Goal: Task Accomplishment & Management: Complete application form

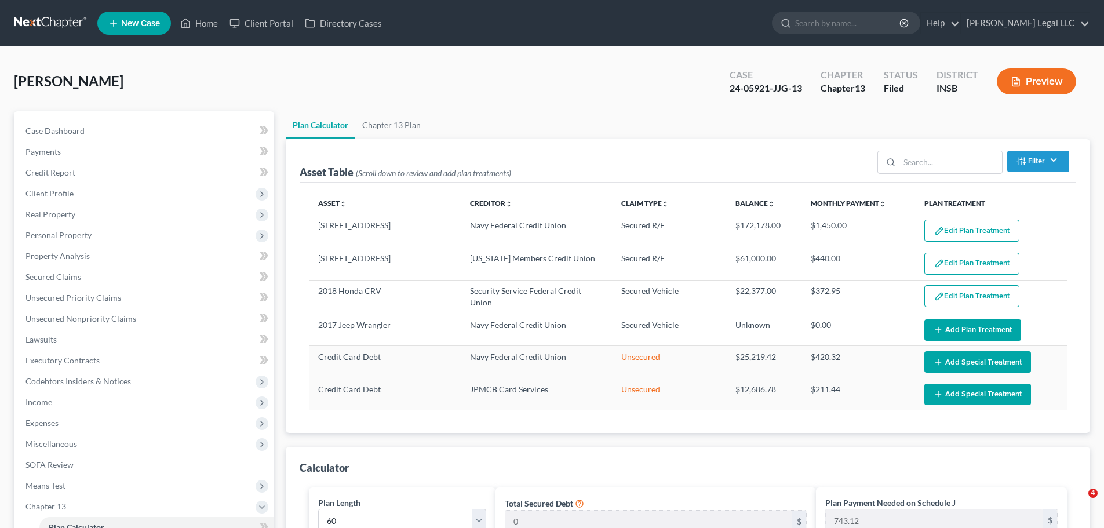
select select "59"
click at [201, 24] on link "Home" at bounding box center [198, 23] width 49 height 21
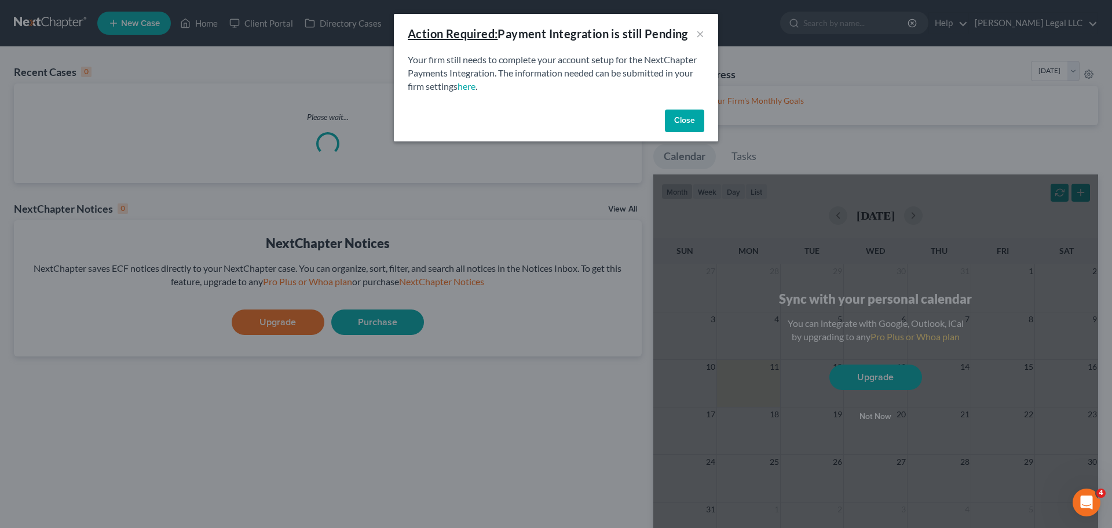
click at [696, 120] on button "Close" at bounding box center [684, 120] width 39 height 23
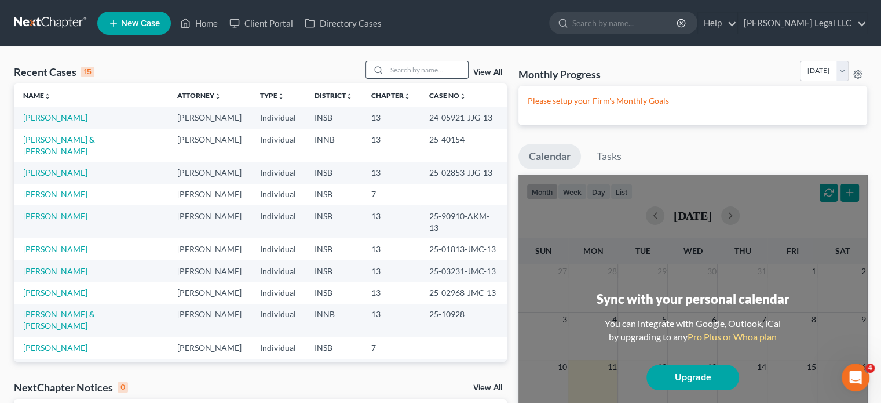
click at [427, 78] on div at bounding box center [417, 70] width 103 height 18
click at [430, 72] on input "search" at bounding box center [427, 69] width 81 height 17
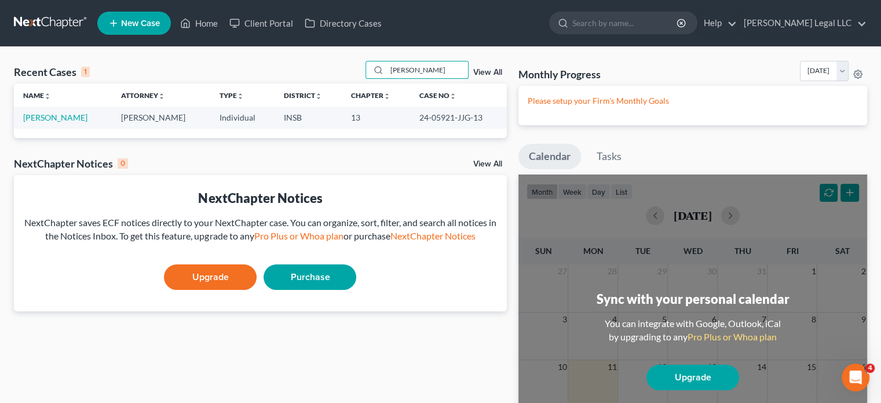
type input "[PERSON_NAME]"
click at [141, 26] on span "New Case" at bounding box center [140, 23] width 39 height 9
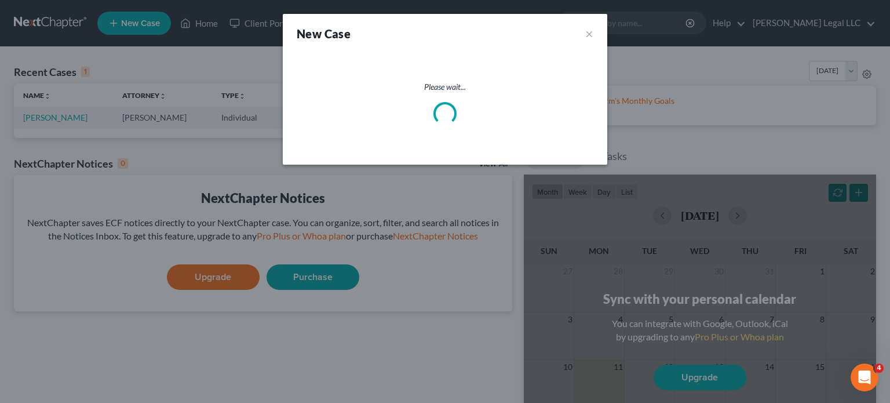
select select "28"
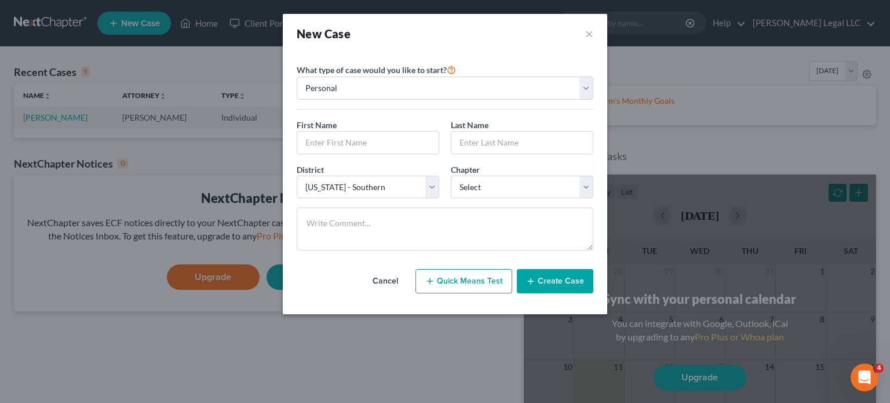
click at [348, 129] on div "First Name *" at bounding box center [368, 136] width 154 height 35
click at [346, 137] on input "text" at bounding box center [367, 142] width 141 height 22
type input "[PERSON_NAME]"
click at [383, 145] on input "[PERSON_NAME]" at bounding box center [367, 142] width 141 height 22
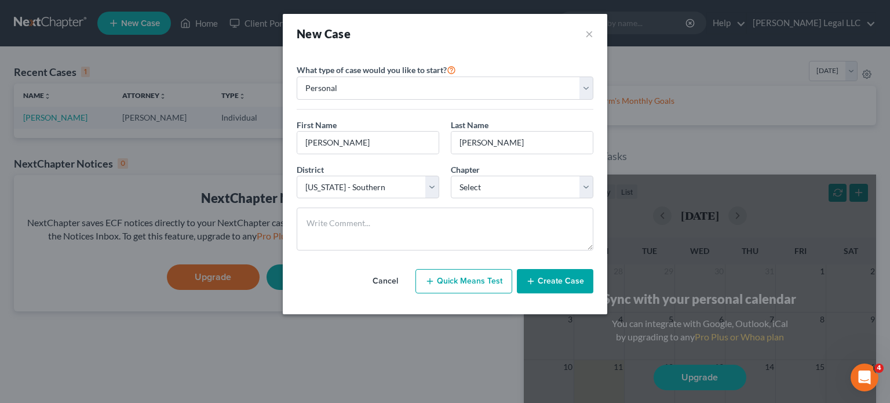
click at [507, 199] on div "District * Select [US_STATE] - [GEOGRAPHIC_DATA] [US_STATE] - [GEOGRAPHIC_DATA]…" at bounding box center [445, 185] width 308 height 45
click at [505, 187] on select "Select 7 11 12 13" at bounding box center [522, 187] width 143 height 23
select select "0"
click at [451, 176] on select "Select 7 11 12 13" at bounding box center [522, 187] width 143 height 23
click at [412, 222] on textarea at bounding box center [445, 228] width 297 height 43
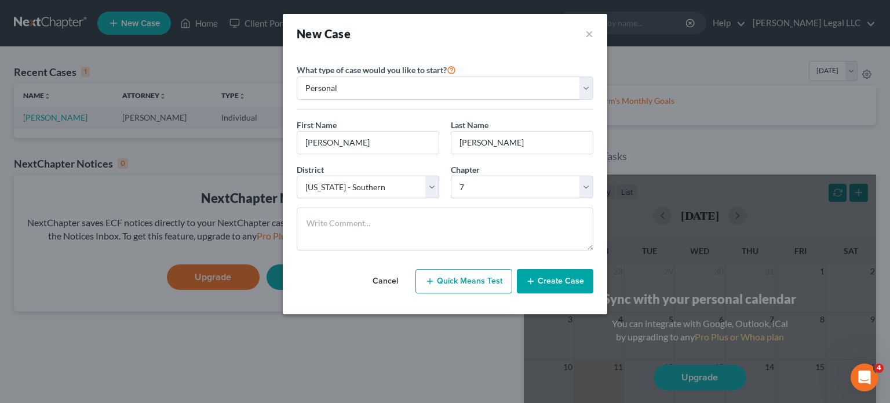
click at [539, 279] on button "Create Case" at bounding box center [555, 281] width 76 height 24
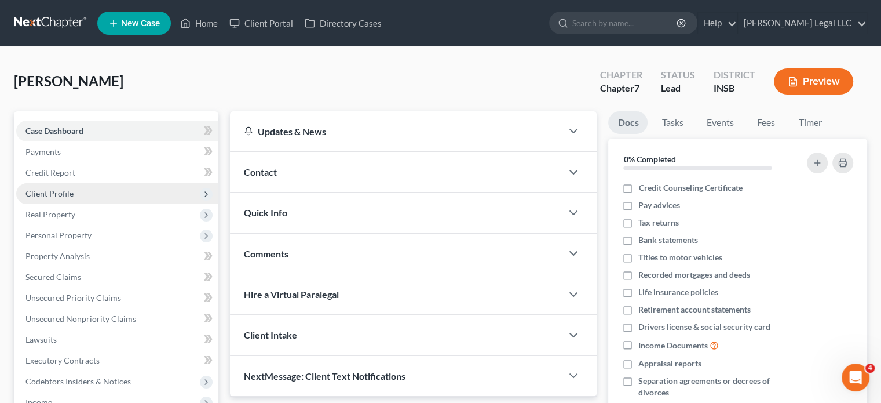
click at [42, 196] on span "Client Profile" at bounding box center [49, 193] width 48 height 10
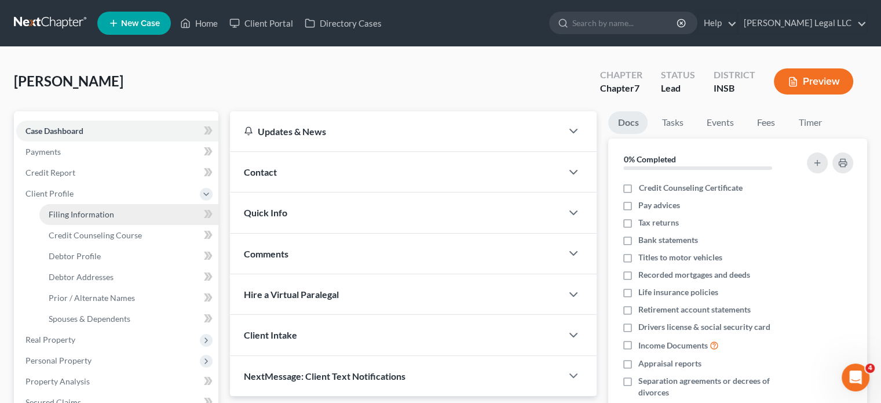
click at [73, 219] on link "Filing Information" at bounding box center [128, 214] width 179 height 21
select select "1"
select select "0"
select select "28"
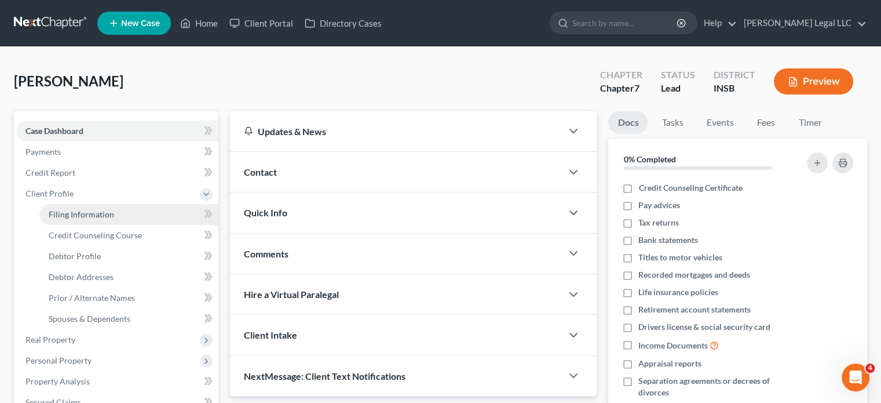
select select "15"
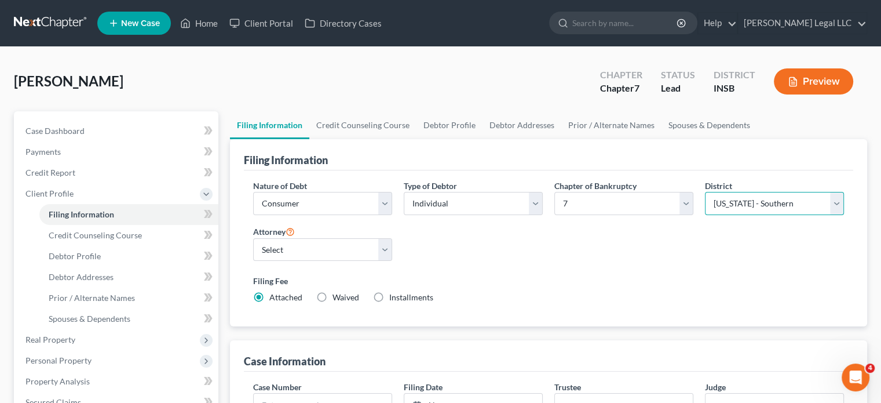
click at [761, 194] on select "Select [US_STATE] - [GEOGRAPHIC_DATA] [US_STATE] - [GEOGRAPHIC_DATA][US_STATE] …" at bounding box center [774, 203] width 139 height 23
select select "27"
click at [705, 192] on select "Select [US_STATE] - [GEOGRAPHIC_DATA] [US_STATE] - [GEOGRAPHIC_DATA][US_STATE] …" at bounding box center [774, 203] width 139 height 23
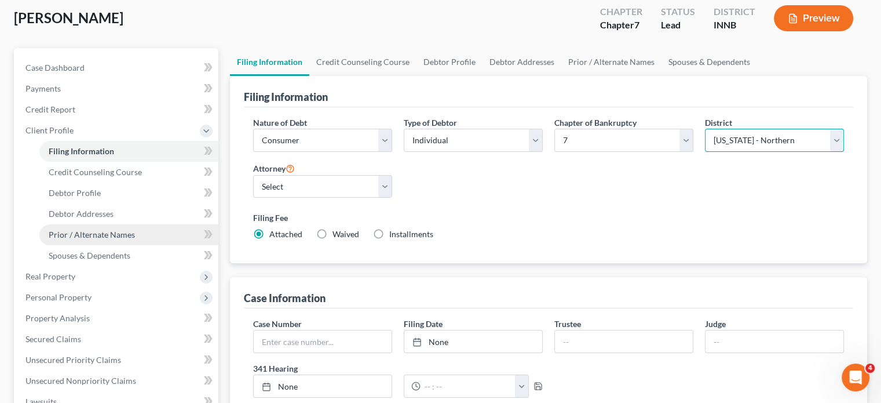
scroll to position [58, 0]
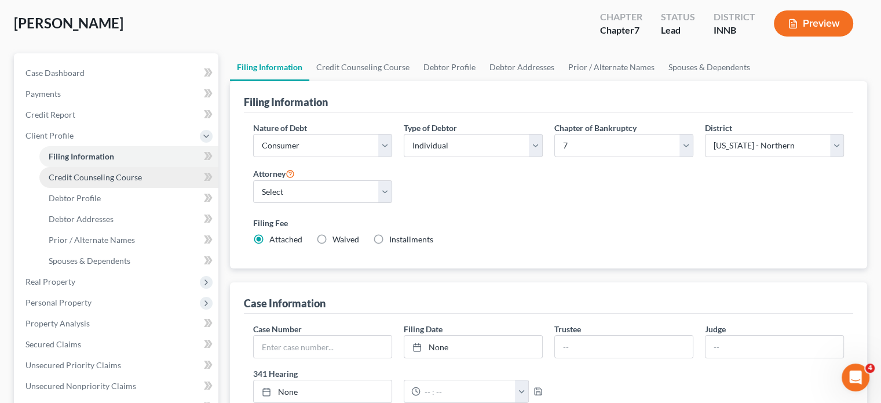
click at [77, 177] on span "Credit Counseling Course" at bounding box center [95, 177] width 93 height 10
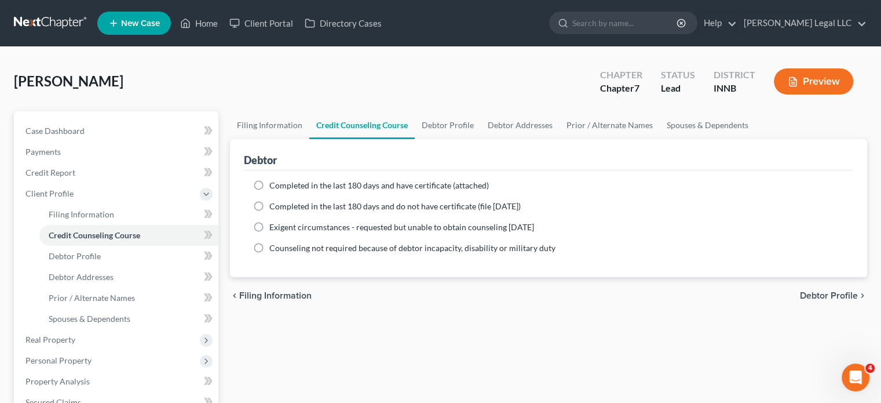
drag, startPoint x: 258, startPoint y: 182, endPoint x: 285, endPoint y: 202, distance: 33.1
click at [269, 182] on label "Completed in the last 180 days and have certificate (attached)" at bounding box center [379, 186] width 220 height 12
click at [274, 182] on input "Completed in the last 180 days and have certificate (attached)" at bounding box center [278, 184] width 8 height 8
radio input "true"
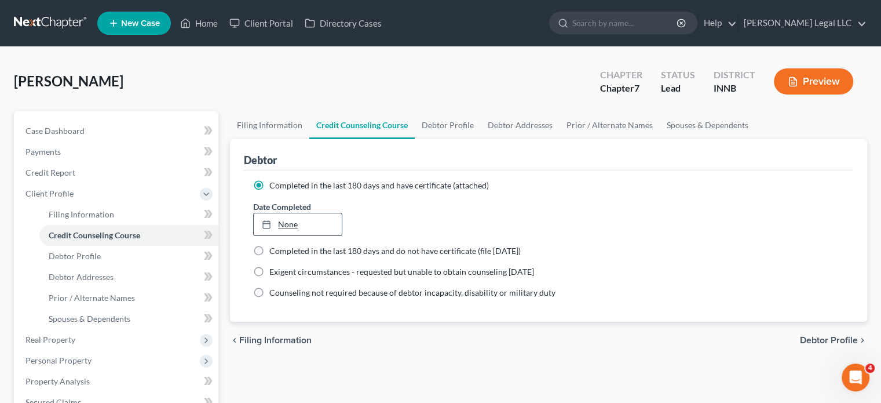
click at [295, 226] on link "None" at bounding box center [297, 224] width 87 height 22
type input "[DATE]"
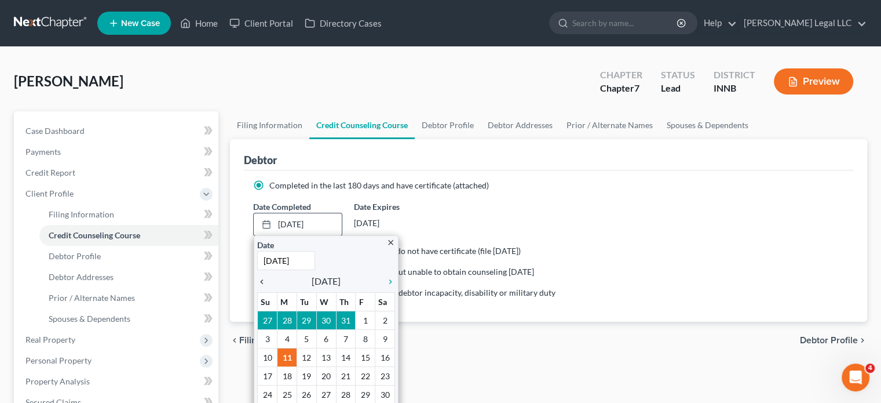
click at [260, 282] on icon "chevron_left" at bounding box center [264, 281] width 15 height 9
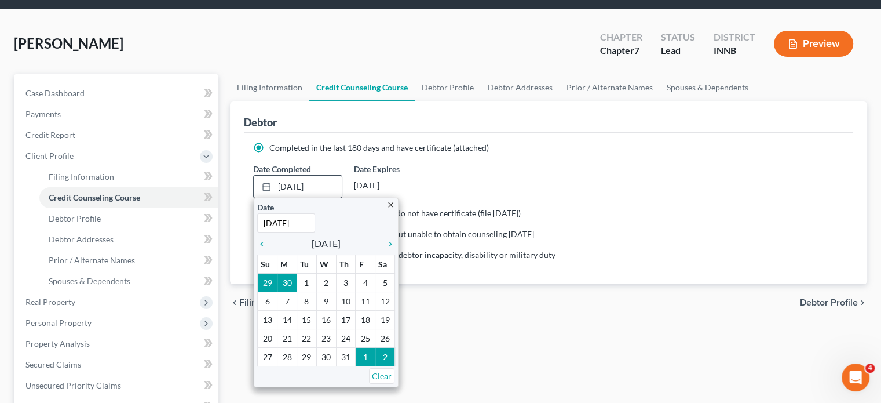
scroll to position [58, 0]
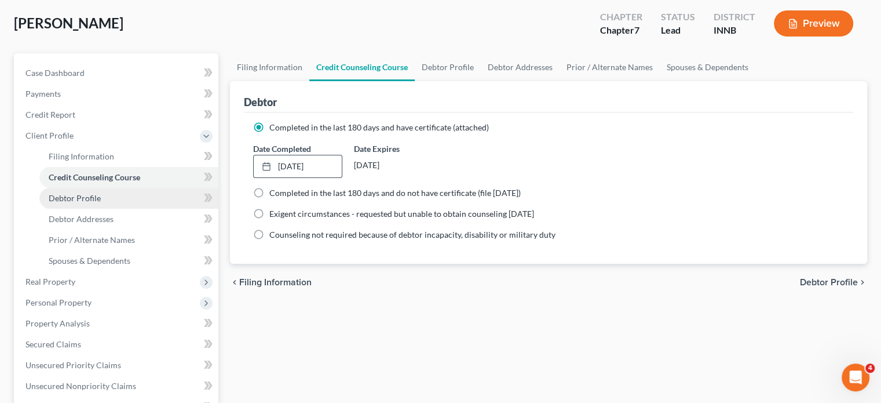
click at [85, 203] on link "Debtor Profile" at bounding box center [128, 198] width 179 height 21
select select "0"
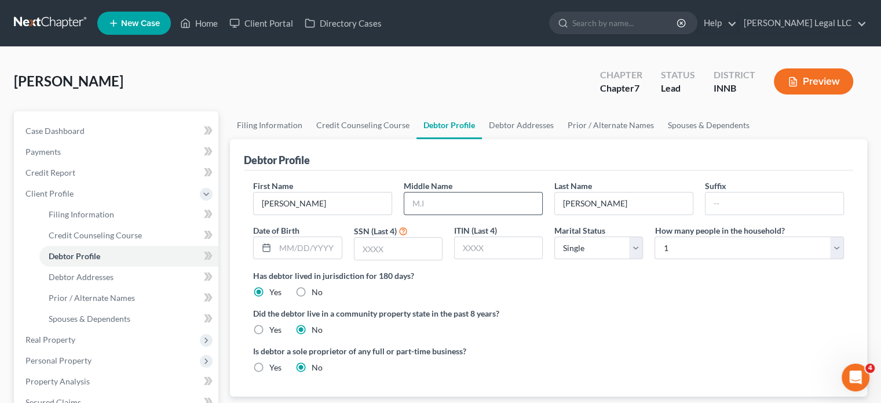
click at [454, 201] on input "text" at bounding box center [473, 203] width 138 height 22
type input "l"
type input "[PERSON_NAME]"
type input "[DATE]"
click at [411, 256] on input "text" at bounding box center [398, 249] width 87 height 22
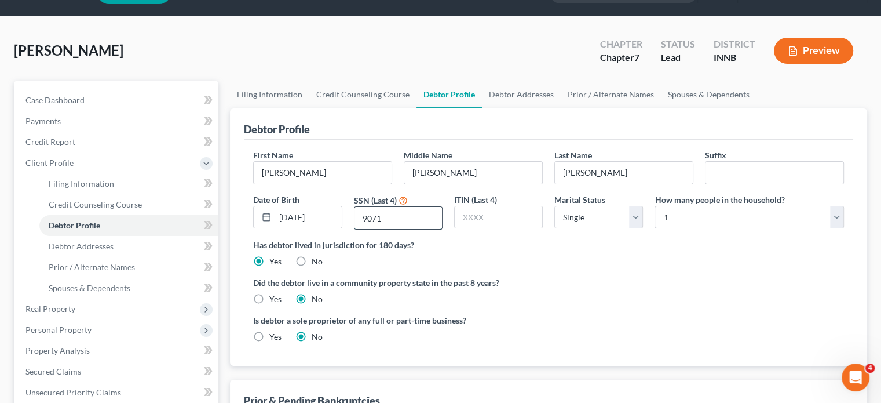
scroll to position [58, 0]
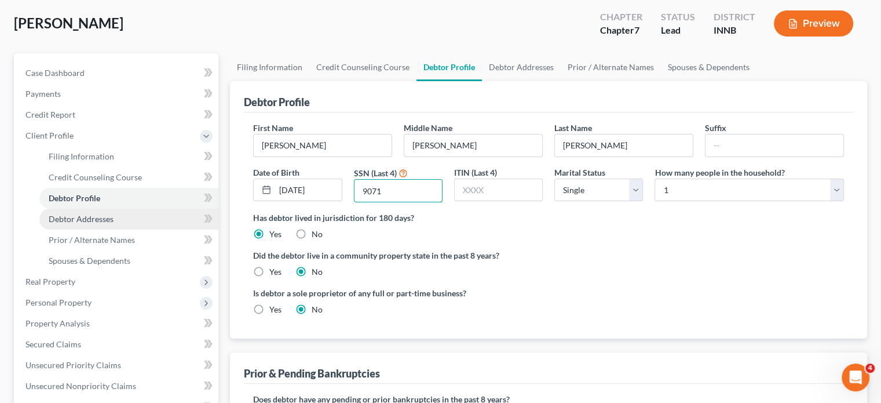
type input "9071"
click at [72, 218] on span "Debtor Addresses" at bounding box center [81, 219] width 65 height 10
select select "0"
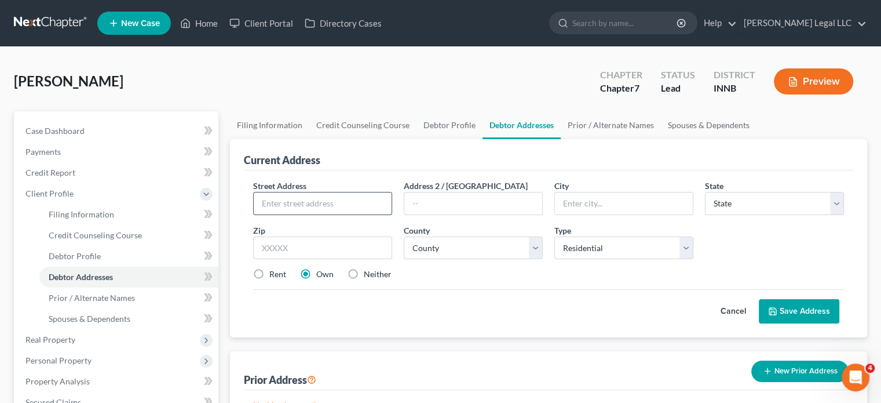
click at [276, 199] on input "text" at bounding box center [323, 203] width 138 height 22
drag, startPoint x: 308, startPoint y: 241, endPoint x: 308, endPoint y: 225, distance: 16.2
click at [308, 241] on input "text" at bounding box center [322, 247] width 139 height 23
click at [312, 196] on input "text" at bounding box center [323, 203] width 138 height 22
type input "[STREET_ADDRESS]"
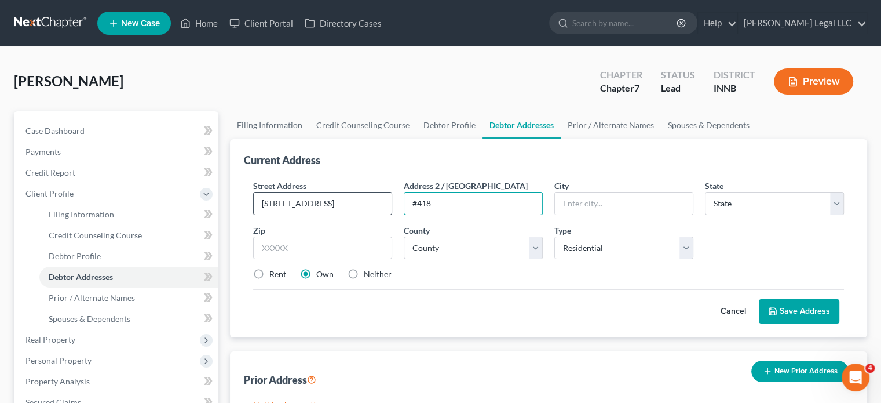
type input "#418"
type input "[GEOGRAPHIC_DATA]"
select select "15"
type input "47966"
click at [450, 353] on div "Prior Address New Prior Address" at bounding box center [548, 370] width 609 height 39
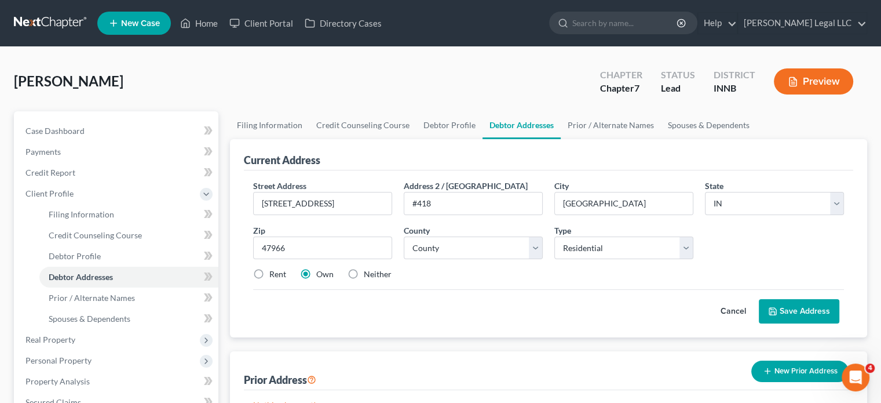
type input "[GEOGRAPHIC_DATA]"
click at [334, 242] on input "47966" at bounding box center [322, 247] width 139 height 23
type input "47906"
click at [481, 351] on div "Prior Address New Prior Address" at bounding box center [548, 370] width 609 height 39
type input "[GEOGRAPHIC_DATA]"
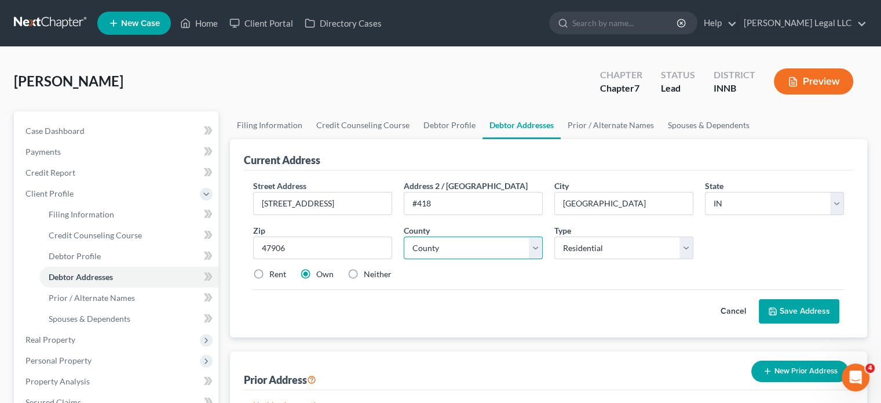
click at [445, 243] on select "County [GEOGRAPHIC_DATA] [GEOGRAPHIC_DATA] [GEOGRAPHIC_DATA] [GEOGRAPHIC_DATA] …" at bounding box center [473, 247] width 139 height 23
select select "78"
click at [404, 236] on select "County [GEOGRAPHIC_DATA] [GEOGRAPHIC_DATA] [GEOGRAPHIC_DATA] [GEOGRAPHIC_DATA] …" at bounding box center [473, 247] width 139 height 23
click at [269, 271] on label "Rent" at bounding box center [277, 274] width 17 height 12
click at [274, 271] on input "Rent" at bounding box center [278, 272] width 8 height 8
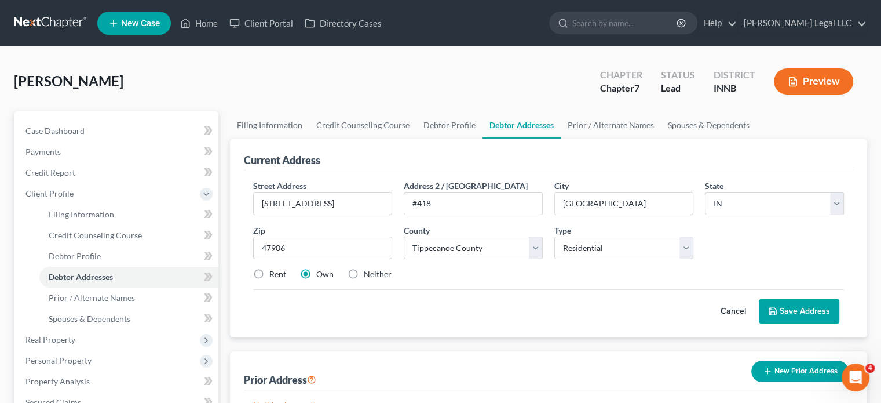
radio input "true"
drag, startPoint x: 805, startPoint y: 306, endPoint x: 698, endPoint y: 315, distance: 106.9
click at [804, 306] on button "Save Address" at bounding box center [799, 311] width 81 height 24
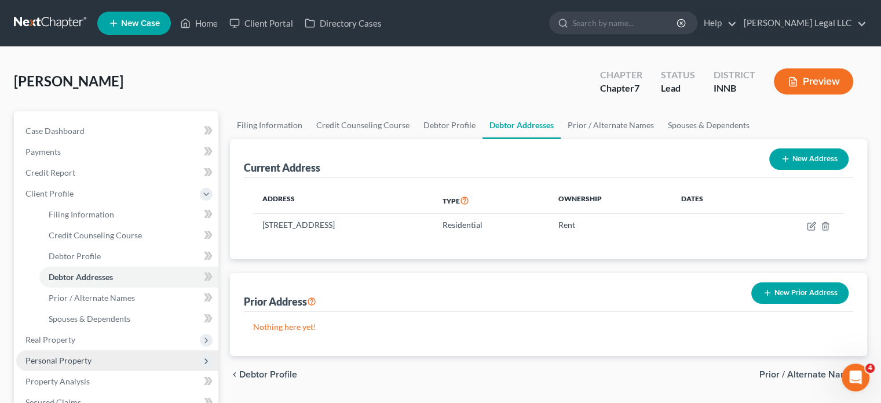
click at [60, 357] on span "Personal Property" at bounding box center [58, 360] width 66 height 10
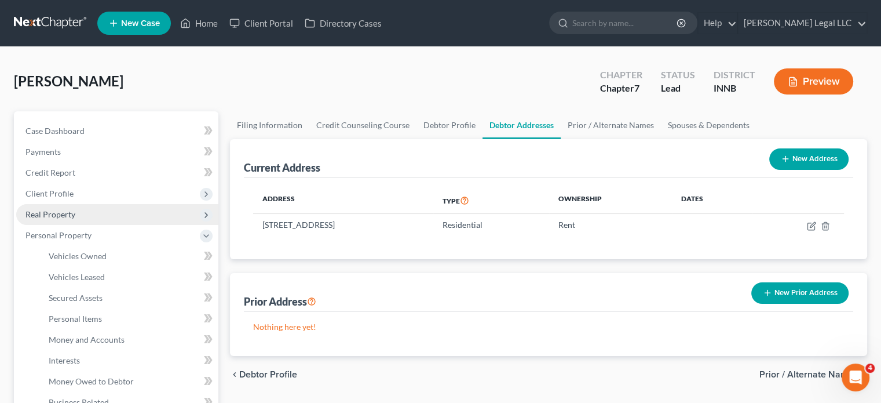
click at [38, 213] on span "Real Property" at bounding box center [50, 214] width 50 height 10
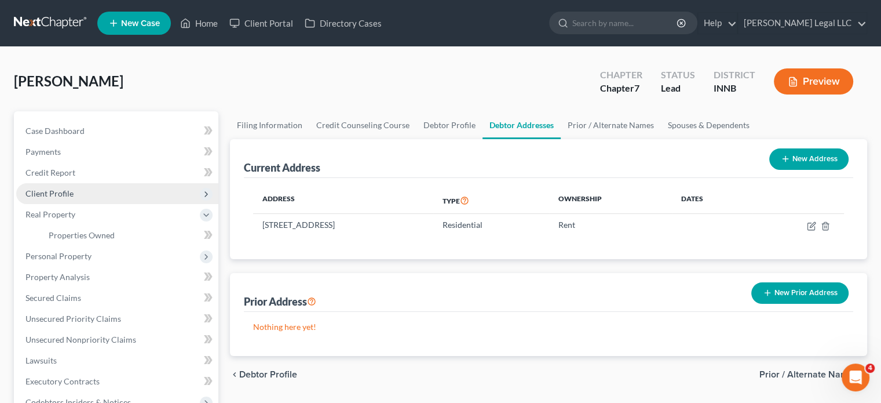
click at [36, 193] on span "Client Profile" at bounding box center [49, 193] width 48 height 10
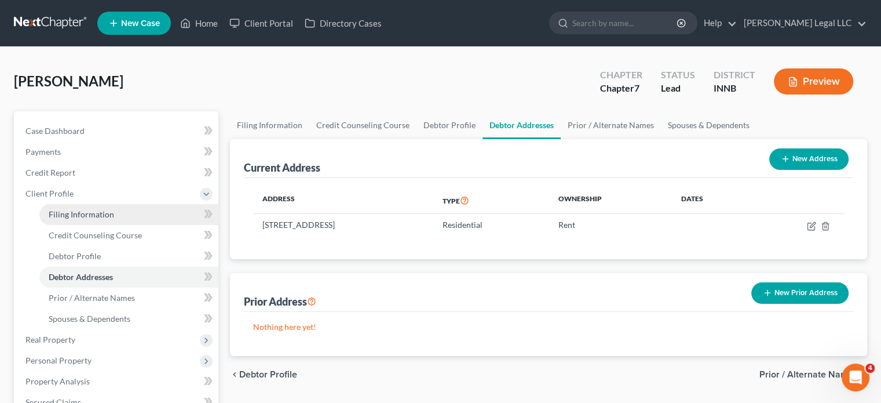
click at [76, 210] on span "Filing Information" at bounding box center [81, 214] width 65 height 10
select select "1"
select select "0"
select select "27"
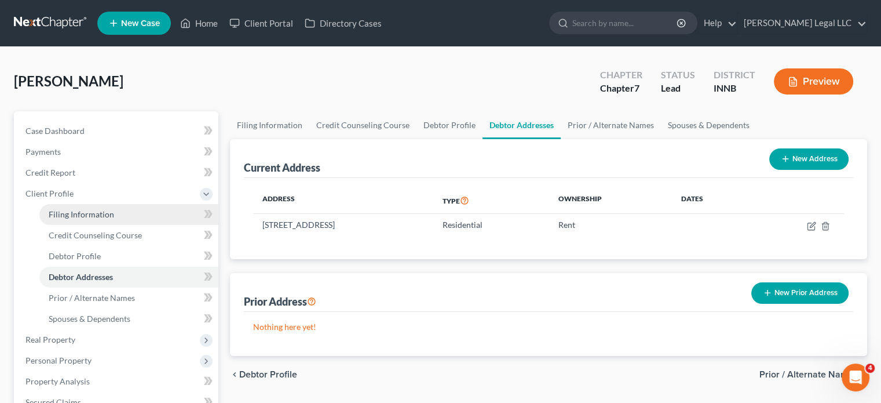
select select "0"
select select "15"
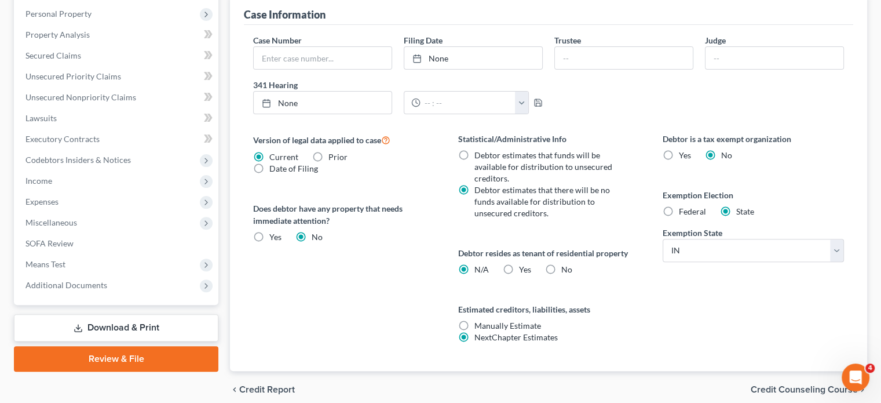
scroll to position [394, 0]
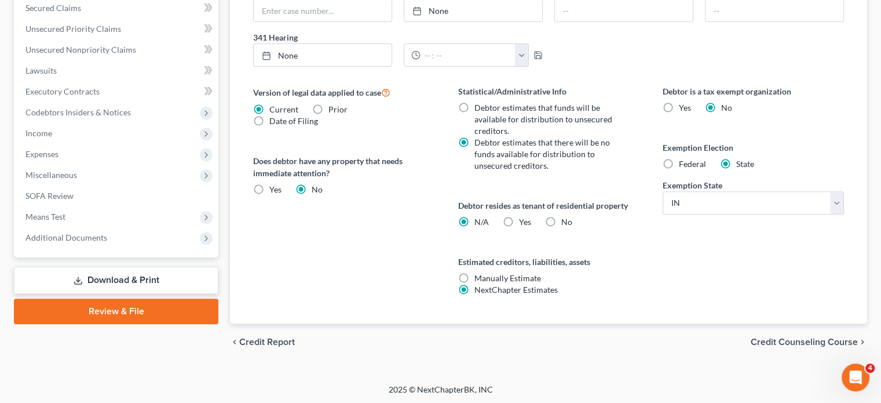
click at [519, 216] on label "Yes Yes" at bounding box center [525, 222] width 12 height 12
click at [524, 216] on input "Yes Yes" at bounding box center [528, 220] width 8 height 8
radio input "true"
radio input "false"
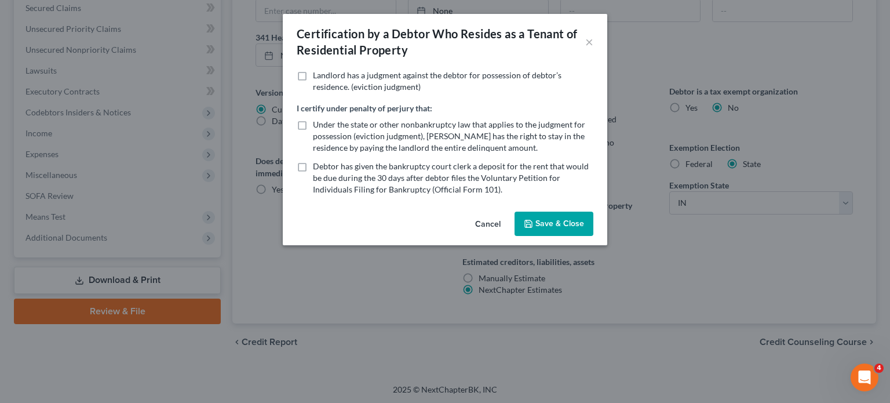
click at [542, 217] on button "Save & Close" at bounding box center [553, 223] width 79 height 24
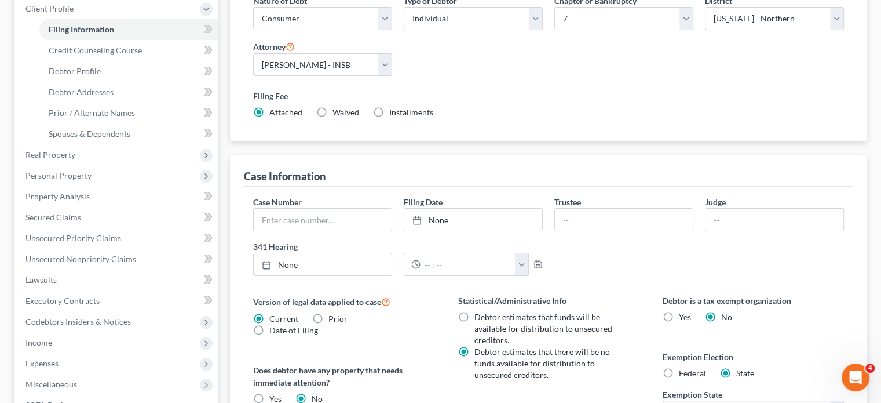
scroll to position [46, 0]
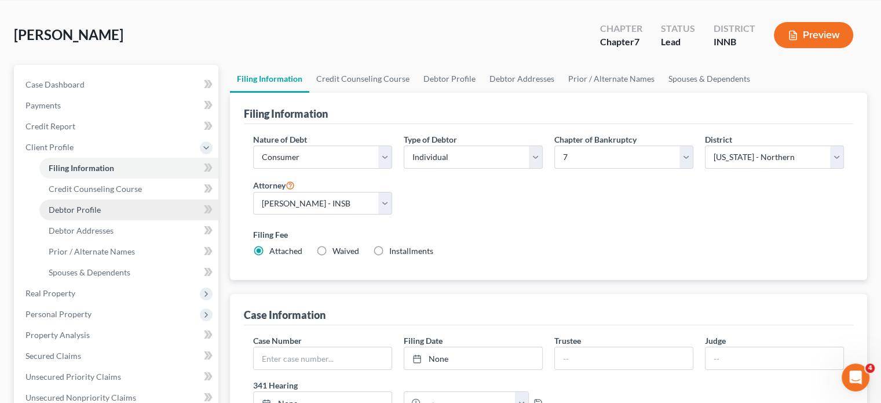
click at [48, 206] on link "Debtor Profile" at bounding box center [128, 209] width 179 height 21
select select "0"
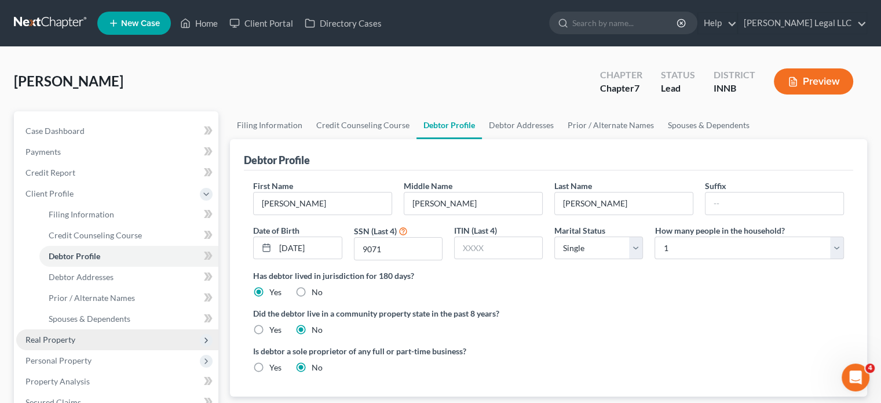
drag, startPoint x: 48, startPoint y: 356, endPoint x: 42, endPoint y: 338, distance: 18.9
click at [48, 356] on span "Personal Property" at bounding box center [58, 360] width 66 height 10
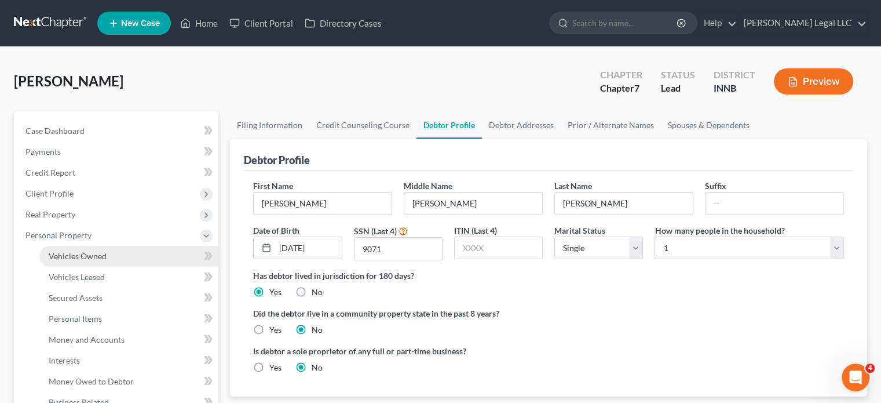
click at [90, 253] on span "Vehicles Owned" at bounding box center [78, 256] width 58 height 10
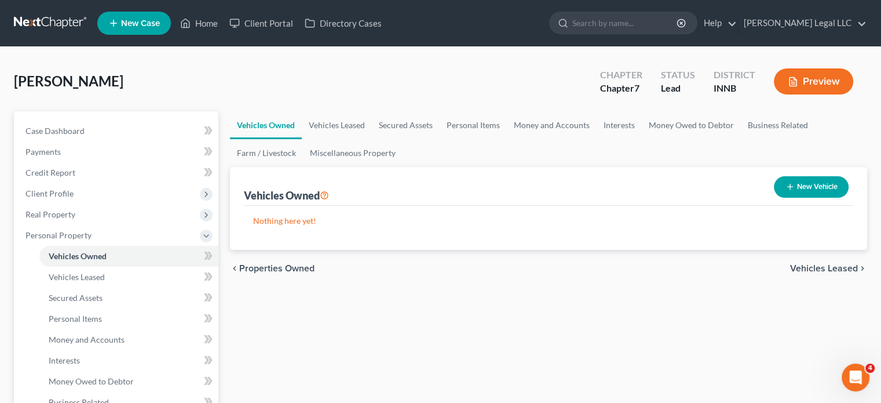
click at [795, 184] on button "New Vehicle" at bounding box center [811, 186] width 75 height 21
select select "0"
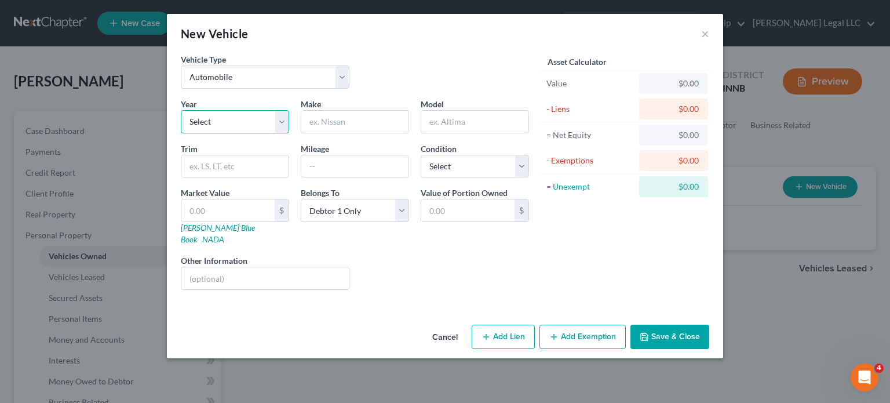
click at [235, 131] on select "Select 2026 2025 2024 2023 2022 2021 2020 2019 2018 2017 2016 2015 2014 2013 20…" at bounding box center [235, 121] width 108 height 23
select select "28"
click at [181, 110] on select "Select 2026 2025 2024 2023 2022 2021 2020 2019 2018 2017 2016 2015 2014 2013 20…" at bounding box center [235, 121] width 108 height 23
click at [336, 118] on input "text" at bounding box center [354, 122] width 107 height 22
type input "Volvo"
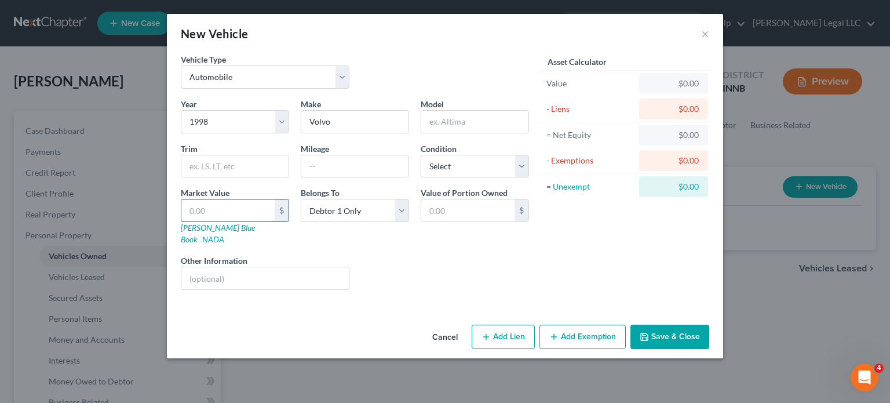
click at [243, 217] on input "text" at bounding box center [227, 210] width 93 height 22
type input "2"
type input "2.00"
type input "20"
type input "20.00"
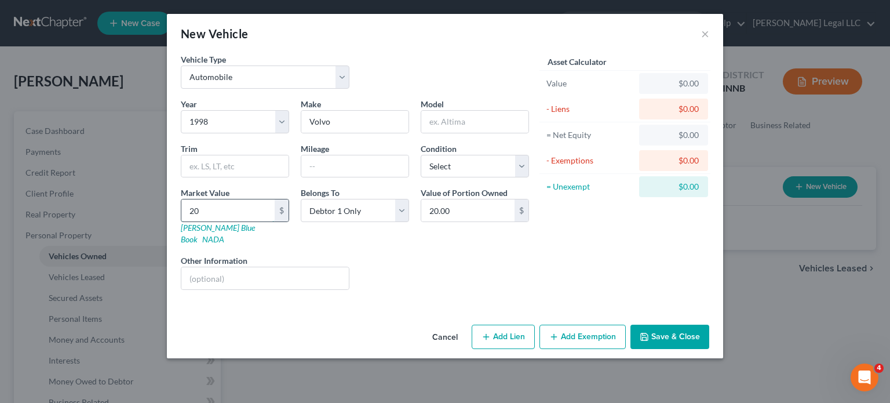
type input "200"
type input "200.00"
type input "2000"
type input "2,000.00"
type input "2,000"
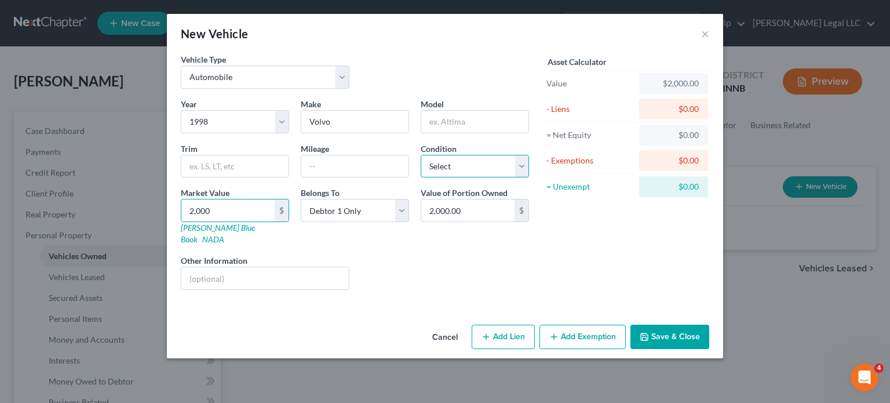
drag, startPoint x: 470, startPoint y: 163, endPoint x: 463, endPoint y: 171, distance: 10.2
click at [470, 164] on select "Select Excellent Very Good Good Fair Poor" at bounding box center [475, 166] width 108 height 23
select select "3"
click at [421, 155] on select "Select Excellent Very Good Good Fair Poor" at bounding box center [475, 166] width 108 height 23
click at [439, 254] on div "Liens Select" at bounding box center [445, 271] width 180 height 35
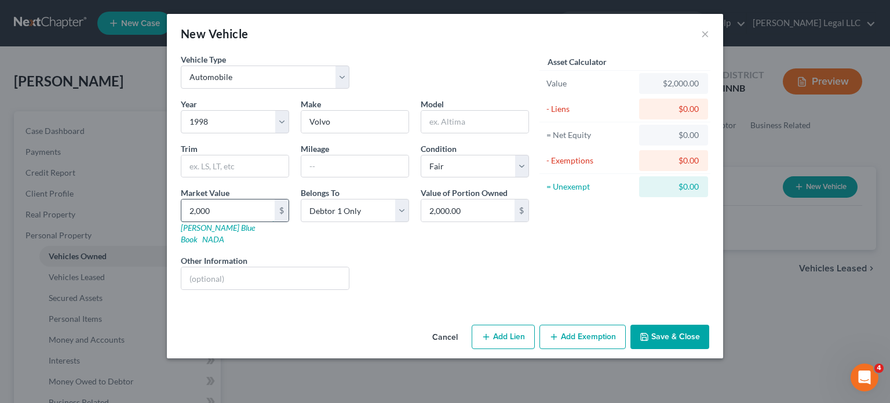
click at [245, 206] on input "2,000" at bounding box center [227, 210] width 93 height 22
type input "15"
type input "15.00"
type input "150"
type input "150.00"
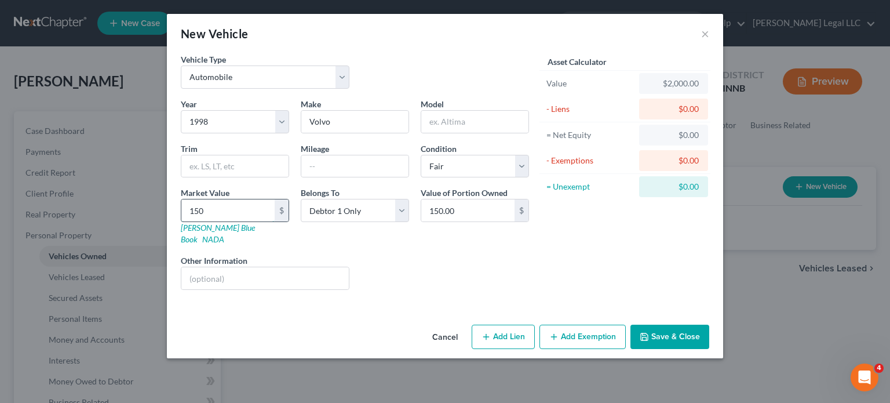
type input "1500"
type input "1,500.00"
type input "1,500"
click at [412, 274] on div "Liens Select" at bounding box center [445, 271] width 180 height 35
click at [556, 324] on button "Add Exemption" at bounding box center [582, 336] width 86 height 24
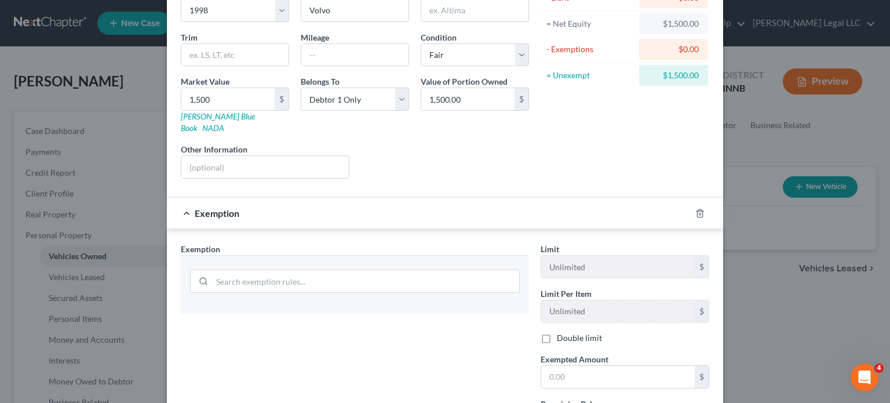
scroll to position [209, 0]
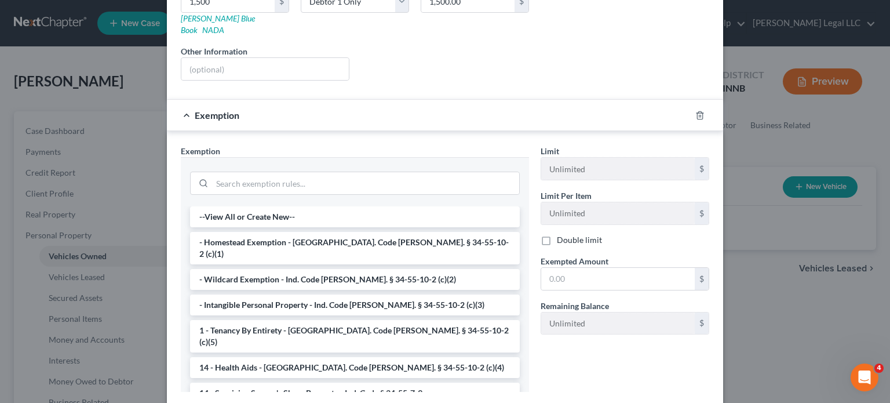
click at [232, 269] on li "- Wildcard Exemption - Ind. Code [PERSON_NAME]. § 34-55-10-2 (c)(2)" at bounding box center [355, 279] width 330 height 21
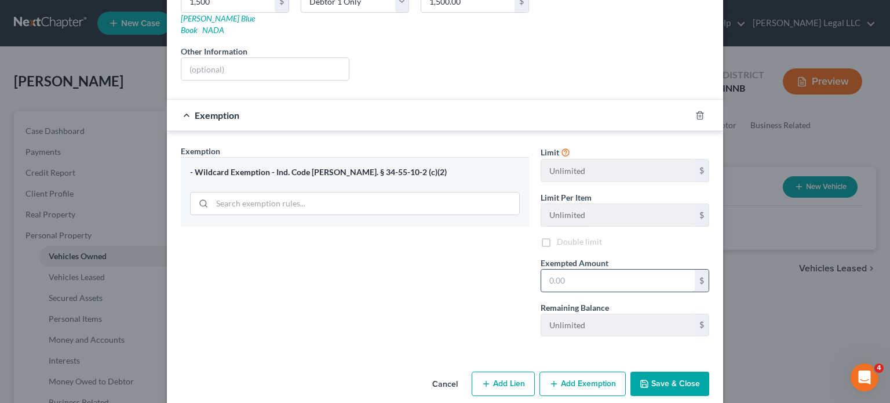
click at [572, 269] on input "text" at bounding box center [618, 280] width 154 height 22
type input "1,500"
click at [466, 264] on div "Exemption Set must be selected for CA. Exemption * - Wildcard Exemption - Ind. …" at bounding box center [355, 245] width 360 height 200
click at [666, 371] on button "Save & Close" at bounding box center [669, 383] width 79 height 24
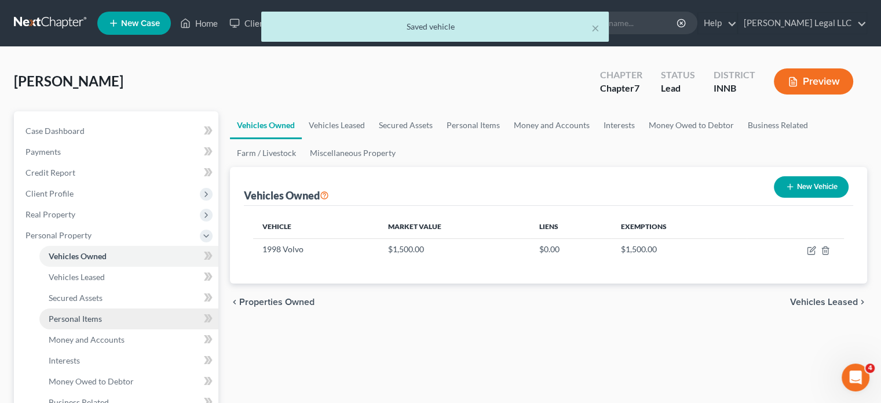
click at [67, 323] on span "Personal Items" at bounding box center [75, 318] width 53 height 10
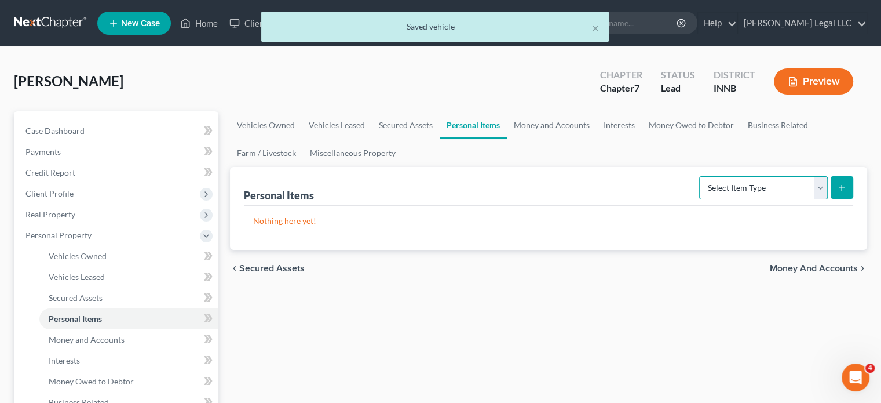
click at [718, 191] on select "Select Item Type Clothing Collectibles Of Value Electronics Firearms Household …" at bounding box center [763, 187] width 129 height 23
select select "clothing"
click at [700, 176] on select "Select Item Type Clothing Collectibles Of Value Electronics Firearms Household …" at bounding box center [763, 187] width 129 height 23
click at [835, 185] on button "submit" at bounding box center [842, 187] width 23 height 23
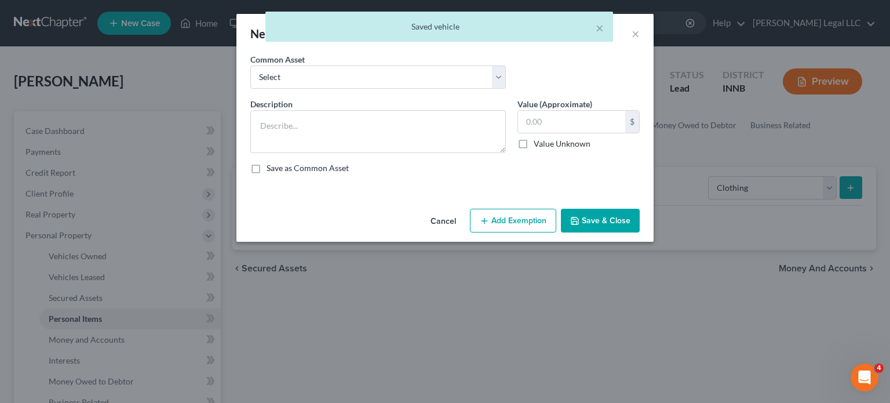
click at [341, 59] on div "Common Asset Select Clothing Personal used clothing" at bounding box center [377, 70] width 267 height 35
click at [326, 78] on select "Select Clothing Personal used clothing" at bounding box center [377, 76] width 255 height 23
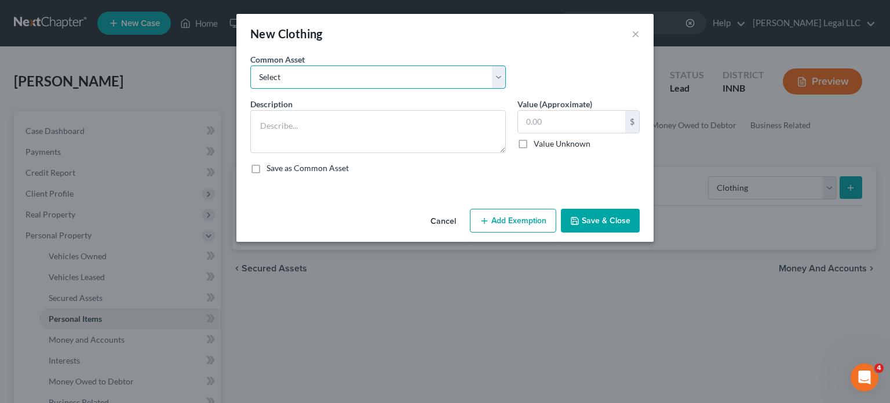
select select "1"
click at [250, 65] on select "Select Clothing Personal used clothing" at bounding box center [377, 76] width 255 height 23
type textarea "Personal used clothing"
type input "500.00"
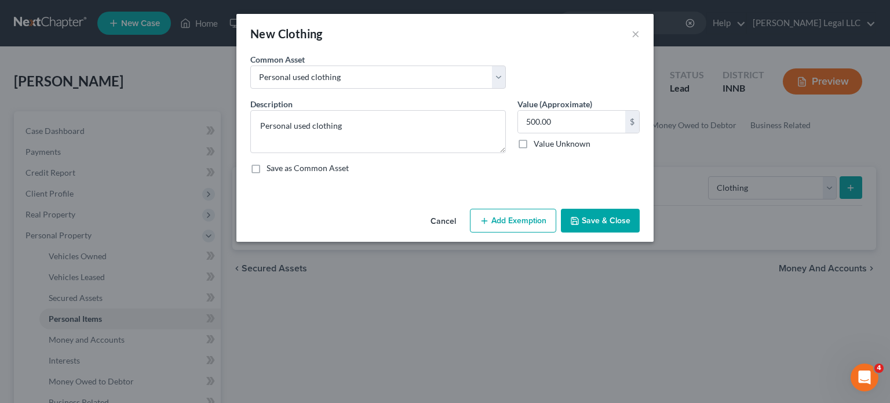
click at [496, 220] on button "Add Exemption" at bounding box center [513, 221] width 86 height 24
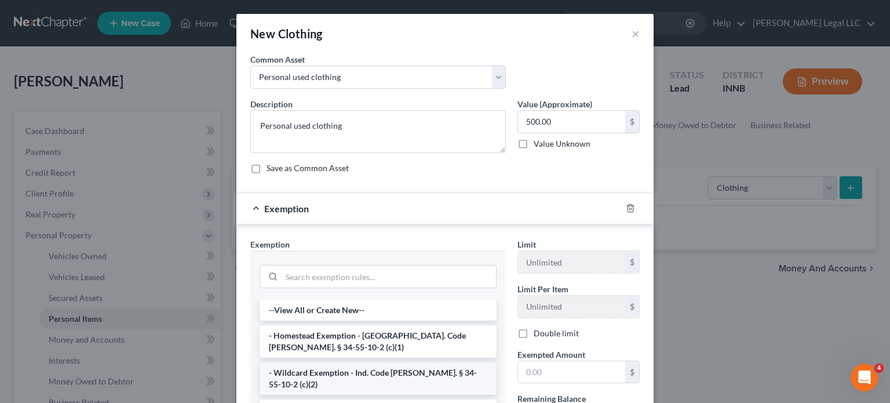
drag, startPoint x: 297, startPoint y: 370, endPoint x: 496, endPoint y: 374, distance: 198.7
click at [298, 370] on li "- Wildcard Exemption - Ind. Code [PERSON_NAME]. § 34-55-10-2 (c)(2)" at bounding box center [378, 378] width 237 height 32
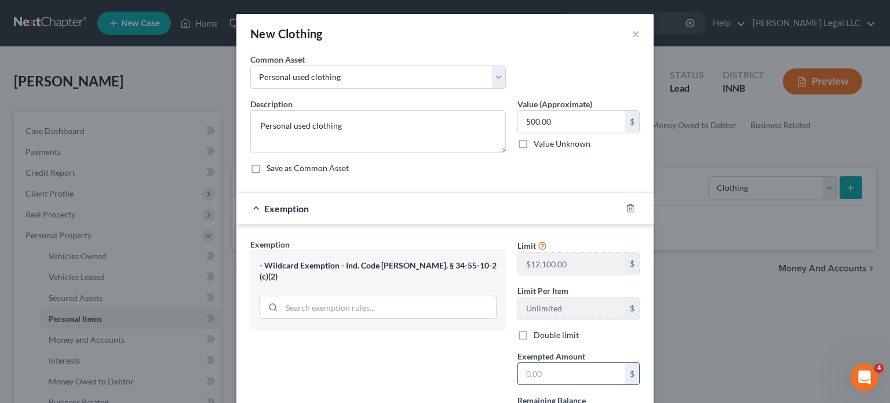
click at [543, 368] on input "text" at bounding box center [571, 374] width 107 height 22
type input "500"
click at [361, 353] on div "Exemption Set must be selected for CA. Exemption * - Wildcard Exemption - Ind. …" at bounding box center [377, 338] width 267 height 200
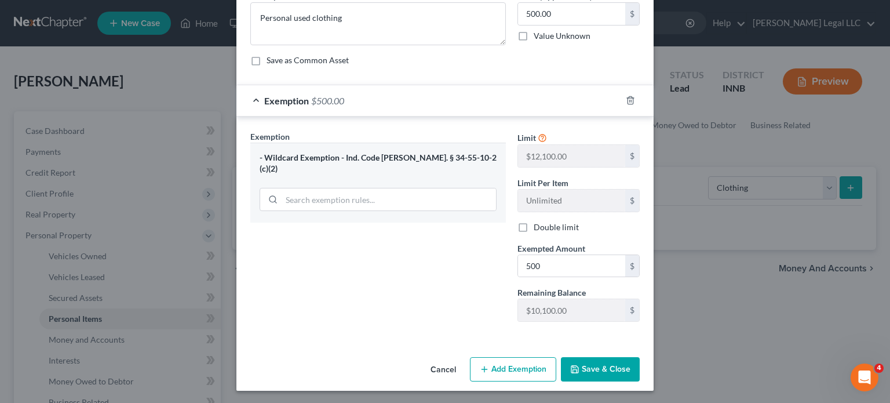
click at [575, 368] on icon "button" at bounding box center [574, 369] width 7 height 7
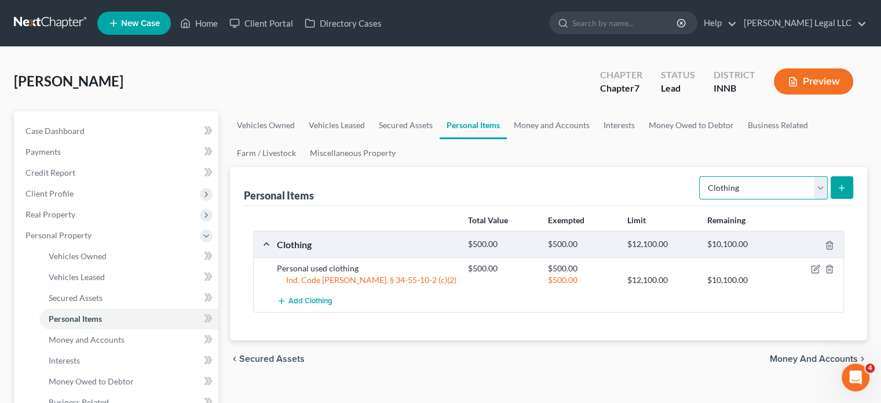
click at [747, 191] on select "Select Item Type Clothing Collectibles Of Value Electronics Firearms Household …" at bounding box center [763, 187] width 129 height 23
select select "electronics"
click at [700, 176] on select "Select Item Type Clothing Collectibles Of Value Electronics Firearms Household …" at bounding box center [763, 187] width 129 height 23
click at [843, 185] on icon "submit" at bounding box center [841, 187] width 9 height 9
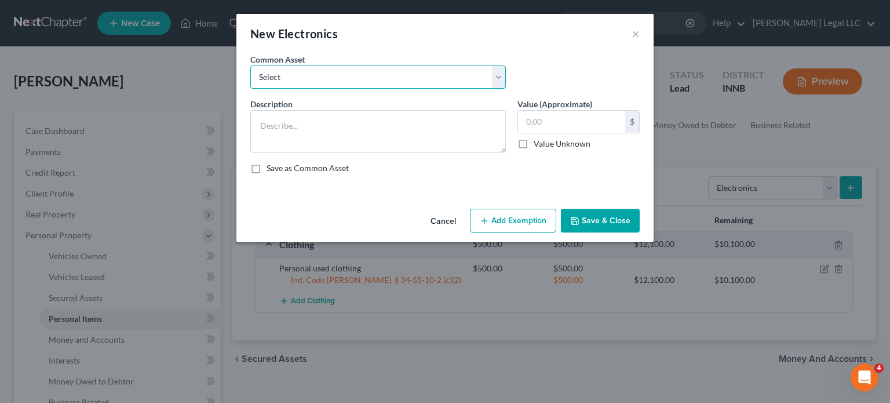
click at [370, 72] on select "Select Miscellaneous electronics including televisions, computer equipment, and…" at bounding box center [377, 76] width 255 height 23
select select "0"
click at [250, 65] on select "Select Miscellaneous electronics including televisions, computer equipment, and…" at bounding box center [377, 76] width 255 height 23
type textarea "Miscellaneous electronics including televisions, computer equipment, and other …"
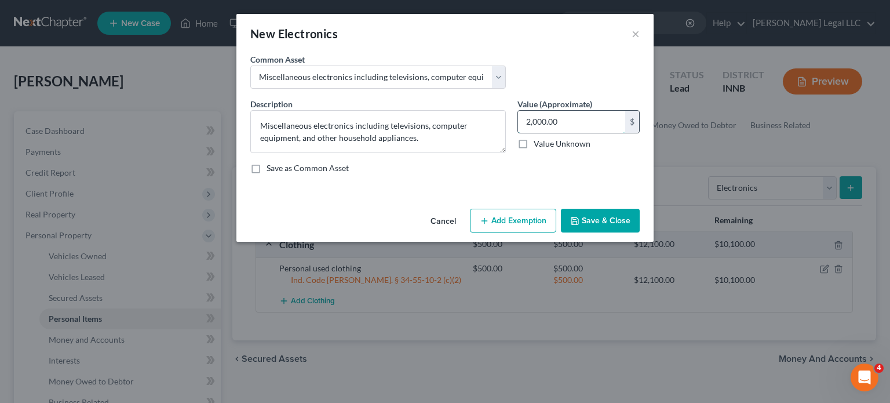
click at [549, 127] on input "2,000.00" at bounding box center [571, 122] width 107 height 22
click at [550, 127] on input "1,500" at bounding box center [571, 122] width 107 height 22
type input "1,000"
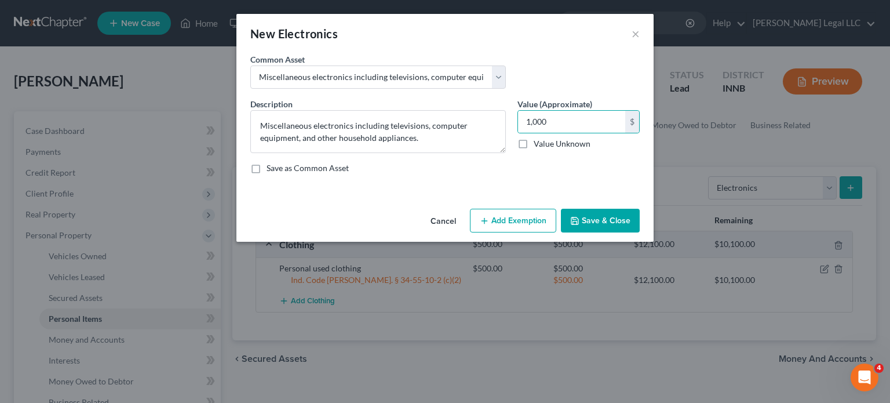
click at [495, 240] on div "Cancel Add Exemption Save & Close" at bounding box center [444, 223] width 417 height 38
click at [510, 218] on button "Add Exemption" at bounding box center [513, 221] width 86 height 24
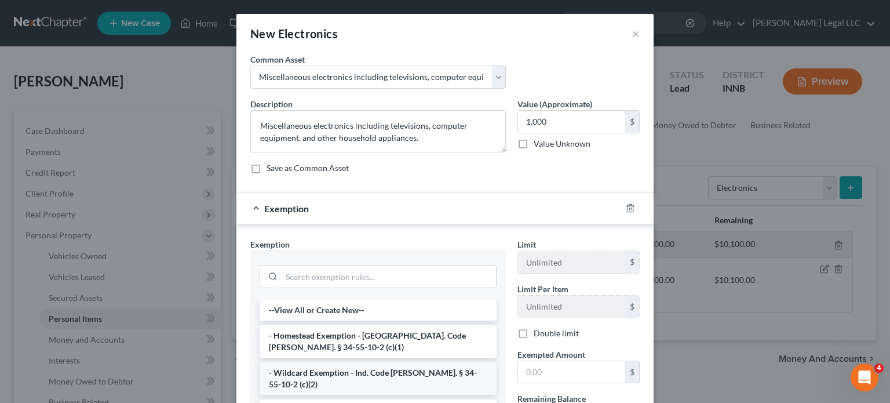
click at [285, 366] on li "- Wildcard Exemption - Ind. Code [PERSON_NAME]. § 34-55-10-2 (c)(2)" at bounding box center [378, 378] width 237 height 32
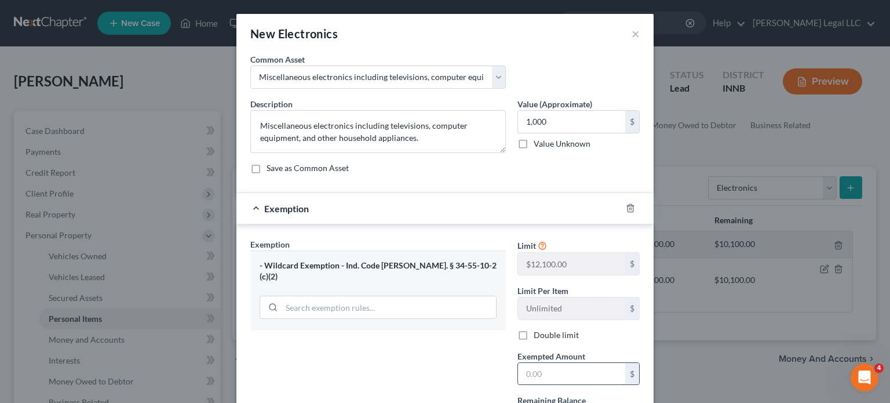
click at [554, 371] on input "text" at bounding box center [571, 374] width 107 height 22
type input "1,000"
click at [457, 370] on div "Exemption Set must be selected for CA. Exemption * - Wildcard Exemption - Ind. …" at bounding box center [377, 338] width 267 height 200
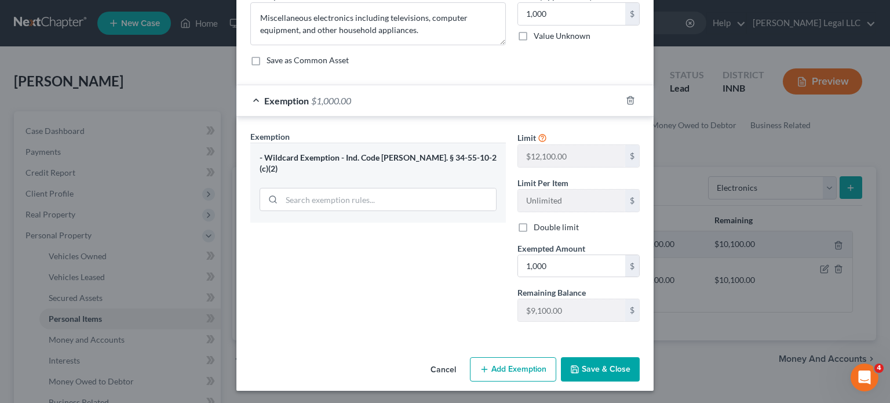
click at [602, 370] on button "Save & Close" at bounding box center [600, 369] width 79 height 24
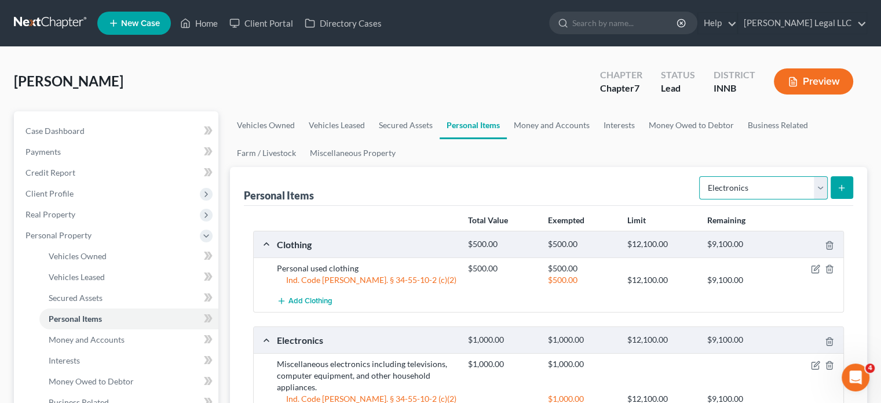
click at [768, 184] on select "Select Item Type Clothing Collectibles Of Value Electronics Firearms Household …" at bounding box center [763, 187] width 129 height 23
select select "household_goods"
click at [700, 176] on select "Select Item Type Clothing Collectibles Of Value Electronics Firearms Household …" at bounding box center [763, 187] width 129 height 23
click at [839, 192] on button "submit" at bounding box center [842, 187] width 23 height 23
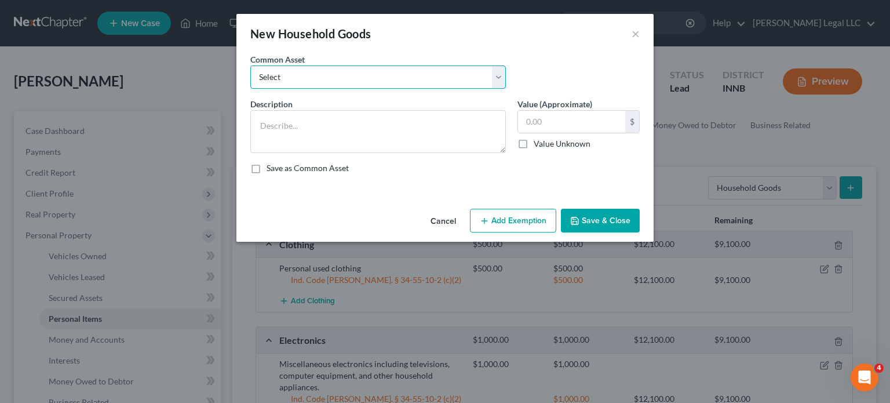
drag, startPoint x: 374, startPoint y: 74, endPoint x: 364, endPoint y: 86, distance: 15.7
click at [373, 76] on select "Select Household furniture (bedrooms, kitchen, living area, etc.)" at bounding box center [377, 76] width 255 height 23
select select "0"
click at [250, 65] on select "Select Household furniture (bedrooms, kitchen, living area, etc.)" at bounding box center [377, 76] width 255 height 23
type textarea "Household furniture (bedrooms, kitchen, living area, etc.)"
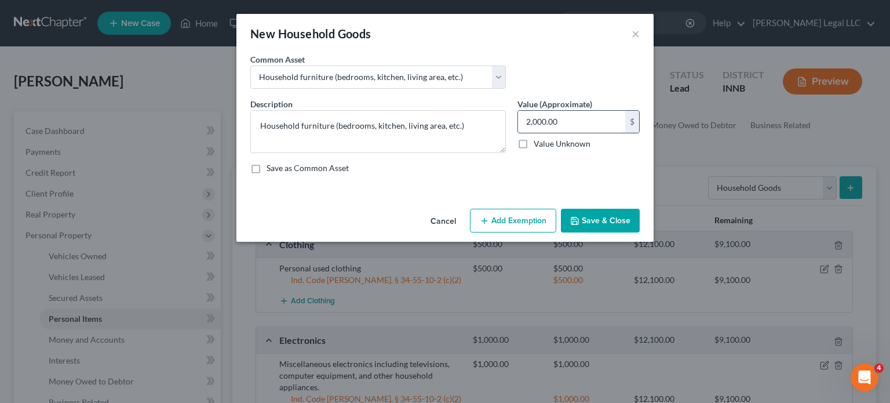
click at [549, 122] on input "2,000.00" at bounding box center [571, 122] width 107 height 22
type input "1,000"
click at [507, 212] on button "Add Exemption" at bounding box center [513, 221] width 86 height 24
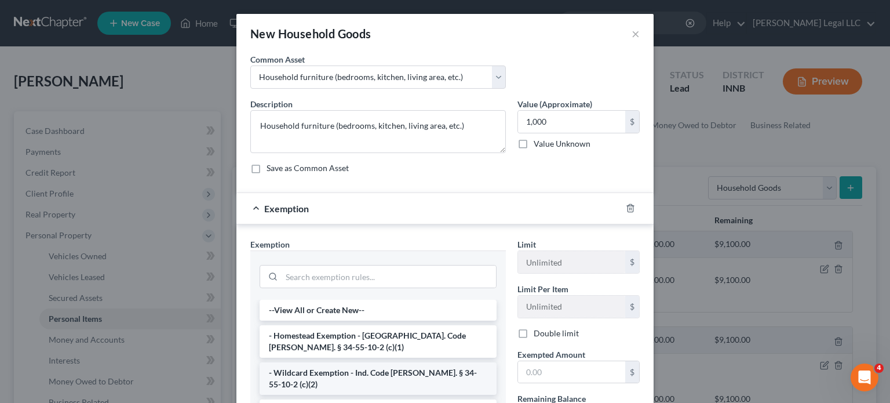
click at [287, 379] on li "- Wildcard Exemption - Ind. Code [PERSON_NAME]. § 34-55-10-2 (c)(2)" at bounding box center [378, 378] width 237 height 32
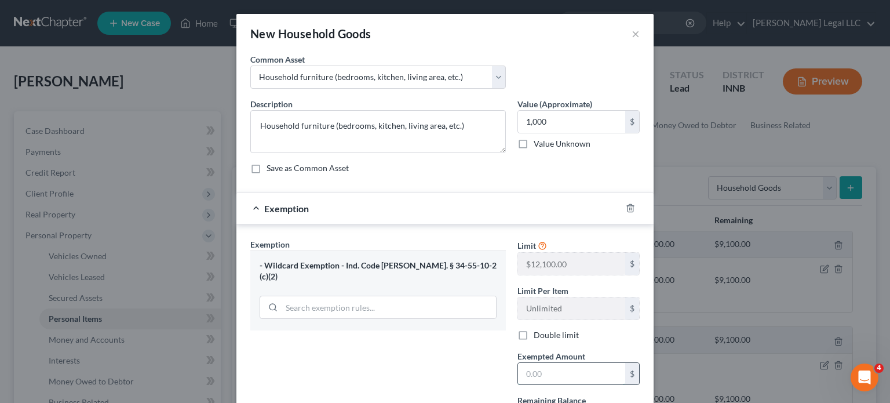
click at [554, 378] on input "text" at bounding box center [571, 374] width 107 height 22
type input "1,000"
click at [452, 360] on div "Exemption Set must be selected for CA. Exemption * - Wildcard Exemption - Ind. …" at bounding box center [377, 338] width 267 height 200
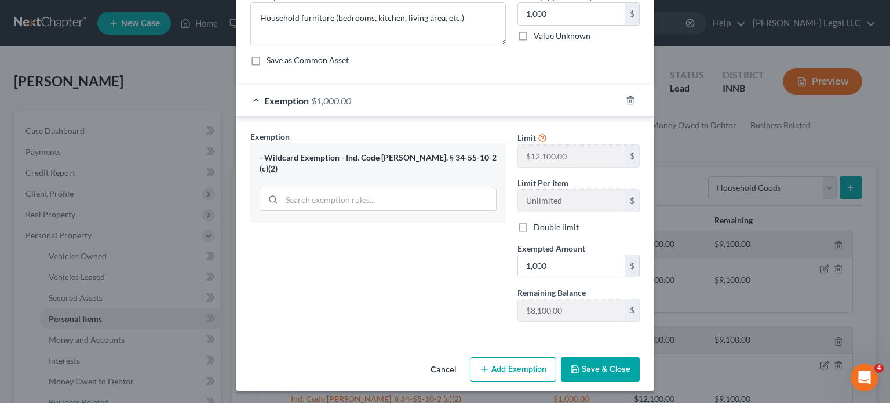
click at [587, 370] on button "Save & Close" at bounding box center [600, 369] width 79 height 24
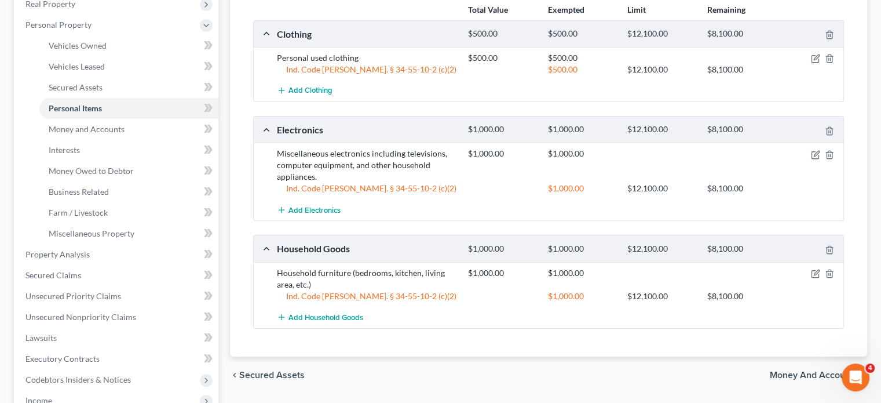
scroll to position [174, 0]
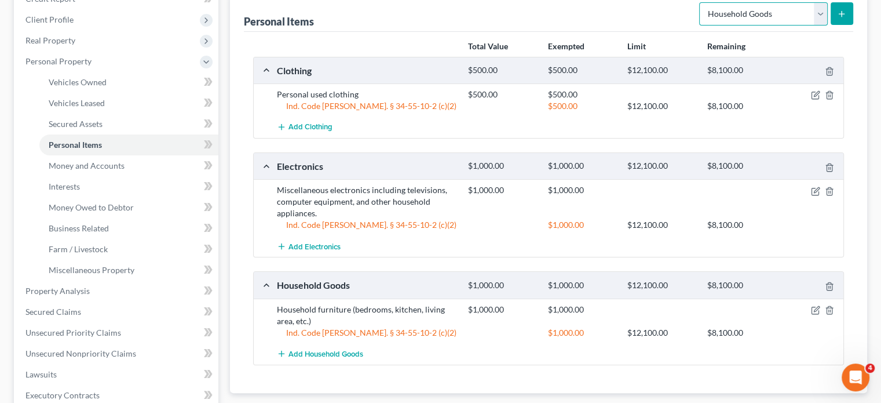
click at [740, 20] on select "Select Item Type Clothing Collectibles Of Value Electronics Firearms Household …" at bounding box center [763, 13] width 129 height 23
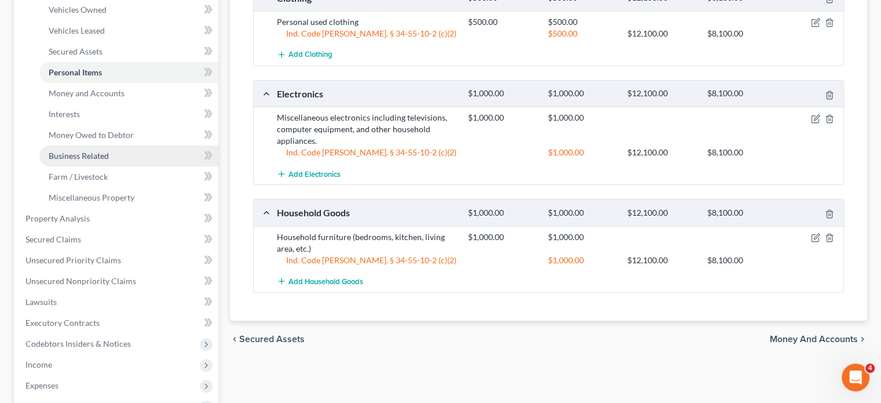
scroll to position [290, 0]
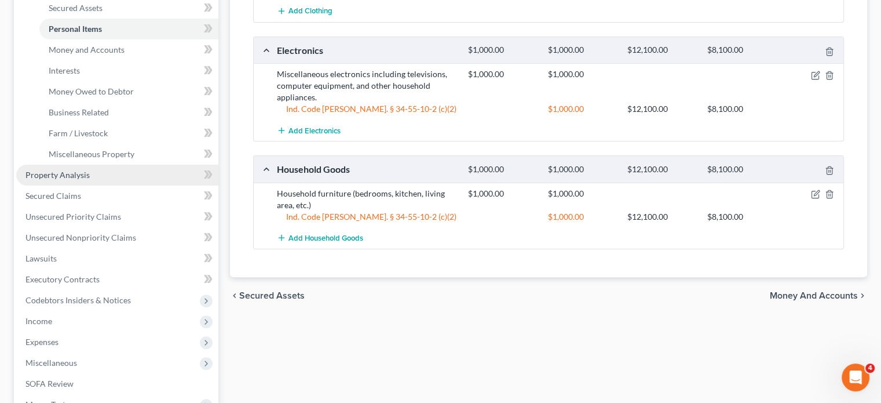
click at [59, 176] on span "Property Analysis" at bounding box center [57, 175] width 64 height 10
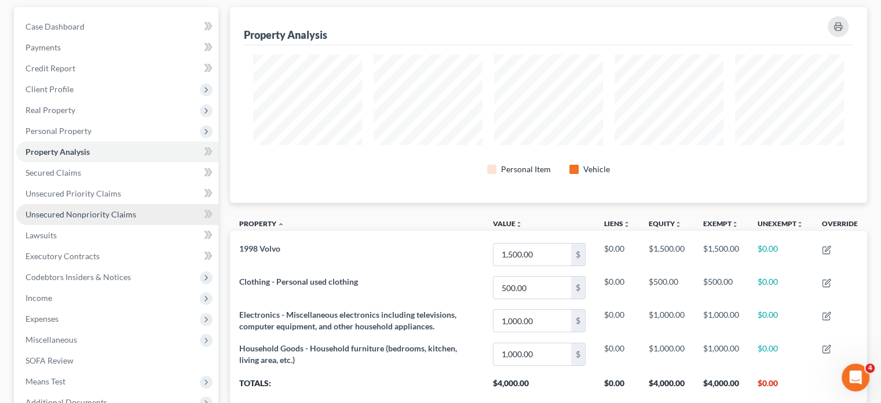
click at [59, 210] on span "Unsecured Nonpriority Claims" at bounding box center [80, 214] width 111 height 10
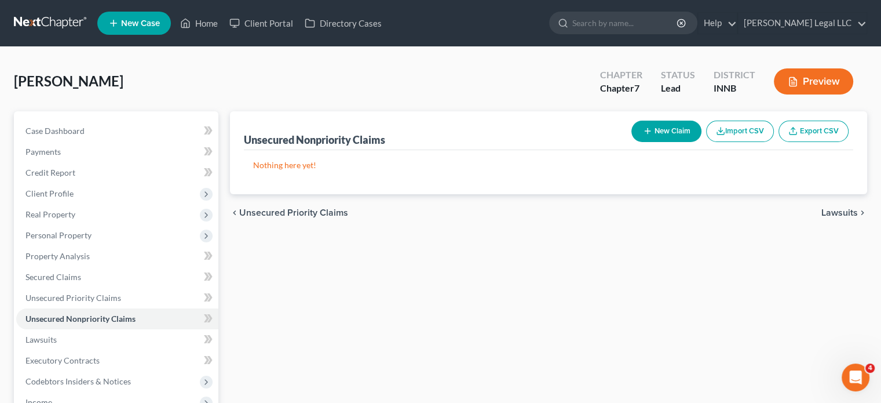
click at [653, 129] on button "New Claim" at bounding box center [666, 130] width 70 height 21
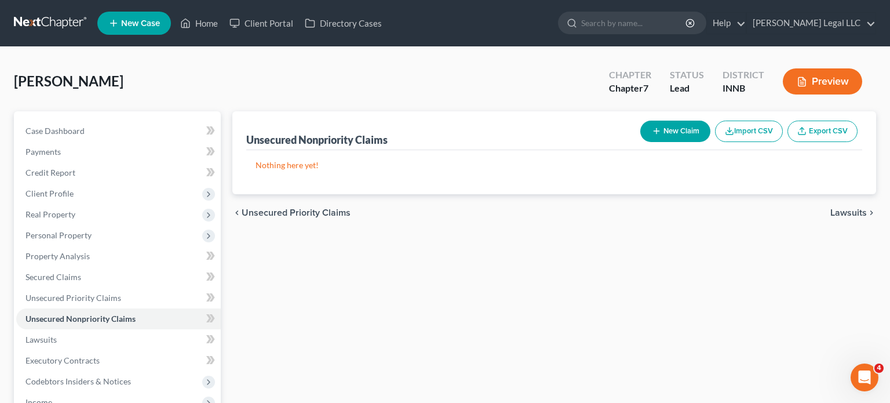
select select "0"
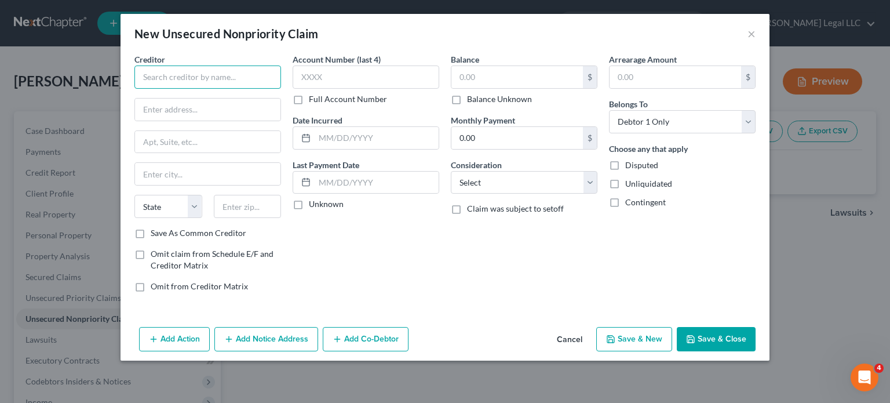
click at [217, 84] on input "text" at bounding box center [207, 76] width 147 height 23
drag, startPoint x: 213, startPoint y: 83, endPoint x: 130, endPoint y: 74, distance: 82.8
click at [129, 74] on div "Creditor * ally State [US_STATE] AK AR AZ CA CO CT DE DC [GEOGRAPHIC_DATA] [GEO…" at bounding box center [208, 177] width 158 height 248
type input "Ally Credit Card"
type input "Attn: Bankruptcy"
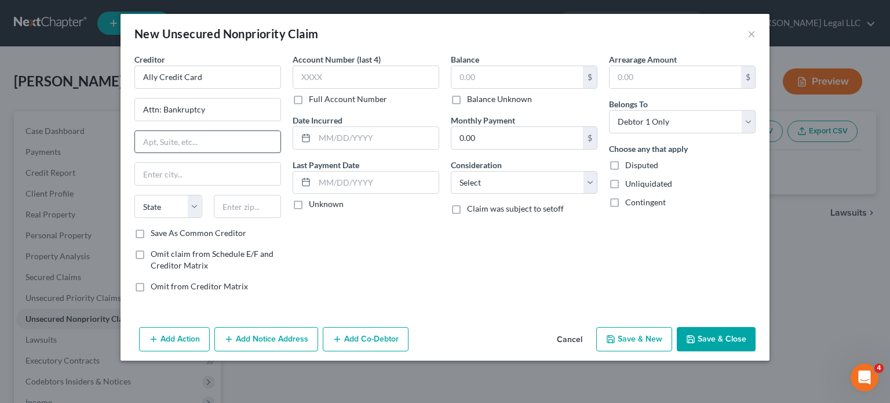
drag, startPoint x: 232, startPoint y: 137, endPoint x: 223, endPoint y: 144, distance: 11.9
click at [228, 140] on input "text" at bounding box center [207, 142] width 145 height 22
paste input "PO BOX 9222"
type input "PO BOX 9222"
click at [247, 211] on input "text" at bounding box center [248, 206] width 68 height 23
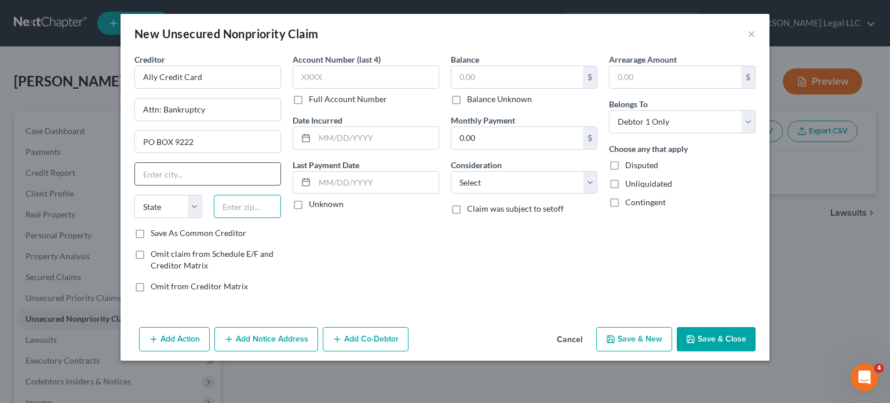
paste input "11804"
type input "11804"
click at [169, 142] on input "PO BOX 9222" at bounding box center [207, 142] width 145 height 22
type input "Old Bethpage"
select select "35"
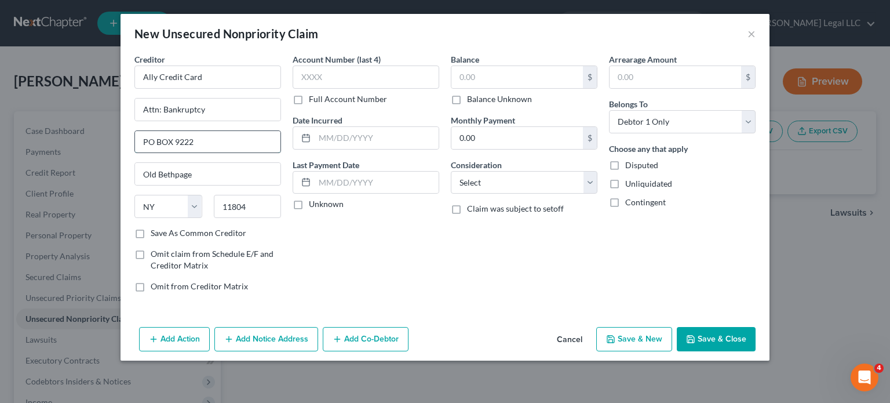
click at [169, 142] on input "PO BOX 9222" at bounding box center [207, 142] width 145 height 22
type input "PO Box 9222"
click at [302, 245] on div "Account Number (last 4) Full Account Number Date Incurred Last Payment Date Unk…" at bounding box center [366, 177] width 158 height 248
click at [151, 233] on label "Save As Common Creditor" at bounding box center [199, 233] width 96 height 12
click at [155, 233] on input "Save As Common Creditor" at bounding box center [159, 231] width 8 height 8
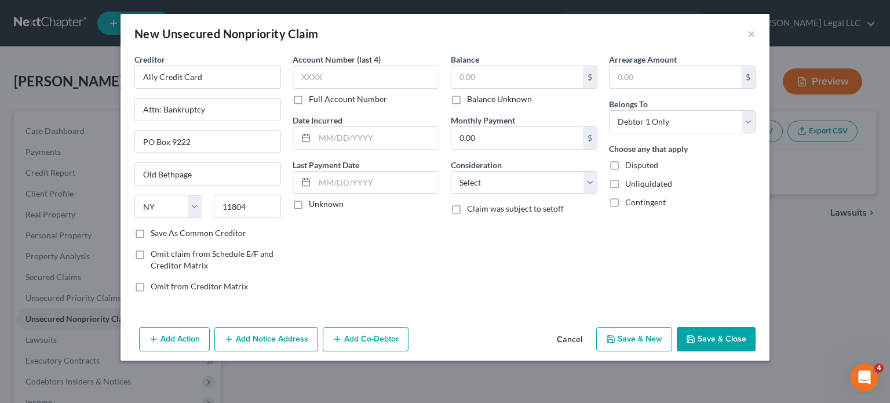
checkbox input "true"
click at [309, 101] on label "Full Account Number" at bounding box center [348, 99] width 78 height 12
click at [313, 101] on input "Full Account Number" at bounding box center [317, 97] width 8 height 8
click at [315, 77] on input "text" at bounding box center [366, 76] width 147 height 23
paste input "537993100913****"
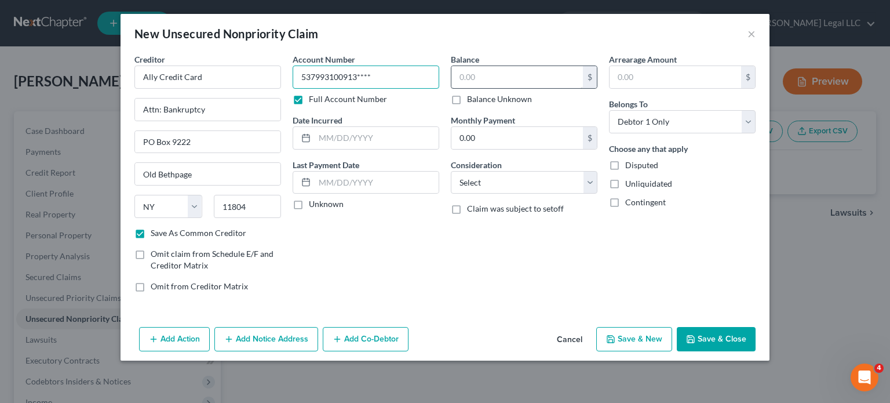
type input "537993100913****"
click at [530, 74] on input "text" at bounding box center [516, 77] width 131 height 22
click at [493, 82] on input "text" at bounding box center [516, 77] width 131 height 22
paste input "1,817"
type input "1,817"
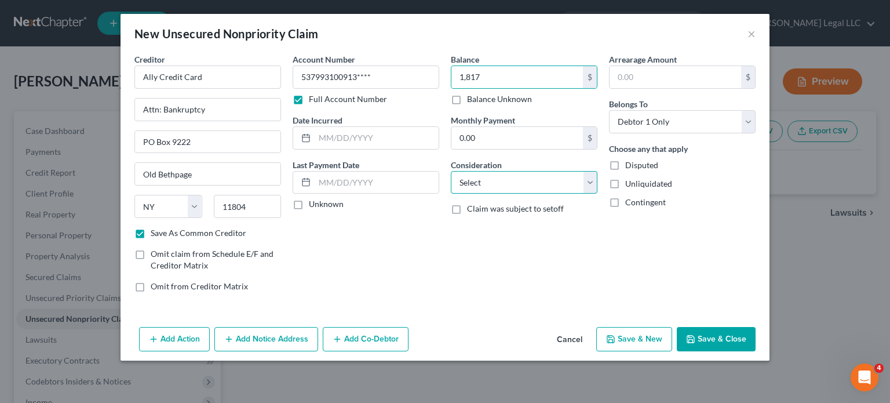
click at [484, 184] on select "Select Cable / Satellite Services Collection Agency Credit Card Debt Debt Couns…" at bounding box center [524, 182] width 147 height 23
select select "2"
click at [451, 171] on select "Select Cable / Satellite Services Collection Agency Credit Card Debt Debt Couns…" at bounding box center [524, 182] width 147 height 23
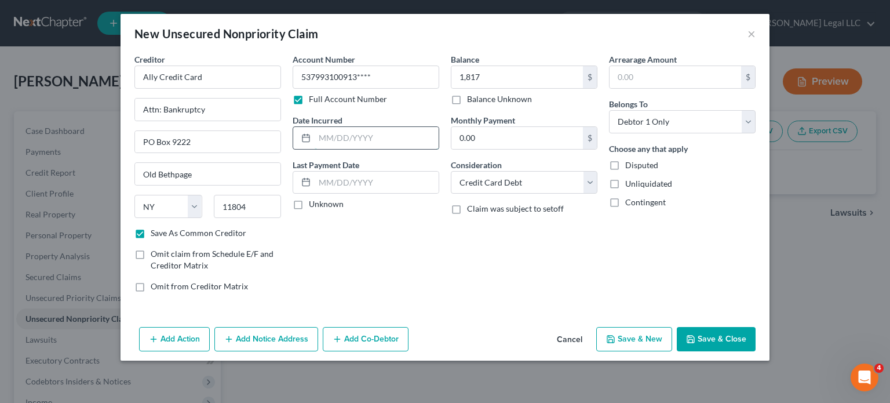
click at [337, 139] on input "text" at bounding box center [377, 138] width 124 height 22
click at [363, 132] on input "text" at bounding box center [377, 138] width 124 height 22
type input "[DATE]"
click at [620, 337] on button "Save & New" at bounding box center [634, 339] width 76 height 24
checkbox input "false"
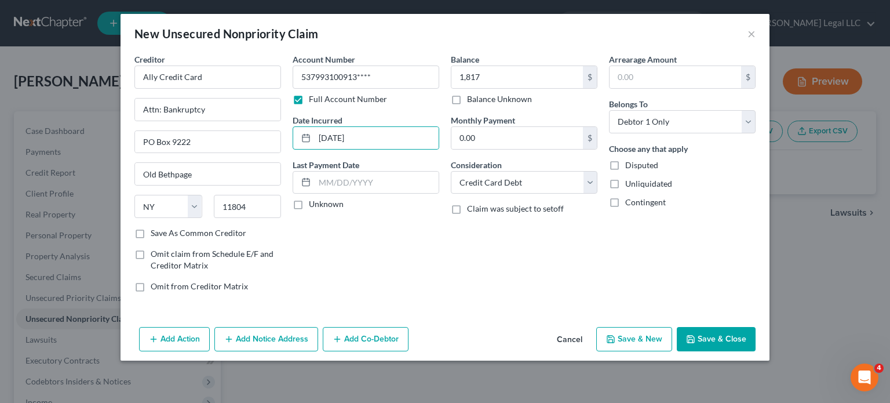
select select "0"
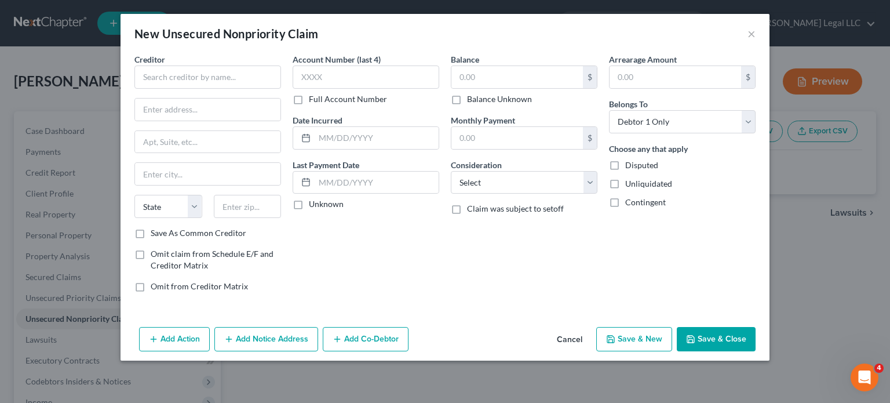
type input "1,817.00"
click at [181, 82] on input "text" at bounding box center [207, 76] width 147 height 23
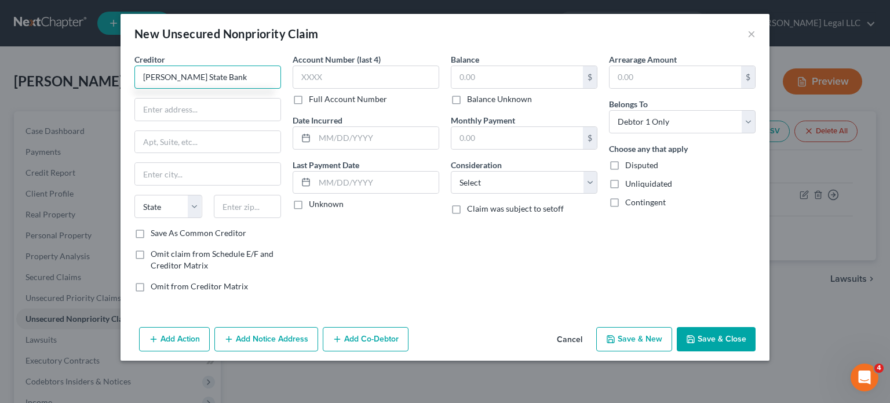
type input "[PERSON_NAME] State Bank"
type input "Attn: Bankruptcy"
click at [240, 146] on input "text" at bounding box center [207, 142] width 145 height 22
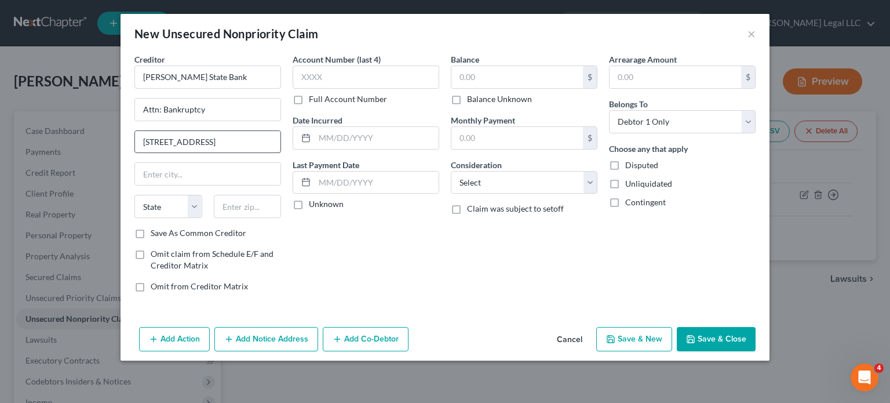
type input "[STREET_ADDRESS]"
type input "57110"
click at [247, 166] on input "text" at bounding box center [207, 174] width 145 height 22
type input "[GEOGRAPHIC_DATA]"
select select "43"
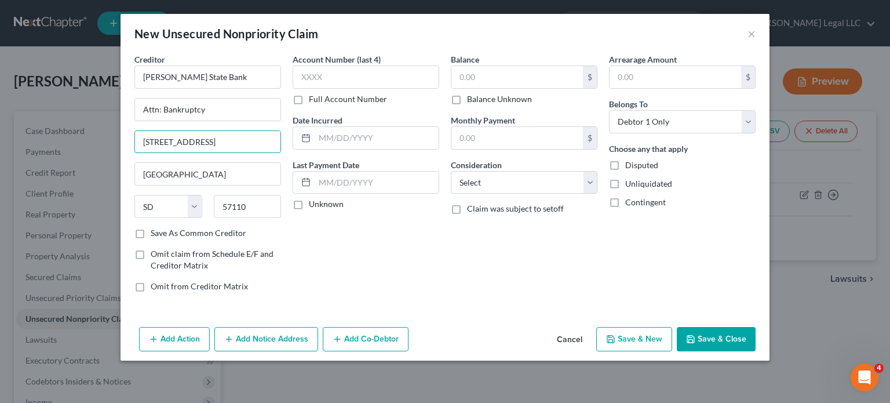
drag, startPoint x: 234, startPoint y: 142, endPoint x: 80, endPoint y: 140, distance: 154.1
click at [63, 140] on div "New Unsecured Nonpriority Claim × Creditor * [PERSON_NAME] State Bank Attn: Ban…" at bounding box center [445, 201] width 890 height 403
click at [226, 76] on input "[PERSON_NAME] State Bank" at bounding box center [207, 76] width 147 height 23
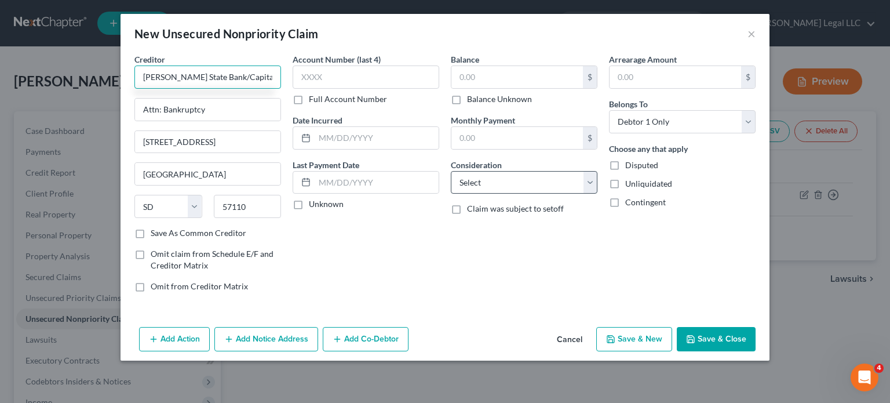
type input "[PERSON_NAME] State Bank/Capital Services"
drag, startPoint x: 483, startPoint y: 180, endPoint x: 488, endPoint y: 184, distance: 6.6
click at [484, 181] on select "Select Cable / Satellite Services Collection Agency Credit Card Debt Debt Couns…" at bounding box center [524, 182] width 147 height 23
select select "2"
click at [451, 171] on select "Select Cable / Satellite Services Collection Agency Credit Card Debt Debt Couns…" at bounding box center [524, 182] width 147 height 23
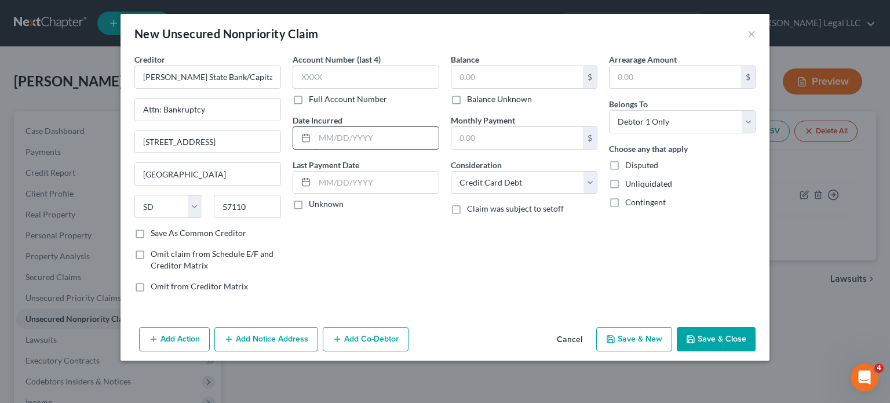
click at [350, 136] on input "text" at bounding box center [377, 138] width 124 height 22
type input "[DATE]"
click at [396, 243] on div "Account Number (last 4) Full Account Number Date Incurred [DATE] Last Payment D…" at bounding box center [366, 177] width 158 height 248
click at [309, 98] on label "Full Account Number" at bounding box center [348, 99] width 78 height 12
click at [313, 98] on input "Full Account Number" at bounding box center [317, 97] width 8 height 8
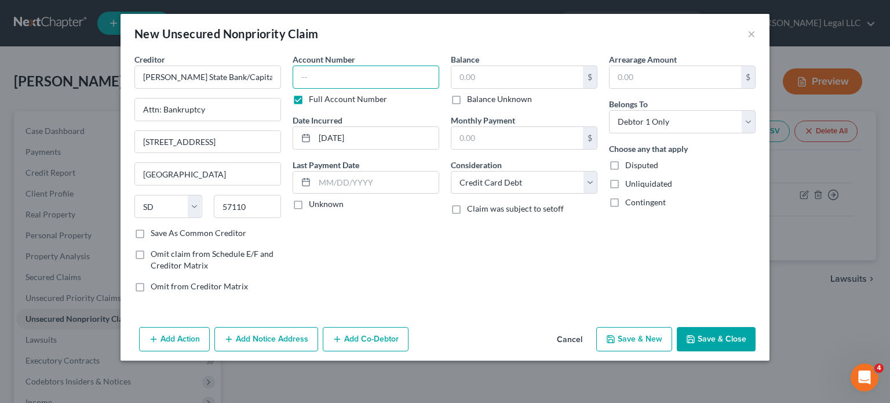
click at [327, 79] on input "text" at bounding box center [366, 76] width 147 height 23
paste input "21044006835****"
type input "21044006835****"
click at [633, 339] on button "Save & New" at bounding box center [634, 339] width 76 height 24
select select "0"
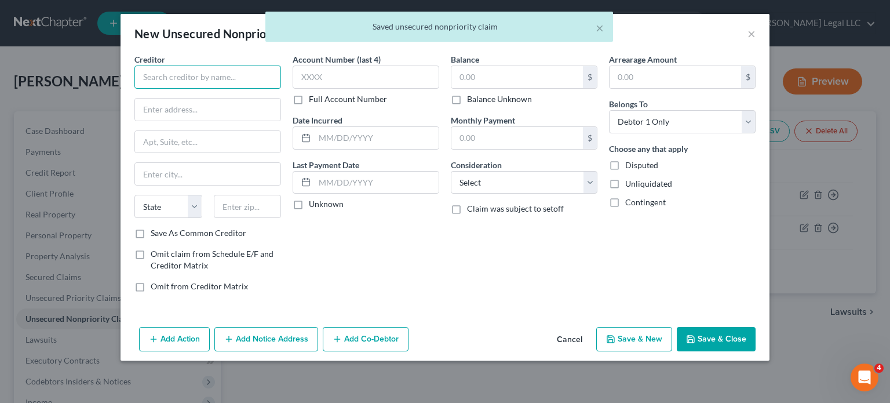
click at [238, 80] on input "text" at bounding box center [207, 76] width 147 height 23
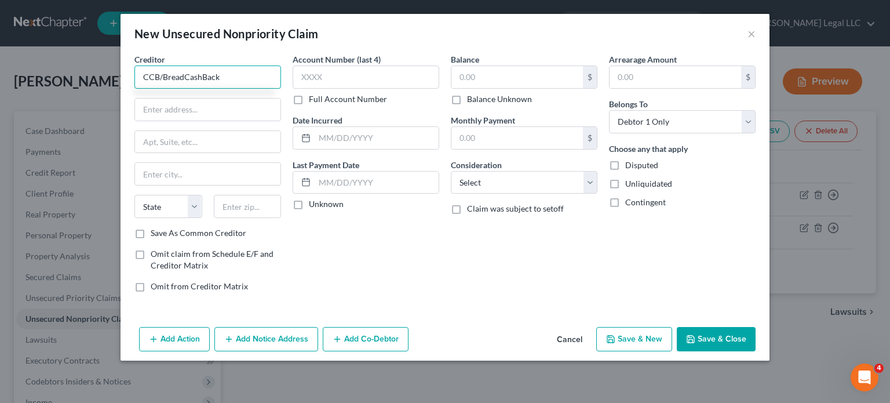
type input "CCB/BreadCashBack"
type input "Attn: Bankruptcy"
click at [220, 137] on input "text" at bounding box center [207, 142] width 145 height 22
type input "[STREET_ADDRESS]"
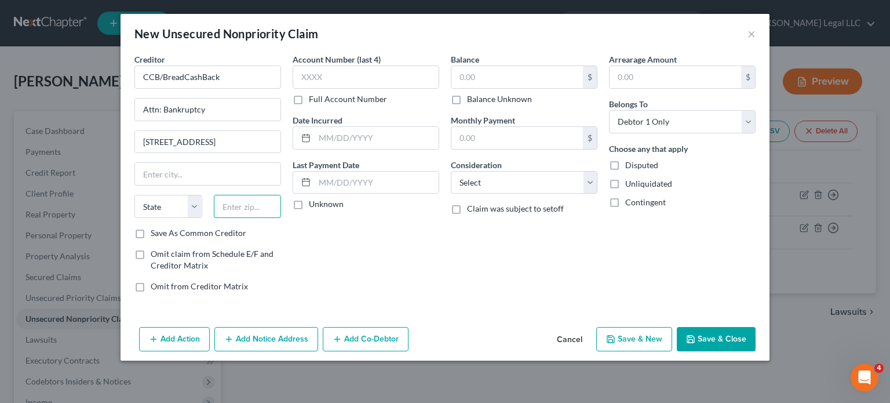
click at [255, 214] on input "text" at bounding box center [248, 206] width 68 height 23
paste input "OH43219"
click at [232, 182] on input "text" at bounding box center [207, 174] width 145 height 22
click at [232, 173] on input "text" at bounding box center [207, 174] width 145 height 22
drag, startPoint x: 378, startPoint y: 268, endPoint x: 324, endPoint y: 224, distance: 69.1
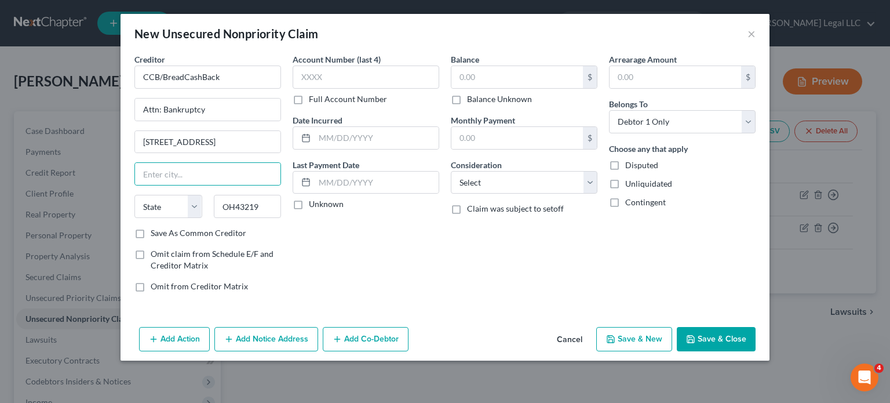
click at [378, 268] on div "Account Number (last 4) Full Account Number Date Incurred Last Payment Date Unk…" at bounding box center [366, 177] width 158 height 248
click at [256, 167] on input "text" at bounding box center [207, 174] width 145 height 22
drag, startPoint x: 338, startPoint y: 258, endPoint x: 306, endPoint y: 236, distance: 38.4
click at [334, 254] on div "Account Number (last 4) Full Account Number Date Incurred Last Payment Date Unk…" at bounding box center [366, 177] width 158 height 248
click at [250, 207] on input "OH43219" at bounding box center [248, 206] width 68 height 23
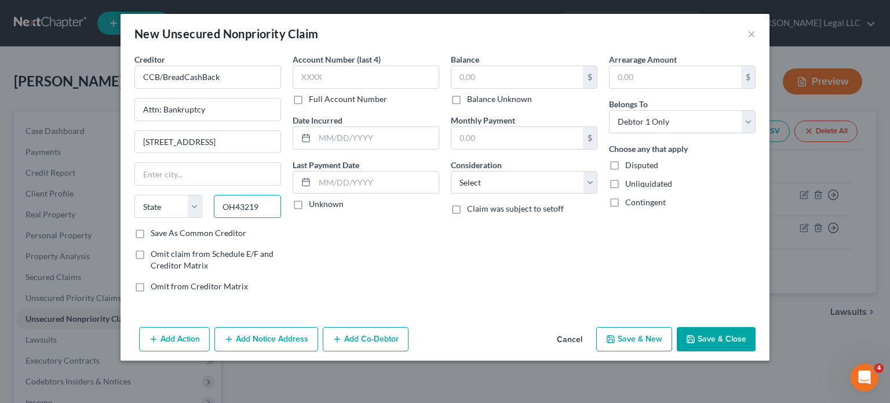
click at [250, 207] on input "OH43219" at bounding box center [248, 206] width 68 height 23
type input "43219"
drag, startPoint x: 246, startPoint y: 180, endPoint x: 254, endPoint y: 182, distance: 8.3
click at [246, 180] on input "text" at bounding box center [207, 174] width 145 height 22
type input "Columbus"
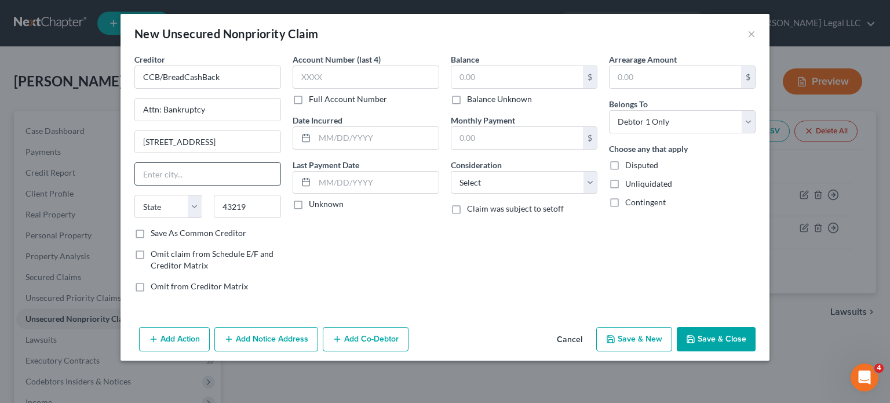
select select "36"
click at [382, 262] on div "Account Number (last 4) Full Account Number Date Incurred Last Payment Date Unk…" at bounding box center [366, 177] width 158 height 248
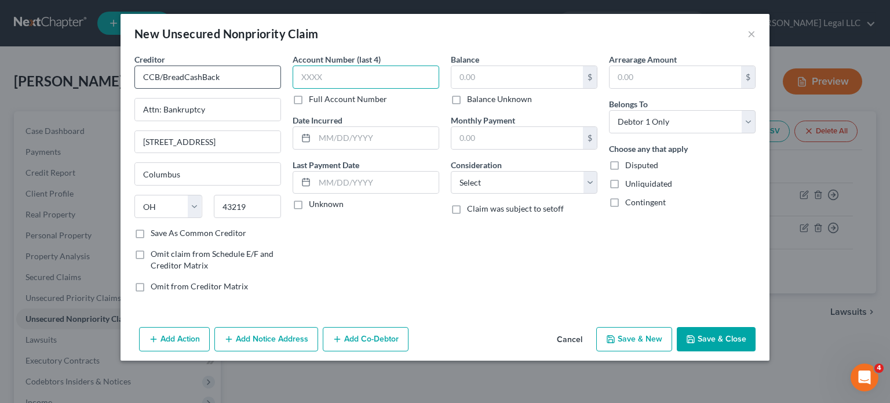
click at [386, 75] on input "text" at bounding box center [366, 76] width 147 height 23
click at [309, 100] on label "Full Account Number" at bounding box center [348, 99] width 78 height 12
click at [313, 100] on input "Full Account Number" at bounding box center [317, 97] width 8 height 8
click at [322, 74] on input "text" at bounding box center [366, 76] width 147 height 23
paste input "37019400552****"
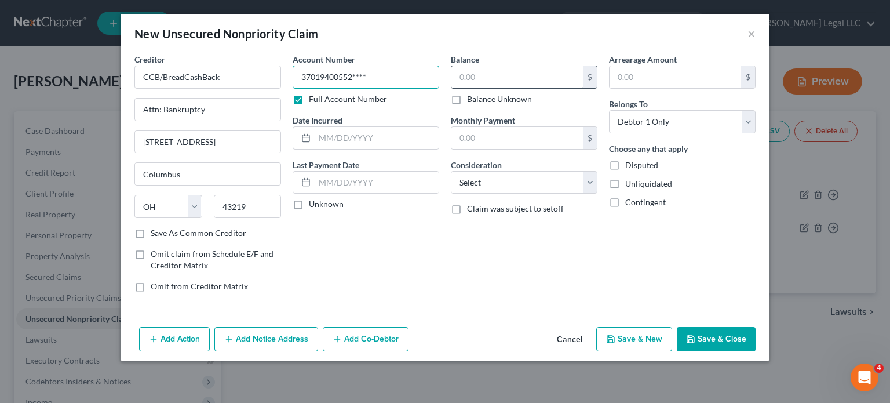
type input "37019400552****"
click at [477, 78] on input "text" at bounding box center [516, 77] width 131 height 22
type input "2,571"
click at [494, 198] on div "Balance 2,571.00 $ Balance Unknown Balance Undetermined 2,571 $ Balance Unknown…" at bounding box center [524, 177] width 158 height 248
click at [496, 189] on select "Select Cable / Satellite Services Collection Agency Credit Card Debt Debt Couns…" at bounding box center [524, 182] width 147 height 23
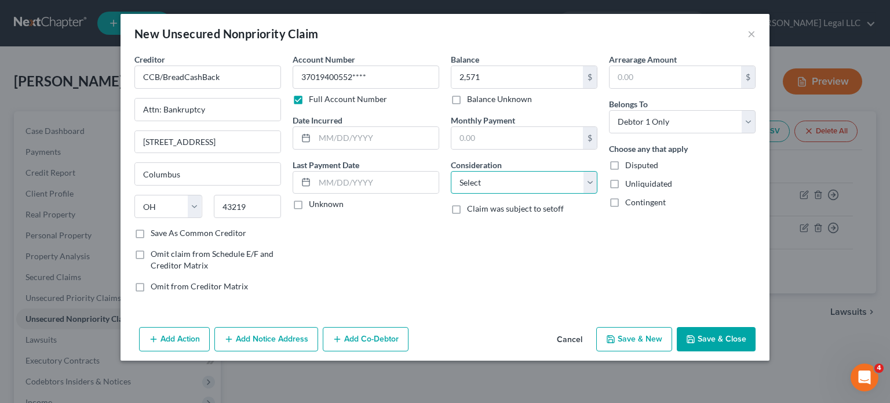
select select "2"
click at [451, 171] on select "Select Cable / Satellite Services Collection Agency Credit Card Debt Debt Couns…" at bounding box center [524, 182] width 147 height 23
drag, startPoint x: 364, startPoint y: 135, endPoint x: 353, endPoint y: 136, distance: 11.1
click at [364, 135] on input "text" at bounding box center [377, 138] width 124 height 22
type input "[DATE]"
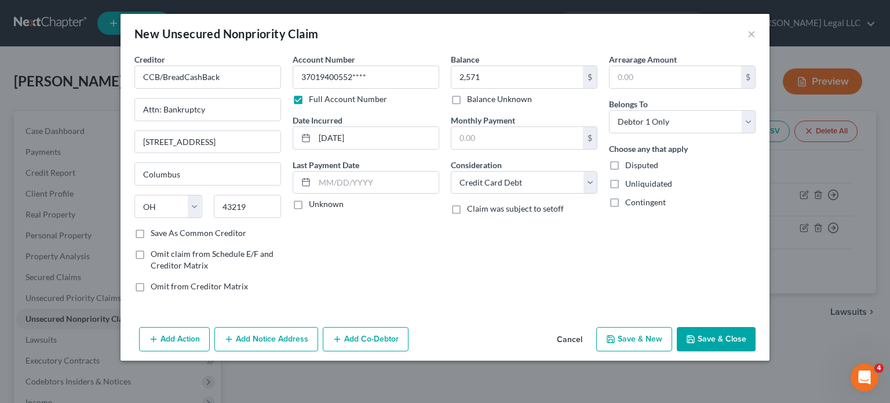
click at [637, 342] on button "Save & New" at bounding box center [634, 339] width 76 height 24
select select "0"
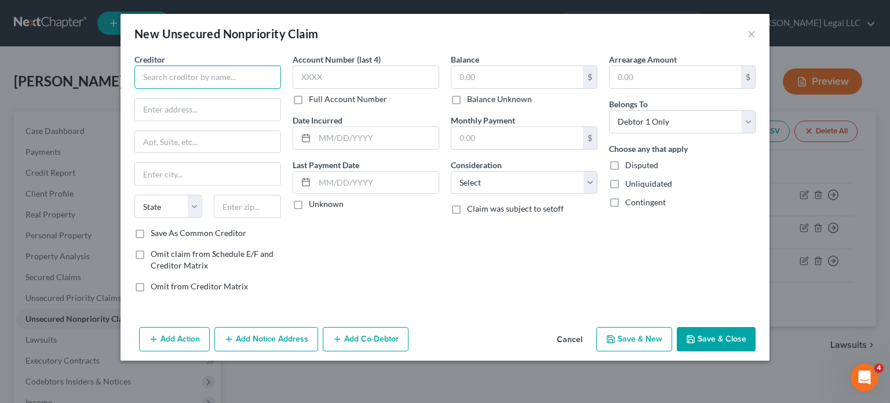
click at [231, 76] on input "text" at bounding box center [207, 76] width 147 height 23
click at [228, 78] on input "text" at bounding box center [207, 76] width 147 height 23
type input "Cortrust Bank"
type input "Attn: Bankruptcy"
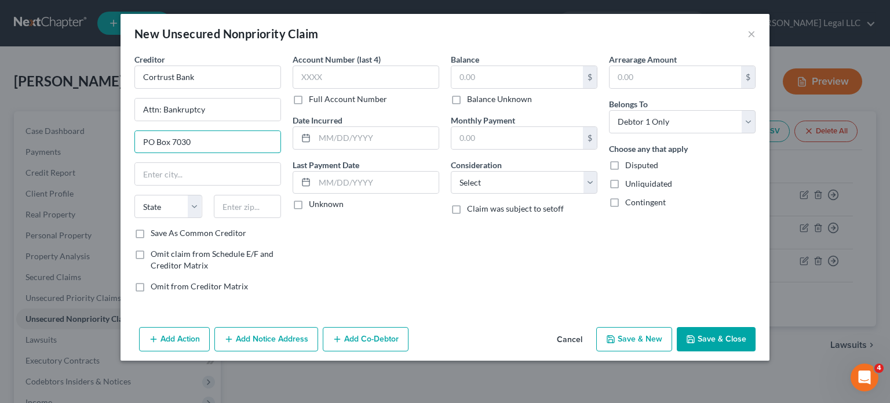
type input "PO Box 7030"
type input "57301"
click at [447, 298] on div "Balance $ Balance Unknown Balance Undetermined $ Balance Unknown Monthly Paymen…" at bounding box center [524, 177] width 158 height 248
type input "[PERSON_NAME]"
select select "43"
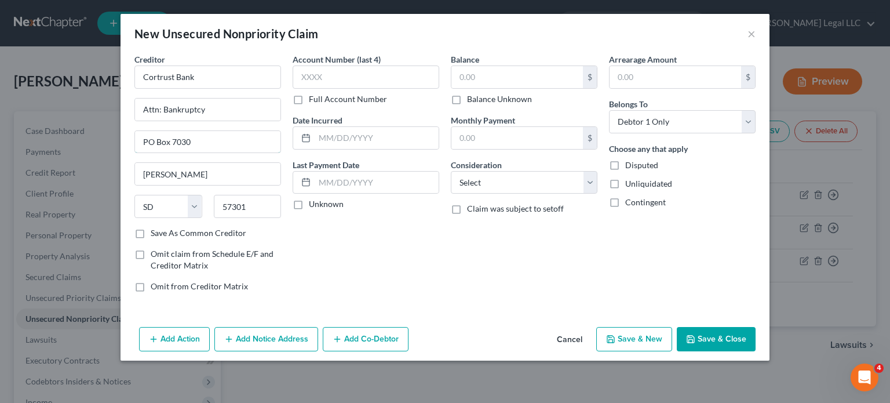
drag, startPoint x: 219, startPoint y: 138, endPoint x: 99, endPoint y: 131, distance: 120.1
click at [74, 131] on div "New Unsecured Nonpriority Claim × Creditor * Cortrust Bank Attn: Bankruptcy PO …" at bounding box center [445, 201] width 890 height 403
click at [470, 78] on input "text" at bounding box center [516, 77] width 131 height 22
type input "991"
click at [350, 143] on input "text" at bounding box center [377, 138] width 124 height 22
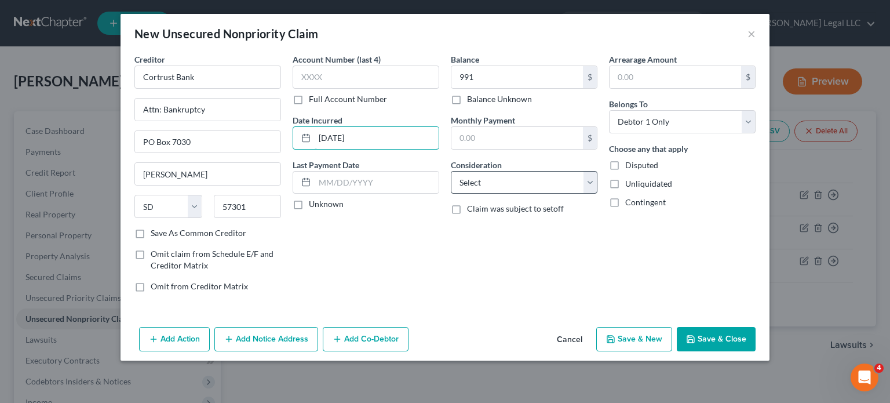
type input "[DATE]"
click at [503, 181] on select "Select Cable / Satellite Services Collection Agency Credit Card Debt Debt Couns…" at bounding box center [524, 182] width 147 height 23
select select "2"
click at [451, 171] on select "Select Cable / Satellite Services Collection Agency Credit Card Debt Debt Couns…" at bounding box center [524, 182] width 147 height 23
click at [309, 99] on label "Full Account Number" at bounding box center [348, 99] width 78 height 12
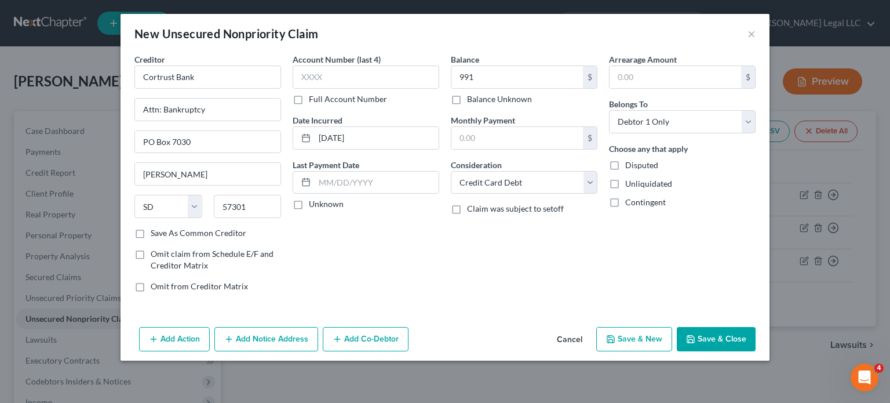
click at [313, 99] on input "Full Account Number" at bounding box center [317, 97] width 8 height 8
click at [318, 76] on input "text" at bounding box center [366, 76] width 147 height 23
paste input "543668400068****"
type input "543668400068****"
click at [450, 259] on div "Balance 991.00 $ Balance Unknown Balance Undetermined 991 $ Balance Unknown Mon…" at bounding box center [524, 177] width 158 height 248
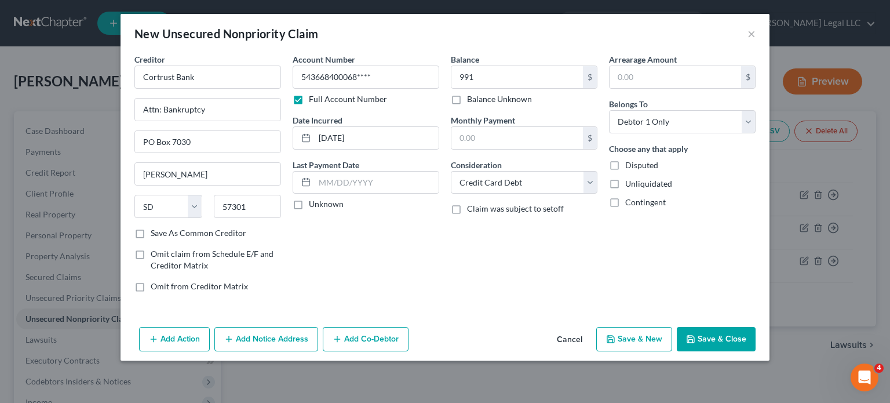
click at [639, 337] on button "Save & New" at bounding box center [634, 339] width 76 height 24
select select "0"
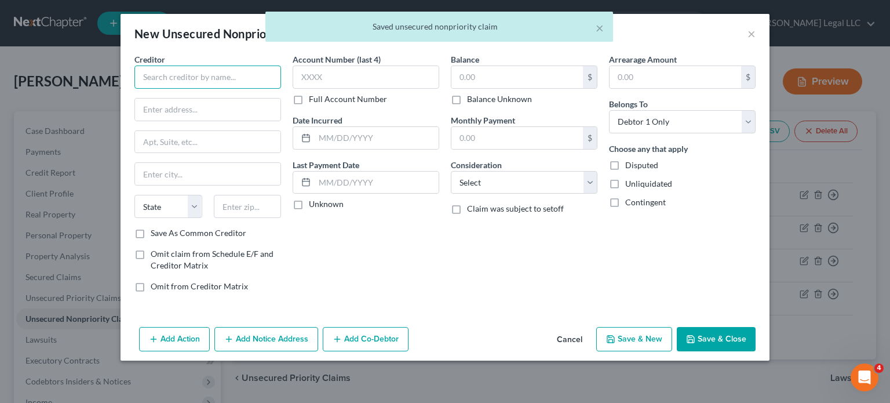
click at [221, 74] on input "text" at bounding box center [207, 76] width 147 height 23
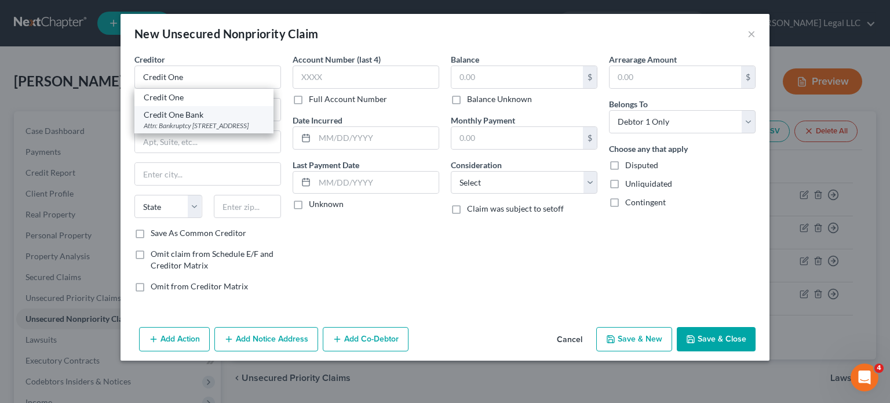
click at [199, 127] on div "Attn: Bankruptcy [STREET_ADDRESS]" at bounding box center [204, 125] width 120 height 10
type input "Credit One Bank"
type input "Attn: Bankruptcy"
type input "PO Box 98872"
type input "[GEOGRAPHIC_DATA]"
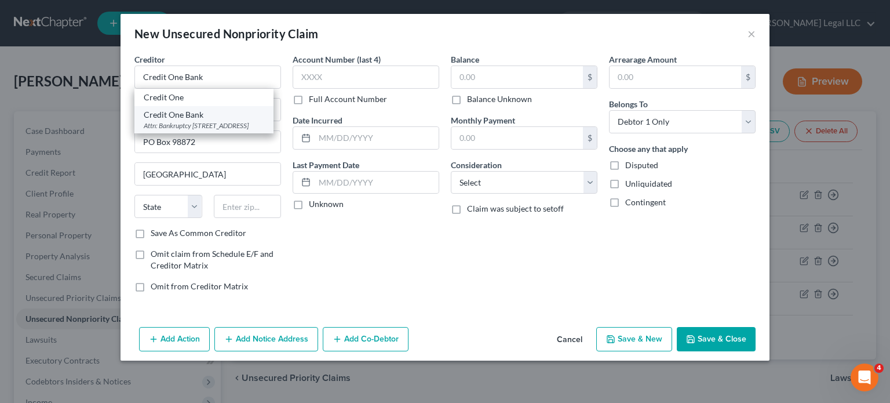
select select "31"
type input "89193"
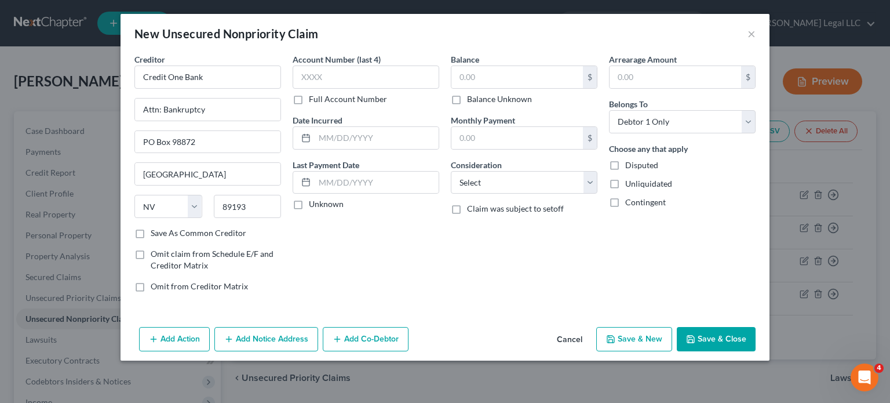
click at [309, 101] on label "Full Account Number" at bounding box center [348, 99] width 78 height 12
click at [313, 101] on input "Full Account Number" at bounding box center [317, 97] width 8 height 8
click at [327, 71] on input "text" at bounding box center [366, 76] width 147 height 23
paste input "444796241645****"
type input "444796241645****"
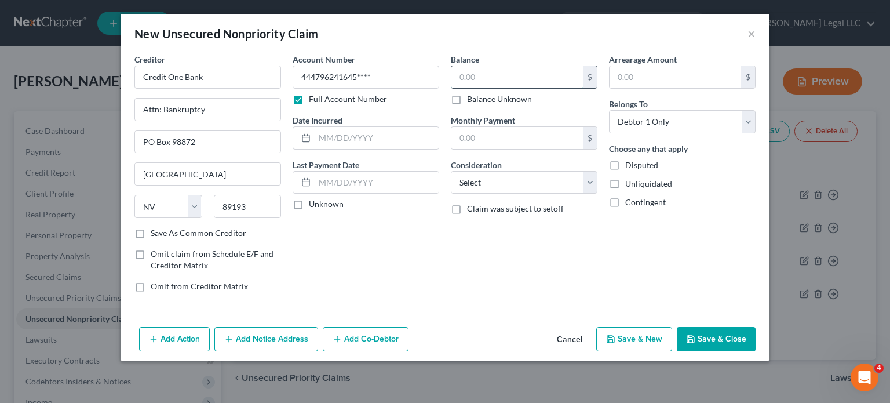
click at [531, 77] on input "text" at bounding box center [516, 77] width 131 height 22
type input "1,182"
drag, startPoint x: 527, startPoint y: 203, endPoint x: 536, endPoint y: 183, distance: 22.1
click at [527, 203] on label "Claim was subject to setoff" at bounding box center [515, 209] width 97 height 12
click at [479, 203] on input "Claim was subject to setoff" at bounding box center [476, 207] width 8 height 8
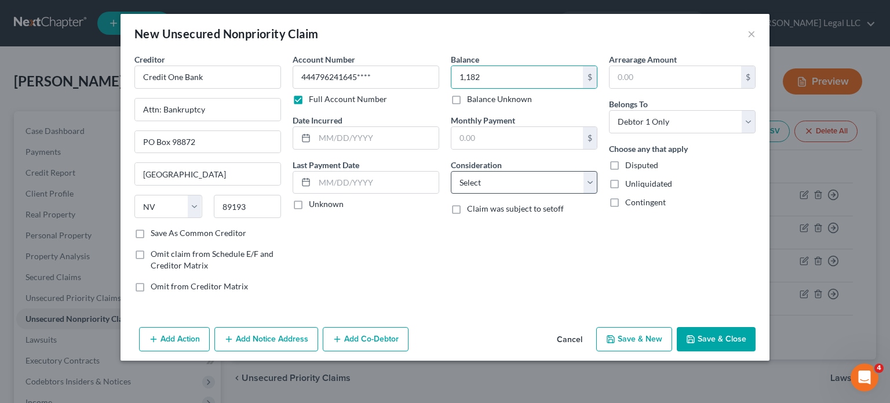
checkbox input "true"
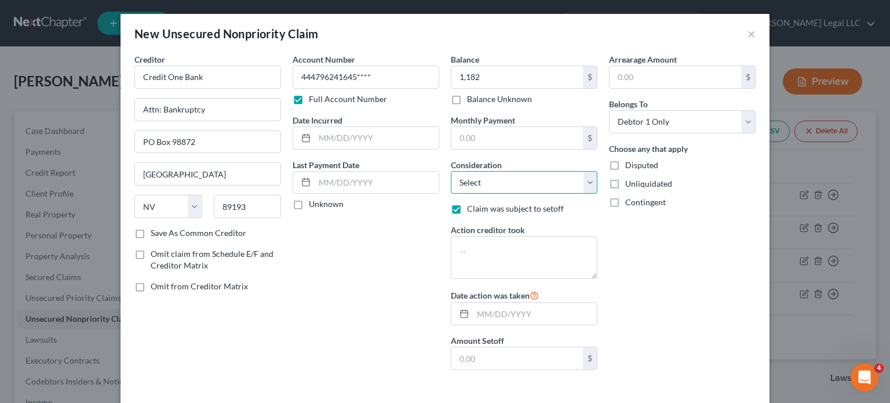
click at [536, 183] on select "Select Cable / Satellite Services Collection Agency Credit Card Debt Debt Couns…" at bounding box center [524, 182] width 147 height 23
select select "2"
click at [451, 171] on select "Select Cable / Satellite Services Collection Agency Credit Card Debt Debt Couns…" at bounding box center [524, 182] width 147 height 23
click at [467, 204] on label "Claim was subject to setoff" at bounding box center [515, 209] width 97 height 12
click at [472, 204] on input "Claim was subject to setoff" at bounding box center [476, 207] width 8 height 8
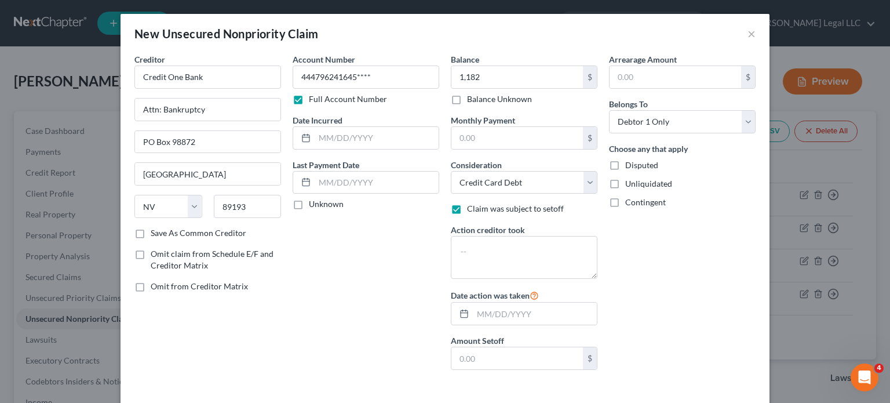
checkbox input "false"
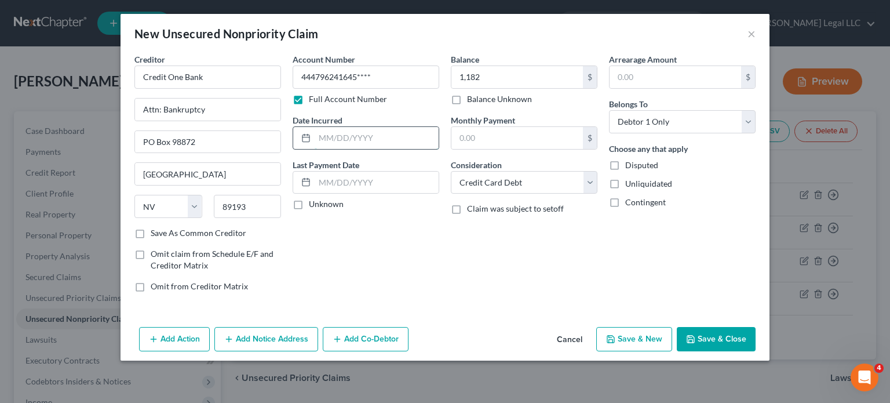
click at [373, 127] on input "text" at bounding box center [377, 138] width 124 height 22
type input "[DATE]"
click at [656, 339] on button "Save & New" at bounding box center [634, 339] width 76 height 24
select select "0"
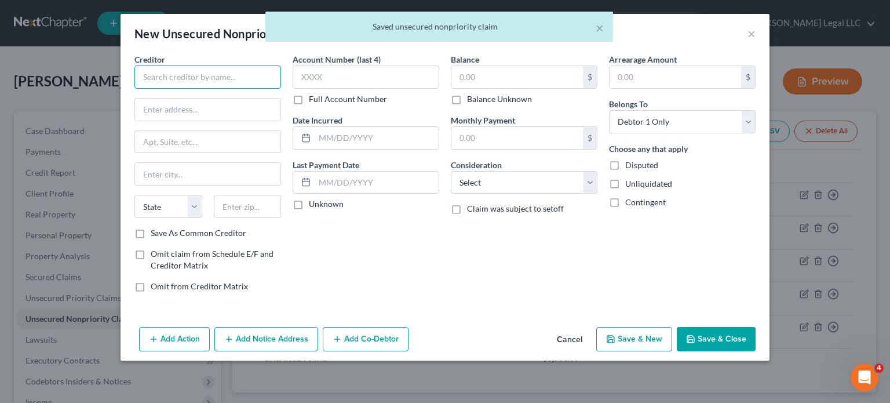
drag, startPoint x: 264, startPoint y: 74, endPoint x: 273, endPoint y: 73, distance: 9.9
click at [265, 74] on input "text" at bounding box center [207, 76] width 147 height 23
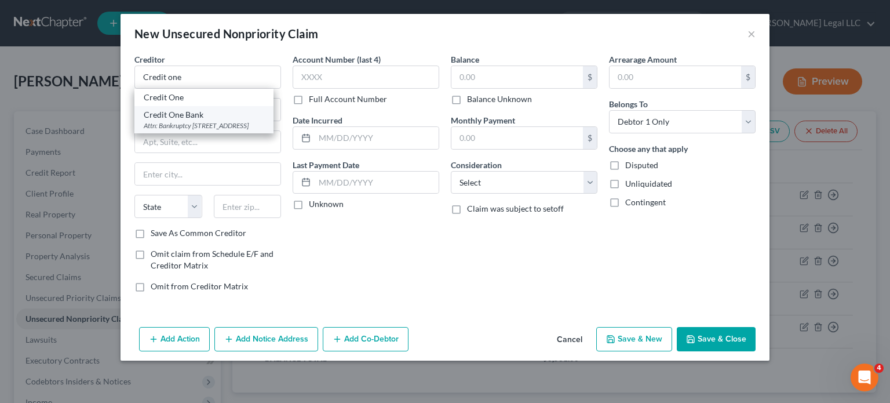
click at [178, 127] on div "Attn: Bankruptcy [STREET_ADDRESS]" at bounding box center [204, 125] width 120 height 10
type input "Credit One Bank"
type input "Attn: Bankruptcy"
type input "PO Box 98872"
type input "[GEOGRAPHIC_DATA]"
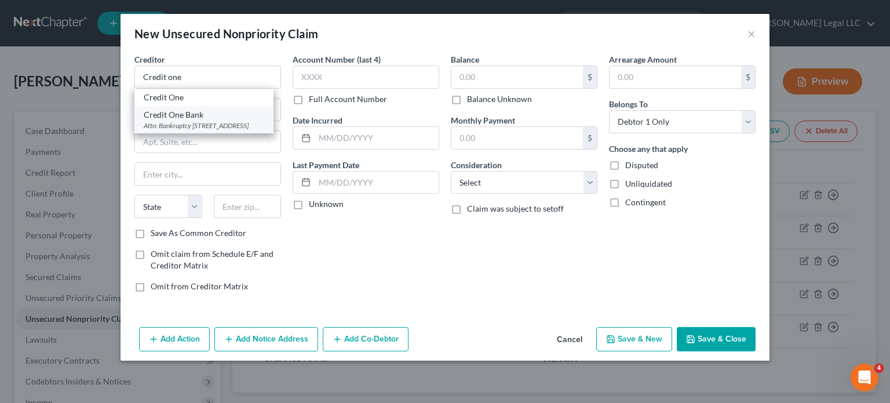
select select "31"
type input "89193"
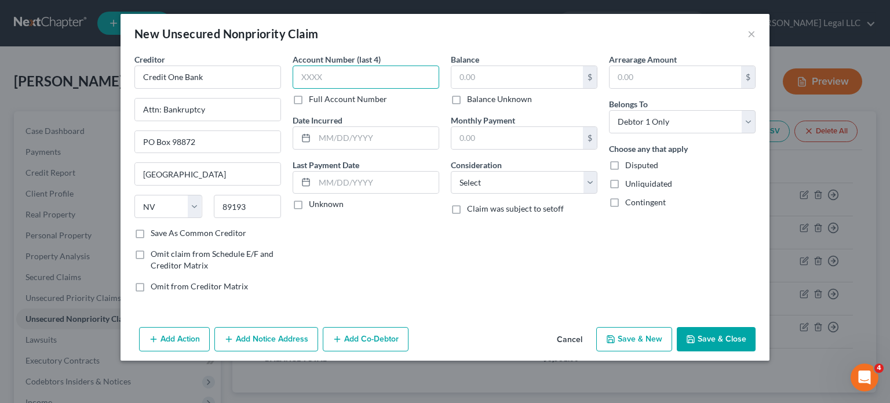
click at [366, 78] on input "text" at bounding box center [366, 76] width 147 height 23
click at [309, 100] on label "Full Account Number" at bounding box center [348, 99] width 78 height 12
click at [313, 100] on input "Full Account Number" at bounding box center [317, 97] width 8 height 8
click at [316, 79] on input "text" at bounding box center [366, 76] width 147 height 23
paste input "546645113490****"
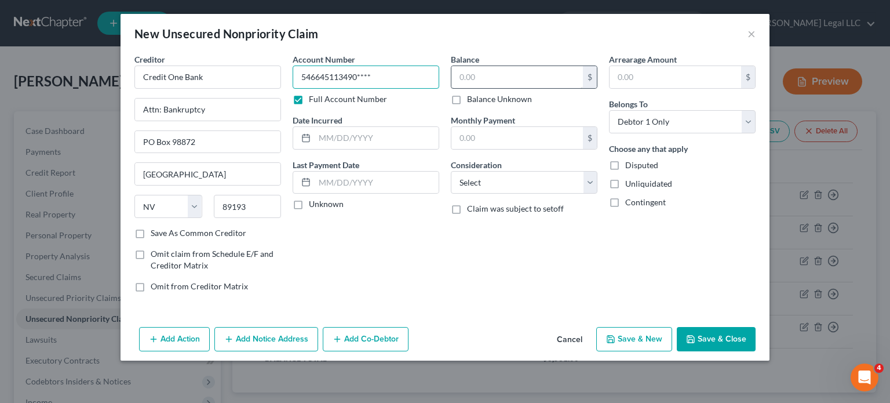
type input "546645113490****"
click at [473, 78] on input "text" at bounding box center [516, 77] width 131 height 22
type input "1,253"
click at [489, 173] on select "Select Cable / Satellite Services Collection Agency Credit Card Debt Debt Couns…" at bounding box center [524, 182] width 147 height 23
select select "2"
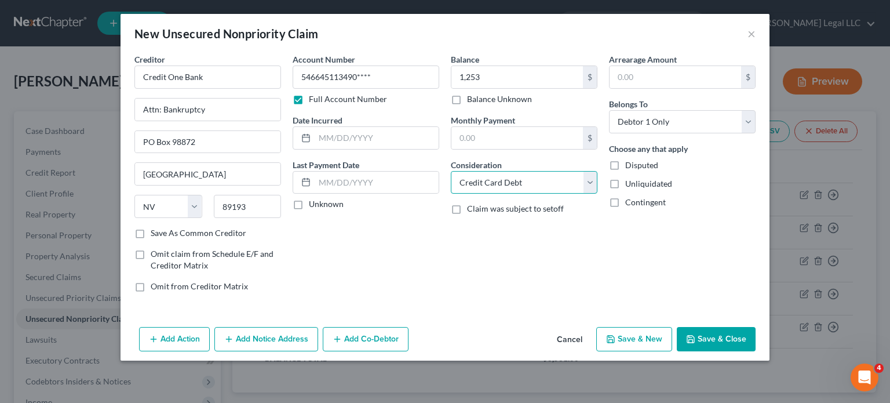
click at [451, 171] on select "Select Cable / Satellite Services Collection Agency Credit Card Debt Debt Couns…" at bounding box center [524, 182] width 147 height 23
click at [378, 134] on input "text" at bounding box center [377, 138] width 124 height 22
type input "[DATE]"
click at [630, 333] on button "Save & New" at bounding box center [634, 339] width 76 height 24
select select "0"
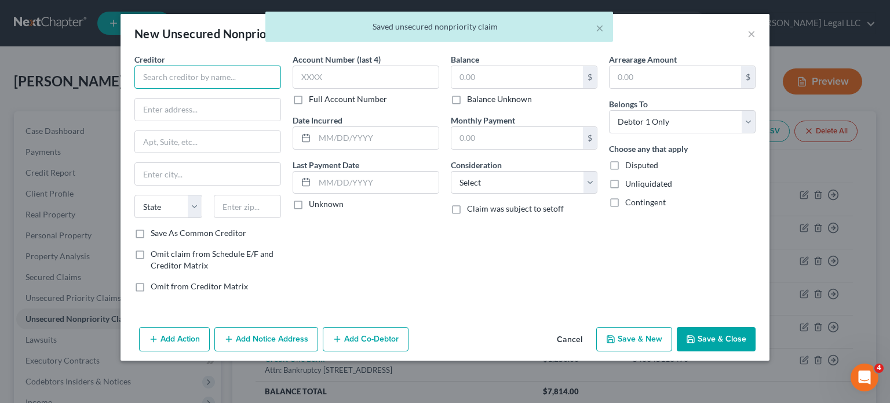
click at [243, 82] on input "text" at bounding box center [207, 76] width 147 height 23
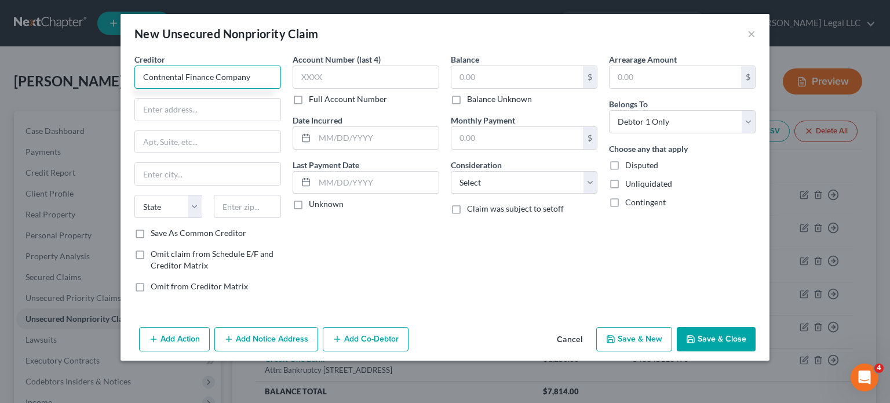
type input "Contnental Finance Company"
type input "Attn: Bankruptcy"
type input "[STREET_ADDRESS][PERSON_NAME]"
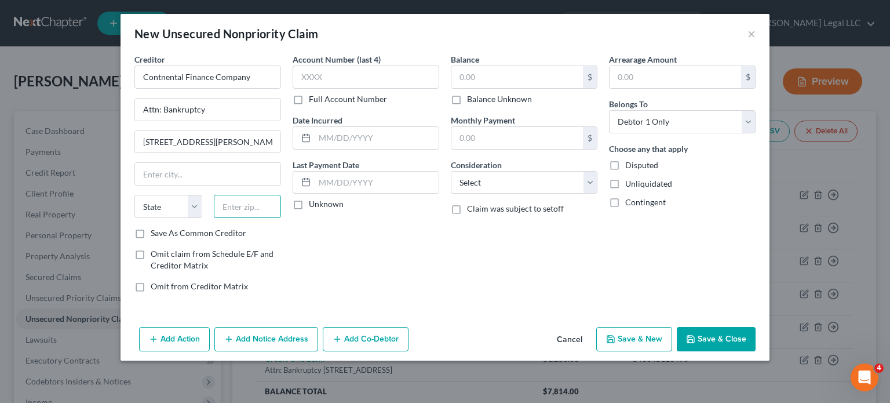
click at [250, 209] on input "text" at bounding box center [248, 206] width 68 height 23
paste input "19808"
type input "19808"
click at [222, 178] on input "text" at bounding box center [207, 174] width 145 height 22
type input "Wilmington"
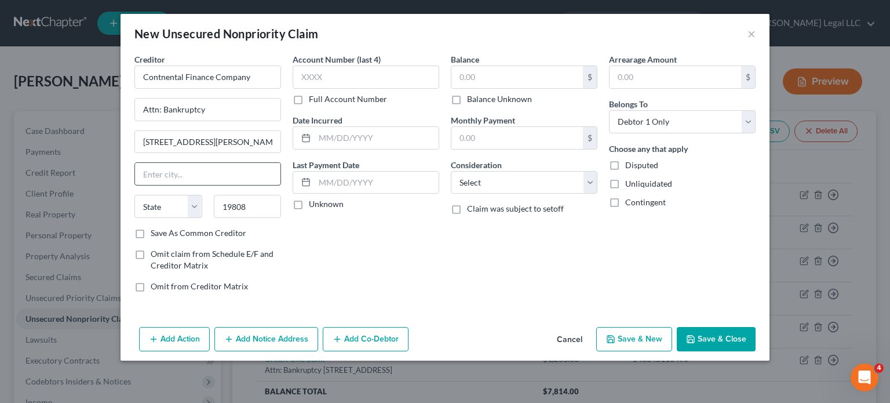
select select "7"
click at [349, 249] on div "Account Number (last 4) Full Account Number Date Incurred Last Payment Date Unk…" at bounding box center [366, 177] width 158 height 248
click at [309, 100] on label "Full Account Number" at bounding box center [348, 99] width 78 height 12
click at [313, 100] on input "Full Account Number" at bounding box center [317, 97] width 8 height 8
click at [320, 76] on input "text" at bounding box center [366, 76] width 147 height 23
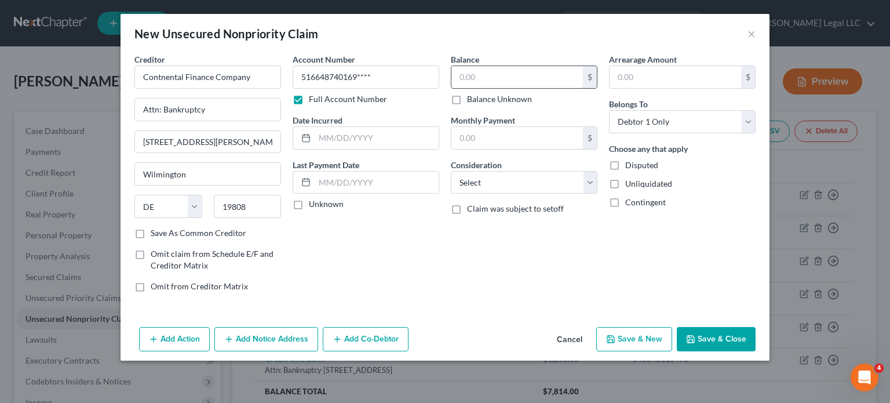
type input "516648740169****"
click at [482, 78] on input "text" at bounding box center [516, 77] width 131 height 22
type input "2,453"
click at [507, 180] on select "Select Cable / Satellite Services Collection Agency Credit Card Debt Debt Couns…" at bounding box center [524, 182] width 147 height 23
select select "2"
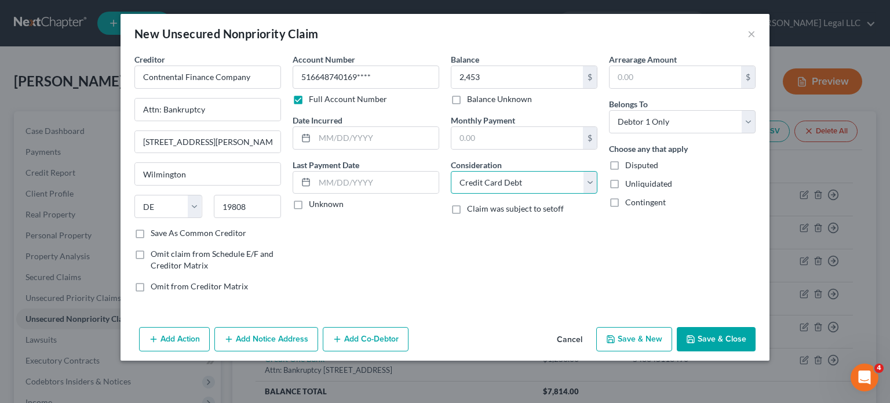
click at [451, 171] on select "Select Cable / Satellite Services Collection Agency Credit Card Debt Debt Couns…" at bounding box center [524, 182] width 147 height 23
click at [346, 136] on input "text" at bounding box center [377, 138] width 124 height 22
type input "[DATE]"
click at [651, 336] on button "Save & New" at bounding box center [634, 339] width 76 height 24
select select "0"
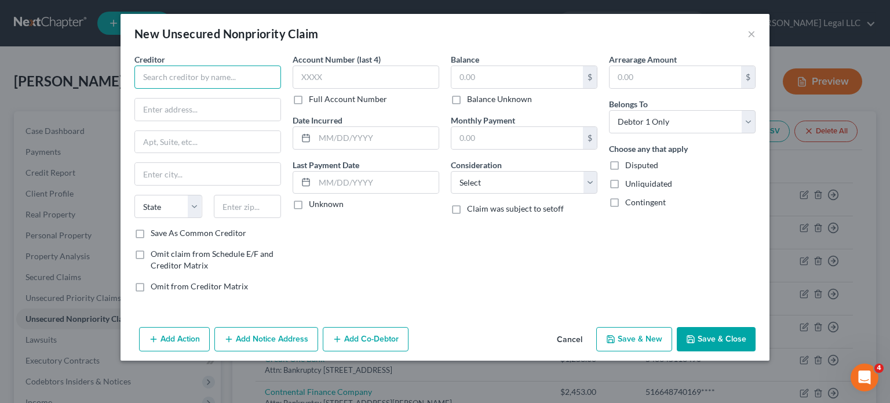
click at [220, 72] on input "text" at bounding box center [207, 76] width 147 height 23
click at [759, 35] on div "New Unsecured Nonpriority Claim ×" at bounding box center [444, 33] width 649 height 39
click at [754, 36] on button "×" at bounding box center [751, 34] width 8 height 14
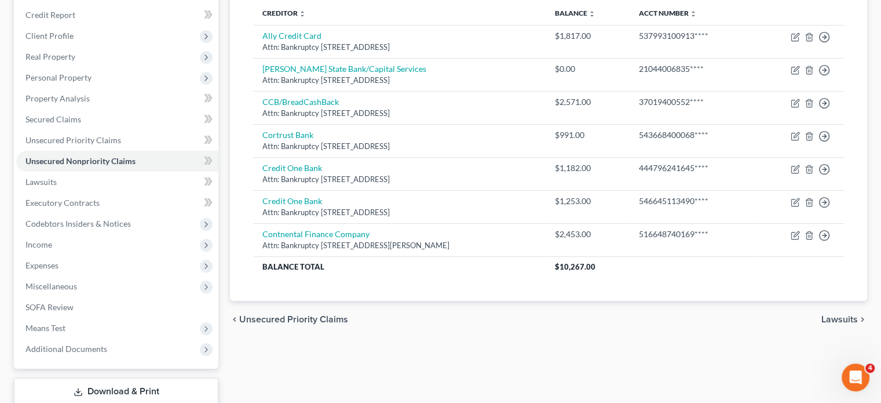
scroll to position [232, 0]
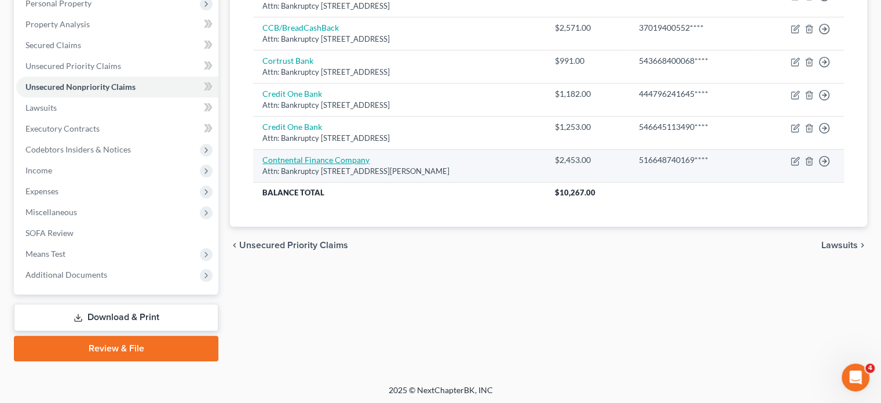
click at [317, 162] on link "Contnental Finance Company" at bounding box center [315, 160] width 107 height 10
select select "7"
select select "2"
select select "0"
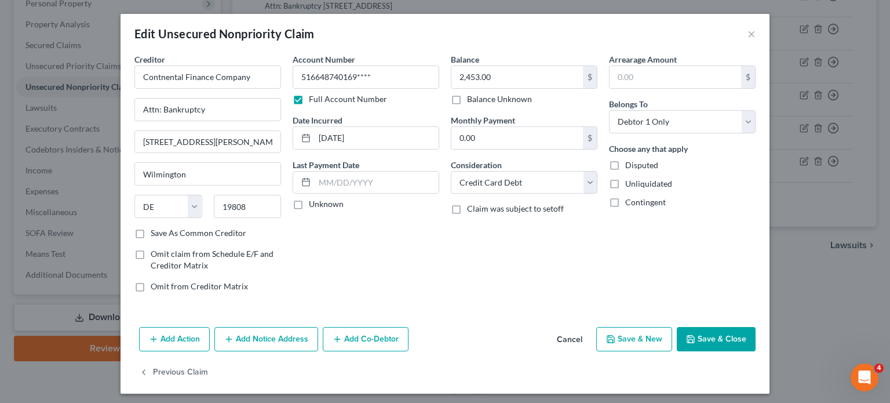
click at [151, 230] on label "Save As Common Creditor" at bounding box center [199, 233] width 96 height 12
click at [155, 230] on input "Save As Common Creditor" at bounding box center [159, 231] width 8 height 8
click at [699, 335] on button "Save & Close" at bounding box center [716, 339] width 79 height 24
checkbox input "false"
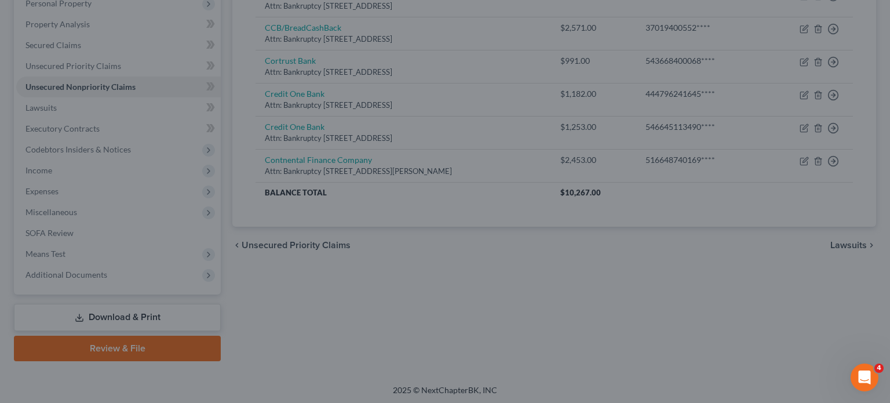
type input "0"
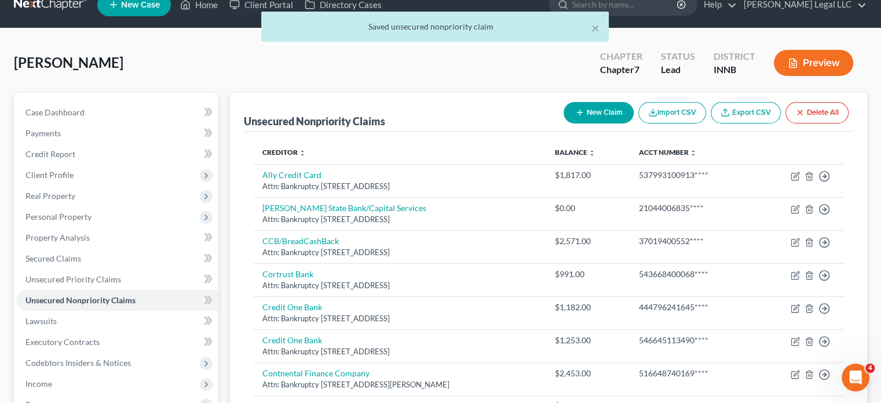
scroll to position [0, 0]
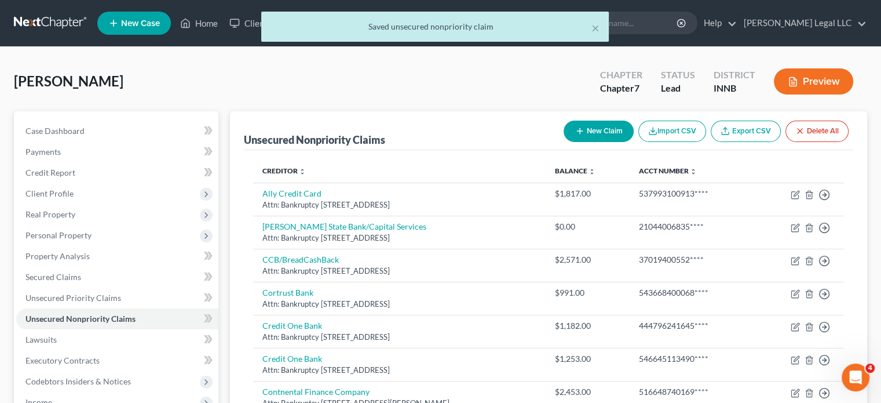
click at [610, 130] on button "New Claim" at bounding box center [599, 130] width 70 height 21
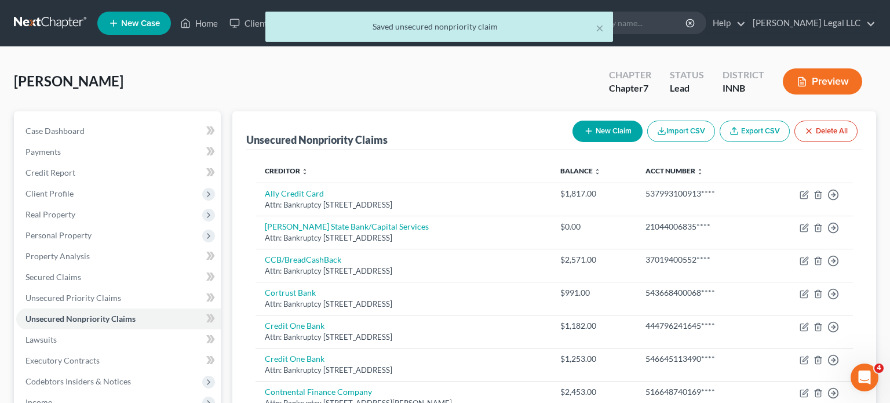
select select "0"
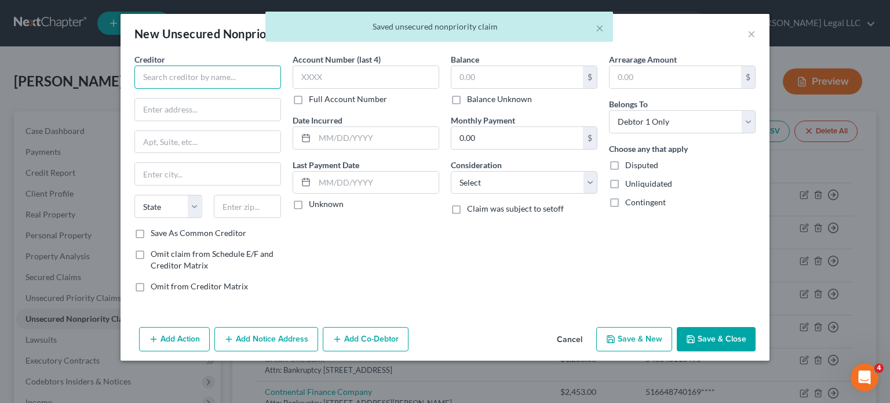
click at [238, 86] on input "text" at bounding box center [207, 76] width 147 height 23
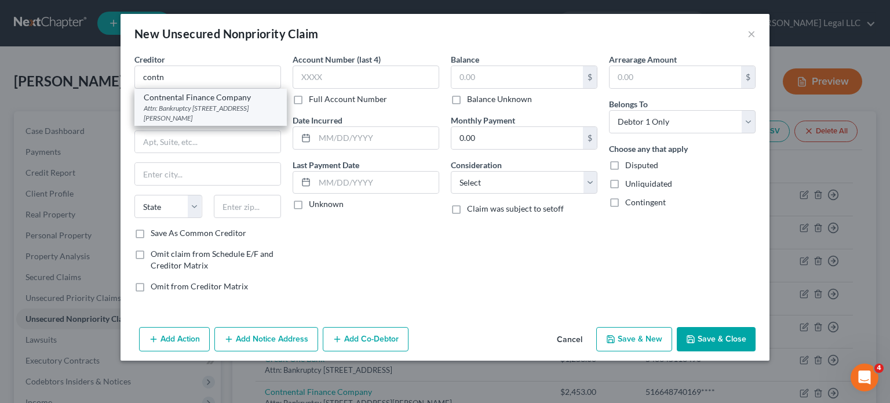
click at [231, 103] on div "Attn: Bankruptcy [STREET_ADDRESS][PERSON_NAME]" at bounding box center [211, 113] width 134 height 20
type input "Contnental Finance Company"
type input "Attn: Bankruptcy"
type input "[STREET_ADDRESS][PERSON_NAME]"
type input "Wilmington"
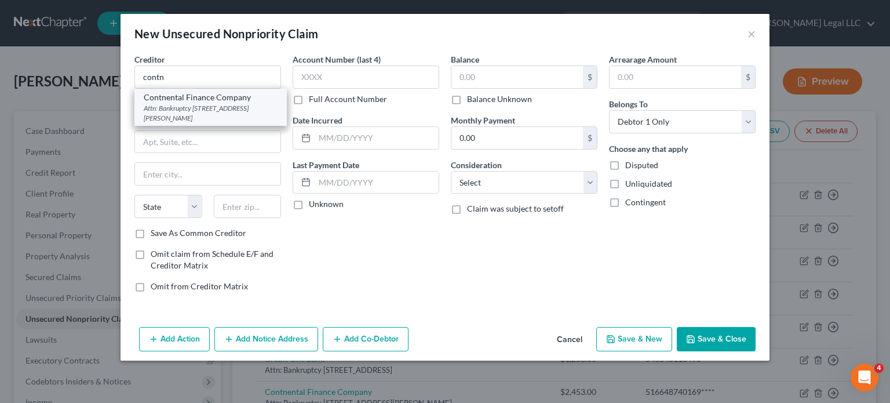
select select "7"
type input "19808"
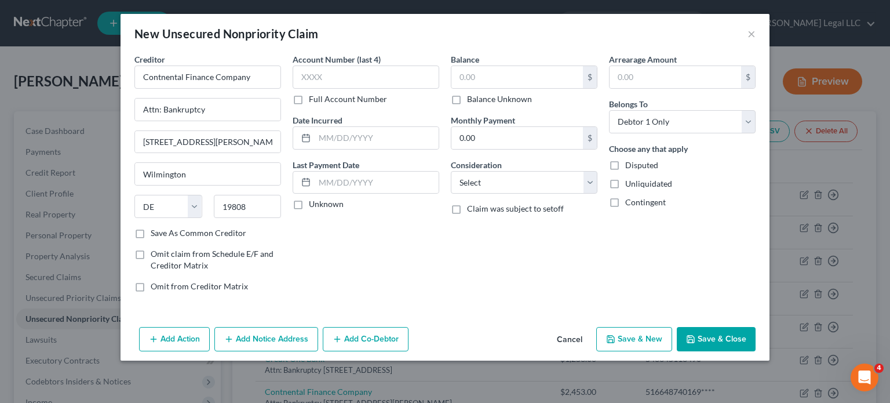
click at [309, 96] on label "Full Account Number" at bounding box center [348, 99] width 78 height 12
click at [313, 96] on input "Full Account Number" at bounding box center [317, 97] width 8 height 8
click at [321, 78] on input "text" at bounding box center [366, 76] width 147 height 23
paste input "516648040472****"
type input "516648040472****"
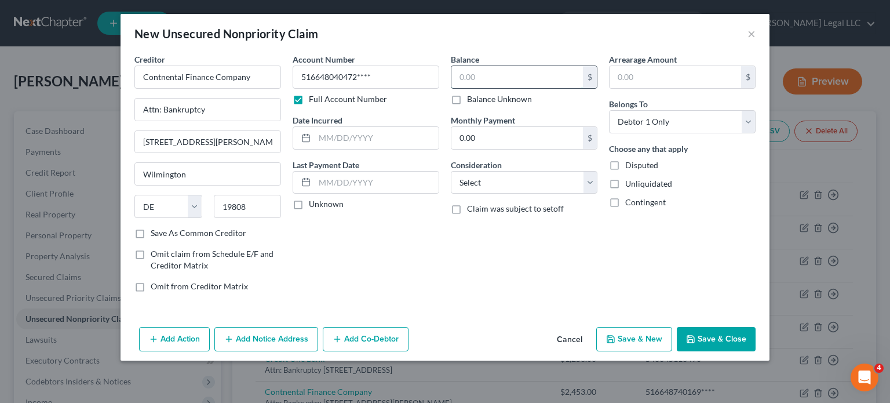
click at [482, 79] on input "text" at bounding box center [516, 77] width 131 height 22
type input "2,639"
click at [529, 178] on select "Select Cable / Satellite Services Collection Agency Credit Card Debt Debt Couns…" at bounding box center [524, 182] width 147 height 23
select select "2"
click at [451, 171] on select "Select Cable / Satellite Services Collection Agency Credit Card Debt Debt Couns…" at bounding box center [524, 182] width 147 height 23
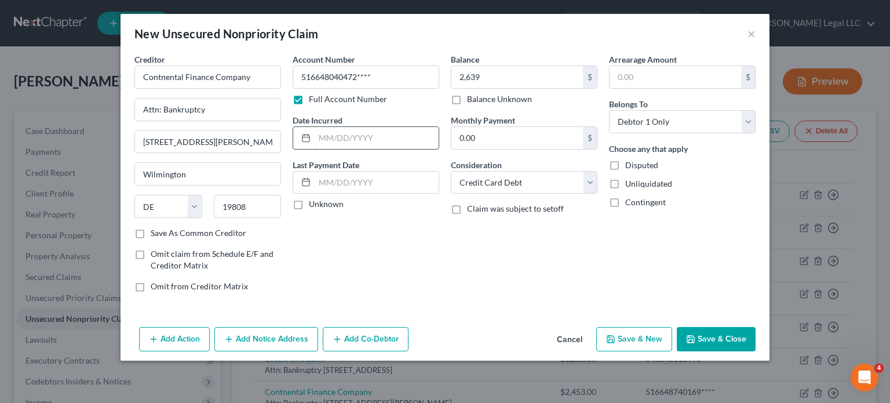
click at [329, 141] on input "text" at bounding box center [377, 138] width 124 height 22
type input "[DATE]"
click at [627, 337] on button "Save & New" at bounding box center [634, 339] width 76 height 24
select select "0"
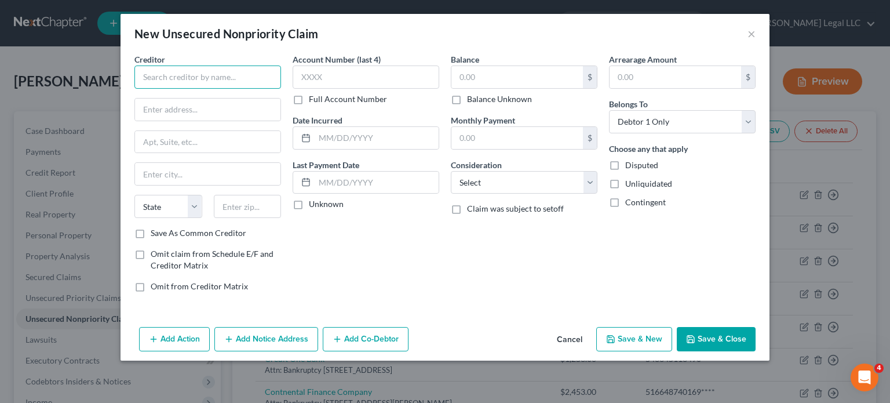
click at [167, 70] on input "text" at bounding box center [207, 76] width 147 height 23
type input "First National Credit CA"
click at [573, 338] on button "Cancel" at bounding box center [569, 339] width 44 height 23
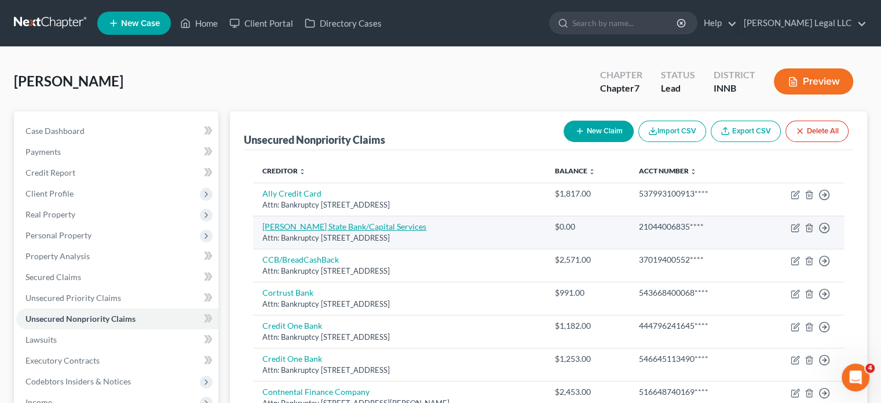
click at [324, 226] on link "[PERSON_NAME] State Bank/Capital Services" at bounding box center [344, 226] width 164 height 10
select select "43"
select select "2"
select select "0"
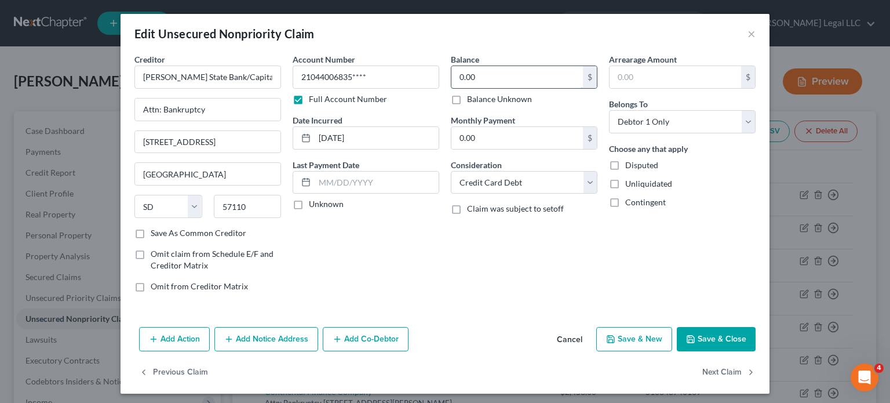
click at [474, 75] on input "0.00" at bounding box center [516, 77] width 131 height 22
click at [733, 334] on button "Save & Close" at bounding box center [716, 339] width 79 height 24
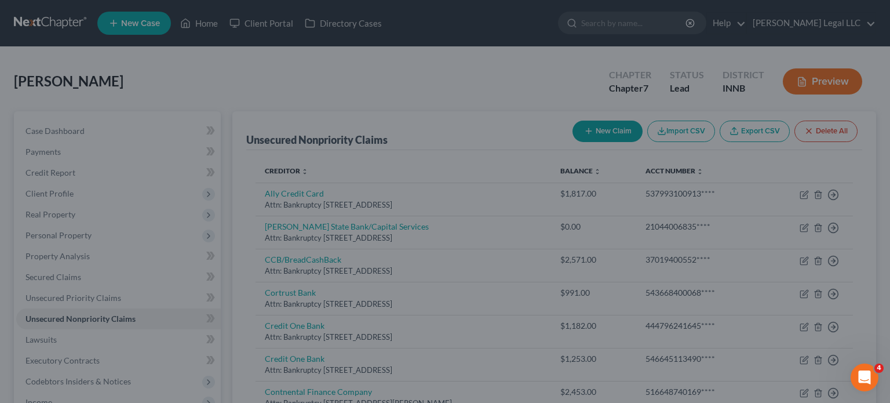
type input "1,211.00"
type input "0"
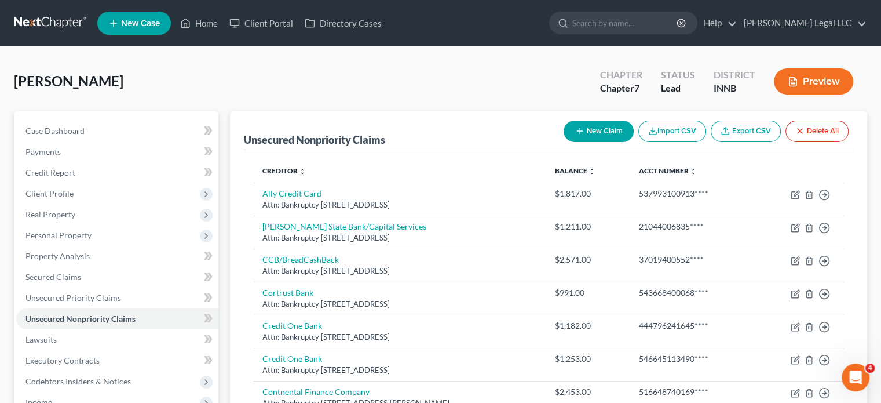
click at [602, 130] on button "New Claim" at bounding box center [599, 130] width 70 height 21
select select "0"
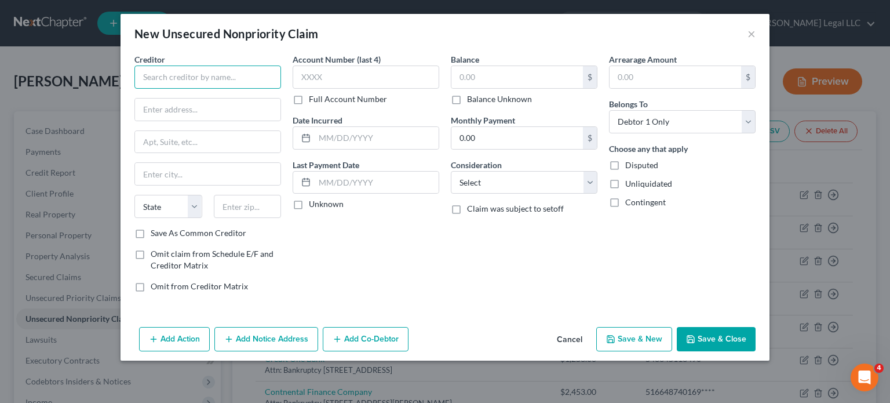
click at [228, 82] on input "text" at bounding box center [207, 76] width 147 height 23
type input "First National Credit CA"
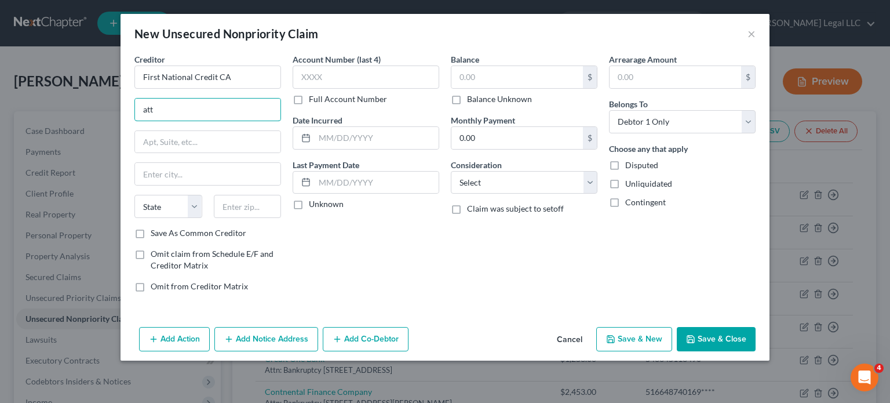
type input "Attn: Bankruptcy"
type input "[STREET_ADDRESS]"
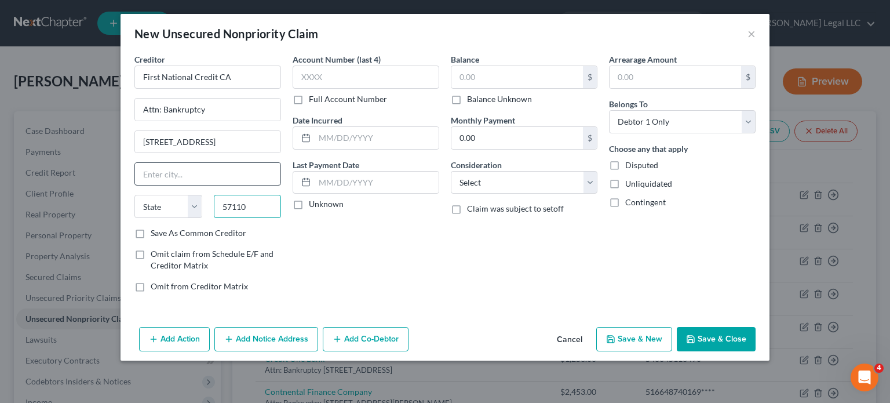
type input "57110"
click at [202, 175] on input "text" at bounding box center [207, 174] width 145 height 22
type input "[GEOGRAPHIC_DATA]"
select select "43"
click at [409, 277] on div "Account Number (last 4) Full Account Number Date Incurred Last Payment Date Unk…" at bounding box center [366, 177] width 158 height 248
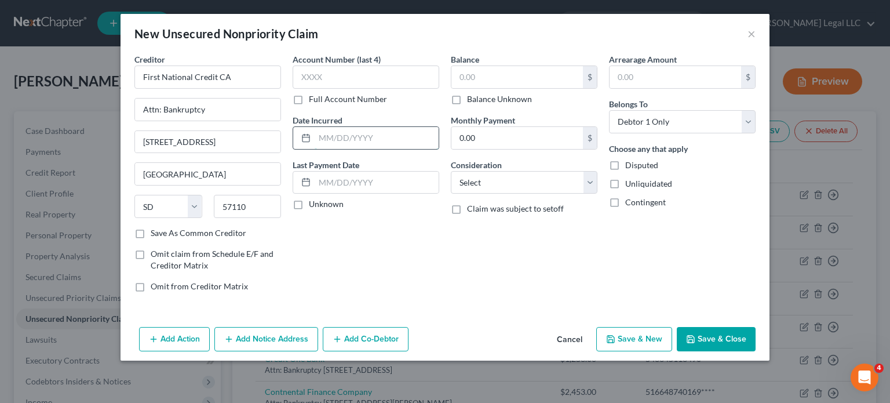
click at [373, 141] on input "text" at bounding box center [377, 138] width 124 height 22
paste input "[DATE]"
type input "[DATE]"
click at [491, 81] on input "text" at bounding box center [516, 77] width 131 height 22
type input "1,145"
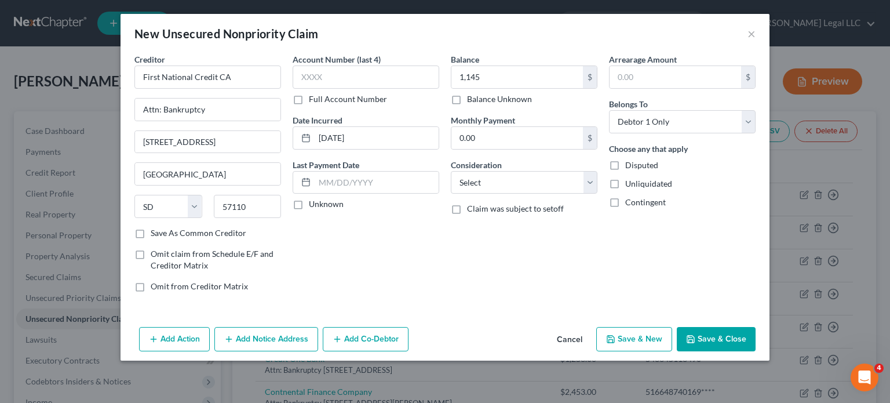
click at [309, 97] on label "Full Account Number" at bounding box center [348, 99] width 78 height 12
click at [313, 97] on input "Full Account Number" at bounding box center [317, 97] width 8 height 8
click at [315, 78] on input "text" at bounding box center [366, 76] width 147 height 23
paste input "423980105553****"
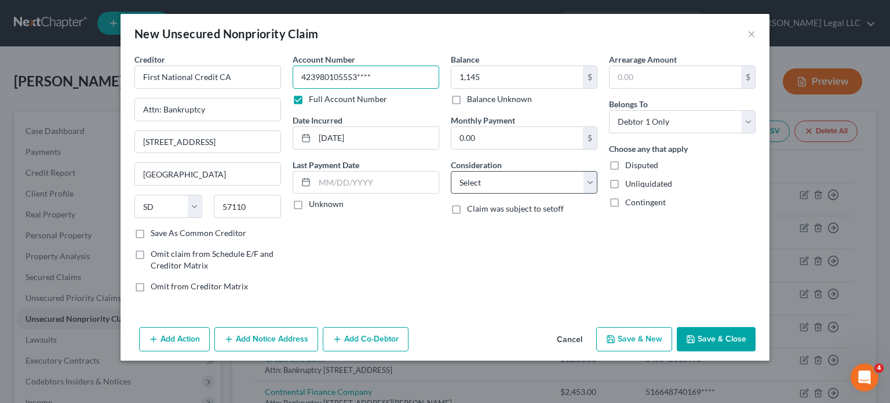
type input "423980105553****"
click at [487, 181] on select "Select Cable / Satellite Services Collection Agency Credit Card Debt Debt Couns…" at bounding box center [524, 182] width 147 height 23
select select "2"
click at [451, 171] on select "Select Cable / Satellite Services Collection Agency Credit Card Debt Debt Couns…" at bounding box center [524, 182] width 147 height 23
click at [633, 336] on button "Save & New" at bounding box center [634, 339] width 76 height 24
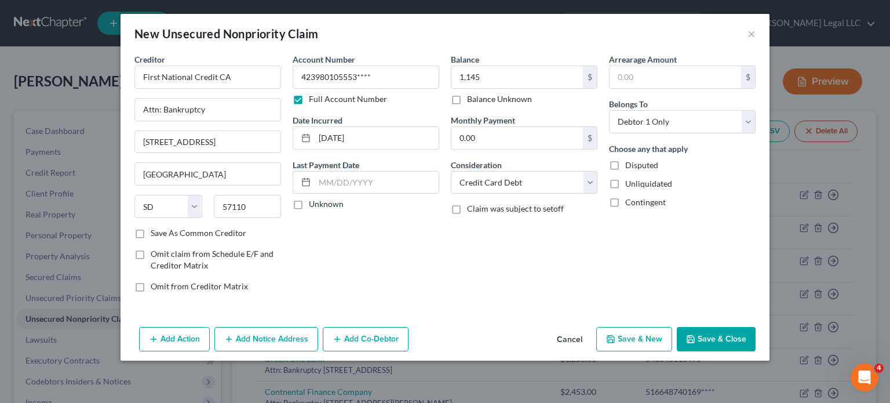
select select "0"
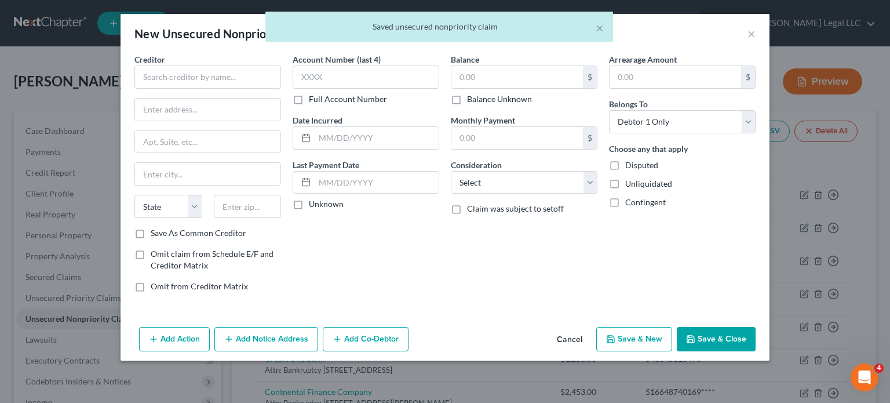
click at [226, 63] on div "Creditor *" at bounding box center [207, 70] width 147 height 35
click at [222, 74] on input "text" at bounding box center [207, 76] width 147 height 23
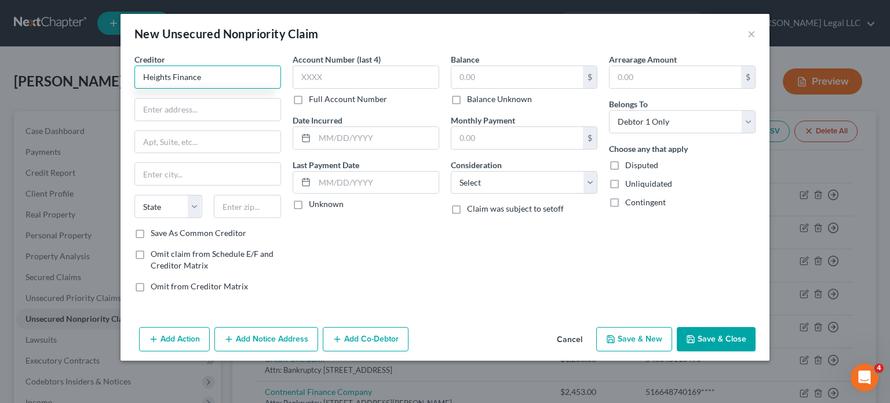
type input "Heights Finance"
type input "Attn: Bankruptcy"
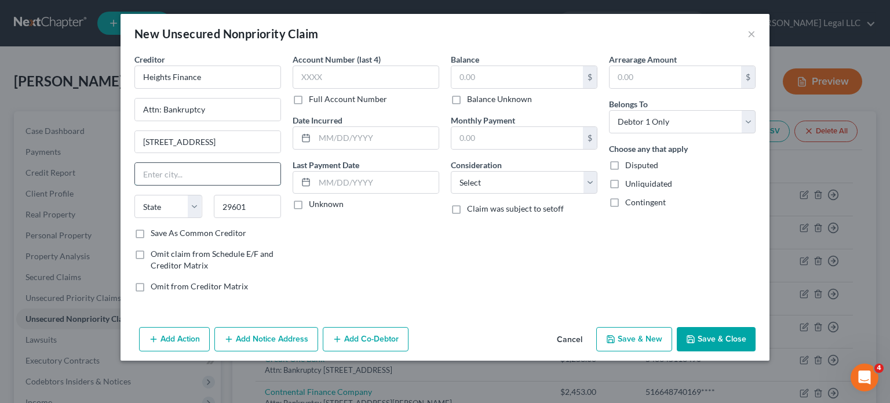
drag, startPoint x: 191, startPoint y: 173, endPoint x: 197, endPoint y: 172, distance: 5.9
click at [191, 173] on input "text" at bounding box center [207, 174] width 145 height 22
drag, startPoint x: 177, startPoint y: 141, endPoint x: 99, endPoint y: 125, distance: 79.3
click at [100, 137] on div "New Unsecured Nonpriority Claim × Creditor * Heights Finance Attn: Bankruptcy […" at bounding box center [445, 201] width 890 height 403
click at [309, 96] on label "Full Account Number" at bounding box center [348, 99] width 78 height 12
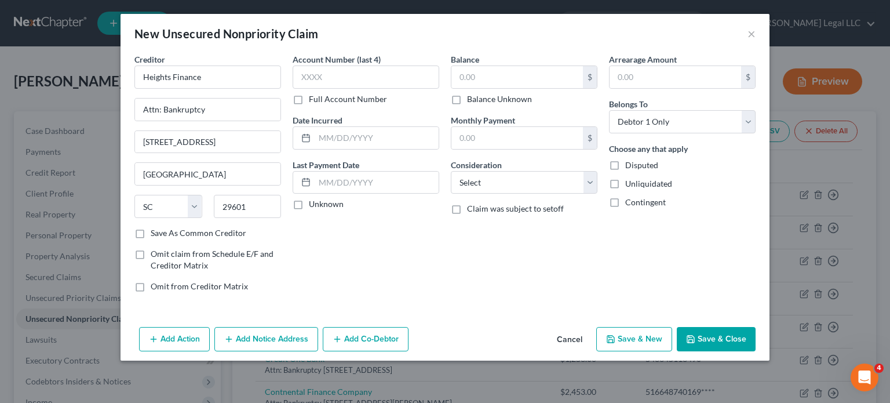
click at [313, 96] on input "Full Account Number" at bounding box center [317, 97] width 8 height 8
click at [329, 70] on input "text" at bounding box center [366, 76] width 147 height 23
paste input "30061133****"
click at [491, 79] on input "text" at bounding box center [516, 77] width 131 height 22
click at [494, 184] on select "Select Cable / Satellite Services Collection Agency Credit Card Debt Debt Couns…" at bounding box center [524, 182] width 147 height 23
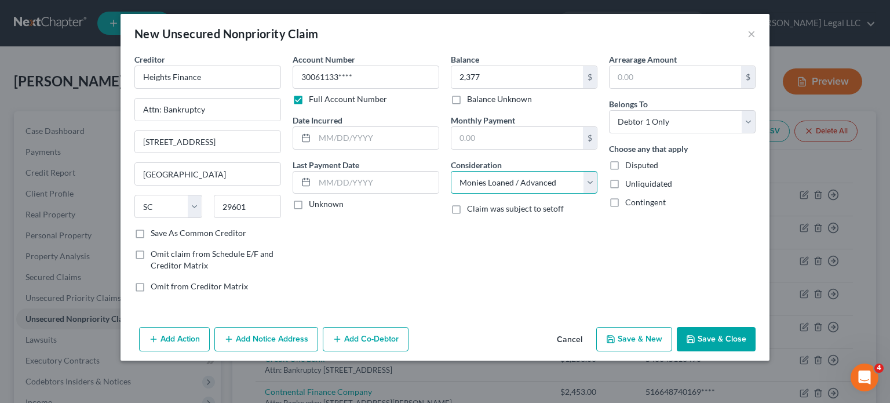
click at [451, 171] on select "Select Cable / Satellite Services Collection Agency Credit Card Debt Debt Couns…" at bounding box center [524, 182] width 147 height 23
click at [374, 131] on input "text" at bounding box center [377, 138] width 124 height 22
click at [345, 138] on input "01/047/2024" at bounding box center [377, 138] width 124 height 22
click at [631, 333] on button "Save & New" at bounding box center [634, 339] width 76 height 24
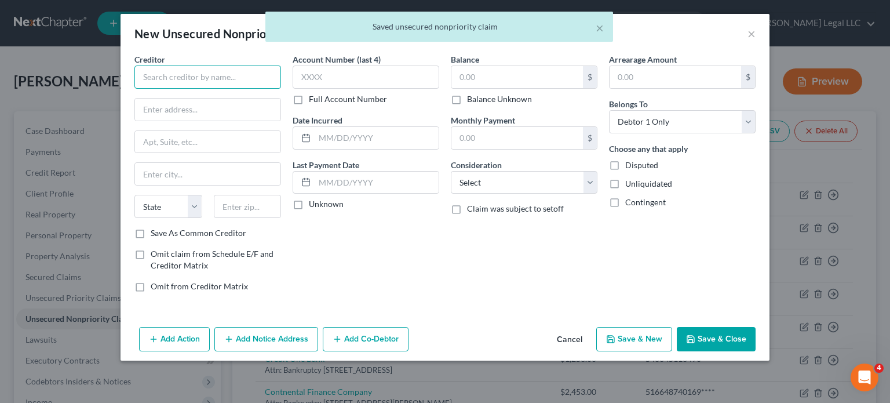
click at [187, 78] on input "text" at bounding box center [207, 76] width 147 height 23
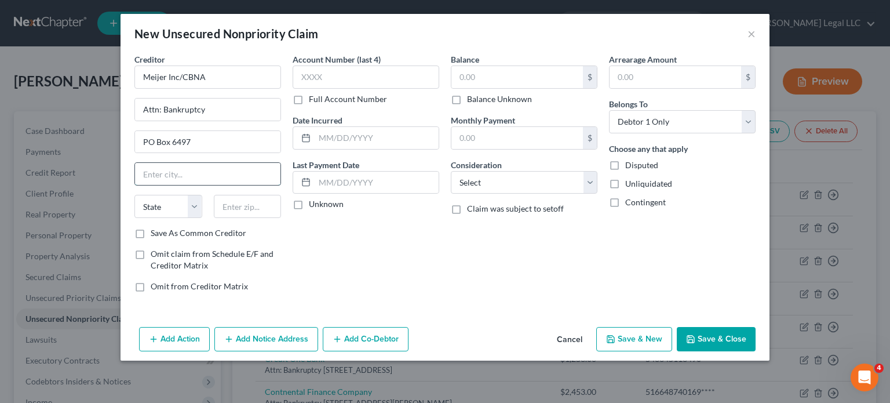
click at [209, 176] on input "text" at bounding box center [207, 174] width 145 height 22
click at [309, 99] on label "Full Account Number" at bounding box center [348, 99] width 78 height 12
click at [313, 99] on input "Full Account Number" at bounding box center [317, 97] width 8 height 8
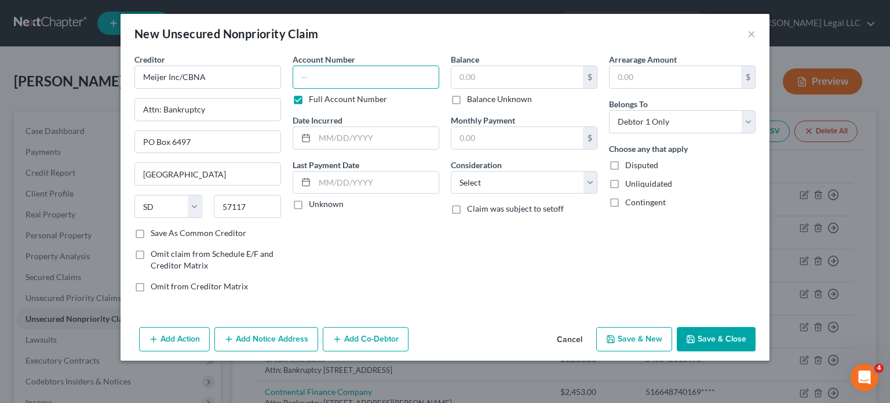
click at [326, 81] on input "text" at bounding box center [366, 76] width 147 height 23
paste input "603537000362****"
click at [529, 79] on input "text" at bounding box center [516, 77] width 131 height 22
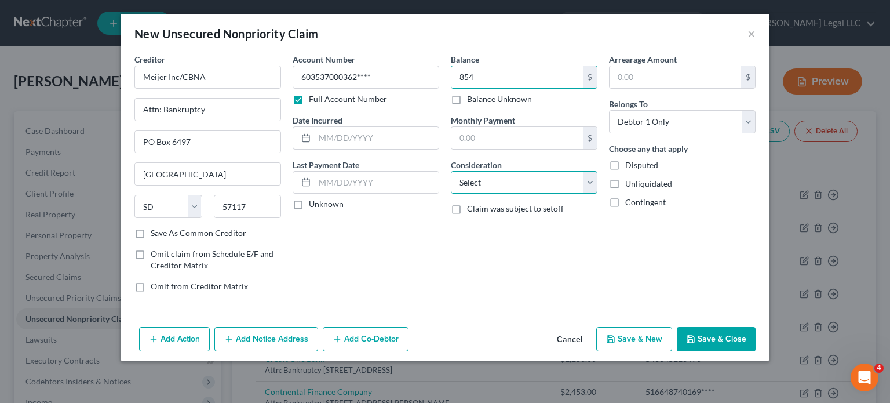
click at [544, 171] on select "Select Cable / Satellite Services Collection Agency Credit Card Debt Debt Couns…" at bounding box center [524, 182] width 147 height 23
click at [451, 171] on select "Select Cable / Satellite Services Collection Agency Credit Card Debt Debt Couns…" at bounding box center [524, 182] width 147 height 23
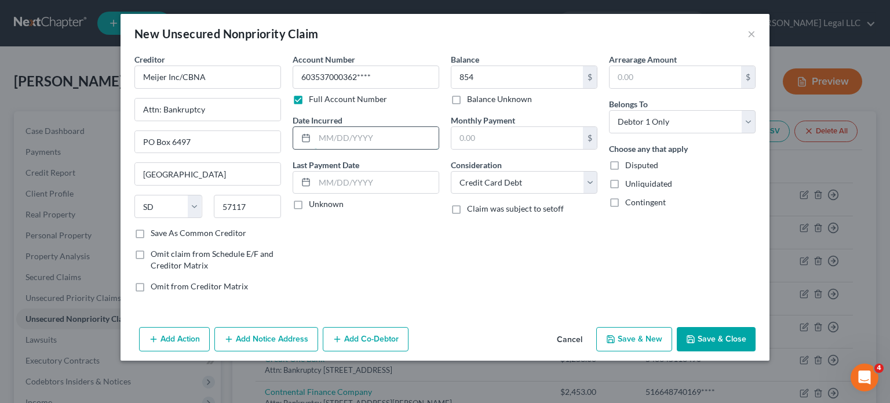
click at [361, 134] on input "text" at bounding box center [377, 138] width 124 height 22
drag, startPoint x: 442, startPoint y: 260, endPoint x: 444, endPoint y: 250, distance: 10.7
click at [443, 260] on div "Account Number 603537000362**** Full Account Number Date Incurred [DATE] Last P…" at bounding box center [366, 177] width 158 height 248
click at [645, 334] on button "Save & New" at bounding box center [634, 339] width 76 height 24
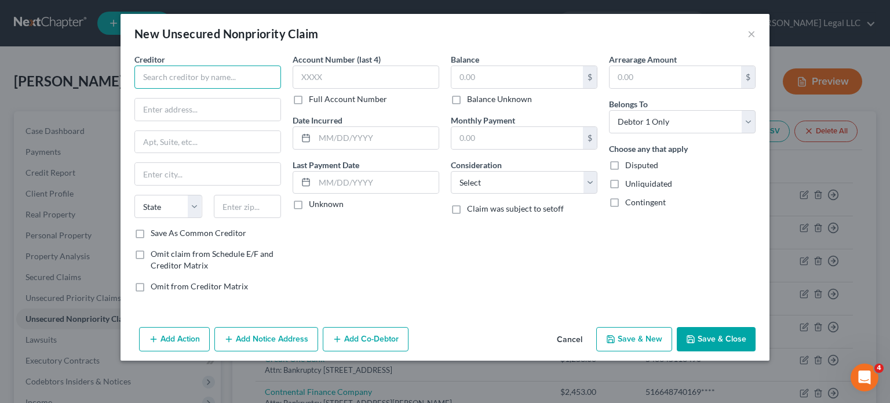
click at [200, 81] on input "text" at bounding box center [207, 76] width 147 height 23
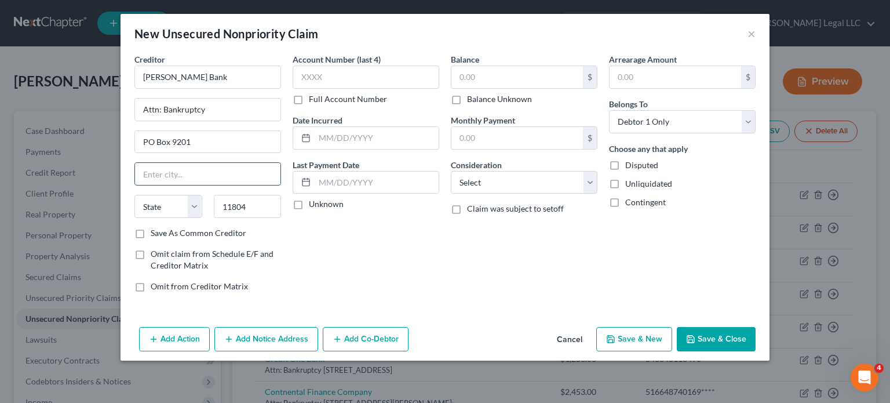
drag, startPoint x: 222, startPoint y: 170, endPoint x: 221, endPoint y: 176, distance: 5.9
click at [222, 170] on input "text" at bounding box center [207, 174] width 145 height 22
click at [416, 260] on div "Account Number (last 4) Full Account Number Date Incurred Last Payment Date Unk…" at bounding box center [366, 177] width 158 height 248
click at [309, 100] on label "Full Account Number" at bounding box center [348, 99] width 78 height 12
click at [313, 100] on input "Full Account Number" at bounding box center [317, 97] width 8 height 8
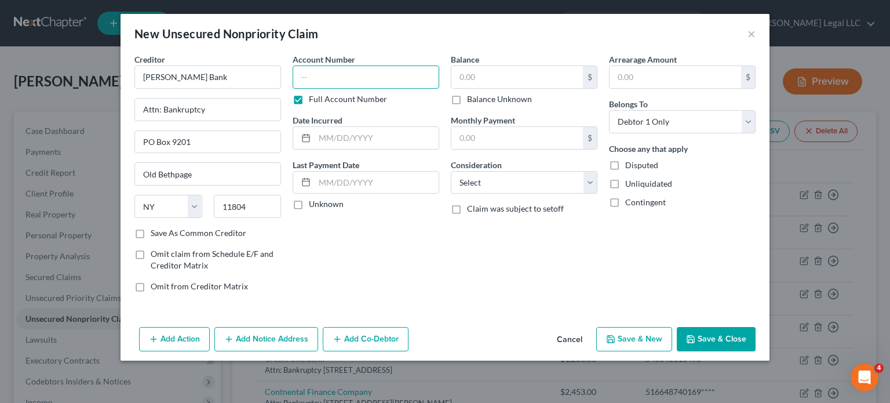
click at [312, 81] on input "text" at bounding box center [366, 76] width 147 height 23
paste input "542539504924****"
click at [482, 78] on input "text" at bounding box center [516, 77] width 131 height 22
click at [512, 185] on select "Select Cable / Satellite Services Collection Agency Credit Card Debt Debt Couns…" at bounding box center [524, 182] width 147 height 23
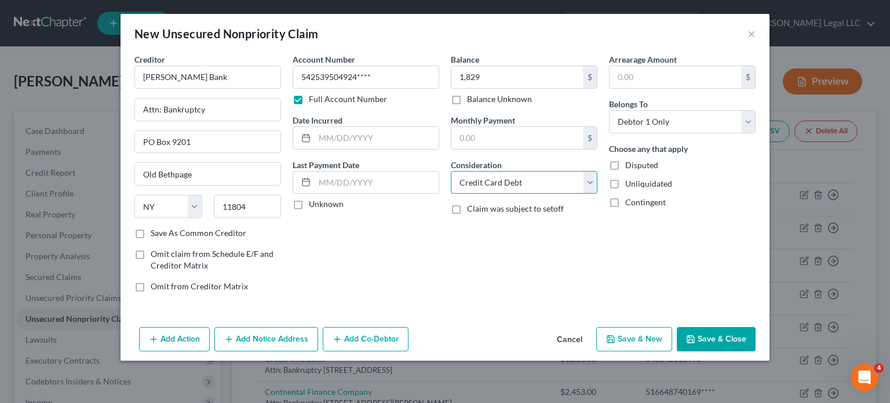
click at [451, 171] on select "Select Cable / Satellite Services Collection Agency Credit Card Debt Debt Couns…" at bounding box center [524, 182] width 147 height 23
click at [383, 141] on input "text" at bounding box center [377, 138] width 124 height 22
click at [626, 331] on button "Save & New" at bounding box center [634, 339] width 76 height 24
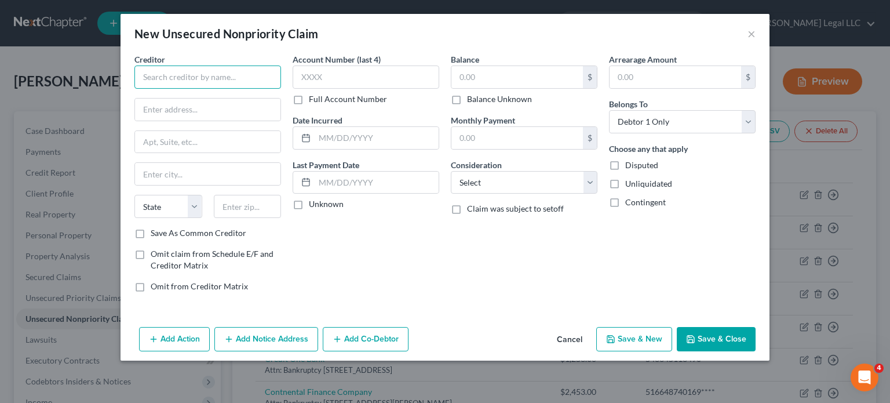
click at [214, 80] on input "text" at bounding box center [207, 76] width 147 height 23
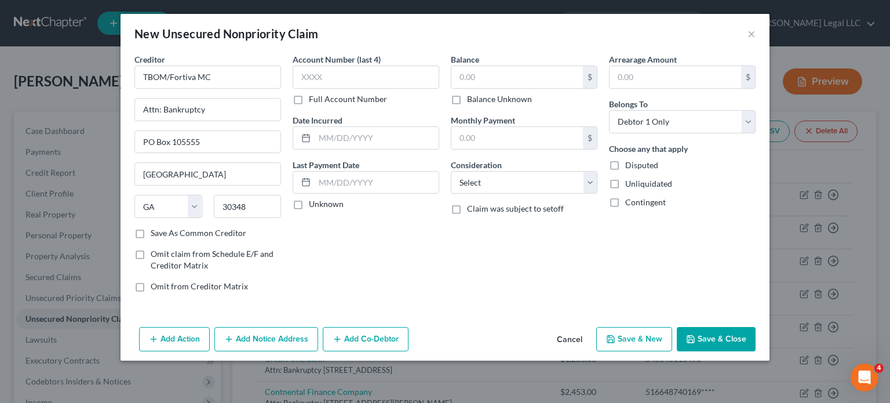
click at [309, 99] on label "Full Account Number" at bounding box center [348, 99] width 78 height 12
click at [313, 99] on input "Full Account Number" at bounding box center [317, 97] width 8 height 8
click at [312, 83] on input "text" at bounding box center [366, 76] width 147 height 23
paste input "542784001289****"
click at [487, 78] on input "text" at bounding box center [516, 77] width 131 height 22
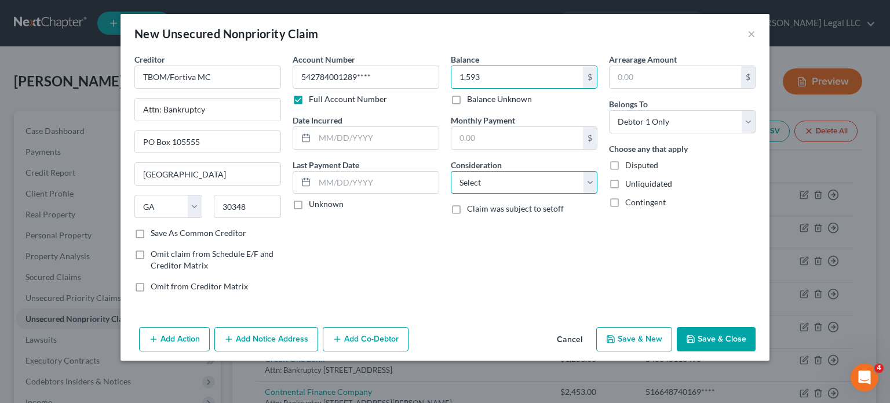
click at [540, 176] on select "Select Cable / Satellite Services Collection Agency Credit Card Debt Debt Couns…" at bounding box center [524, 182] width 147 height 23
click at [451, 171] on select "Select Cable / Satellite Services Collection Agency Credit Card Debt Debt Couns…" at bounding box center [524, 182] width 147 height 23
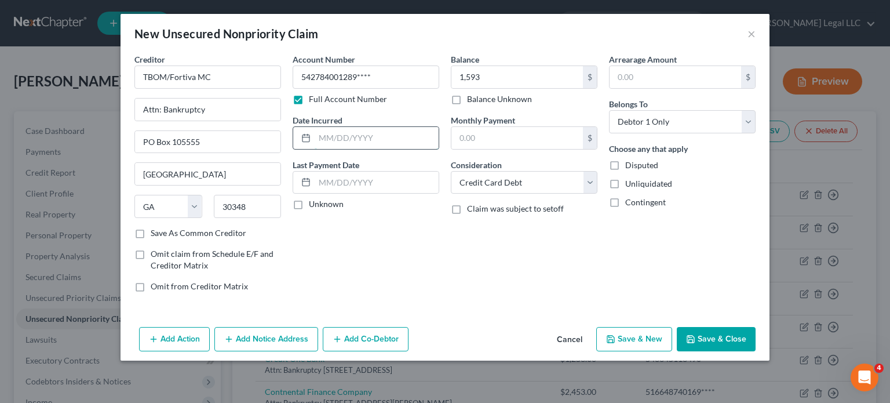
click at [352, 134] on input "text" at bounding box center [377, 138] width 124 height 22
click at [630, 331] on button "Save & New" at bounding box center [634, 339] width 76 height 24
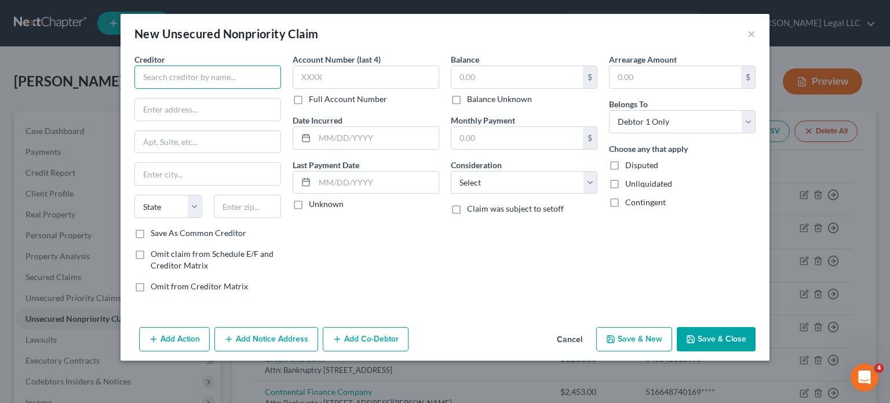
click at [215, 79] on input "text" at bounding box center [207, 76] width 147 height 23
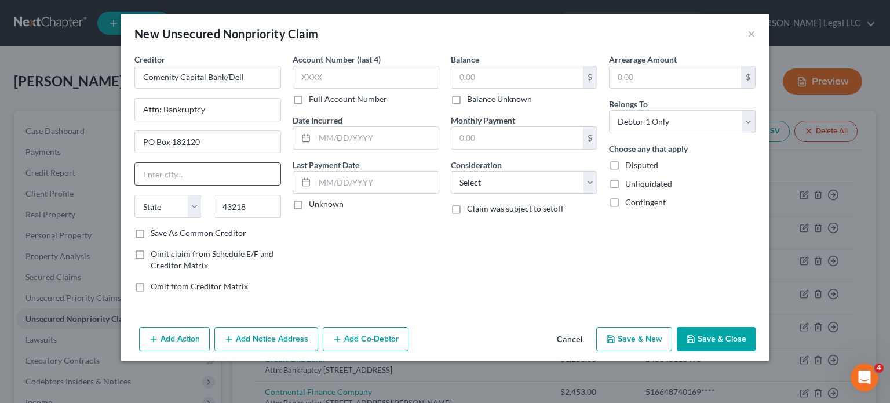
click at [185, 169] on input "text" at bounding box center [207, 174] width 145 height 22
drag, startPoint x: 350, startPoint y: 232, endPoint x: 298, endPoint y: 226, distance: 52.5
click at [350, 232] on div "Account Number (last 4) Full Account Number Date Incurred Last Payment Date Unk…" at bounding box center [366, 177] width 158 height 248
click at [309, 98] on label "Full Account Number" at bounding box center [348, 99] width 78 height 12
click at [313, 98] on input "Full Account Number" at bounding box center [317, 97] width 8 height 8
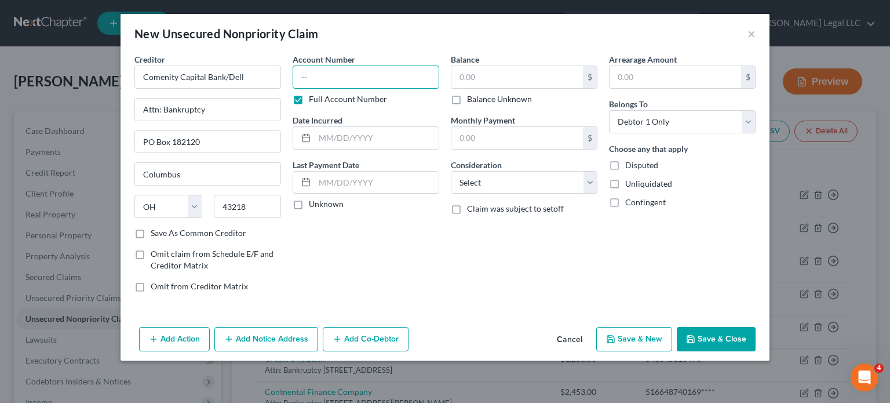
click at [321, 80] on input "text" at bounding box center [366, 76] width 147 height 23
paste input "578097006883****"
click at [475, 79] on input "text" at bounding box center [516, 77] width 131 height 22
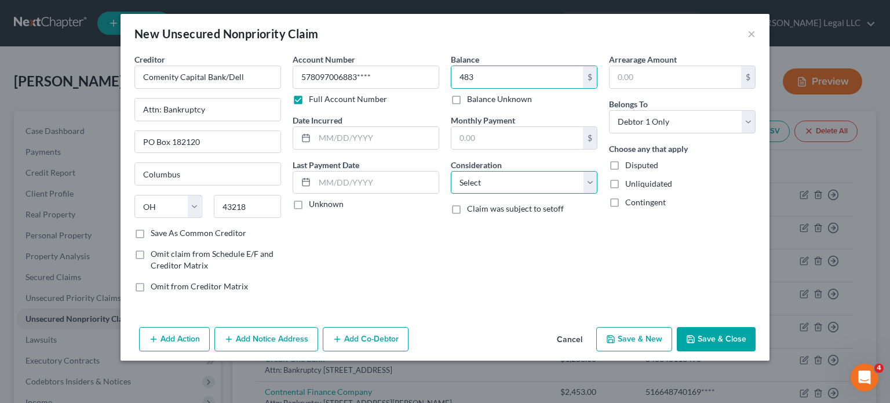
click at [526, 173] on select "Select Cable / Satellite Services Collection Agency Credit Card Debt Debt Couns…" at bounding box center [524, 182] width 147 height 23
click at [451, 171] on select "Select Cable / Satellite Services Collection Agency Credit Card Debt Debt Couns…" at bounding box center [524, 182] width 147 height 23
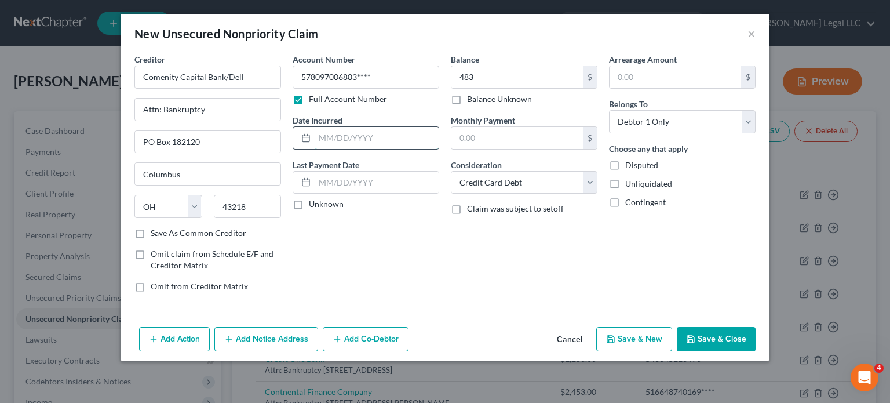
click at [359, 138] on input "text" at bounding box center [377, 138] width 124 height 22
click at [621, 338] on button "Save & New" at bounding box center [634, 339] width 76 height 24
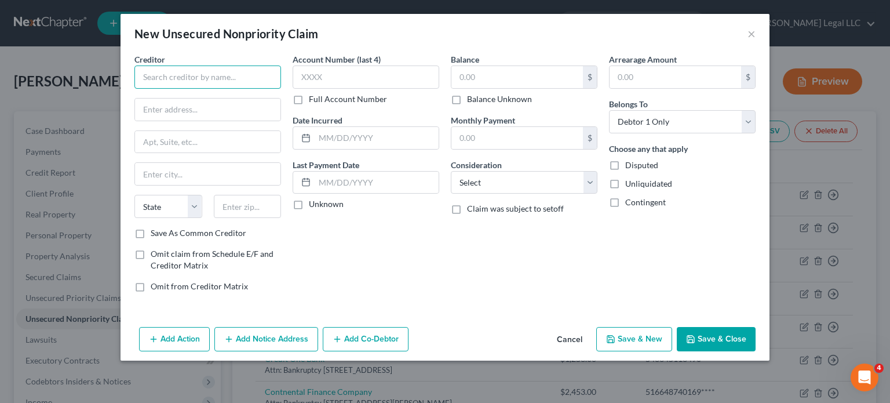
click at [260, 79] on input "text" at bounding box center [207, 76] width 147 height 23
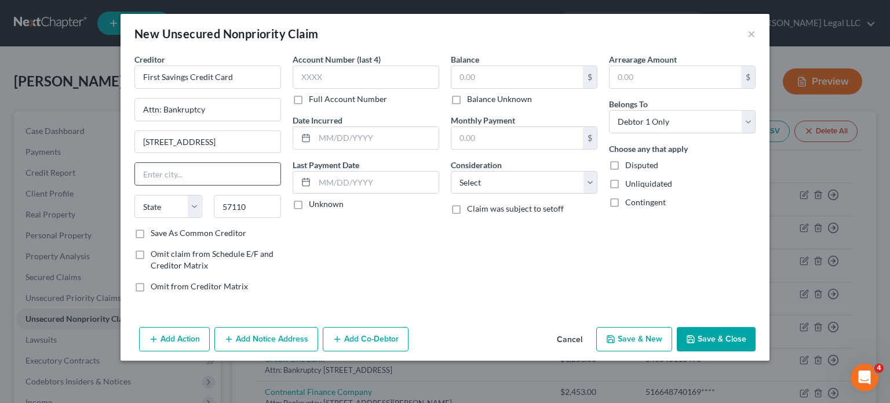
click at [184, 174] on input "text" at bounding box center [207, 174] width 145 height 22
click at [309, 96] on label "Full Account Number" at bounding box center [348, 99] width 78 height 12
click at [313, 96] on input "Full Account Number" at bounding box center [317, 97] width 8 height 8
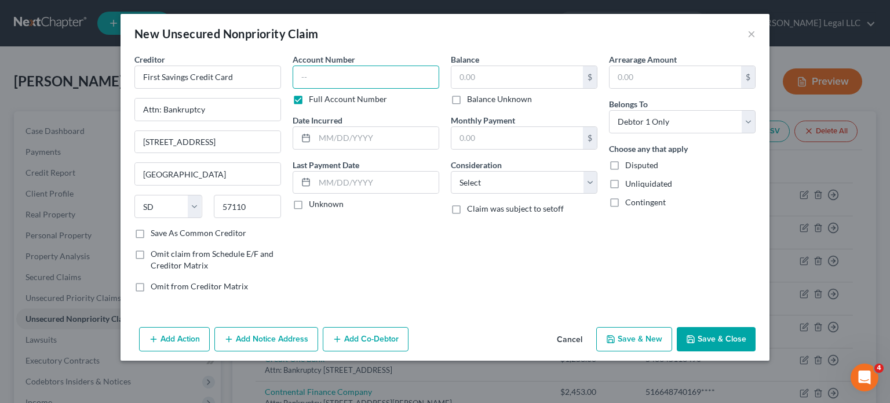
click at [315, 79] on input "text" at bounding box center [366, 76] width 147 height 23
paste input "543360120111****"
click at [506, 78] on input "text" at bounding box center [516, 77] width 131 height 22
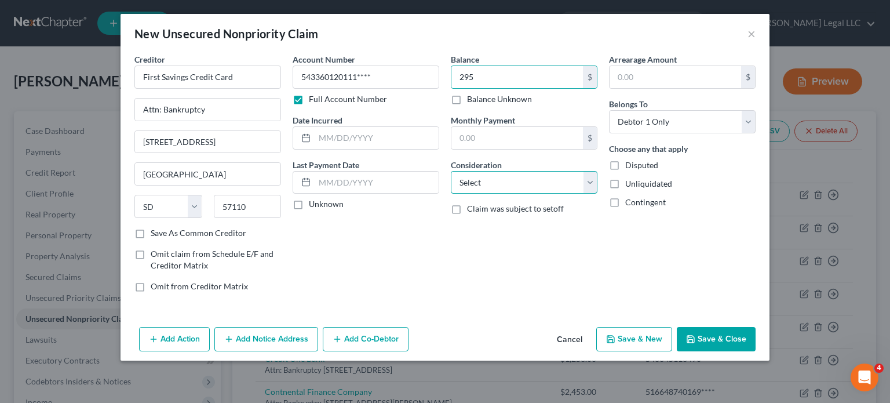
click at [516, 175] on select "Select Cable / Satellite Services Collection Agency Credit Card Debt Debt Couns…" at bounding box center [524, 182] width 147 height 23
click at [451, 171] on select "Select Cable / Satellite Services Collection Agency Credit Card Debt Debt Couns…" at bounding box center [524, 182] width 147 height 23
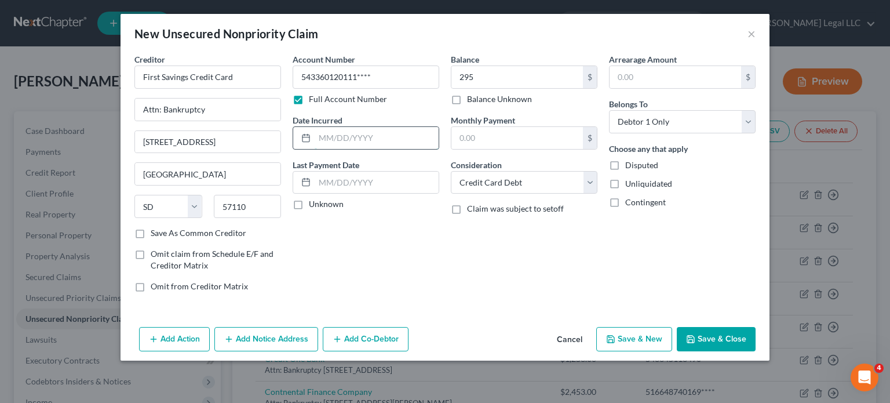
click at [334, 145] on input "text" at bounding box center [377, 138] width 124 height 22
click at [374, 262] on div "Account Number 543360120111**** Full Account Number Date Incurred [DATE] Last P…" at bounding box center [366, 177] width 158 height 248
click at [644, 338] on button "Save & New" at bounding box center [634, 339] width 76 height 24
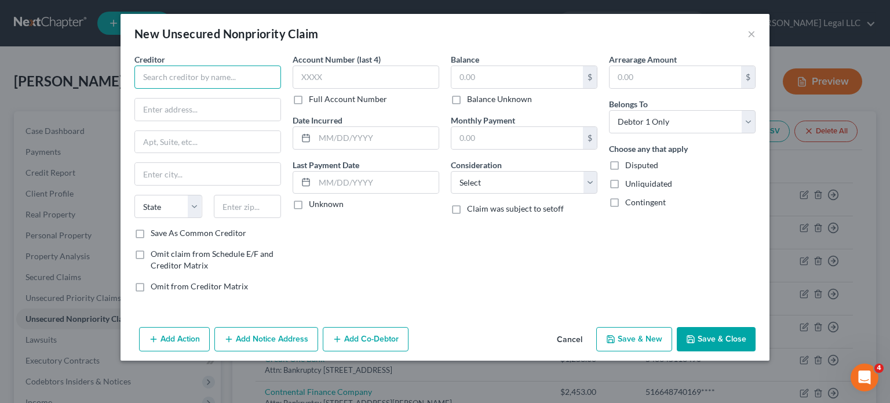
click at [207, 78] on input "text" at bounding box center [207, 76] width 147 height 23
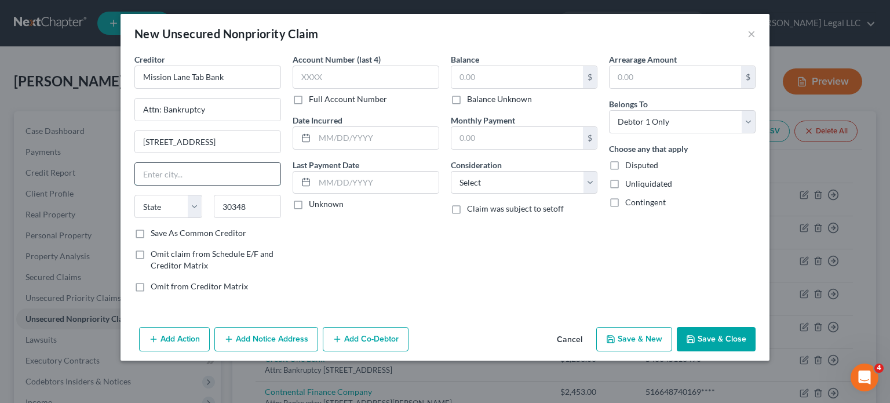
click at [226, 167] on input "text" at bounding box center [207, 174] width 145 height 22
drag, startPoint x: 260, startPoint y: 137, endPoint x: 90, endPoint y: 134, distance: 169.2
click at [90, 134] on div "New Unsecured Nonpriority Claim × Creditor * Mission Lane Tab Bank Attn: Bankru…" at bounding box center [445, 201] width 890 height 403
drag, startPoint x: 224, startPoint y: 132, endPoint x: 233, endPoint y: 136, distance: 10.1
click at [224, 133] on input "[STREET_ADDRESS]" at bounding box center [207, 142] width 145 height 22
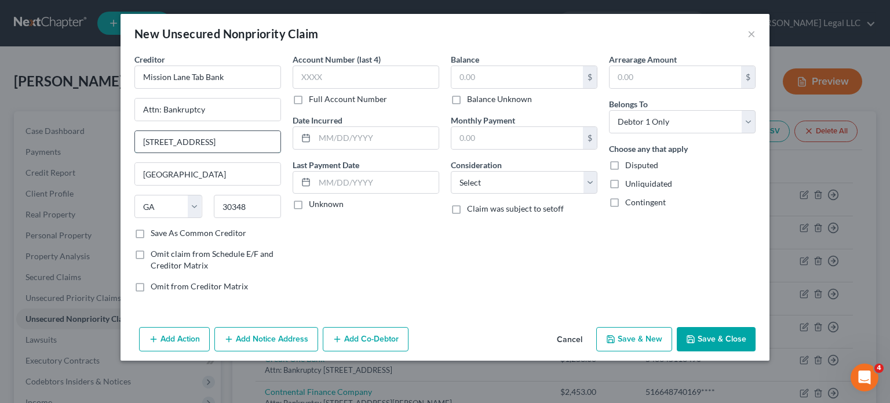
click at [243, 137] on input "[STREET_ADDRESS]" at bounding box center [207, 142] width 145 height 22
drag, startPoint x: 239, startPoint y: 143, endPoint x: 199, endPoint y: 152, distance: 41.0
click at [199, 152] on div "[STREET_ADDRESS]" at bounding box center [207, 141] width 147 height 23
click at [357, 136] on input "text" at bounding box center [377, 138] width 124 height 22
click at [309, 97] on label "Full Account Number" at bounding box center [348, 99] width 78 height 12
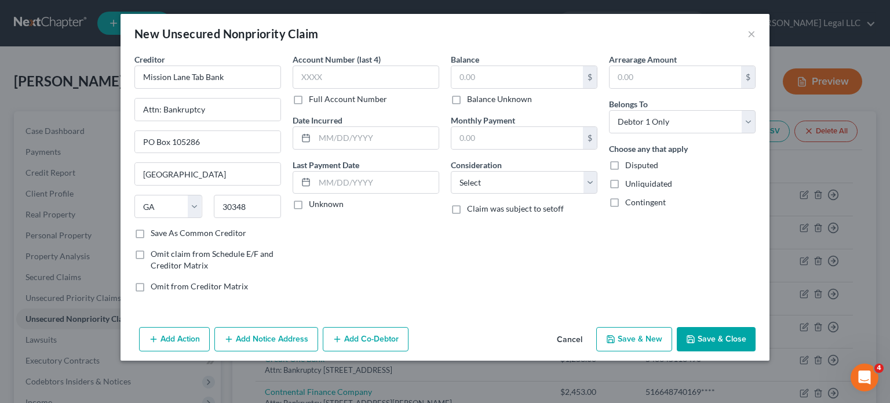
click at [313, 97] on input "Full Account Number" at bounding box center [317, 97] width 8 height 8
click at [320, 82] on input "text" at bounding box center [366, 76] width 147 height 23
paste input "431503752340****"
click at [473, 78] on input "text" at bounding box center [516, 77] width 131 height 22
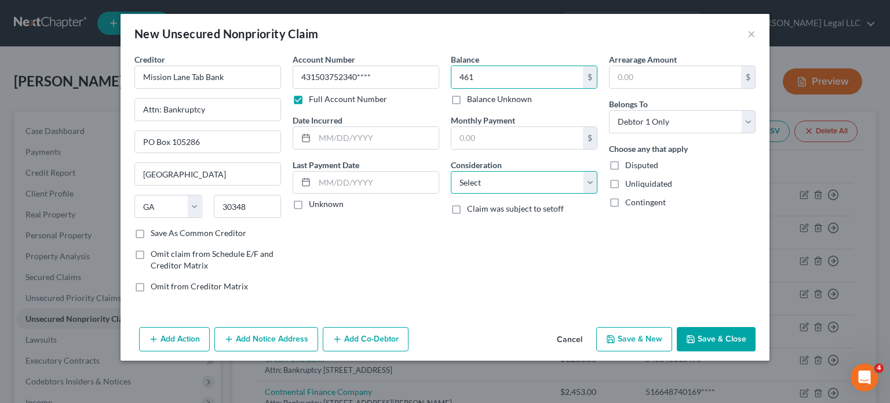
click at [576, 177] on select "Select Cable / Satellite Services Collection Agency Credit Card Debt Debt Couns…" at bounding box center [524, 182] width 147 height 23
click at [451, 171] on select "Select Cable / Satellite Services Collection Agency Credit Card Debt Debt Couns…" at bounding box center [524, 182] width 147 height 23
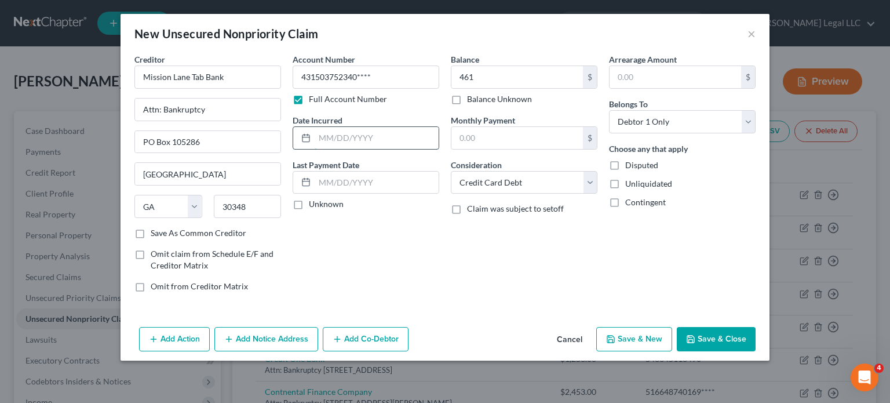
click at [385, 136] on input "text" at bounding box center [377, 138] width 124 height 22
click at [363, 259] on div "Account Number 431503752340**** Full Account Number Date Incurred [DATE] Last P…" at bounding box center [366, 177] width 158 height 248
click at [636, 344] on button "Save & New" at bounding box center [634, 339] width 76 height 24
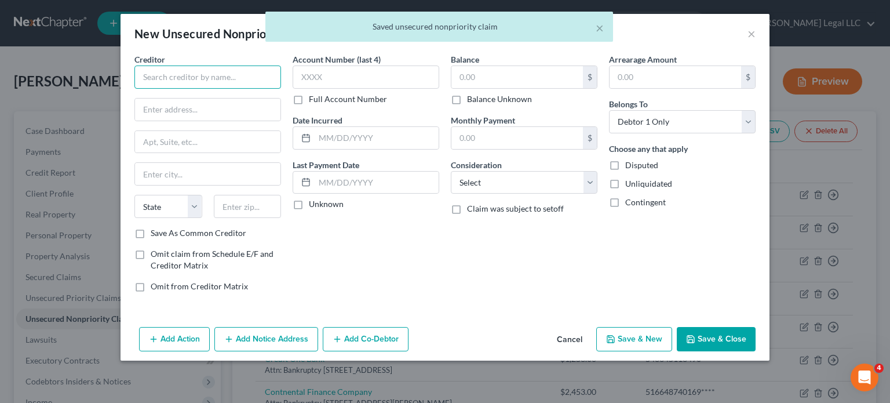
click at [188, 73] on input "text" at bounding box center [207, 76] width 147 height 23
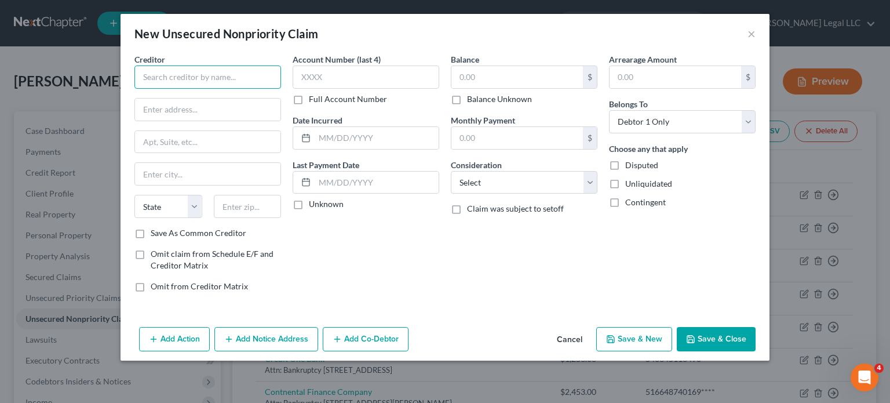
click at [183, 80] on input "text" at bounding box center [207, 76] width 147 height 23
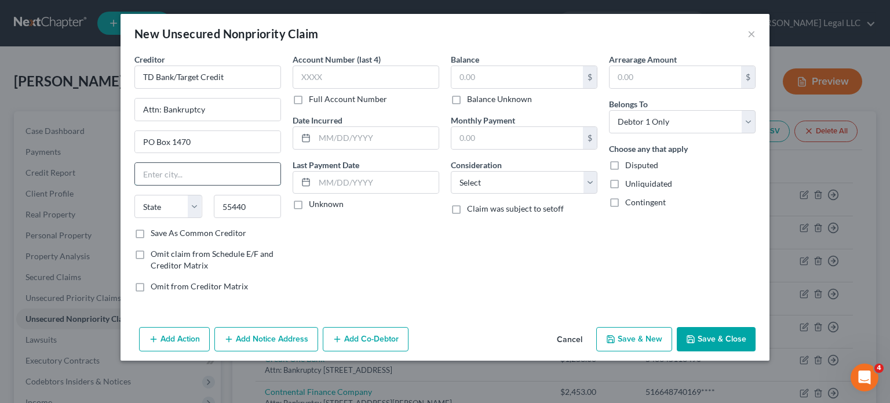
click at [166, 163] on input "text" at bounding box center [207, 174] width 145 height 22
click at [309, 104] on label "Full Account Number" at bounding box center [348, 99] width 78 height 12
click at [313, 101] on input "Full Account Number" at bounding box center [317, 97] width 8 height 8
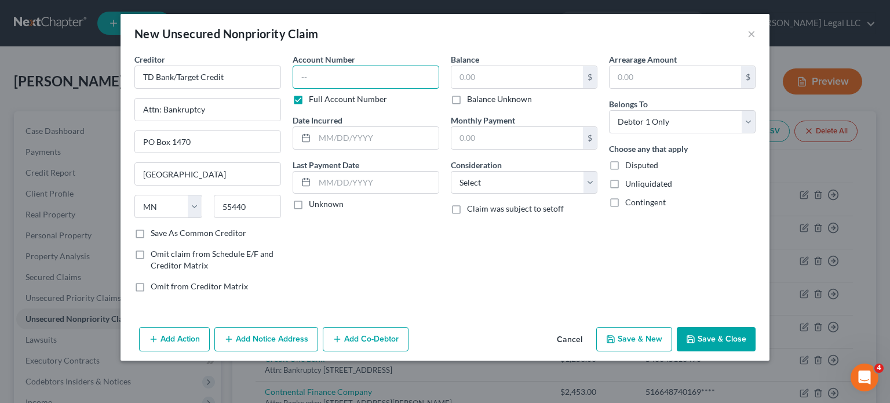
click at [313, 81] on input "text" at bounding box center [366, 76] width 147 height 23
paste input "[CREDIT_CARD_NUMBER]****"
click at [473, 76] on input "text" at bounding box center [516, 77] width 131 height 22
click at [504, 185] on select "Select Cable / Satellite Services Collection Agency Credit Card Debt Debt Couns…" at bounding box center [524, 182] width 147 height 23
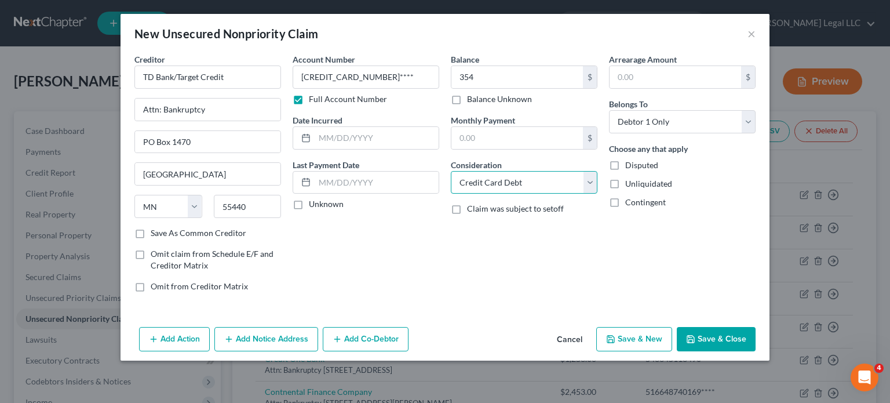
click at [451, 171] on select "Select Cable / Satellite Services Collection Agency Credit Card Debt Debt Couns…" at bounding box center [524, 182] width 147 height 23
click at [357, 136] on input "text" at bounding box center [377, 138] width 124 height 22
click at [642, 334] on button "Save & New" at bounding box center [634, 339] width 76 height 24
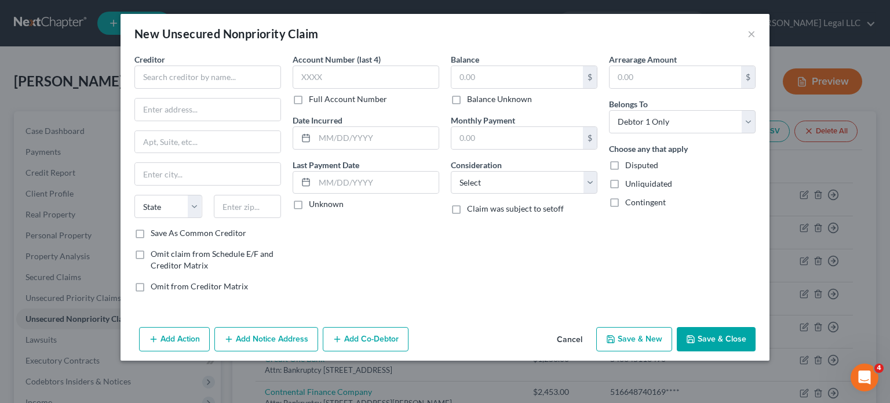
click at [571, 341] on button "Cancel" at bounding box center [569, 339] width 44 height 23
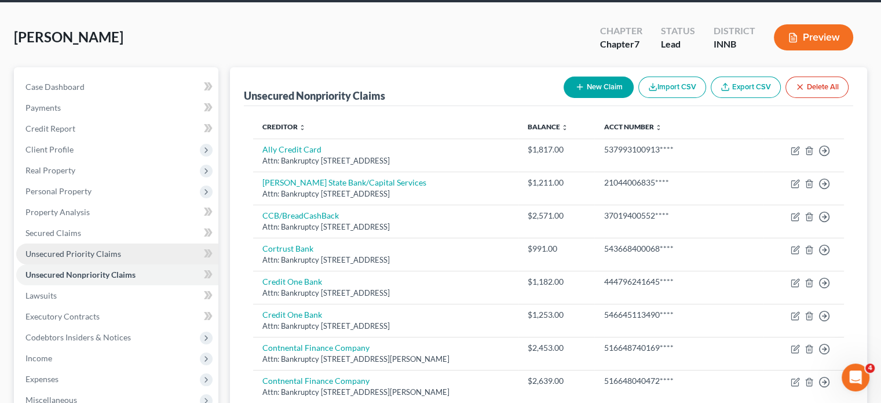
scroll to position [116, 0]
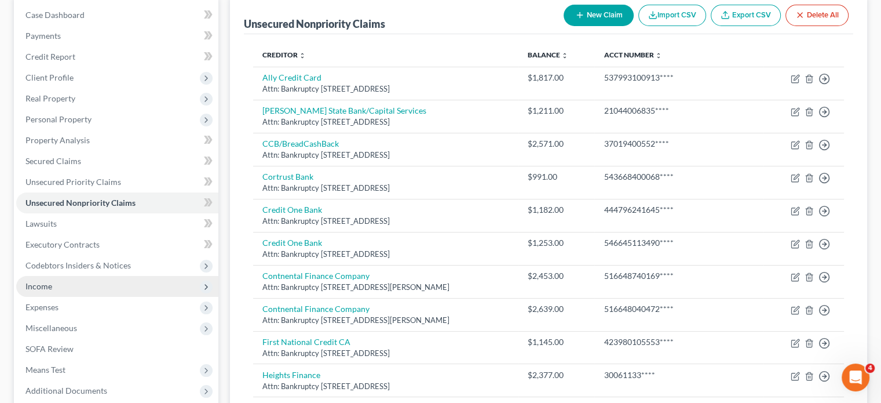
click at [56, 288] on span "Income" at bounding box center [117, 286] width 202 height 21
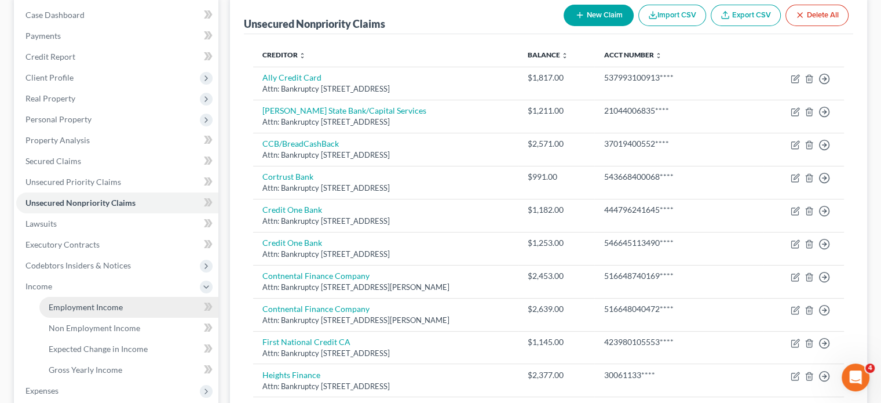
click at [60, 315] on link "Employment Income" at bounding box center [128, 307] width 179 height 21
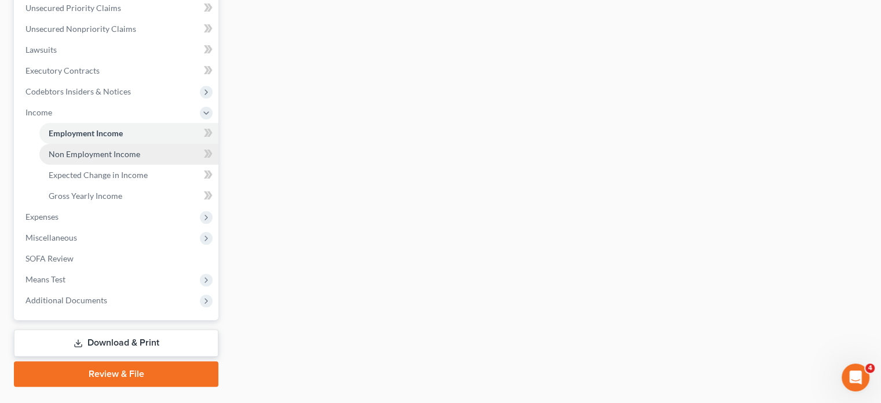
click at [58, 158] on span "Non Employment Income" at bounding box center [95, 154] width 92 height 10
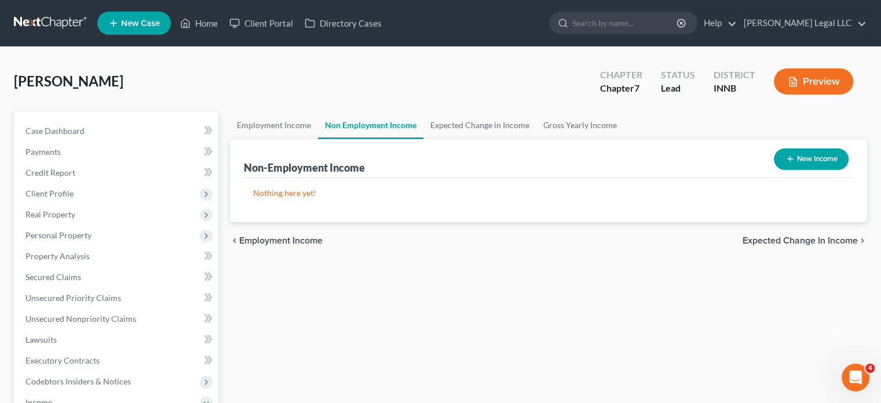
click at [821, 162] on button "New Income" at bounding box center [811, 158] width 75 height 21
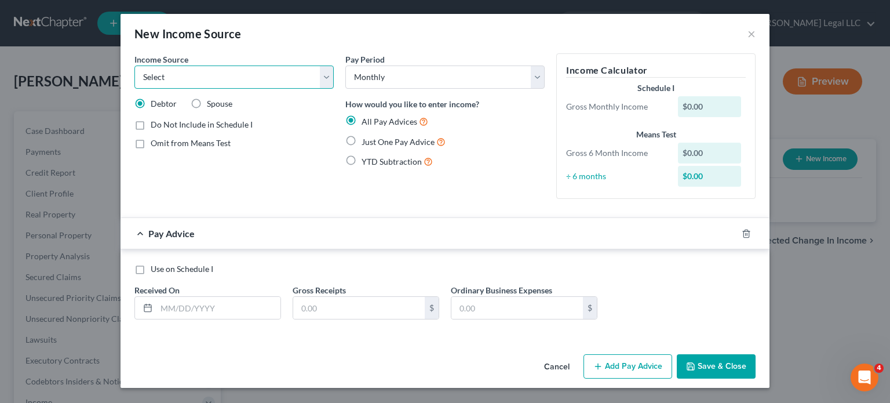
click at [234, 71] on select "Select Unemployment Disability (from employer) Pension Retirement Social Securi…" at bounding box center [233, 76] width 199 height 23
click at [134, 65] on select "Select Unemployment Disability (from employer) Pension Retirement Social Securi…" at bounding box center [233, 76] width 199 height 23
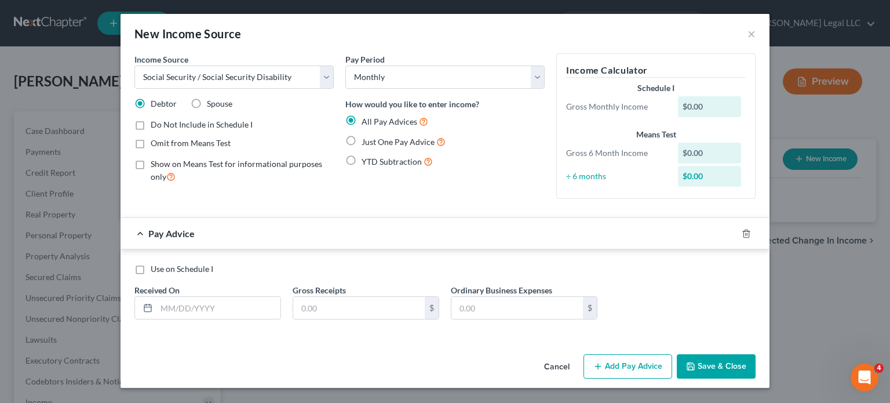
click at [361, 141] on label "Just One Pay Advice" at bounding box center [403, 141] width 84 height 13
click at [366, 141] on input "Just One Pay Advice" at bounding box center [370, 139] width 8 height 8
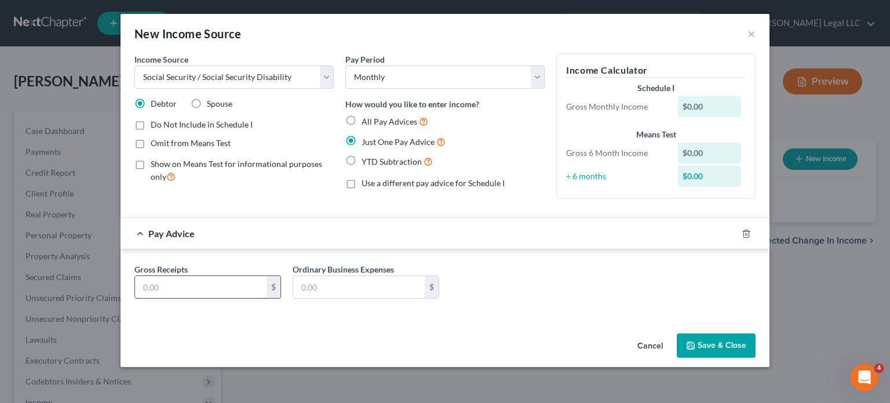
click at [208, 280] on input "text" at bounding box center [200, 287] width 131 height 22
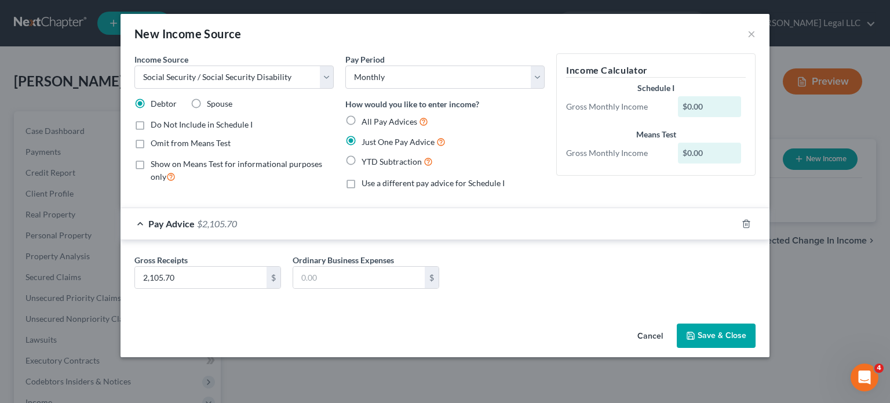
click at [725, 332] on button "Save & Close" at bounding box center [716, 335] width 79 height 24
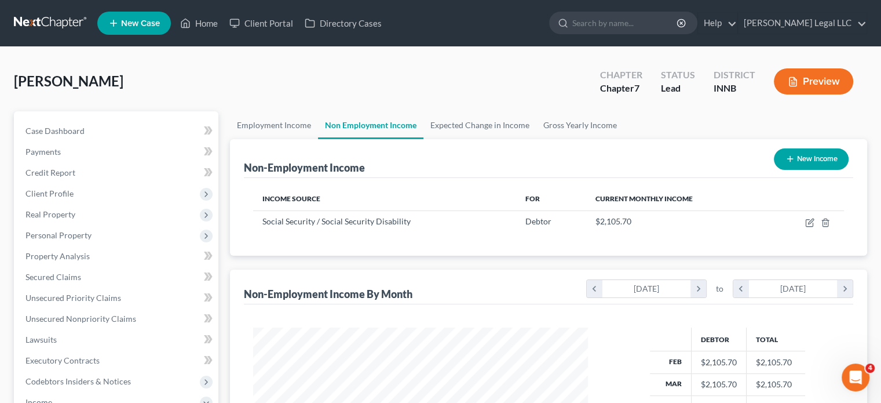
scroll to position [174, 0]
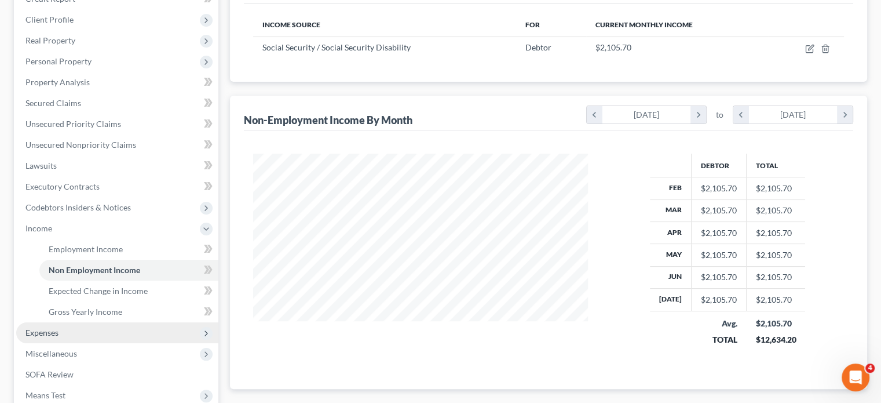
click at [56, 331] on span "Expenses" at bounding box center [41, 332] width 33 height 10
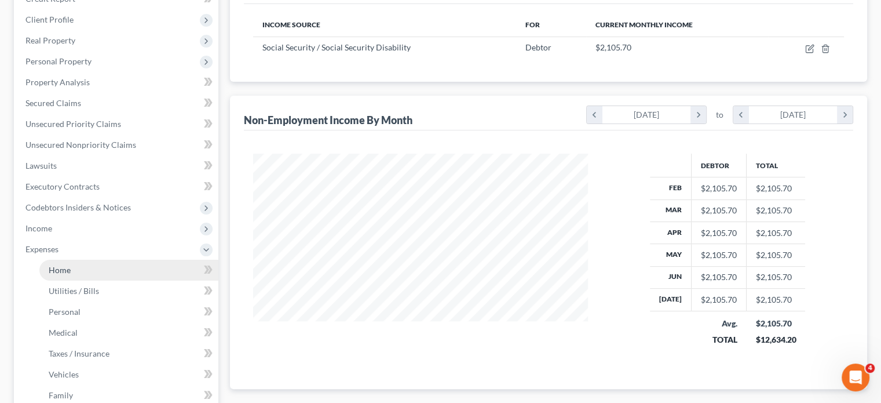
click at [82, 275] on link "Home" at bounding box center [128, 270] width 179 height 21
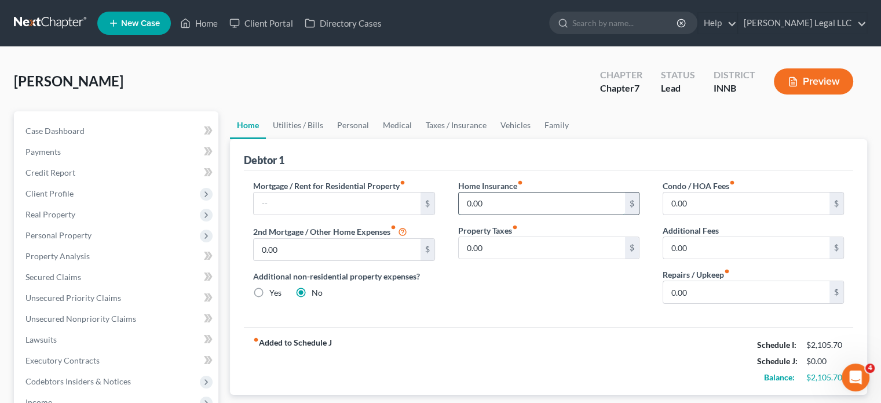
click at [468, 196] on input "0.00" at bounding box center [542, 203] width 166 height 22
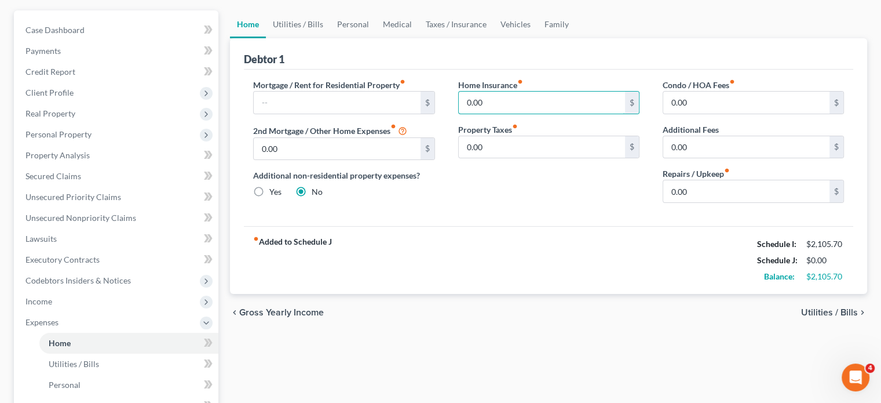
scroll to position [232, 0]
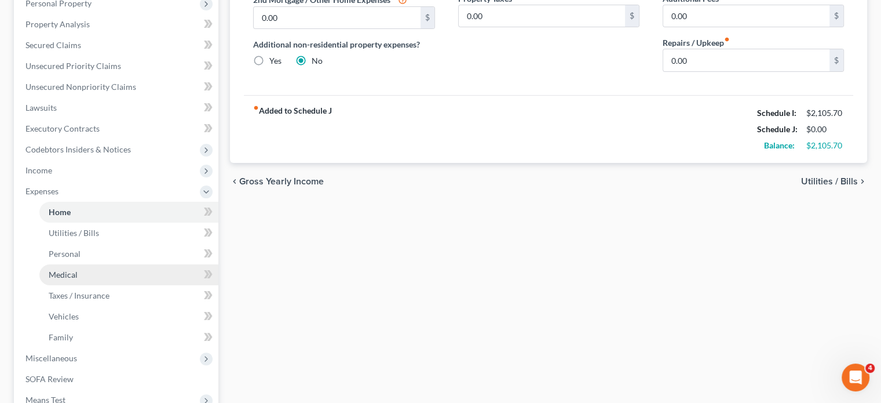
click at [74, 280] on link "Medical" at bounding box center [128, 274] width 179 height 21
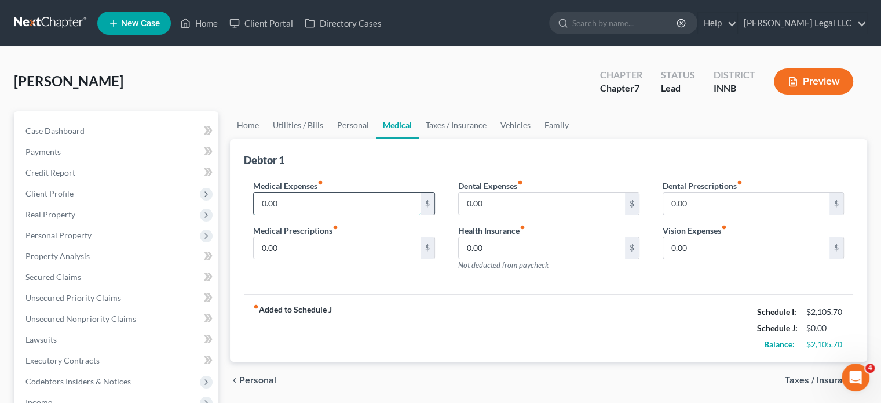
click at [294, 202] on input "0.00" at bounding box center [337, 203] width 166 height 22
click at [496, 242] on input "0.00" at bounding box center [542, 248] width 166 height 22
click at [313, 203] on input "0.00" at bounding box center [337, 203] width 166 height 22
click at [288, 203] on input "200" at bounding box center [337, 203] width 166 height 22
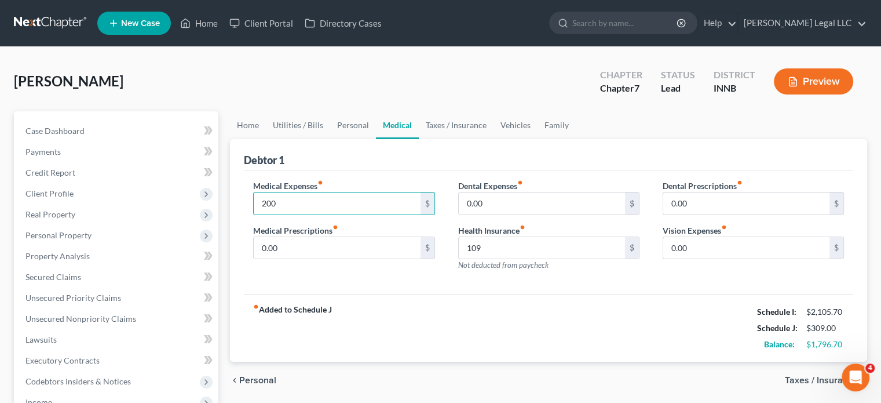
click at [393, 321] on div "fiber_manual_record Added to Schedule J Schedule I: $2,105.70 Schedule J: $309.…" at bounding box center [548, 328] width 609 height 68
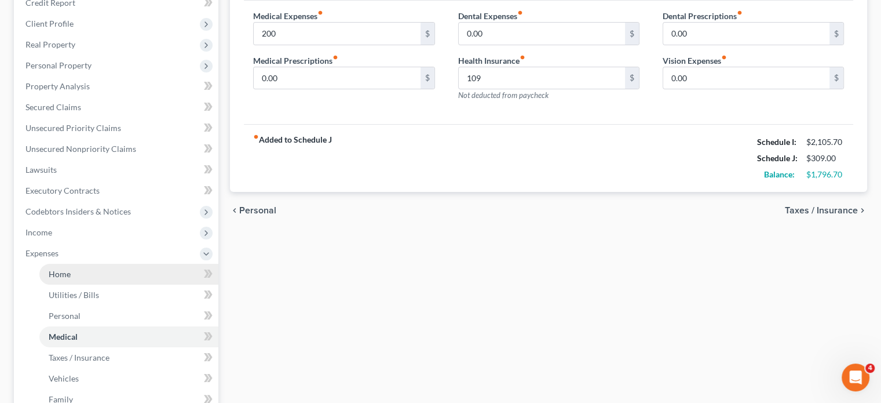
scroll to position [174, 0]
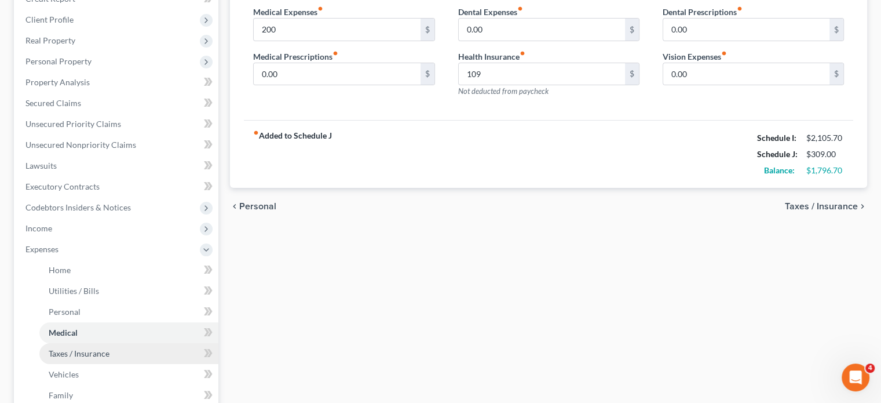
click at [75, 352] on span "Taxes / Insurance" at bounding box center [79, 353] width 61 height 10
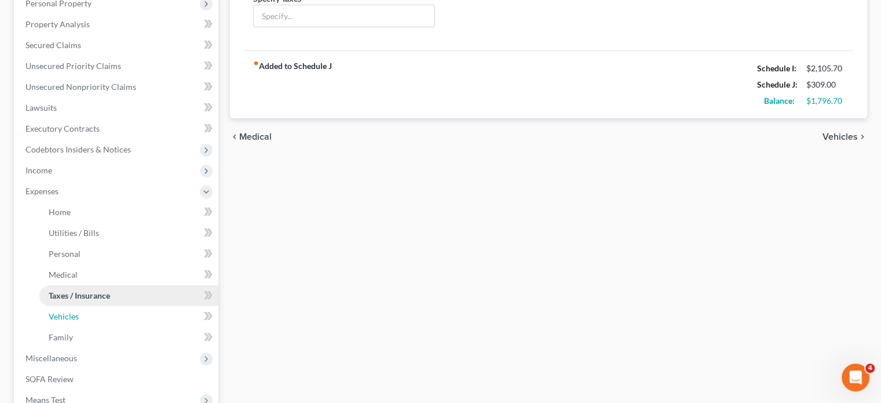
click at [72, 312] on span "Vehicles" at bounding box center [64, 316] width 30 height 10
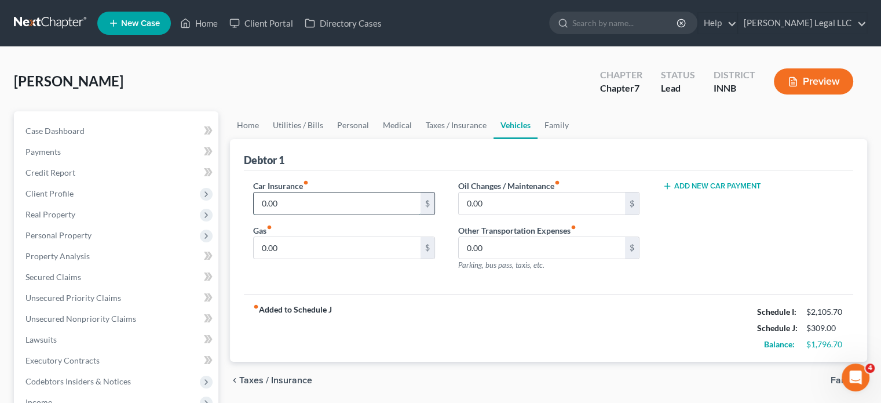
click at [258, 200] on input "0.00" at bounding box center [337, 203] width 166 height 22
click at [276, 249] on input "0.00" at bounding box center [337, 248] width 166 height 22
click at [474, 202] on input "0.00" at bounding box center [542, 203] width 166 height 22
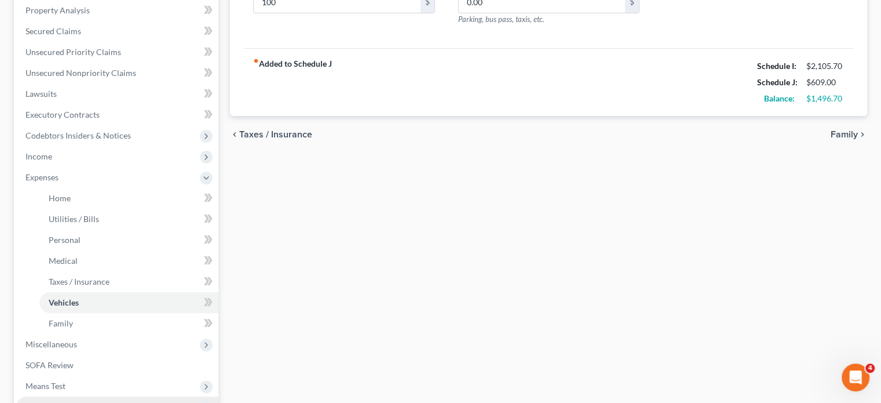
scroll to position [379, 0]
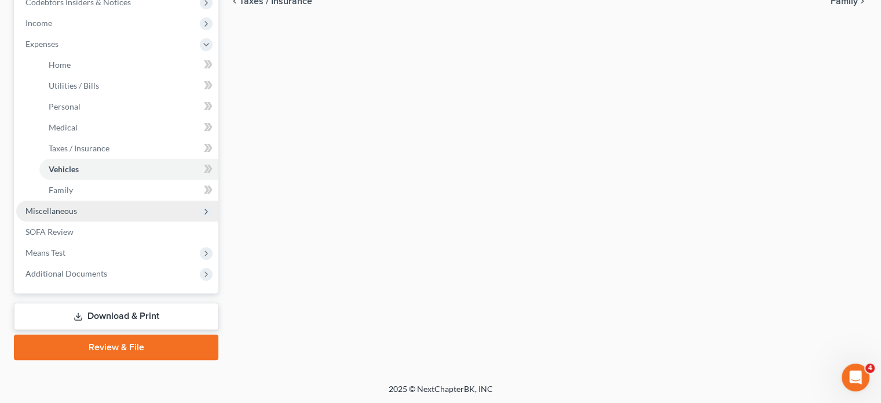
click at [59, 209] on span "Miscellaneous" at bounding box center [51, 211] width 52 height 10
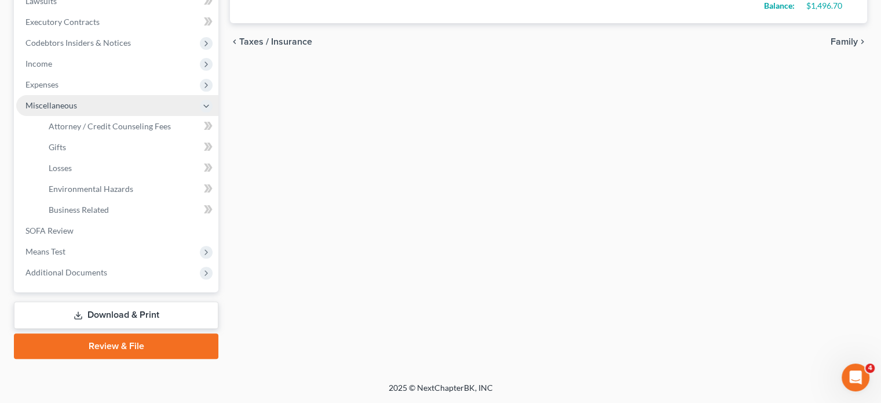
scroll to position [337, 0]
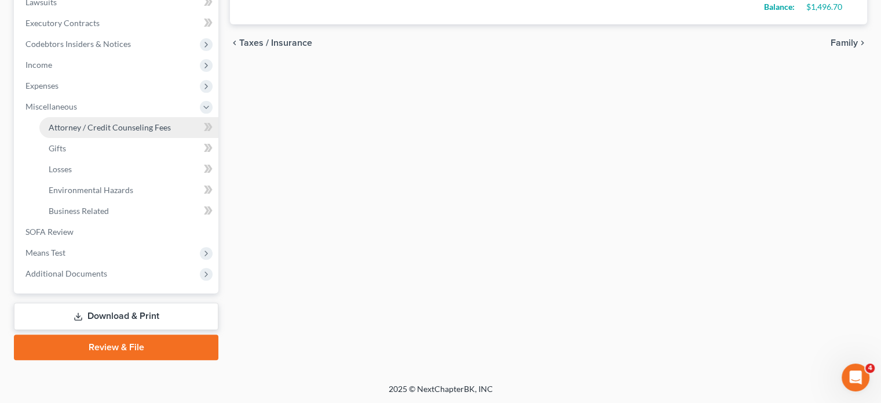
click at [71, 119] on link "Attorney / Credit Counseling Fees" at bounding box center [128, 127] width 179 height 21
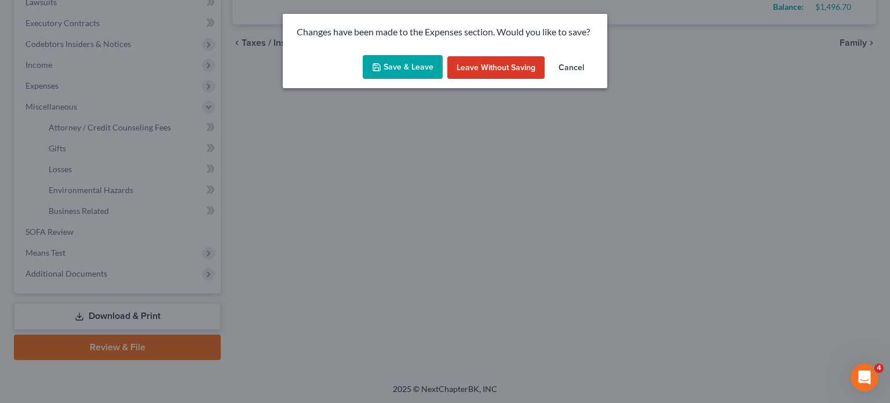
click at [422, 68] on button "Save & Leave" at bounding box center [403, 67] width 80 height 24
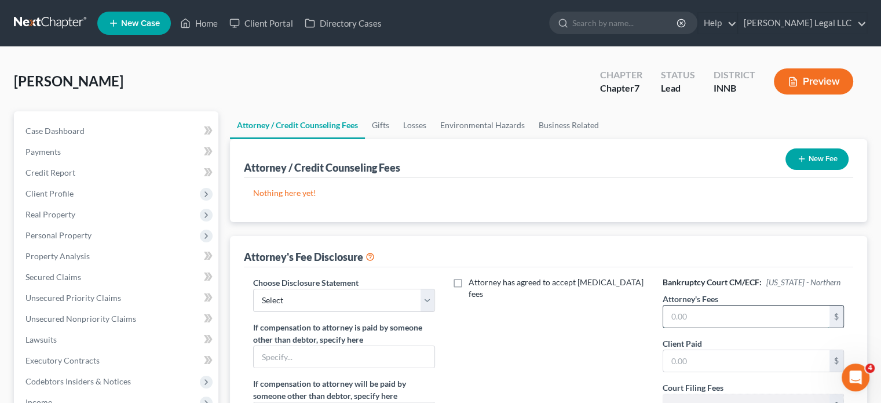
click at [707, 324] on input "text" at bounding box center [746, 316] width 166 height 22
click at [806, 162] on button "New Fee" at bounding box center [816, 158] width 63 height 21
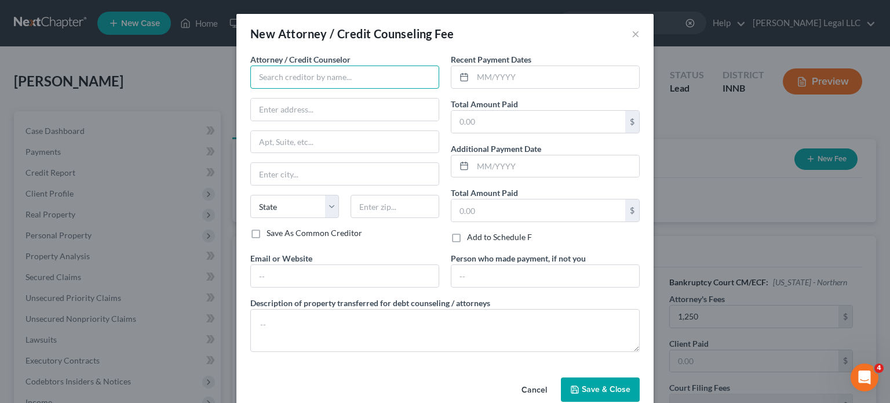
click at [316, 79] on input "text" at bounding box center [344, 76] width 189 height 23
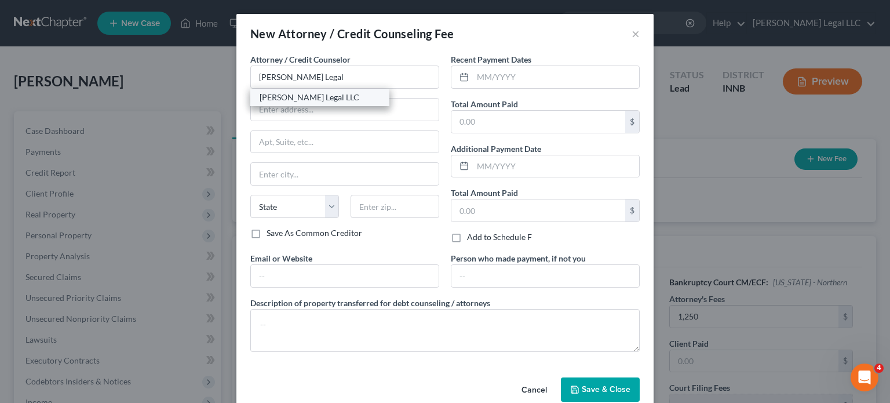
click at [317, 95] on div "[PERSON_NAME] Legal LLC" at bounding box center [320, 98] width 120 height 12
click at [500, 75] on input "text" at bounding box center [556, 77] width 166 height 22
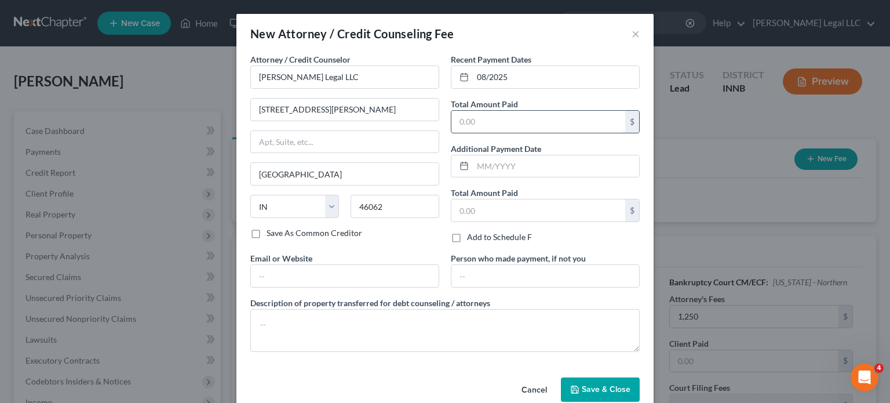
click at [505, 120] on input "text" at bounding box center [538, 122] width 174 height 22
click at [378, 270] on input "text" at bounding box center [345, 276] width 188 height 22
click at [348, 282] on input "text" at bounding box center [345, 276] width 188 height 22
click at [598, 393] on button "Save & Close" at bounding box center [600, 389] width 79 height 24
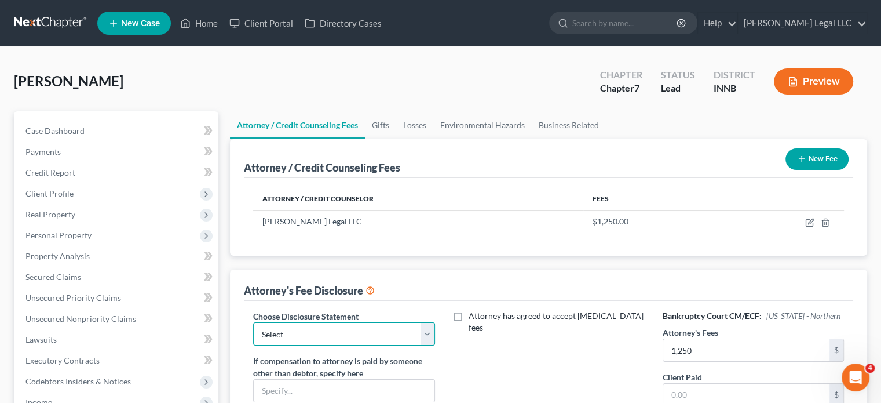
click at [313, 340] on select "Select Attorney Compensation Disclosure" at bounding box center [343, 333] width 181 height 23
click at [253, 322] on select "Select Attorney Compensation Disclosure" at bounding box center [343, 333] width 181 height 23
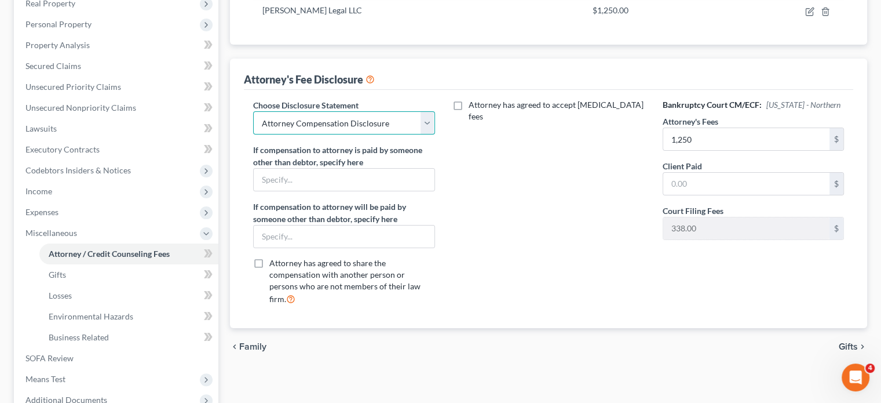
scroll to position [232, 0]
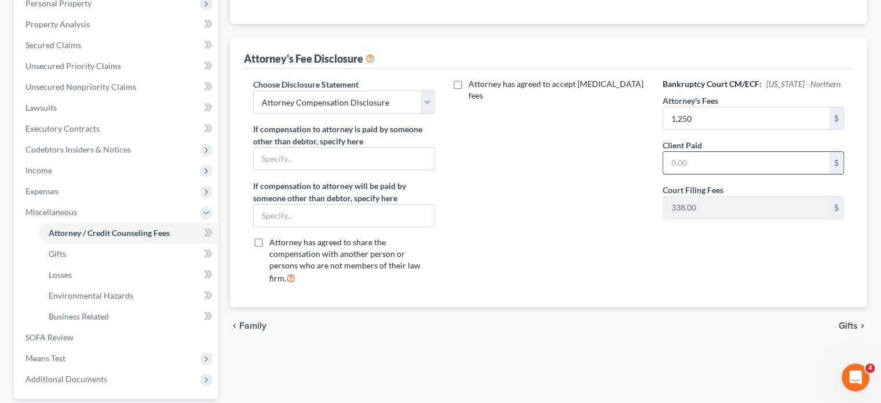
click at [693, 157] on input "text" at bounding box center [746, 163] width 166 height 22
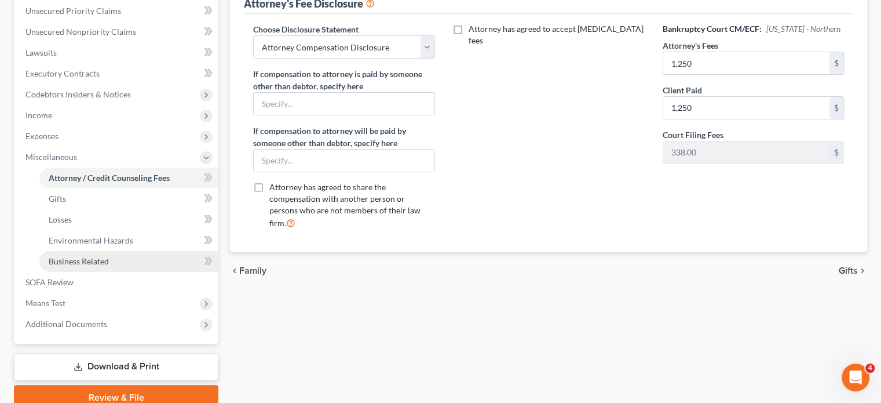
scroll to position [290, 0]
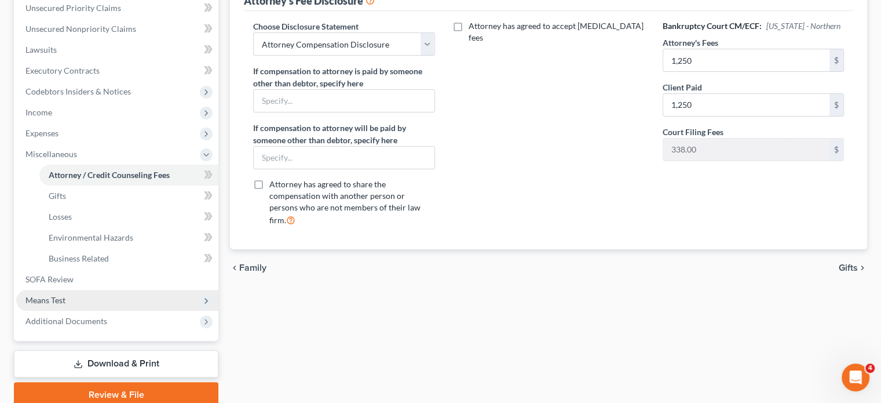
click at [64, 296] on span "Means Test" at bounding box center [45, 300] width 40 height 10
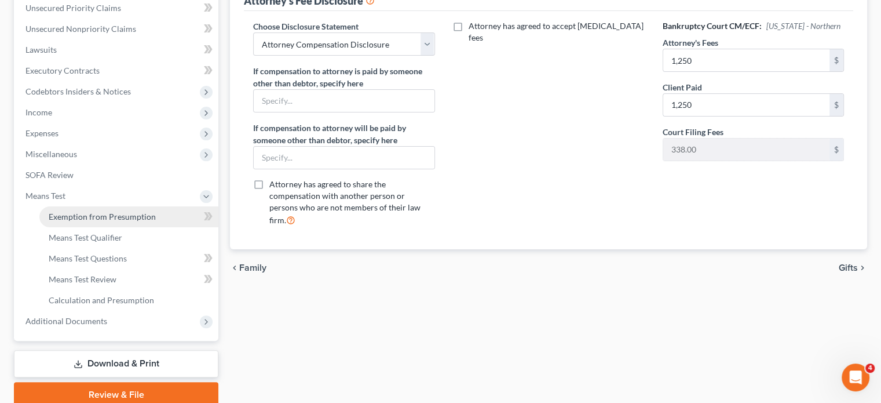
click at [83, 222] on link "Exemption from Presumption" at bounding box center [128, 216] width 179 height 21
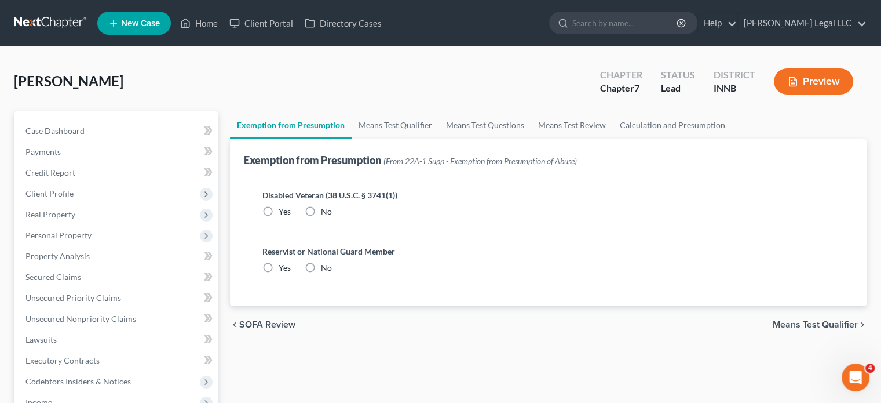
click at [321, 212] on label "No" at bounding box center [326, 212] width 11 height 12
click at [326, 212] on input "No" at bounding box center [330, 210] width 8 height 8
click at [321, 265] on label "No" at bounding box center [326, 268] width 11 height 12
click at [326, 265] on input "No" at bounding box center [330, 266] width 8 height 8
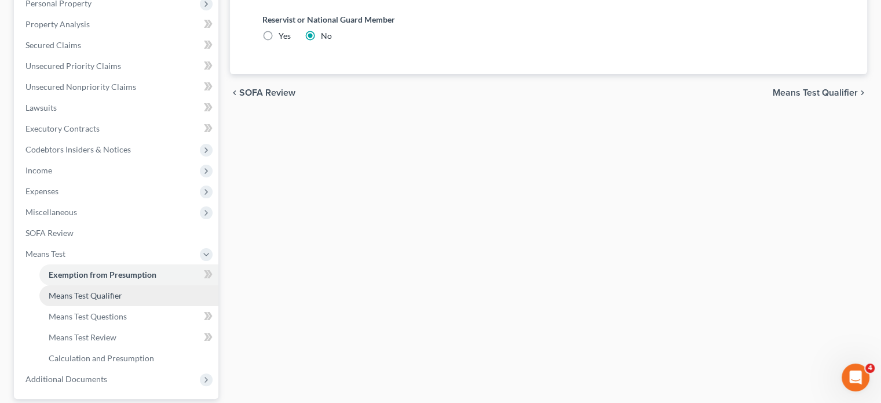
click at [71, 296] on span "Means Test Qualifier" at bounding box center [86, 295] width 74 height 10
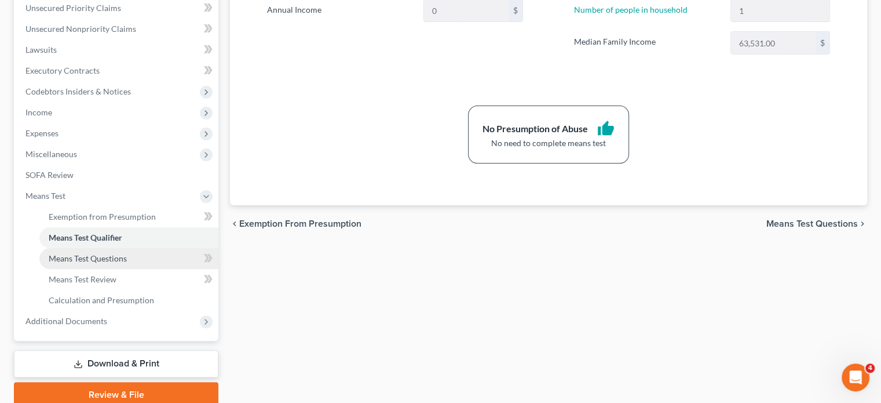
click at [127, 256] on link "Means Test Questions" at bounding box center [128, 258] width 179 height 21
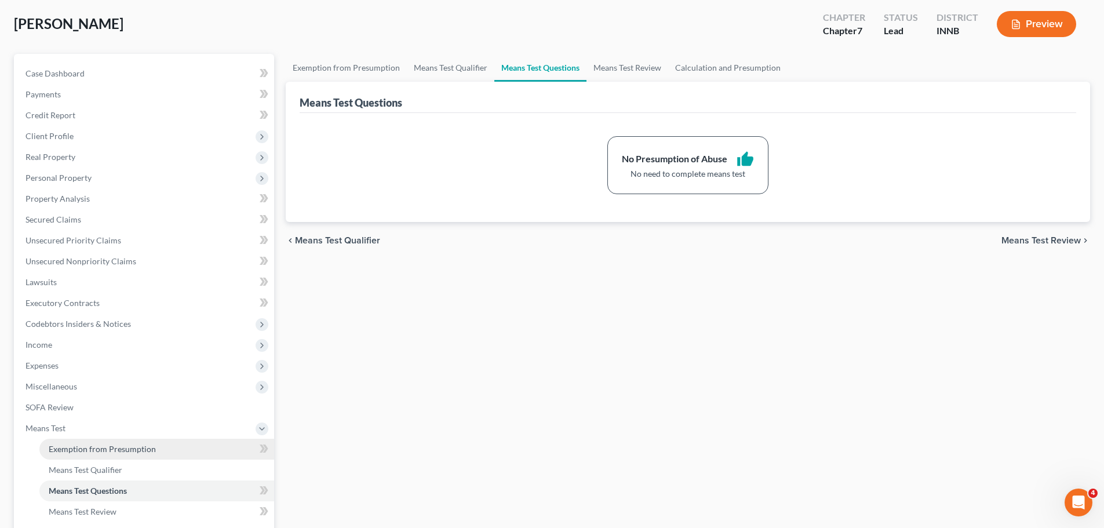
scroll to position [116, 0]
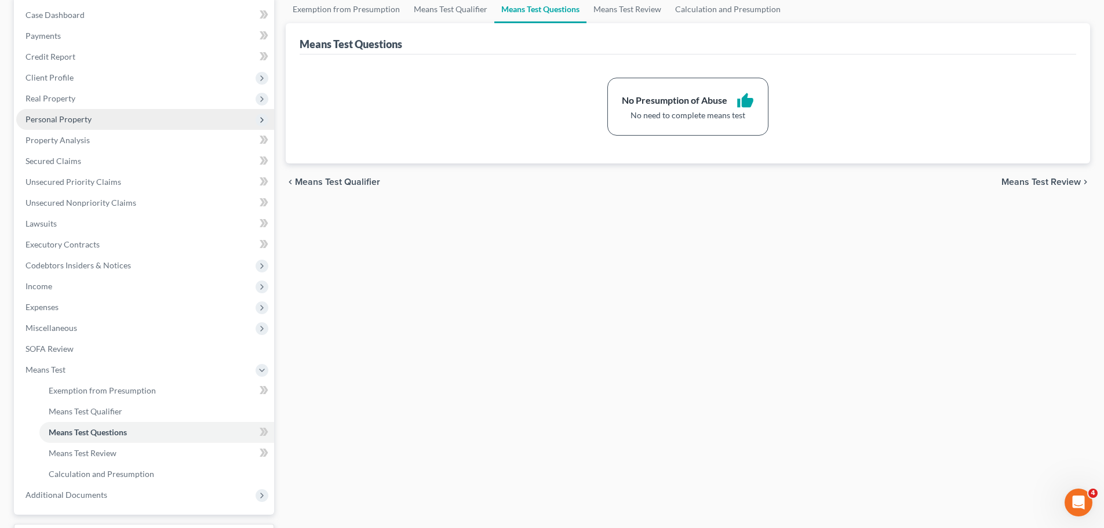
click at [65, 119] on span "Personal Property" at bounding box center [58, 119] width 66 height 10
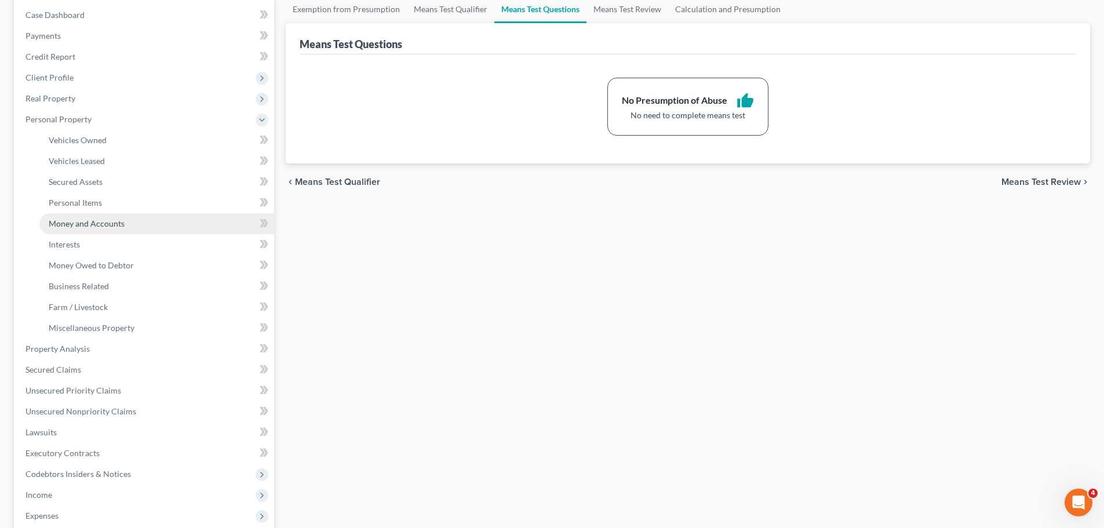
click at [64, 229] on link "Money and Accounts" at bounding box center [156, 223] width 235 height 21
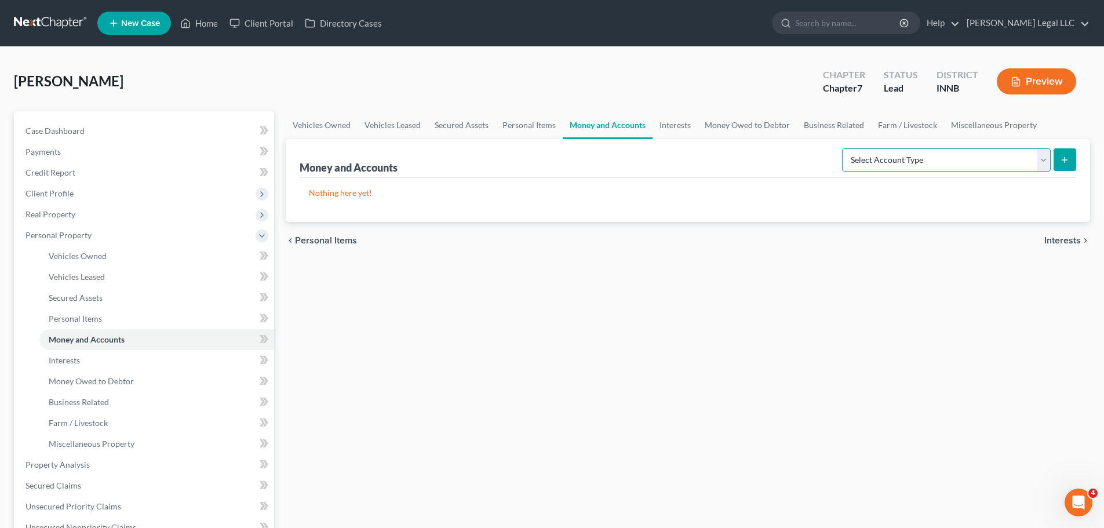
click at [891, 167] on select "Select Account Type Brokerage Cash on Hand Certificates of Deposit Checking Acc…" at bounding box center [946, 159] width 209 height 23
click at [844, 148] on select "Select Account Type Brokerage Cash on Hand Certificates of Deposit Checking Acc…" at bounding box center [946, 159] width 209 height 23
click at [1064, 159] on line "submit" at bounding box center [1064, 159] width 0 height 5
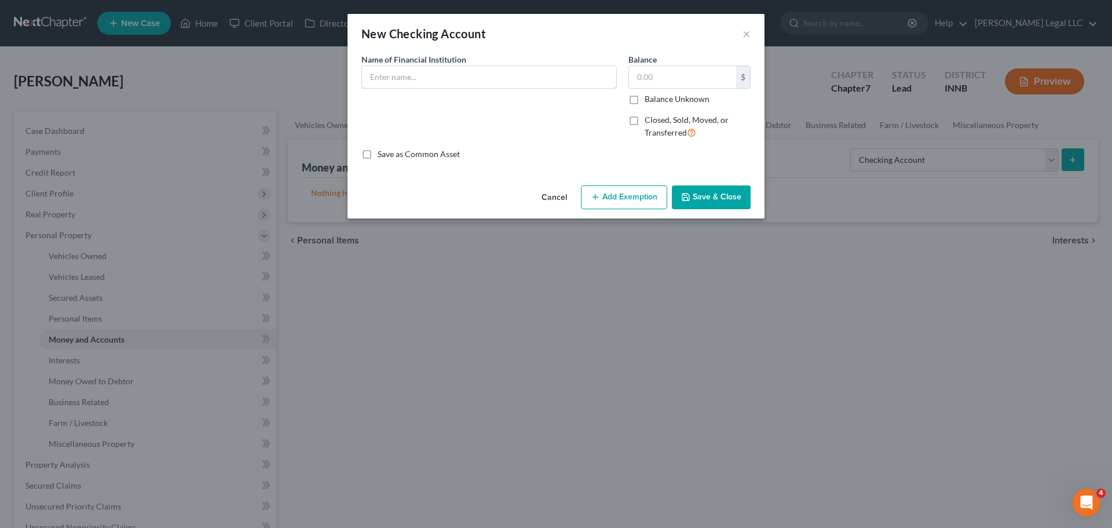
drag, startPoint x: 414, startPoint y: 81, endPoint x: 414, endPoint y: 89, distance: 8.7
click at [414, 85] on input "text" at bounding box center [489, 77] width 254 height 22
click at [635, 195] on button "Add Exemption" at bounding box center [624, 197] width 86 height 24
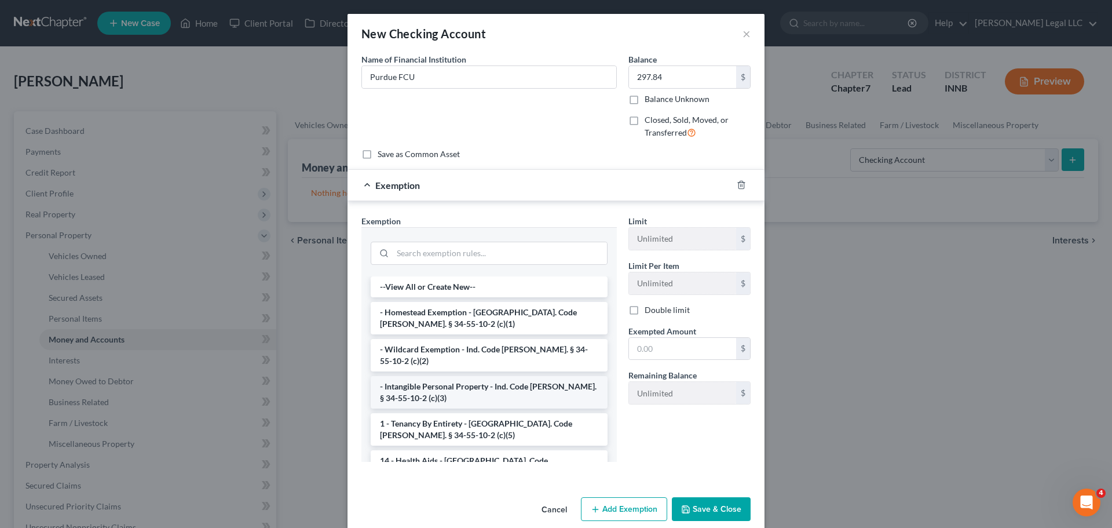
drag, startPoint x: 404, startPoint y: 379, endPoint x: 523, endPoint y: 379, distance: 118.8
click at [404, 379] on li "- Intangible Personal Property - Ind. Code [PERSON_NAME]. § 34-55-10-2 (c)(3)" at bounding box center [489, 392] width 237 height 32
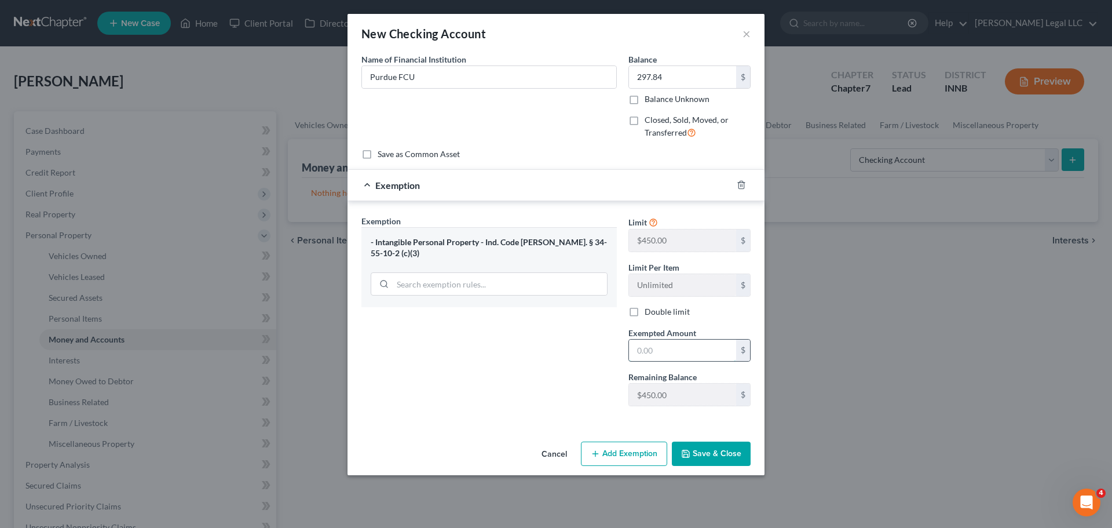
click at [675, 355] on input "text" at bounding box center [682, 350] width 107 height 22
click at [704, 448] on button "Save & Close" at bounding box center [711, 453] width 79 height 24
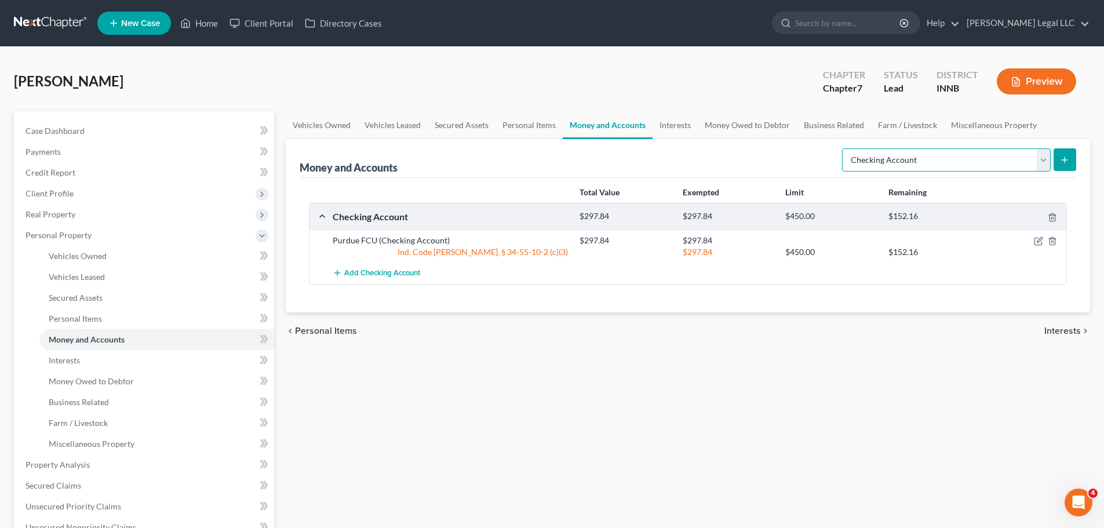
click at [909, 162] on select "Select Account Type Brokerage Cash on Hand Certificates of Deposit Checking Acc…" at bounding box center [946, 159] width 209 height 23
click at [844, 148] on select "Select Account Type Brokerage Cash on Hand Certificates of Deposit Checking Acc…" at bounding box center [946, 159] width 209 height 23
click at [1063, 163] on icon "submit" at bounding box center [1063, 159] width 9 height 9
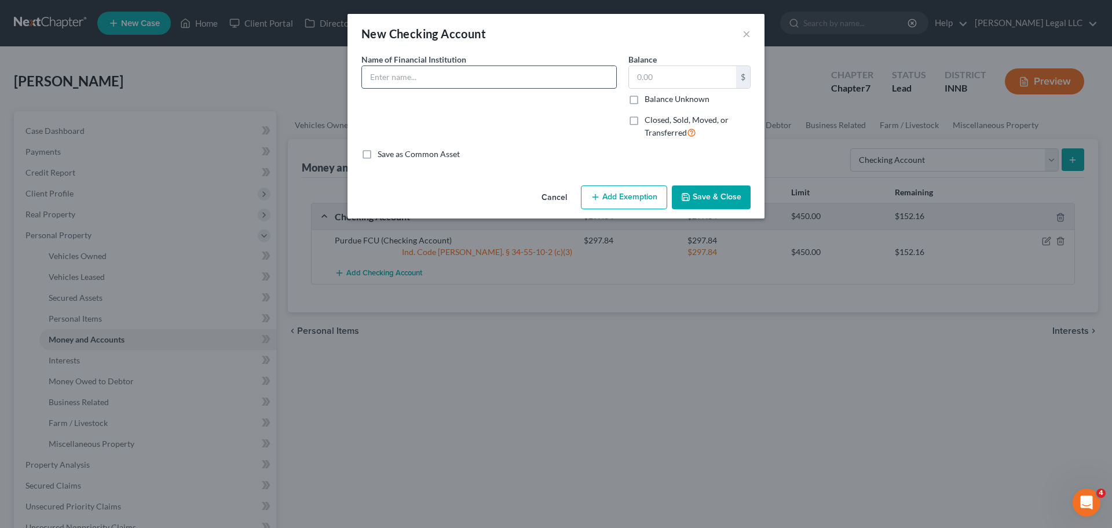
click at [415, 77] on input "text" at bounding box center [489, 77] width 254 height 22
click at [697, 74] on input "text" at bounding box center [682, 77] width 107 height 22
click at [692, 201] on button "Save & Close" at bounding box center [711, 197] width 79 height 24
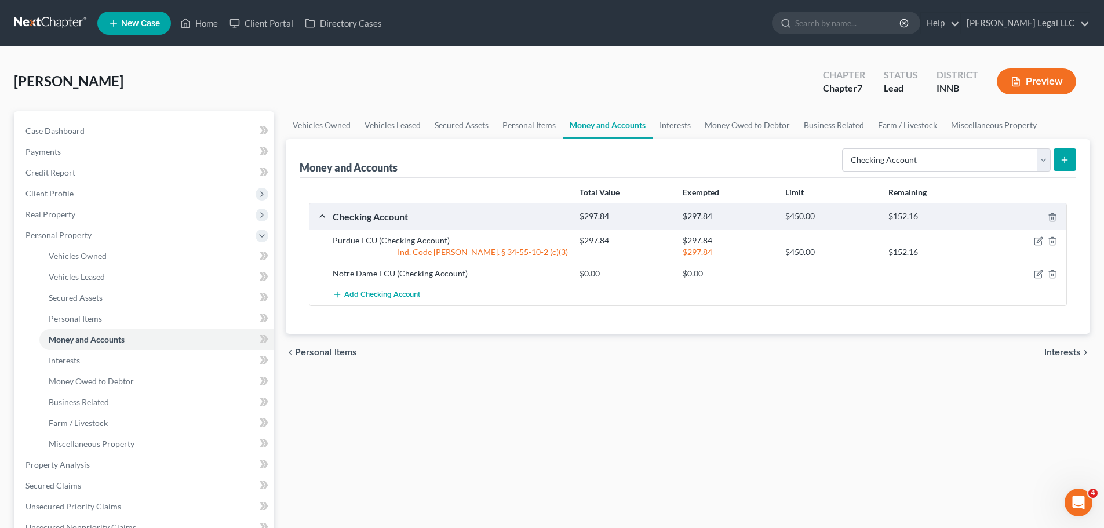
click at [646, 430] on div "Vehicles Owned Vehicles Leased Secured Assets Personal Items Money and Accounts…" at bounding box center [688, 456] width 816 height 690
click at [89, 363] on link "Interests" at bounding box center [156, 360] width 235 height 21
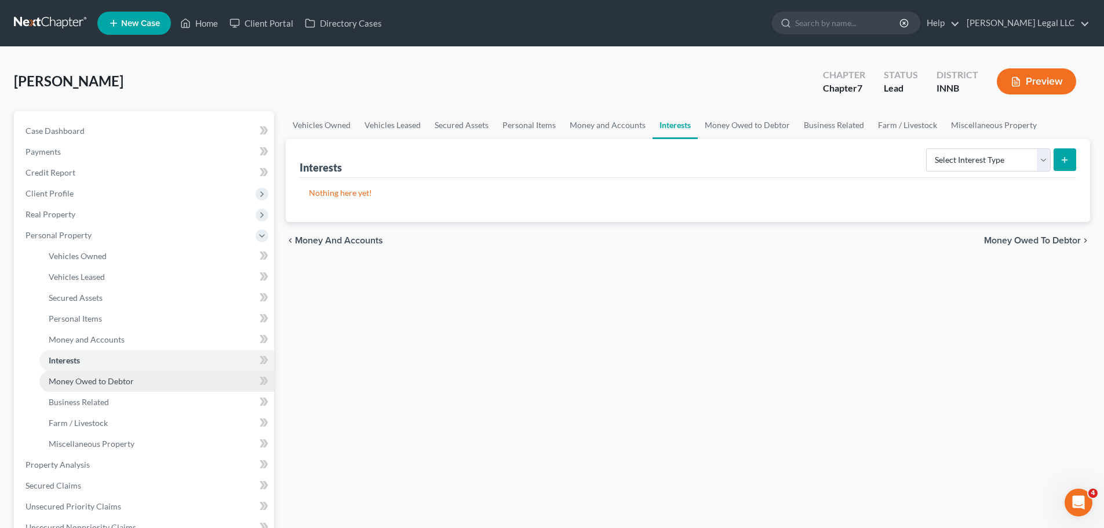
click at [85, 379] on span "Money Owed to Debtor" at bounding box center [91, 381] width 85 height 10
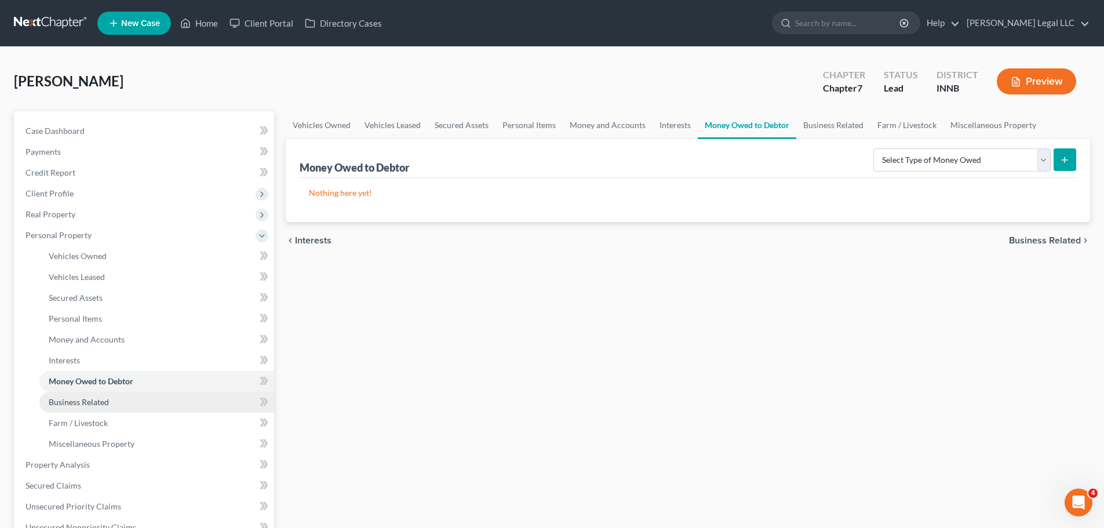
click at [78, 399] on span "Business Related" at bounding box center [79, 402] width 60 height 10
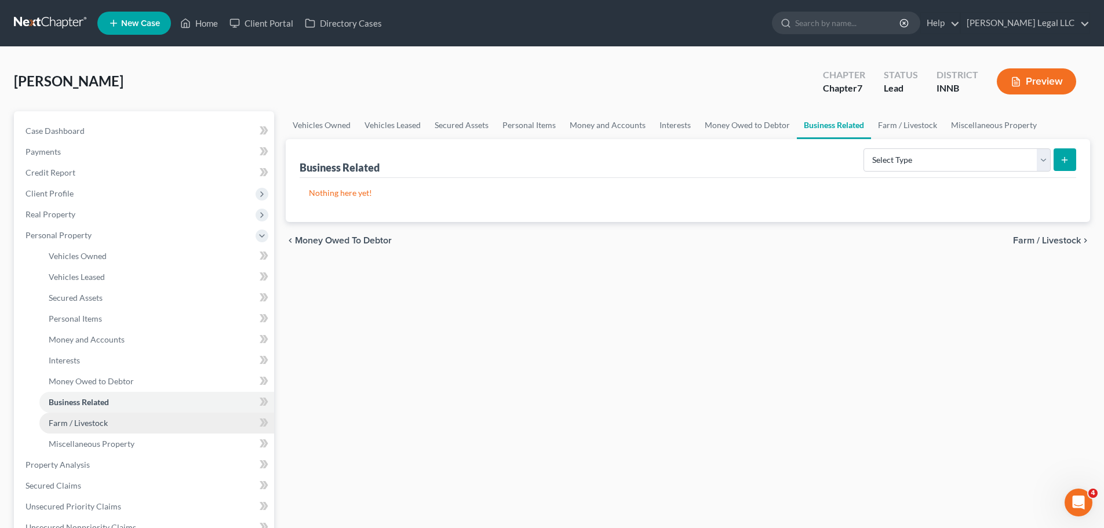
click at [78, 424] on span "Farm / Livestock" at bounding box center [78, 423] width 59 height 10
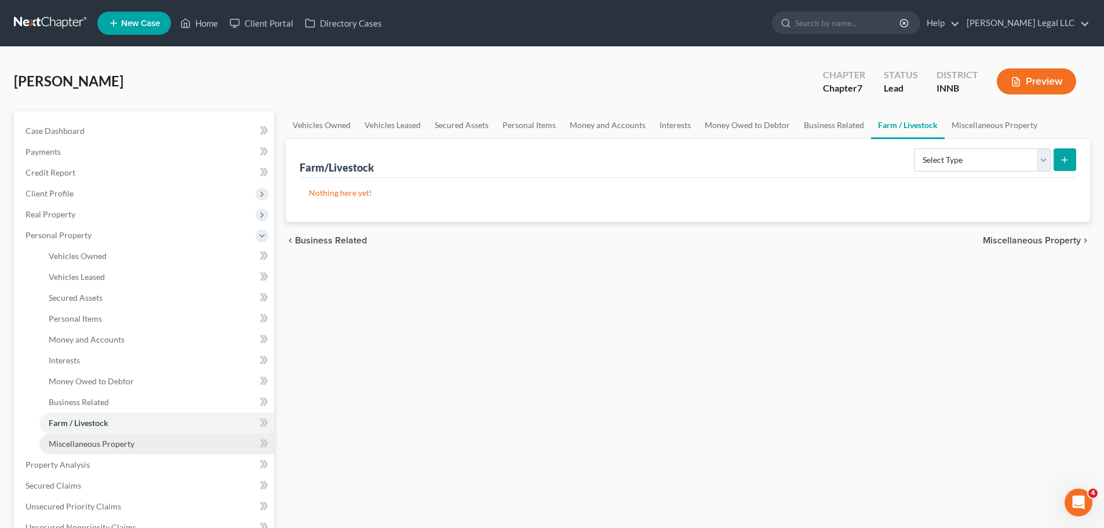
click at [81, 440] on span "Miscellaneous Property" at bounding box center [92, 444] width 86 height 10
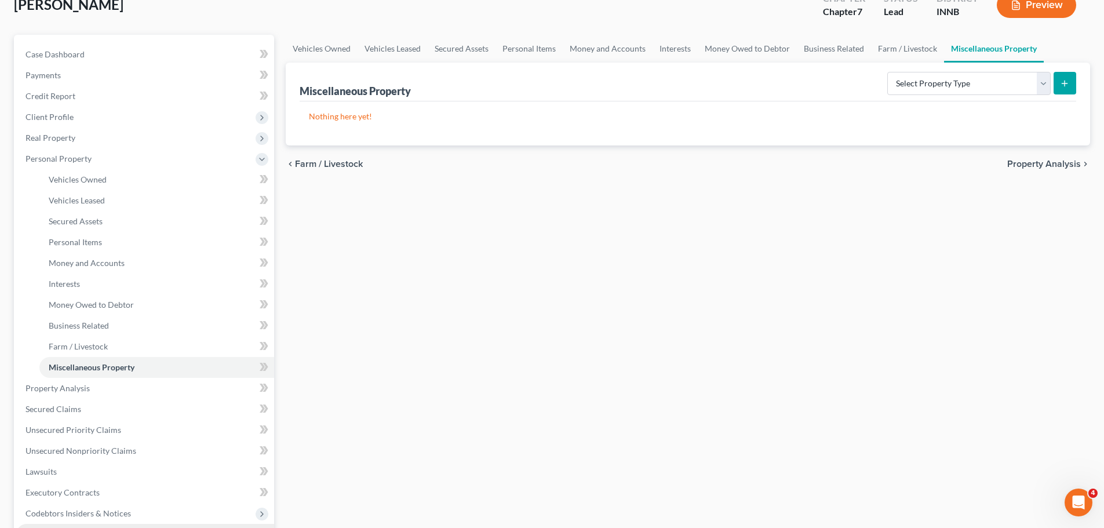
scroll to position [290, 0]
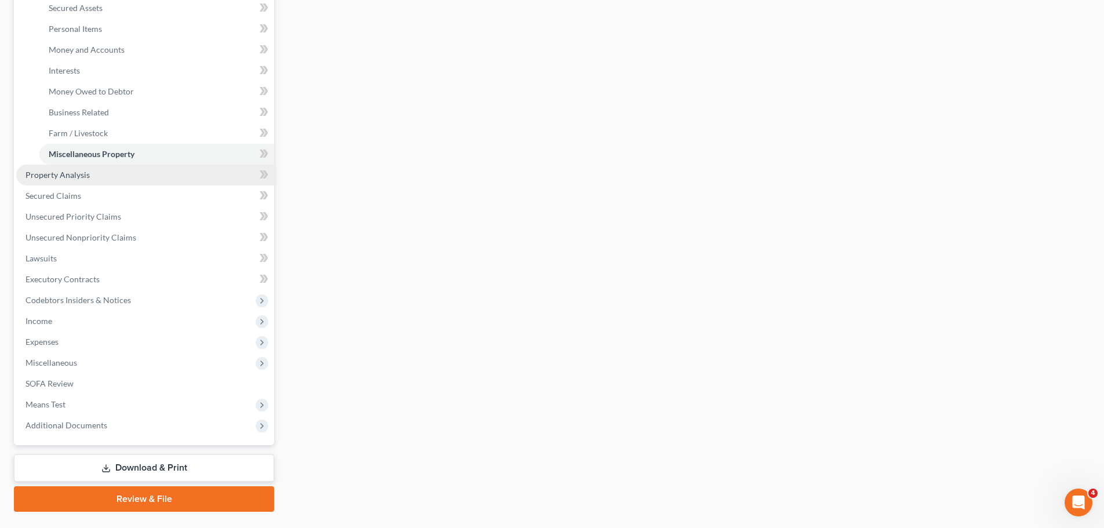
click at [69, 166] on link "Property Analysis" at bounding box center [145, 175] width 258 height 21
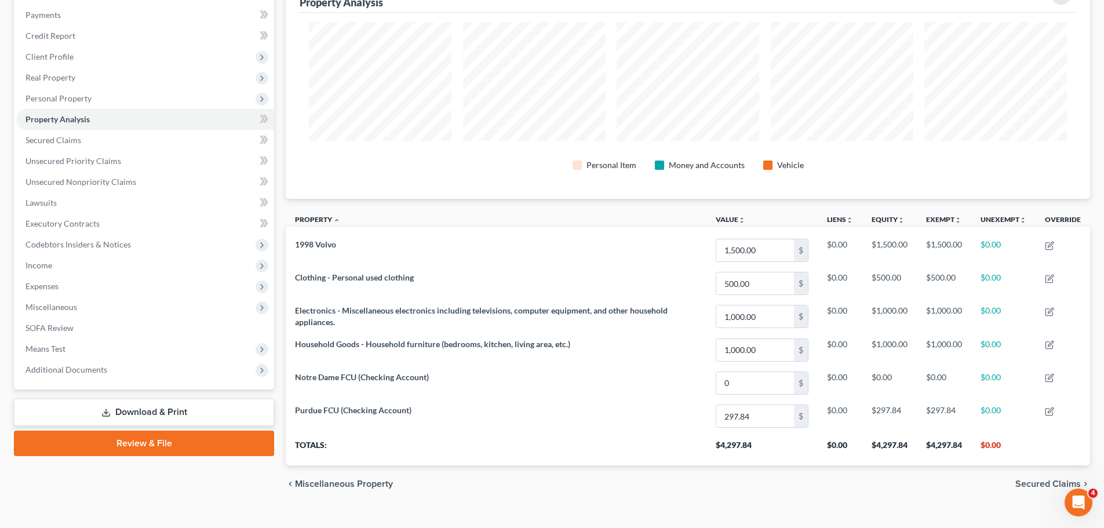
scroll to position [155, 0]
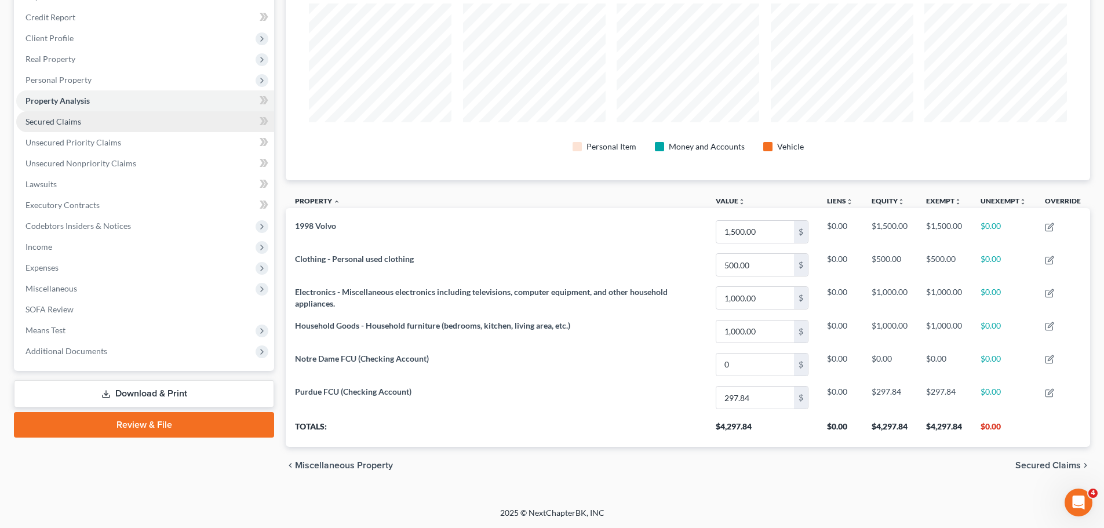
click at [96, 116] on link "Secured Claims" at bounding box center [145, 121] width 258 height 21
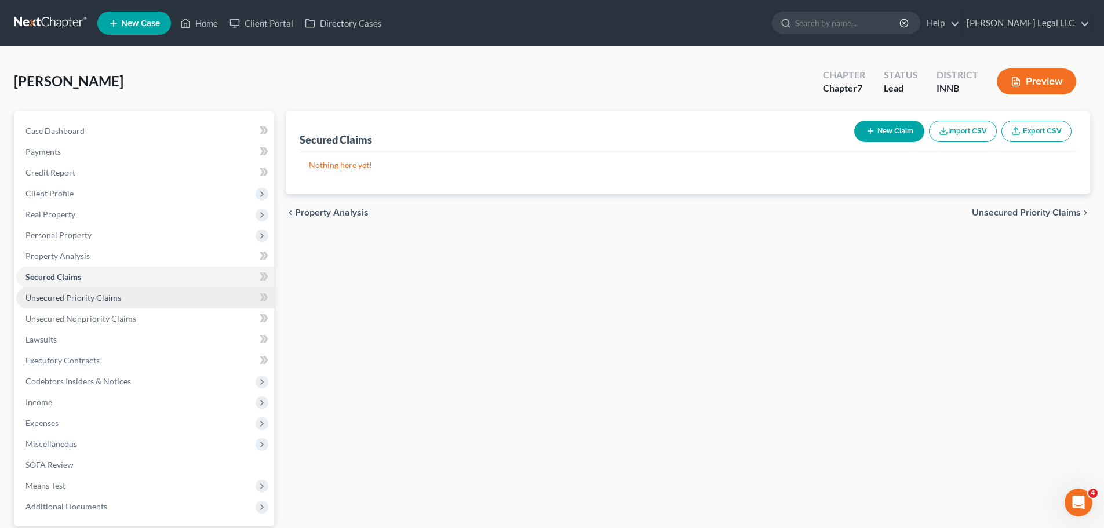
click at [79, 293] on span "Unsecured Priority Claims" at bounding box center [73, 298] width 96 height 10
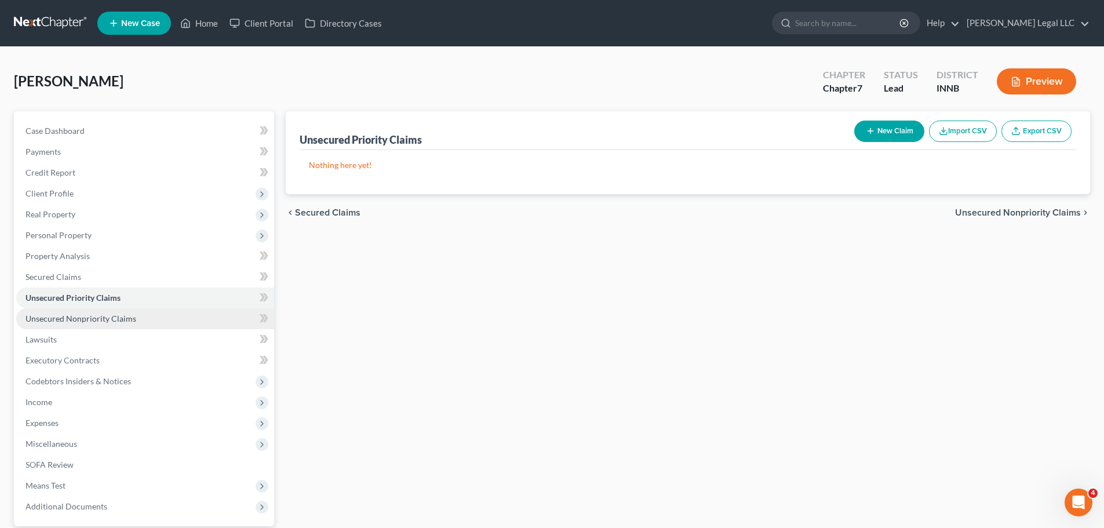
click at [71, 320] on span "Unsecured Nonpriority Claims" at bounding box center [80, 318] width 111 height 10
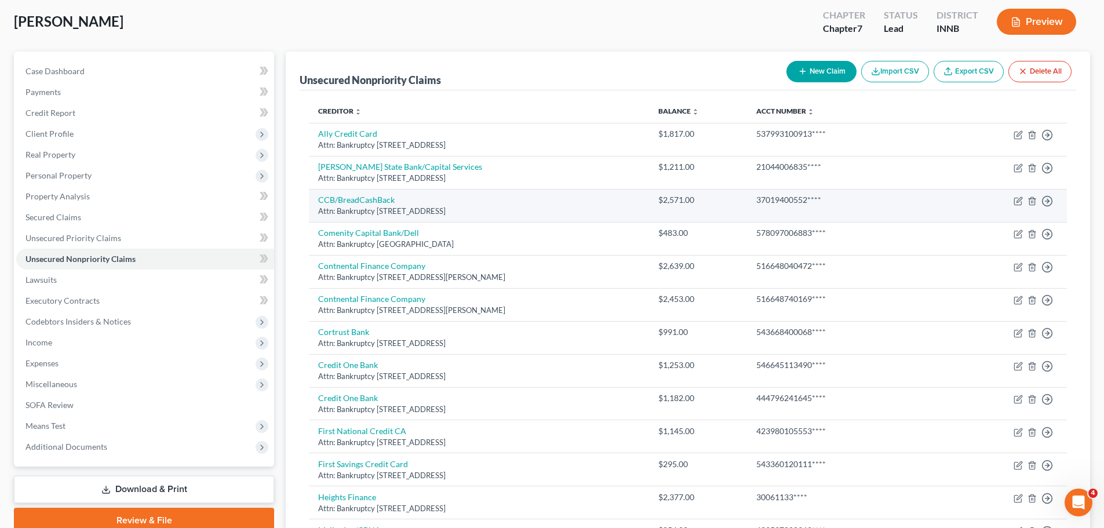
scroll to position [52, 0]
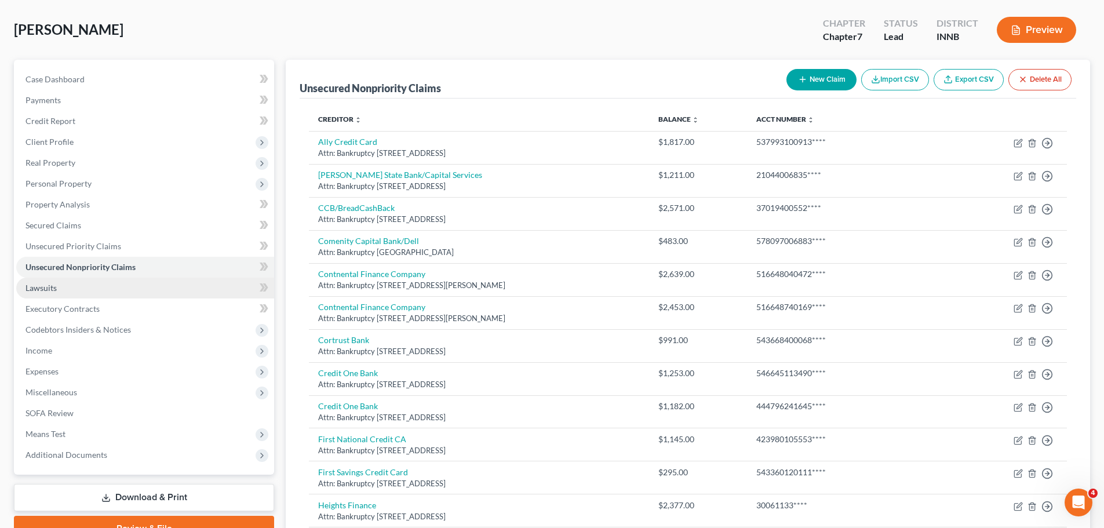
click at [83, 294] on link "Lawsuits" at bounding box center [145, 287] width 258 height 21
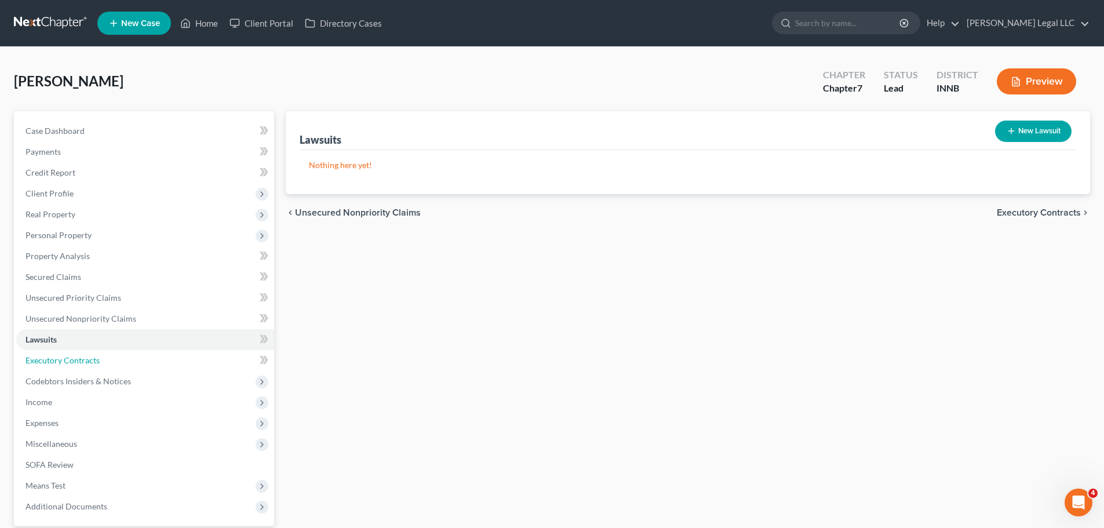
click at [56, 354] on link "Executory Contracts" at bounding box center [145, 360] width 258 height 21
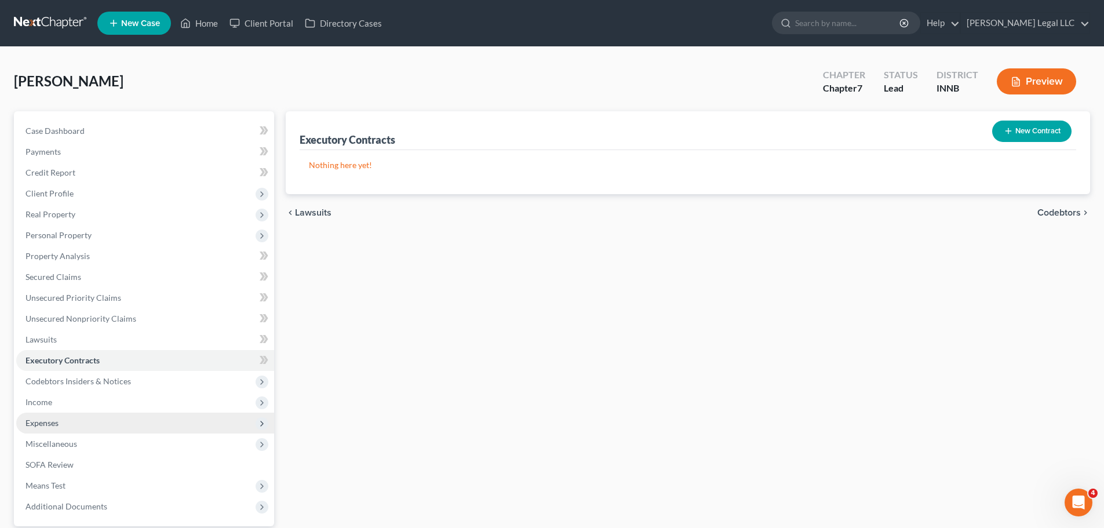
click at [36, 428] on span "Expenses" at bounding box center [145, 422] width 258 height 21
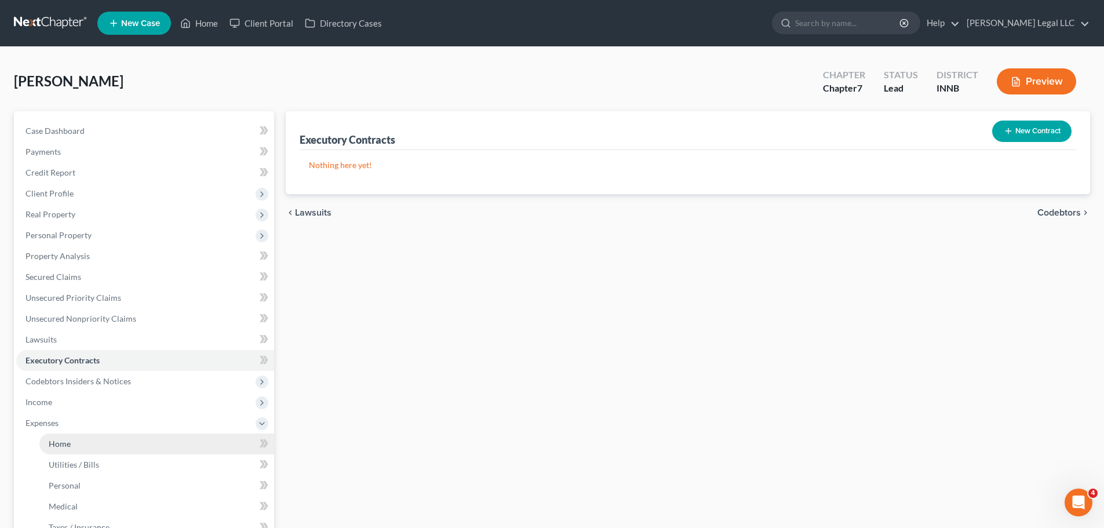
click at [50, 448] on span "Home" at bounding box center [60, 444] width 22 height 10
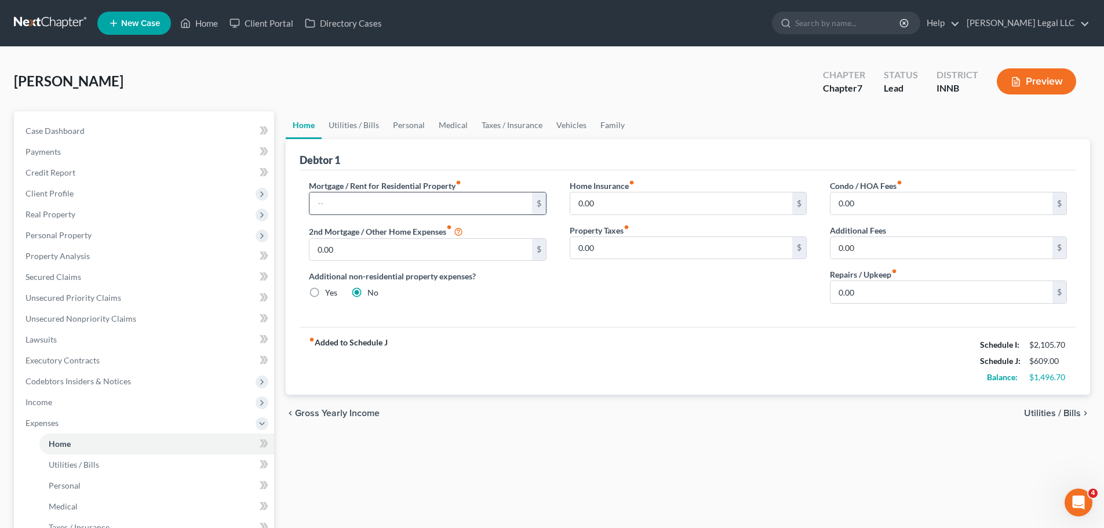
click at [359, 202] on input "text" at bounding box center [420, 203] width 222 height 22
click at [553, 317] on div "Mortgage / Rent for Residential Property fiber_manual_record $ 2nd Mortgage / O…" at bounding box center [687, 248] width 776 height 156
click at [401, 204] on input "text" at bounding box center [420, 203] width 222 height 22
click at [857, 246] on input "0.00" at bounding box center [941, 248] width 222 height 22
click at [714, 304] on div "Home Insurance fiber_manual_record 0.00 $ Property Taxes fiber_manual_record 0.…" at bounding box center [688, 246] width 260 height 133
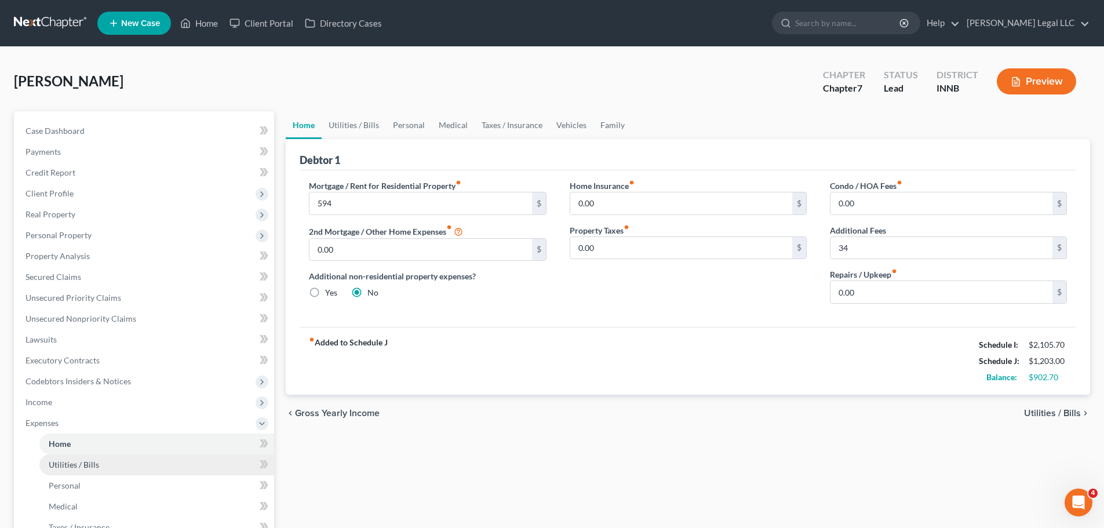
click at [60, 473] on link "Utilities / Bills" at bounding box center [156, 464] width 235 height 21
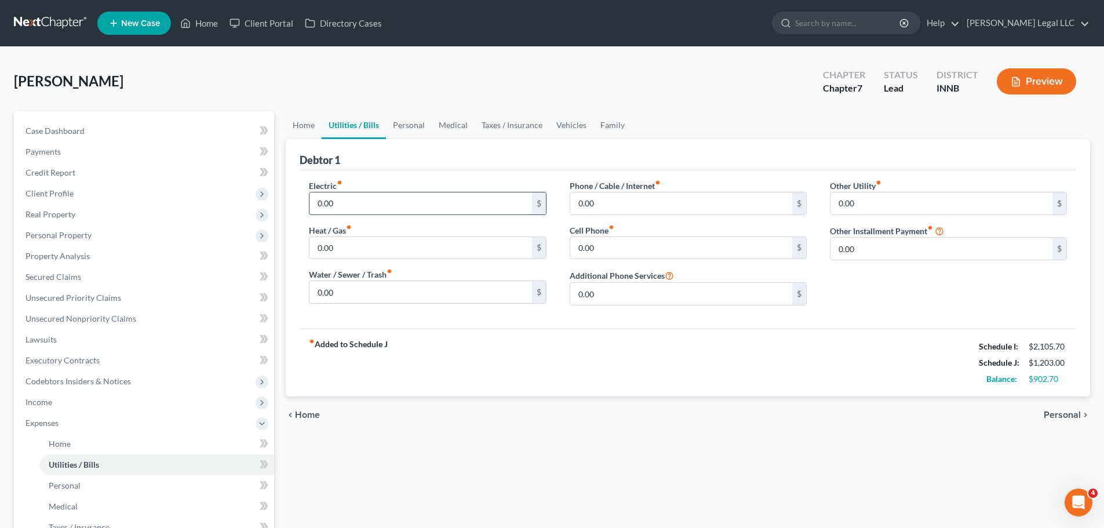
click at [360, 195] on input "0.00" at bounding box center [420, 203] width 222 height 22
click at [666, 201] on input "0.00" at bounding box center [681, 203] width 222 height 22
drag, startPoint x: 460, startPoint y: 402, endPoint x: 462, endPoint y: 378, distance: 23.8
click at [460, 402] on div "chevron_left Home Personal chevron_right" at bounding box center [688, 414] width 804 height 37
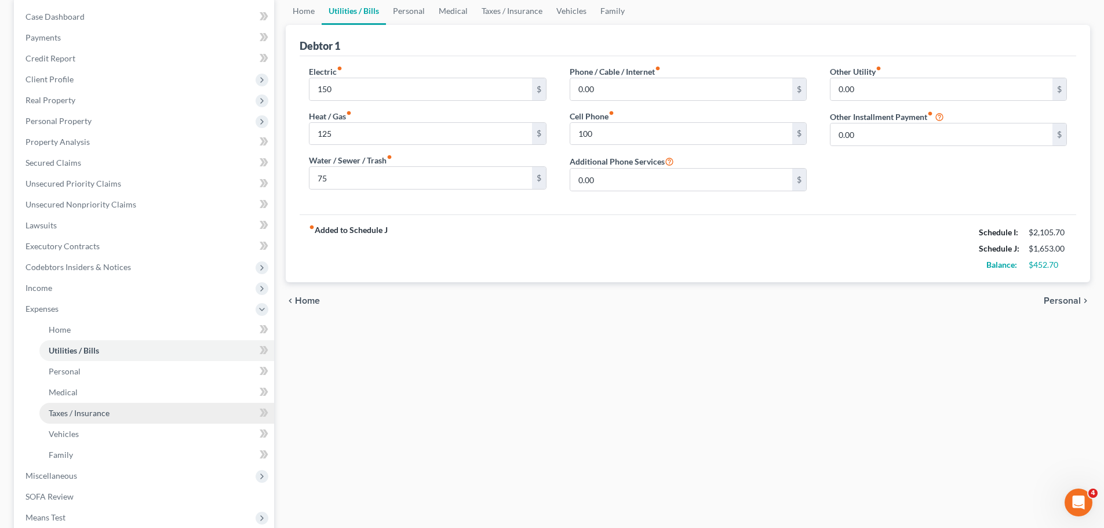
scroll to position [116, 0]
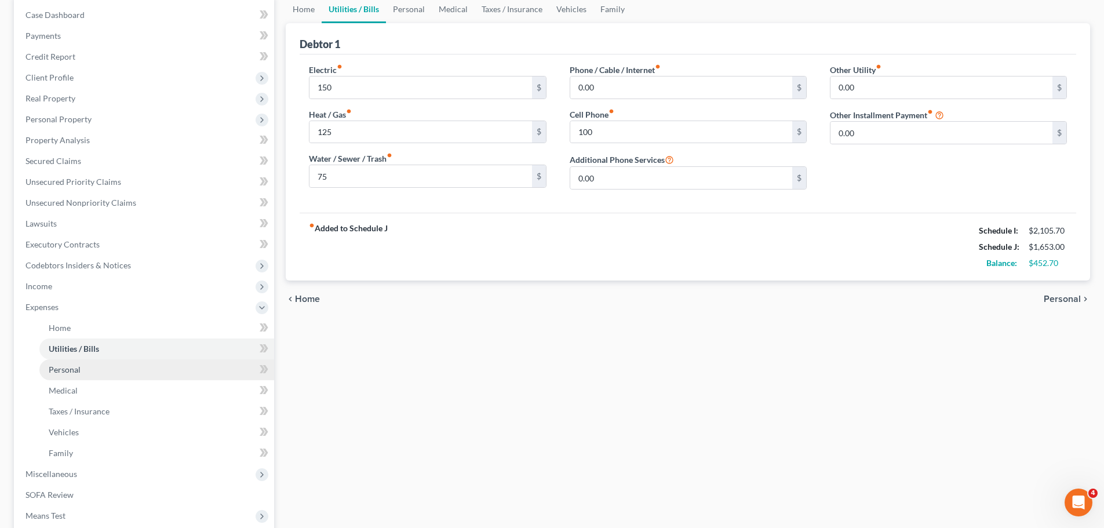
click at [66, 371] on span "Personal" at bounding box center [65, 369] width 32 height 10
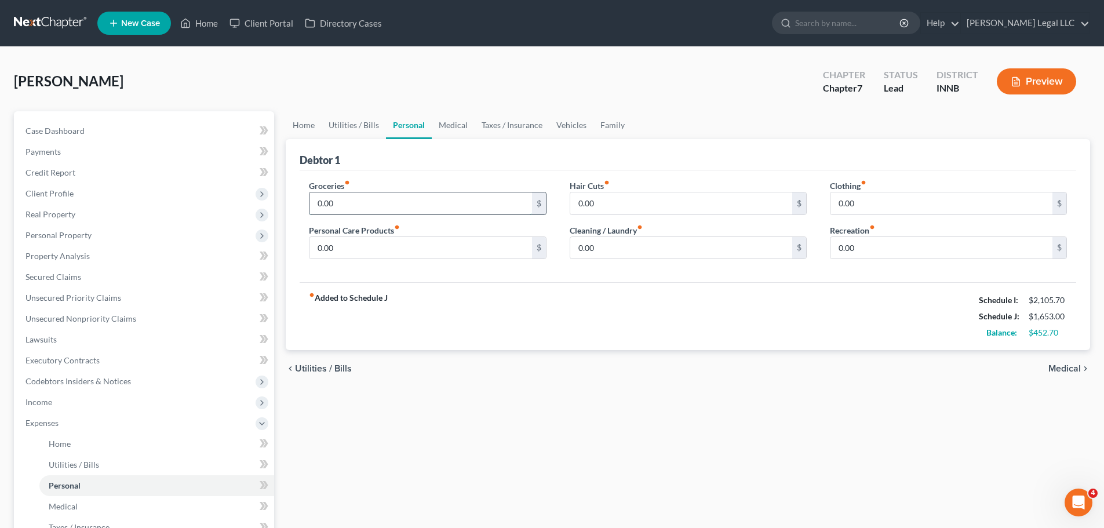
click at [342, 210] on input "0.00" at bounding box center [420, 203] width 222 height 22
drag, startPoint x: 448, startPoint y: 332, endPoint x: 389, endPoint y: 361, distance: 65.8
click at [448, 332] on div "fiber_manual_record Added to Schedule J Schedule I: $2,105.70 Schedule J: $2,05…" at bounding box center [687, 316] width 776 height 68
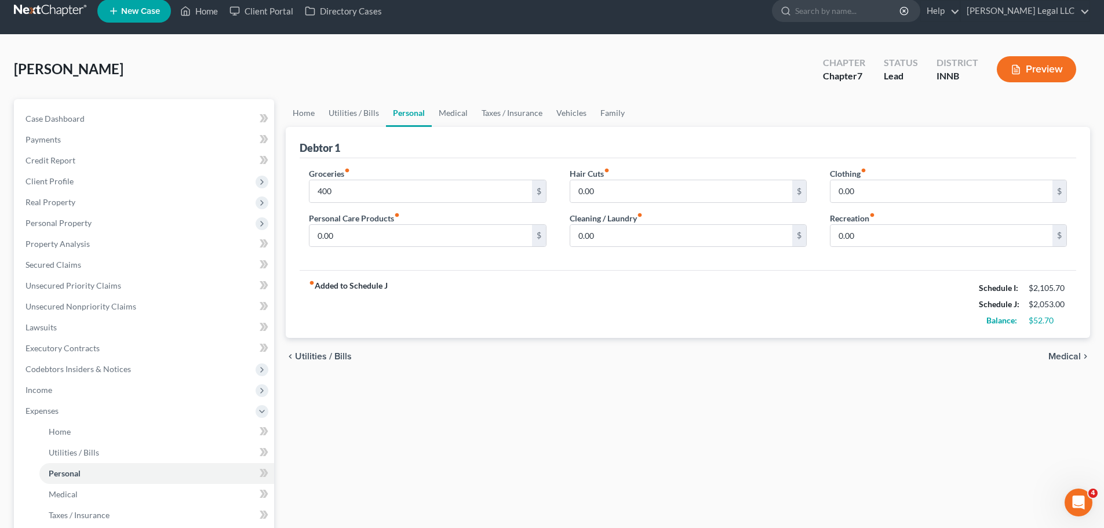
scroll to position [232, 0]
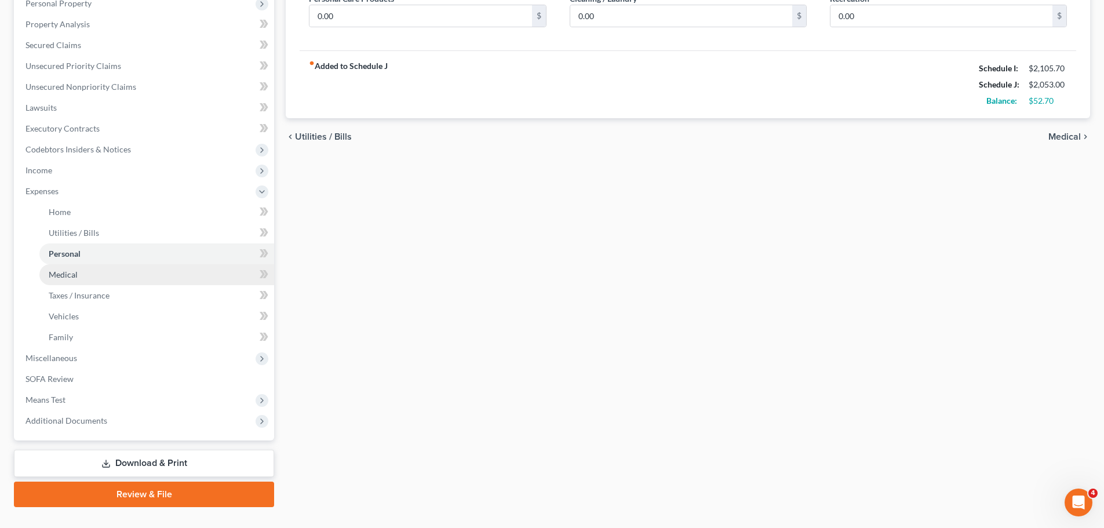
click at [67, 279] on link "Medical" at bounding box center [156, 274] width 235 height 21
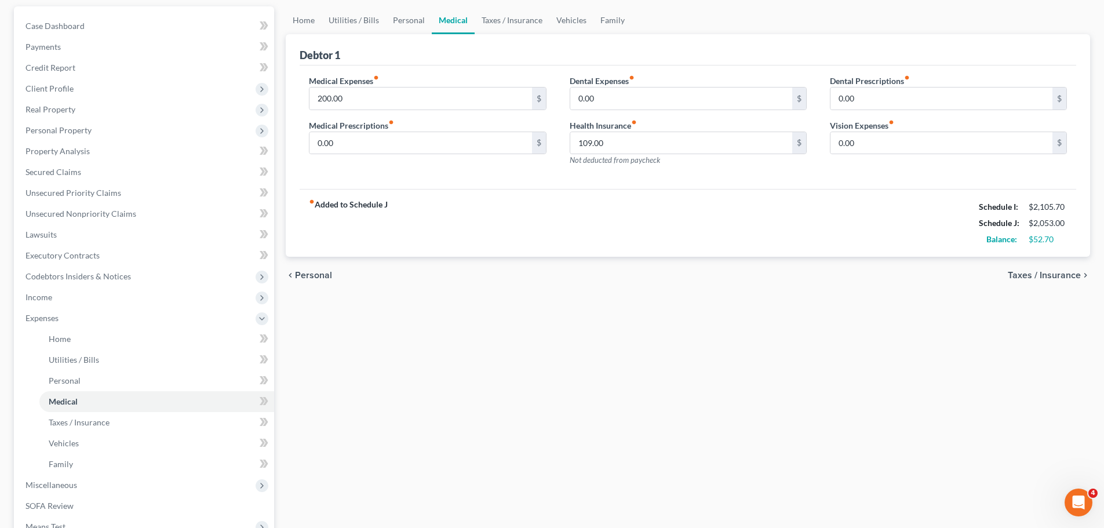
scroll to position [255, 0]
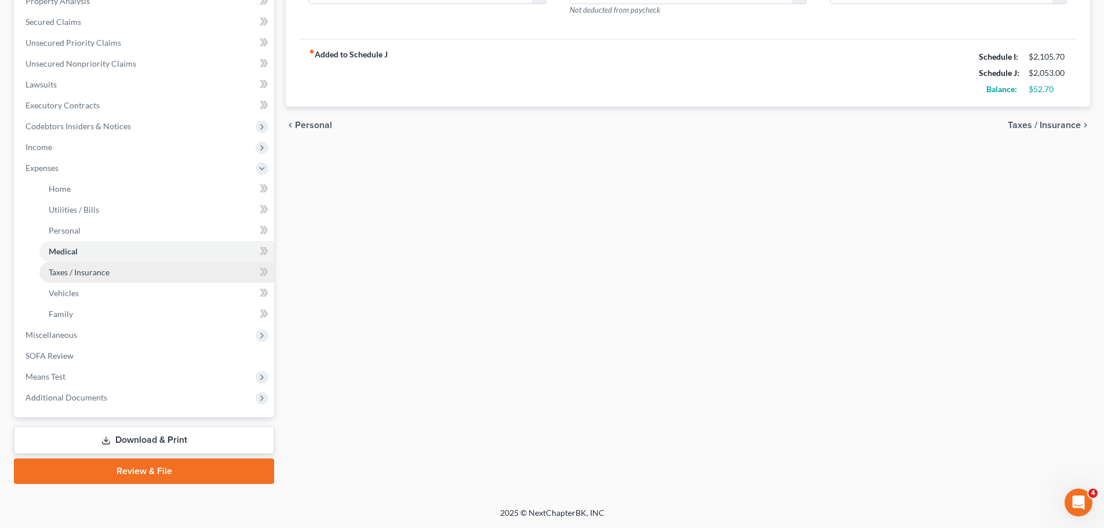
click at [74, 272] on span "Taxes / Insurance" at bounding box center [79, 272] width 61 height 10
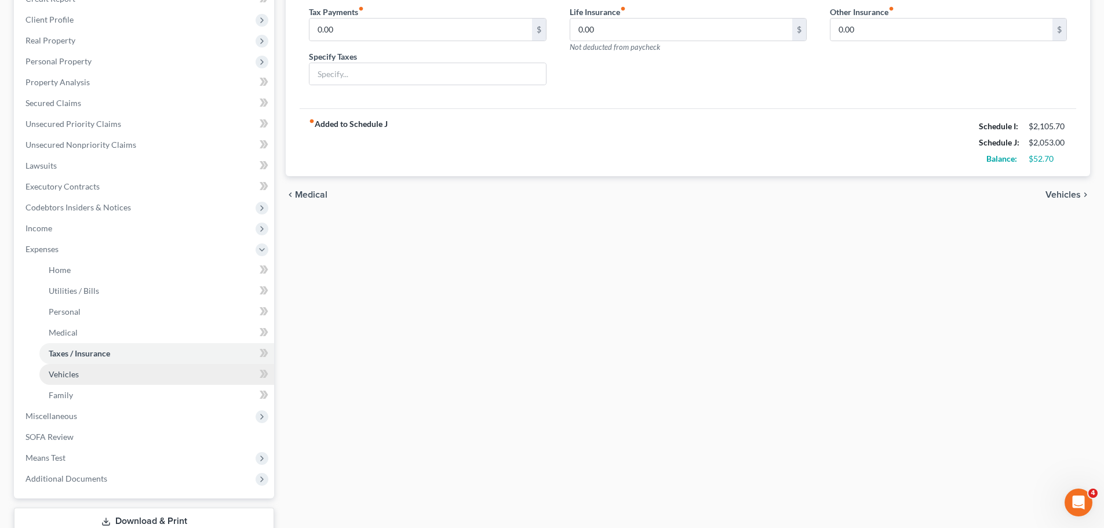
click at [52, 371] on span "Vehicles" at bounding box center [64, 374] width 30 height 10
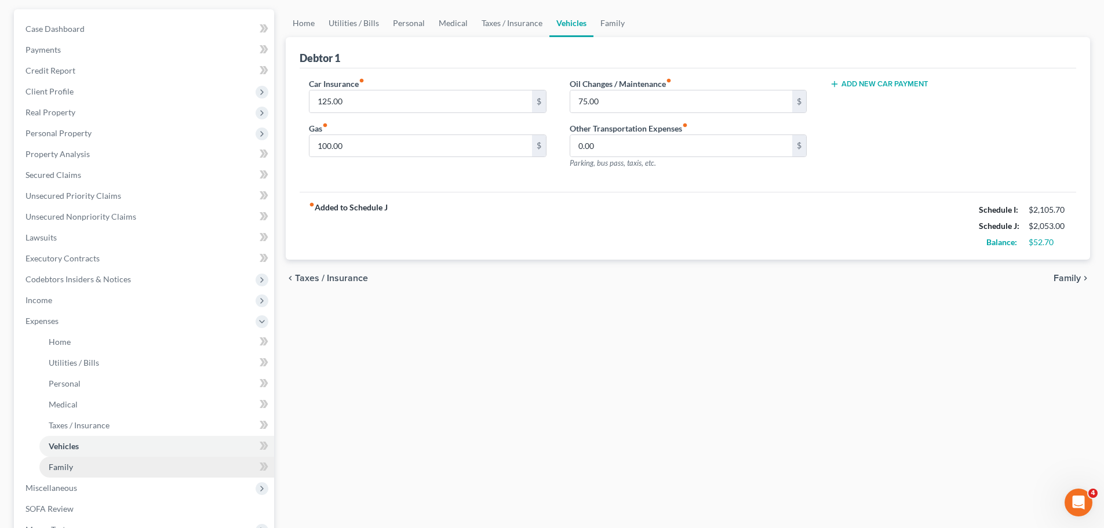
scroll to position [174, 0]
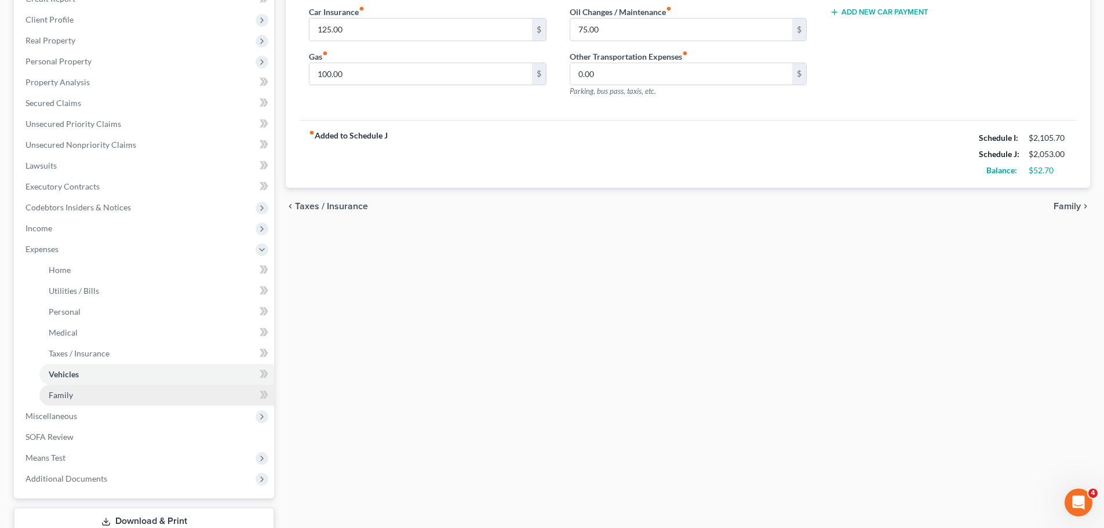
click at [95, 386] on link "Family" at bounding box center [156, 395] width 235 height 21
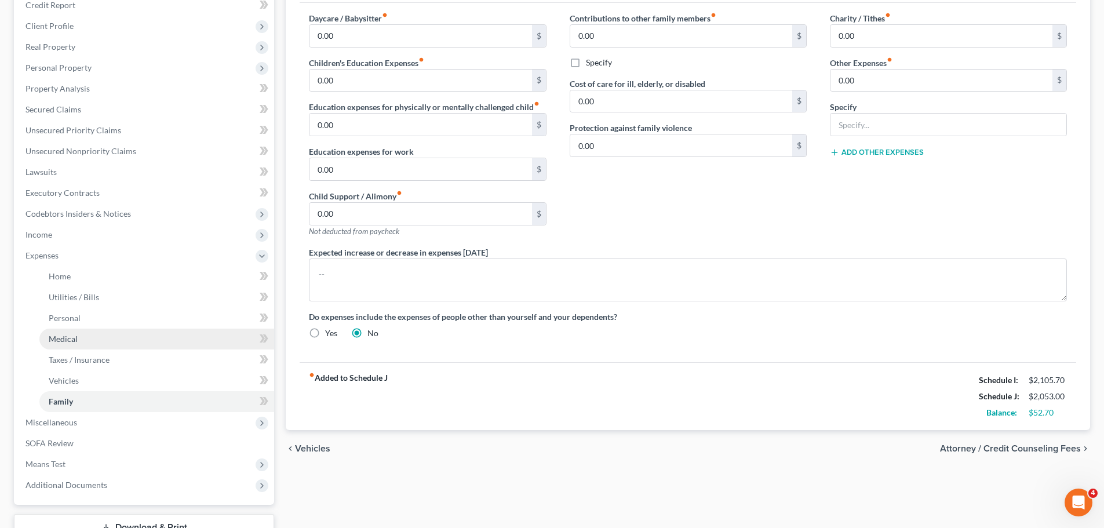
scroll to position [174, 0]
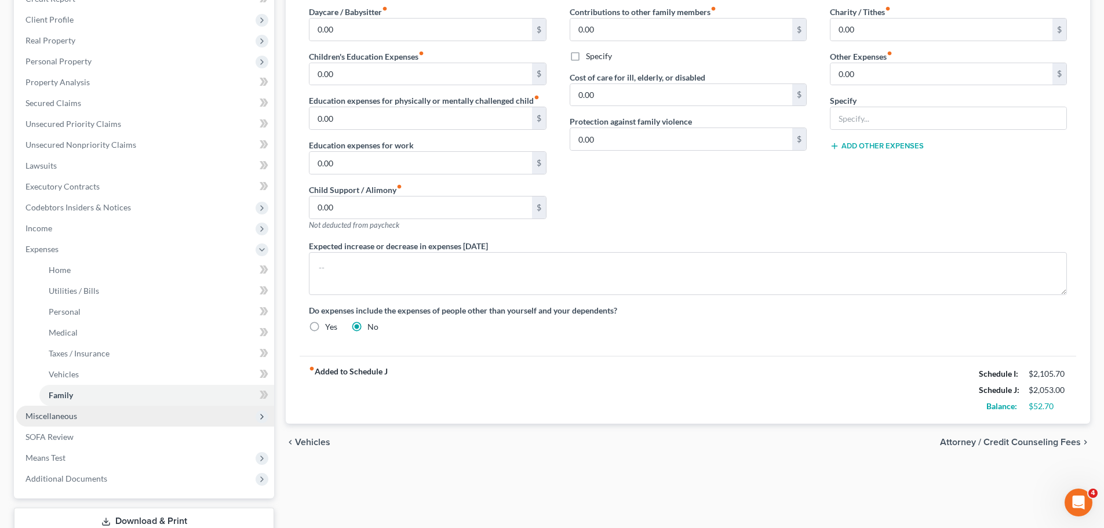
click at [60, 423] on span "Miscellaneous" at bounding box center [145, 415] width 258 height 21
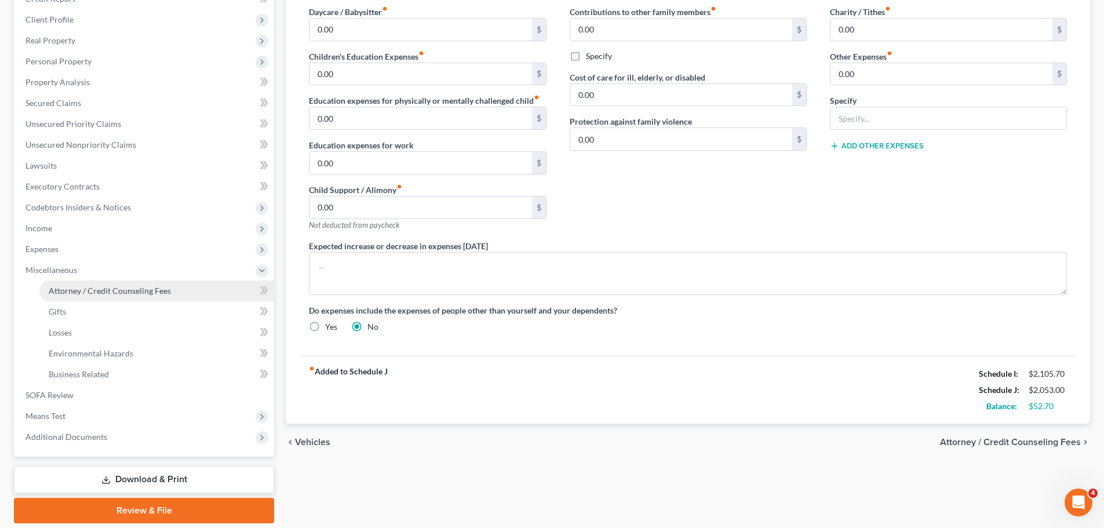
click at [90, 283] on link "Attorney / Credit Counseling Fees" at bounding box center [156, 290] width 235 height 21
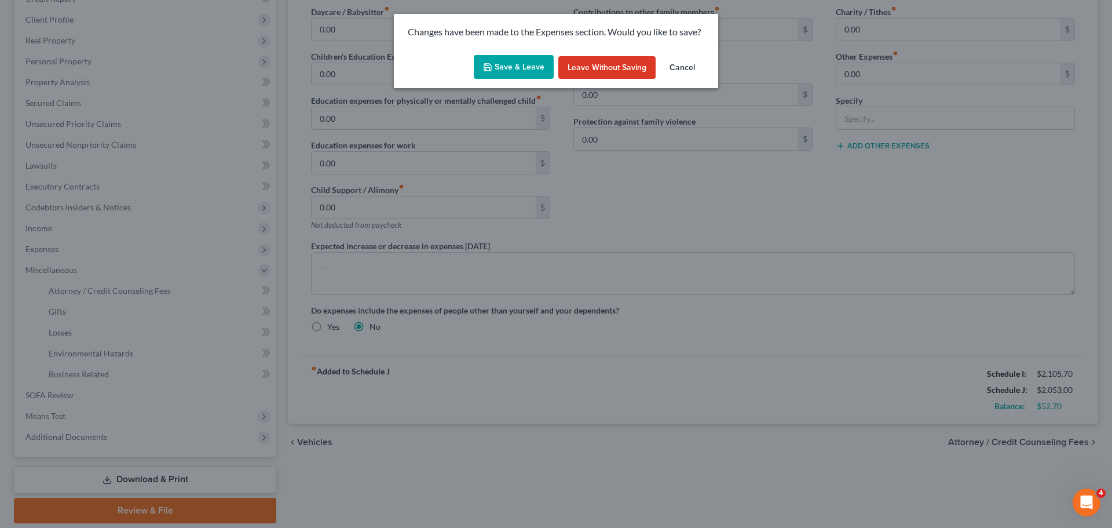
click at [510, 61] on button "Save & Leave" at bounding box center [514, 67] width 80 height 24
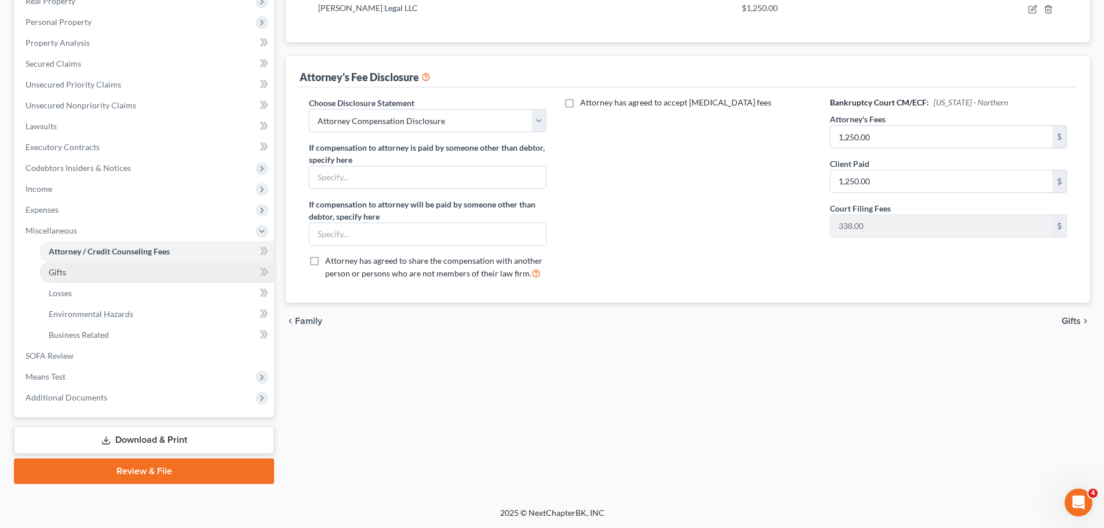
click at [81, 272] on link "Gifts" at bounding box center [156, 272] width 235 height 21
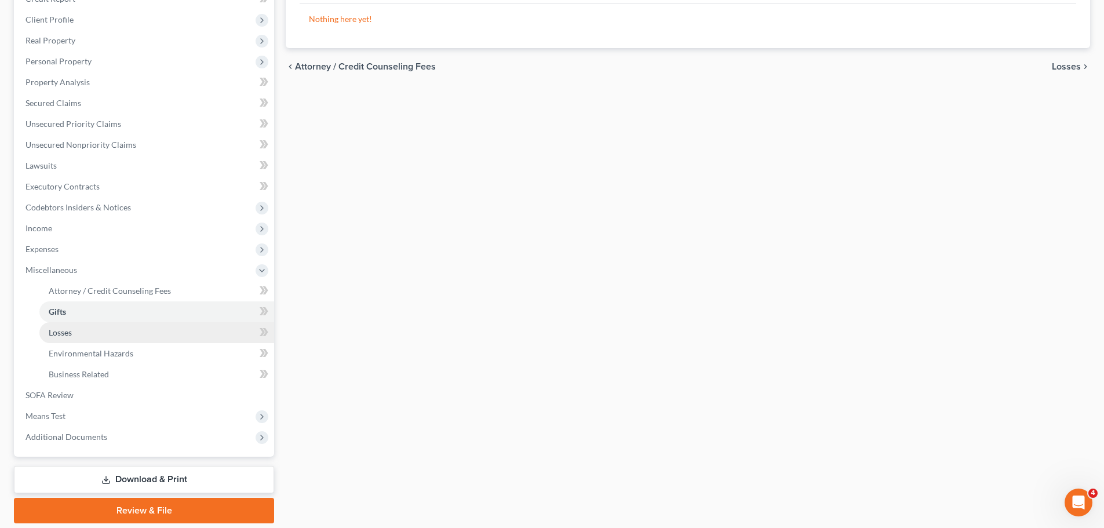
click at [88, 340] on link "Losses" at bounding box center [156, 332] width 235 height 21
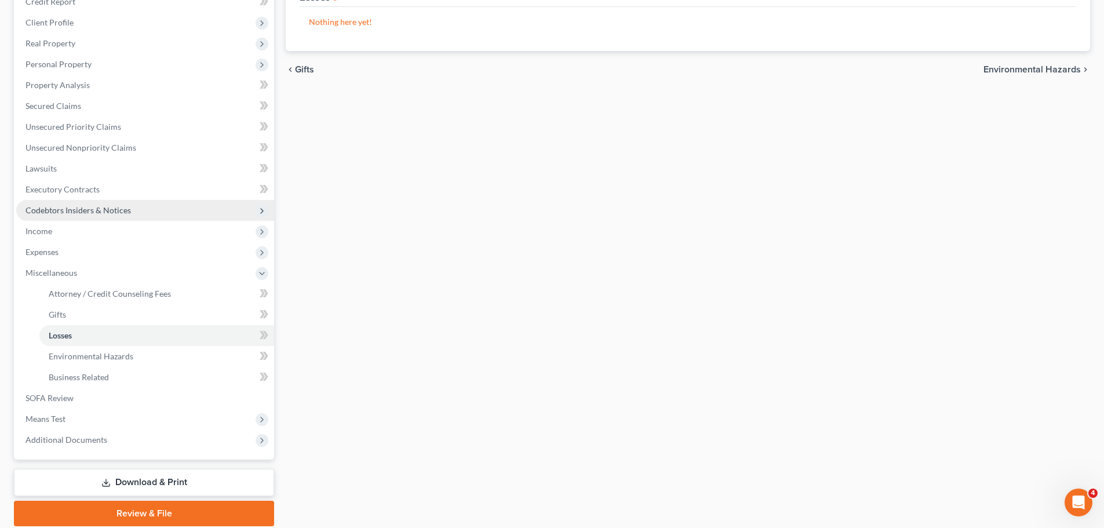
scroll to position [97, 0]
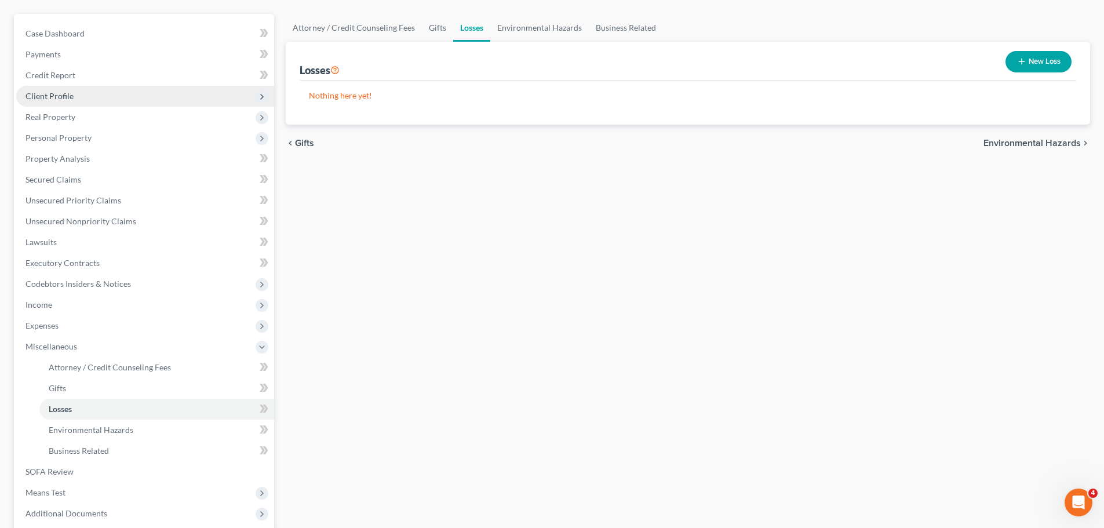
click at [41, 93] on span "Client Profile" at bounding box center [49, 96] width 48 height 10
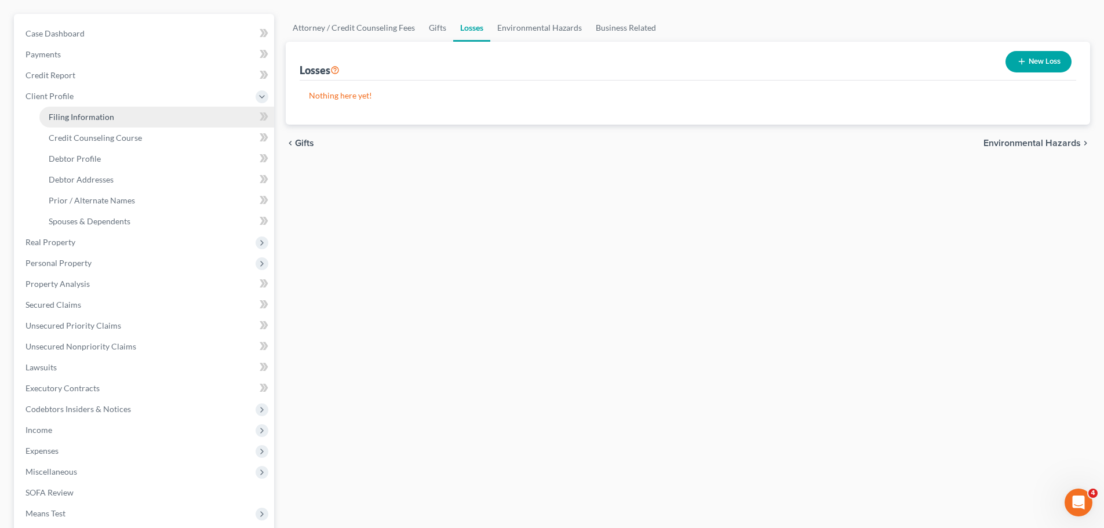
click at [62, 118] on span "Filing Information" at bounding box center [81, 117] width 65 height 10
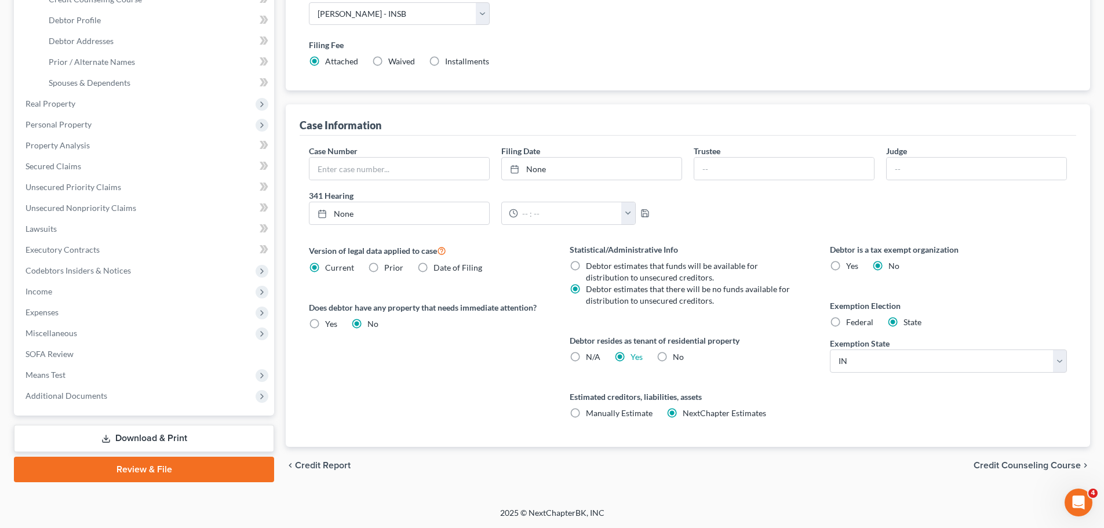
scroll to position [62, 0]
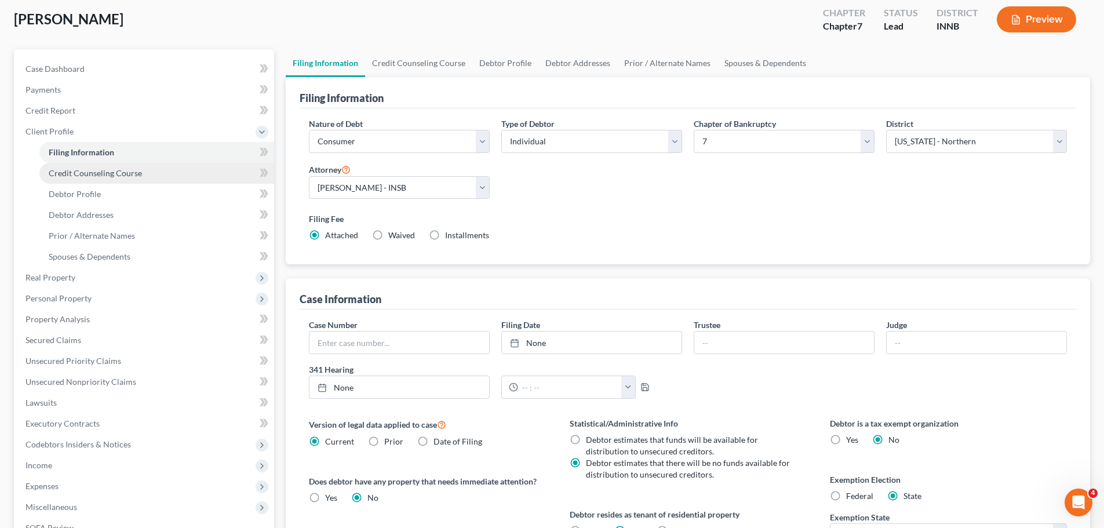
click at [51, 176] on span "Credit Counseling Course" at bounding box center [95, 173] width 93 height 10
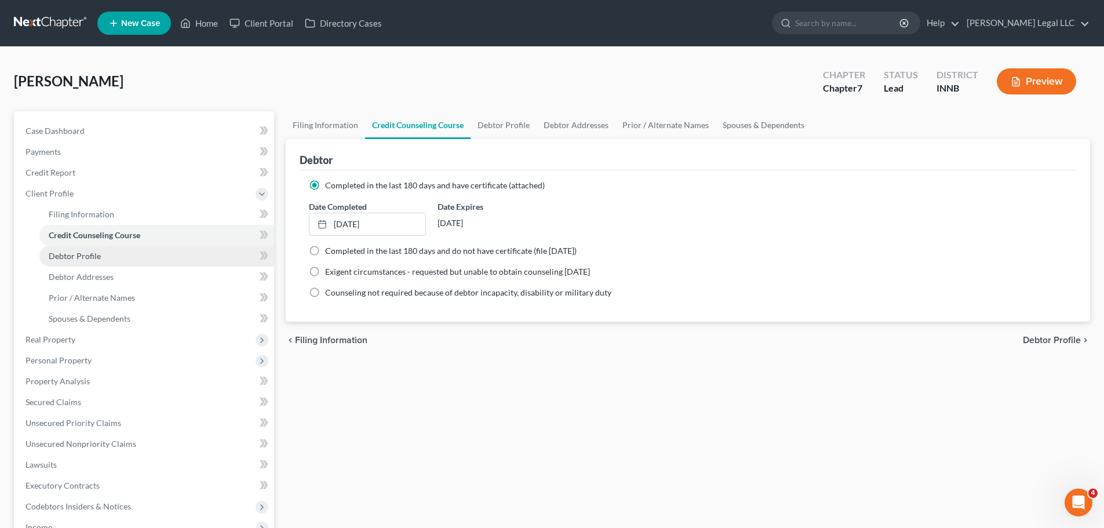
click at [116, 259] on link "Debtor Profile" at bounding box center [156, 256] width 235 height 21
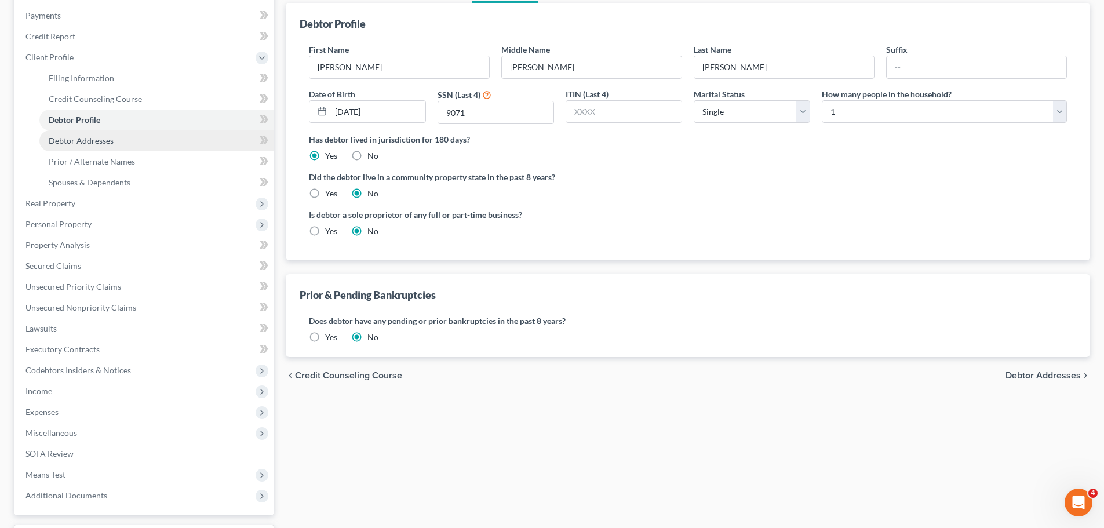
scroll to position [116, 0]
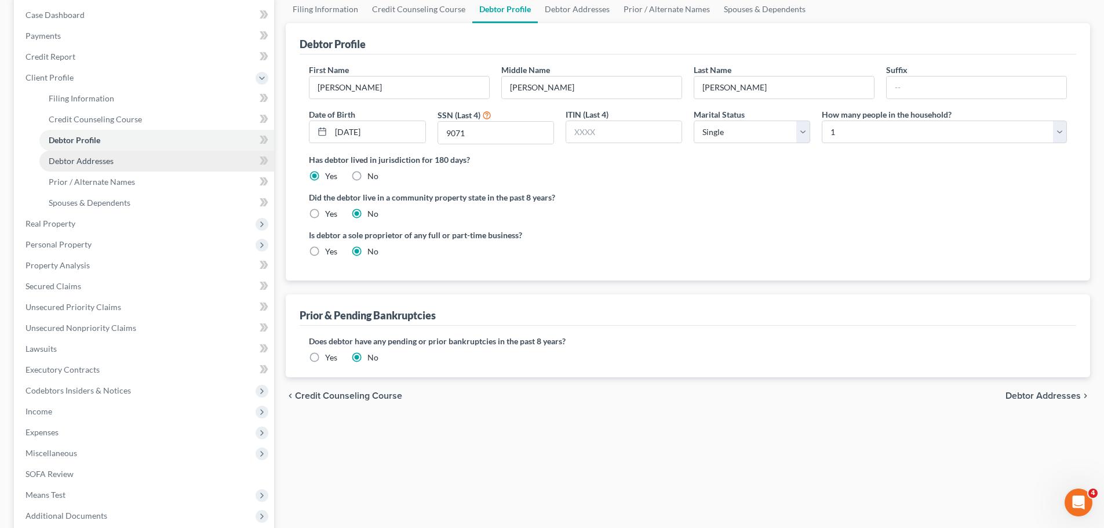
click at [82, 160] on span "Debtor Addresses" at bounding box center [81, 161] width 65 height 10
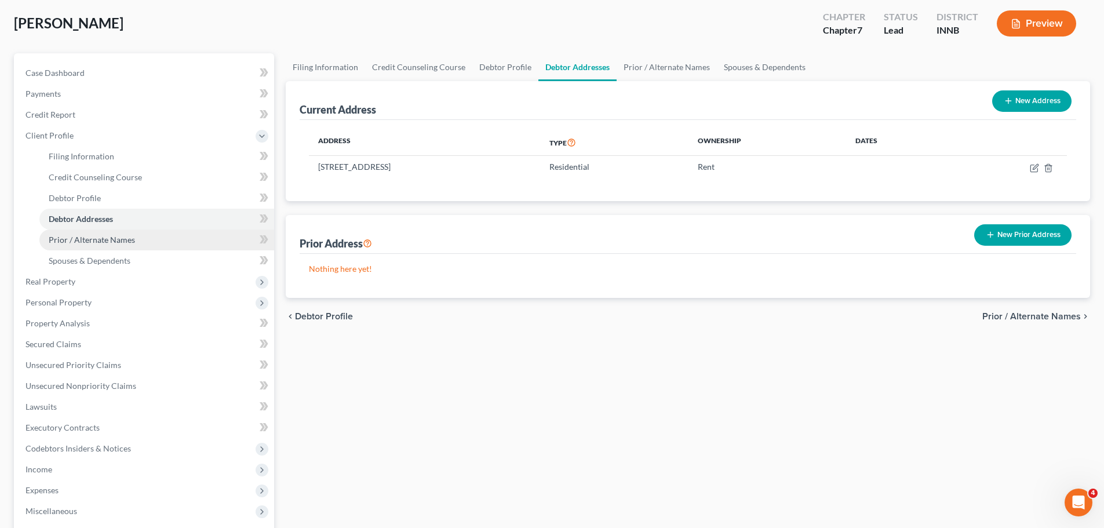
click at [89, 238] on span "Prior / Alternate Names" at bounding box center [92, 240] width 86 height 10
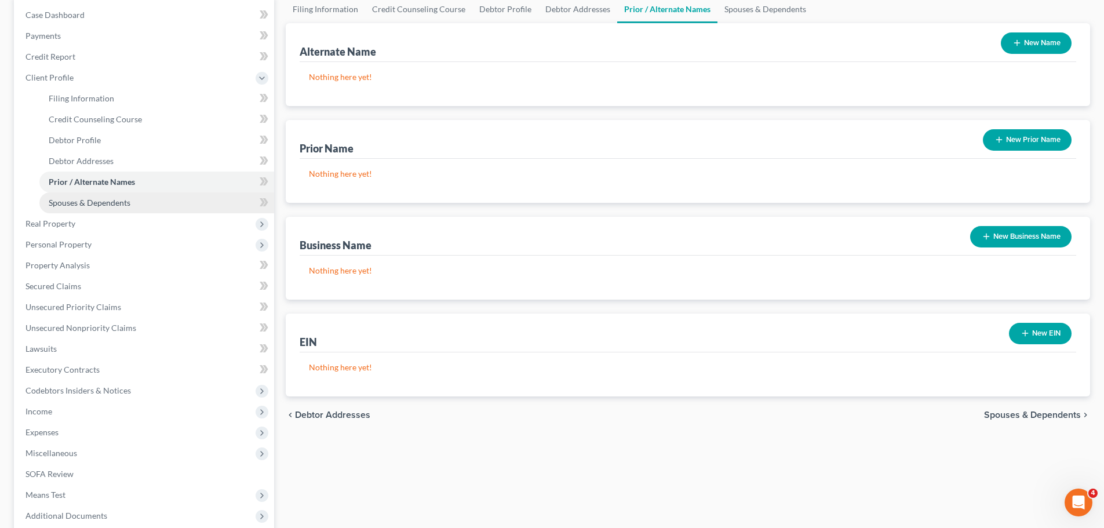
click at [83, 200] on span "Spouses & Dependents" at bounding box center [90, 203] width 82 height 10
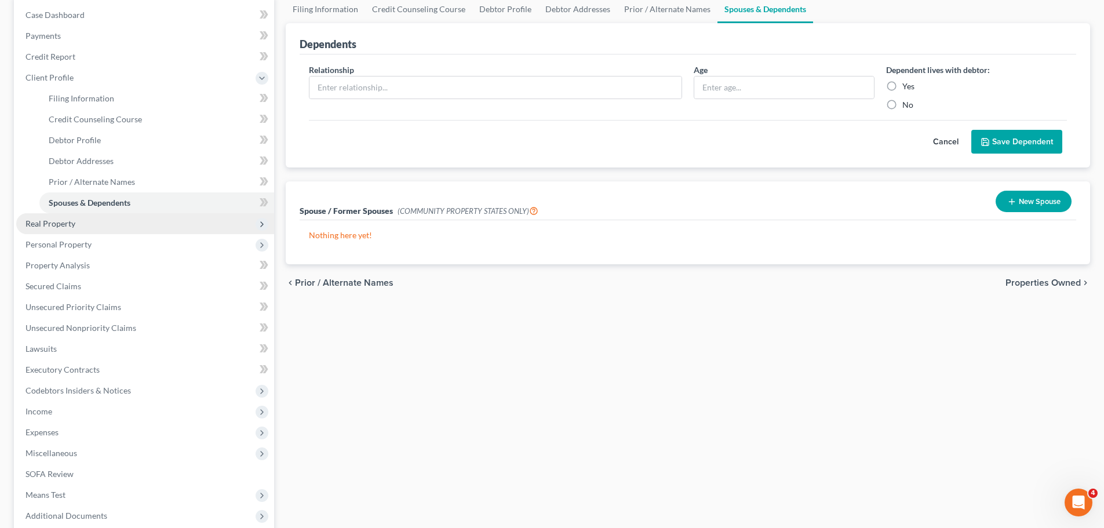
click at [65, 227] on span "Real Property" at bounding box center [50, 223] width 50 height 10
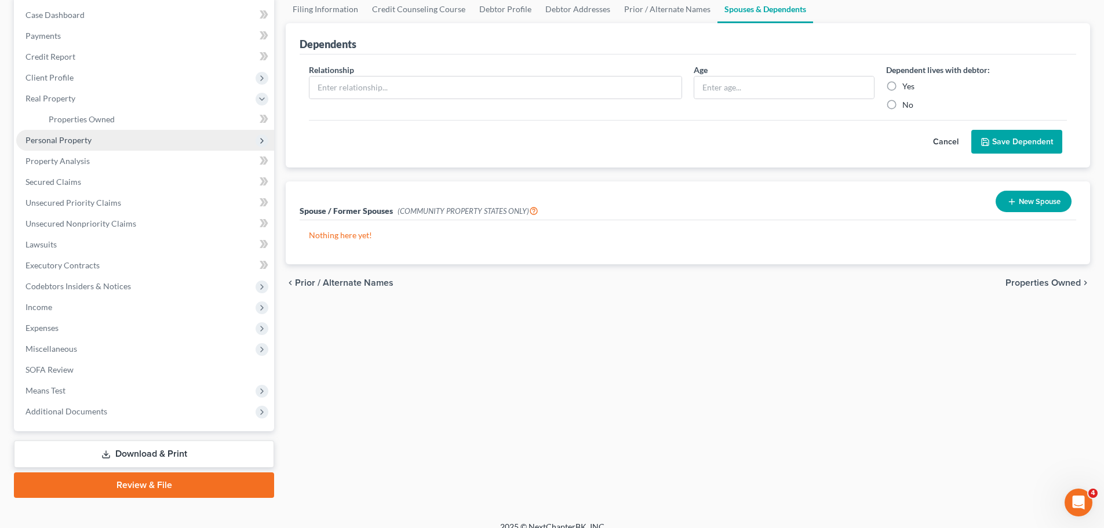
click at [51, 141] on span "Personal Property" at bounding box center [58, 140] width 66 height 10
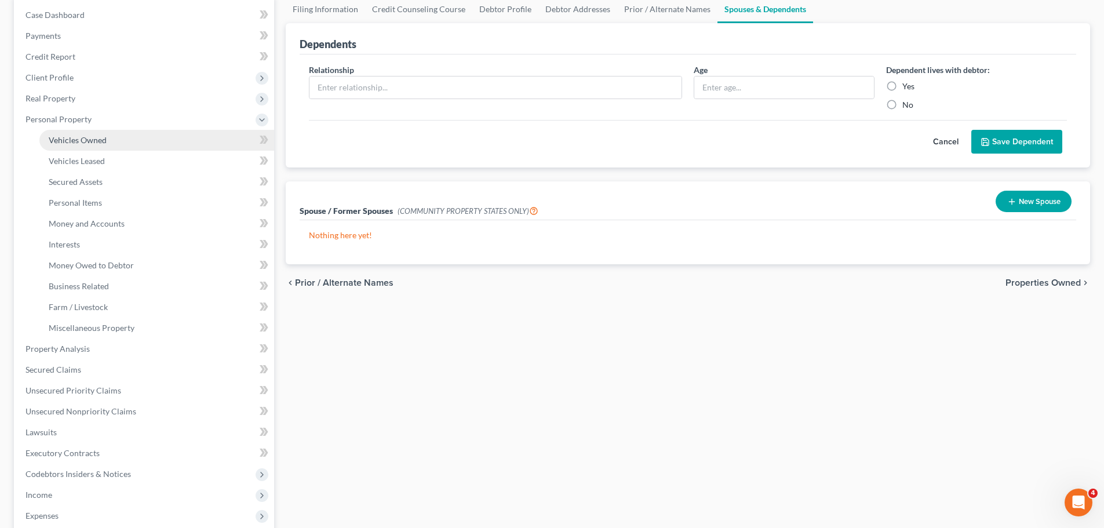
click at [56, 147] on link "Vehicles Owned" at bounding box center [156, 140] width 235 height 21
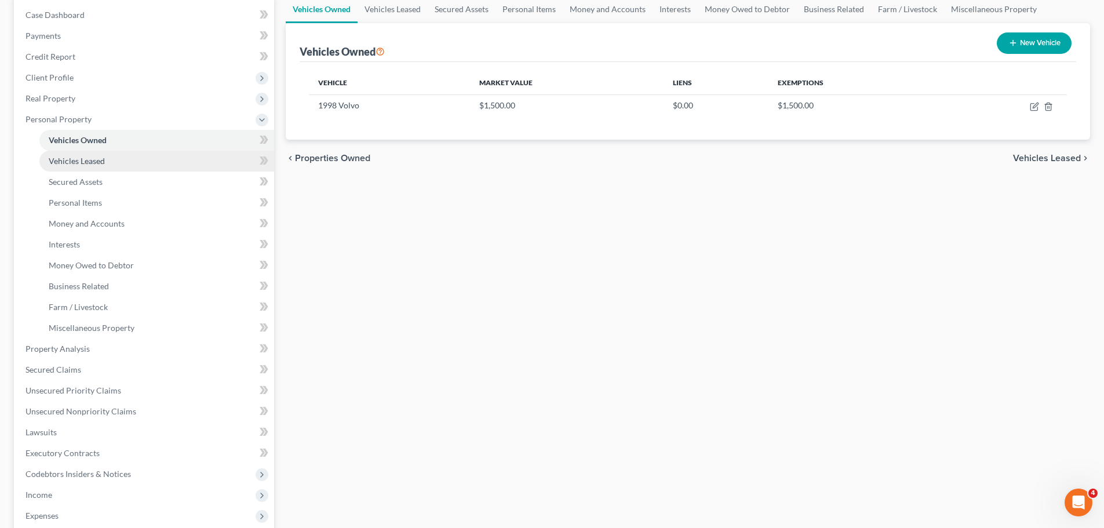
click at [104, 166] on link "Vehicles Leased" at bounding box center [156, 161] width 235 height 21
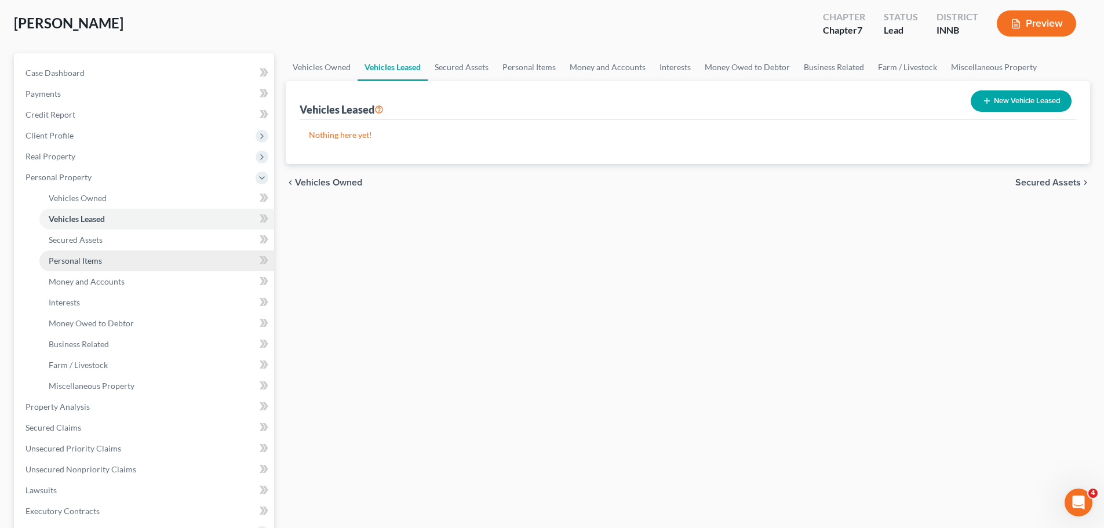
click at [75, 257] on span "Personal Items" at bounding box center [75, 260] width 53 height 10
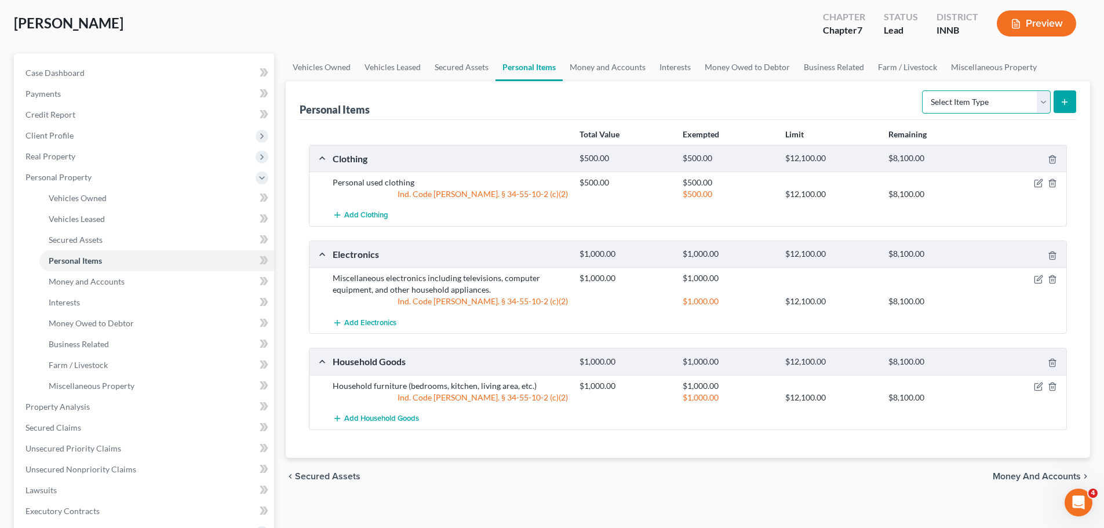
click at [1004, 100] on select "Select Item Type Clothing Collectibles Of Value Electronics Firearms Household …" at bounding box center [986, 101] width 129 height 23
click at [923, 90] on select "Select Item Type Clothing Collectibles Of Value Electronics Firearms Household …" at bounding box center [986, 101] width 129 height 23
click at [1063, 109] on button "submit" at bounding box center [1064, 101] width 23 height 23
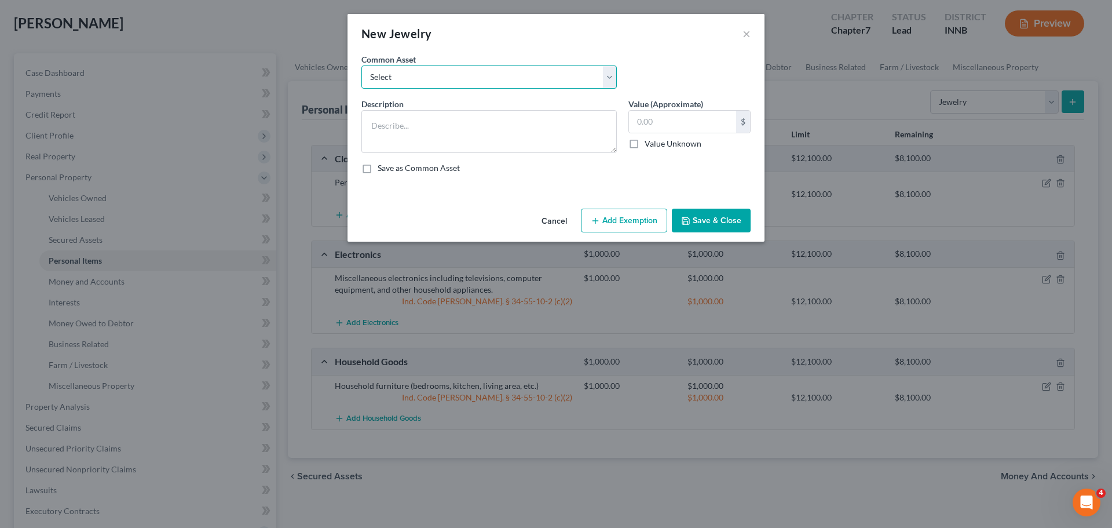
click at [390, 78] on select "Select Miscellaneous fine and costume jewelry, watches, and accessories." at bounding box center [488, 76] width 255 height 23
click at [361, 65] on select "Select Miscellaneous fine and costume jewelry, watches, and accessories." at bounding box center [488, 76] width 255 height 23
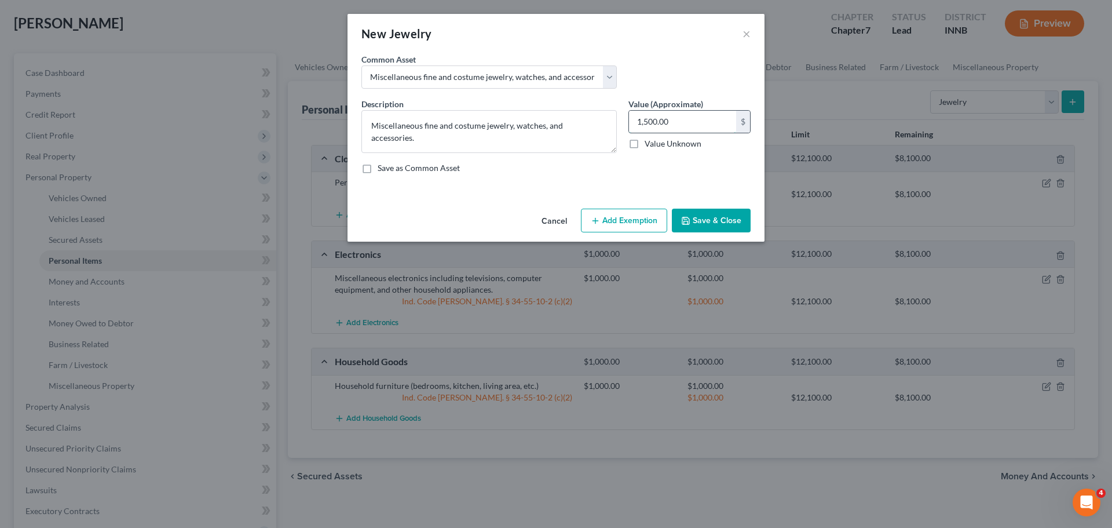
click at [652, 131] on input "1,500.00" at bounding box center [682, 122] width 107 height 22
click at [602, 222] on button "Add Exemption" at bounding box center [624, 221] width 86 height 24
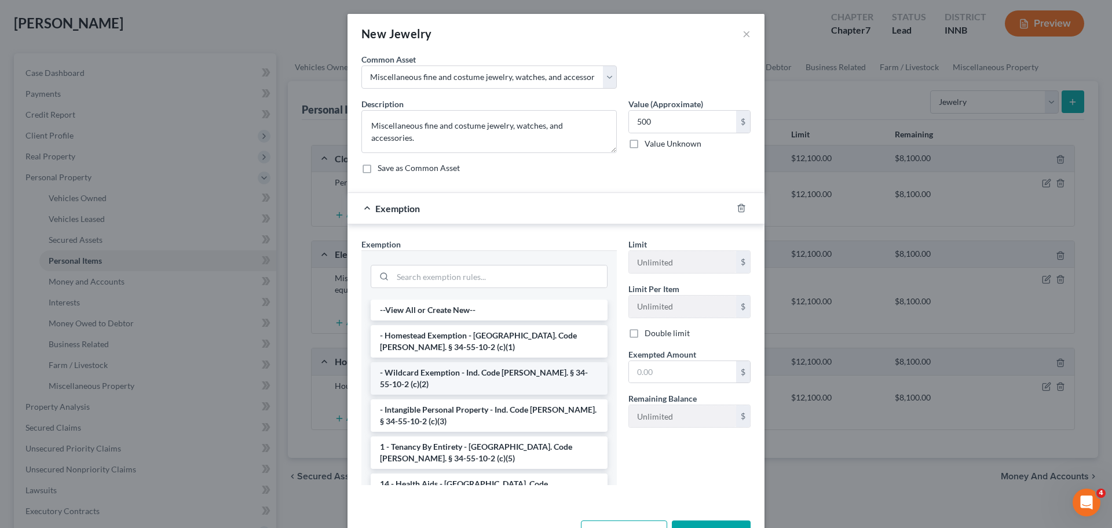
click at [423, 377] on li "- Wildcard Exemption - Ind. Code [PERSON_NAME]. § 34-55-10-2 (c)(2)" at bounding box center [489, 378] width 237 height 32
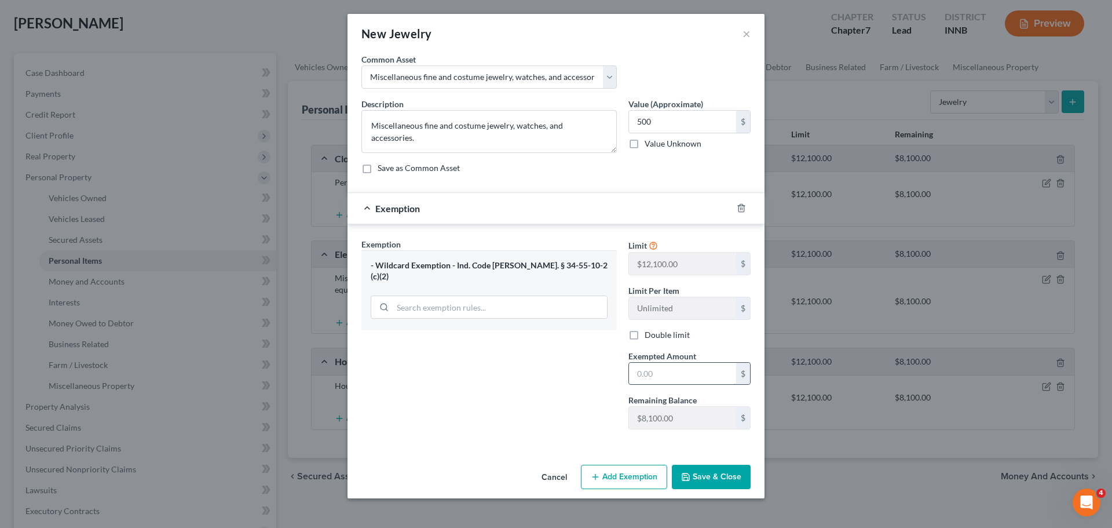
click at [658, 374] on input "text" at bounding box center [682, 374] width 107 height 22
drag, startPoint x: 542, startPoint y: 392, endPoint x: 608, endPoint y: 425, distance: 73.8
click at [545, 392] on div "Exemption Set must be selected for CA. Exemption * - Wildcard Exemption - Ind. …" at bounding box center [489, 338] width 267 height 200
click at [719, 475] on button "Save & Close" at bounding box center [711, 477] width 79 height 24
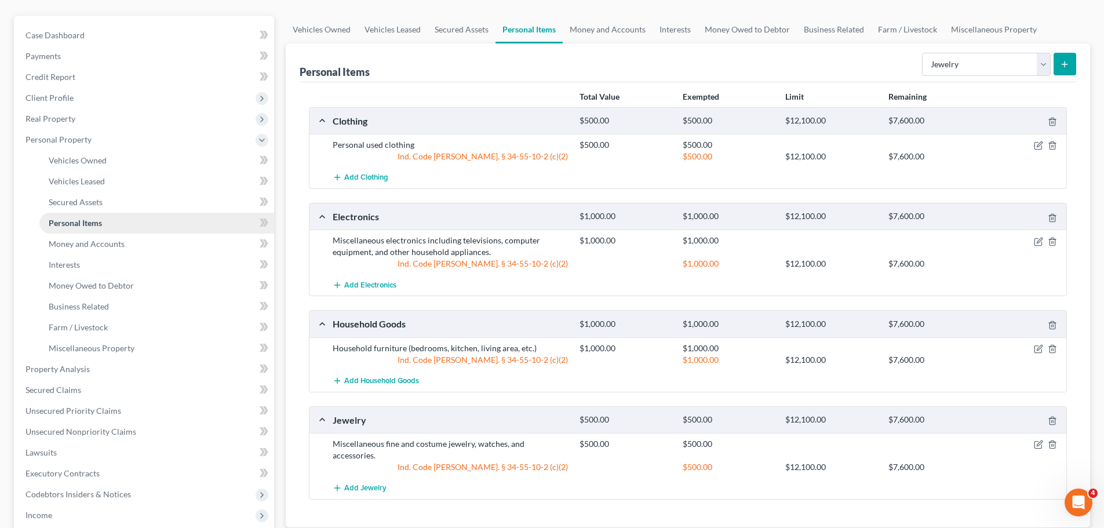
scroll to position [116, 0]
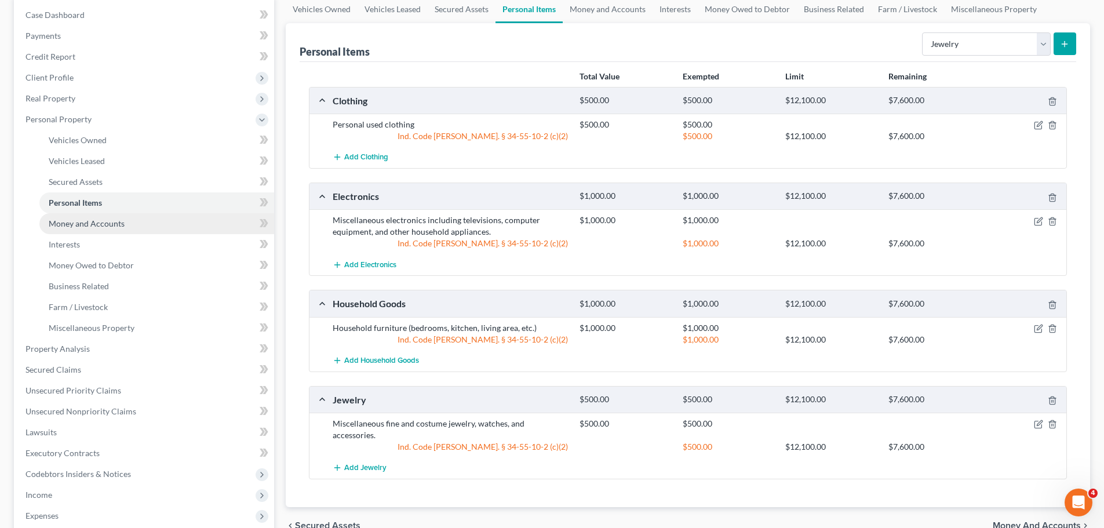
click at [97, 224] on span "Money and Accounts" at bounding box center [87, 223] width 76 height 10
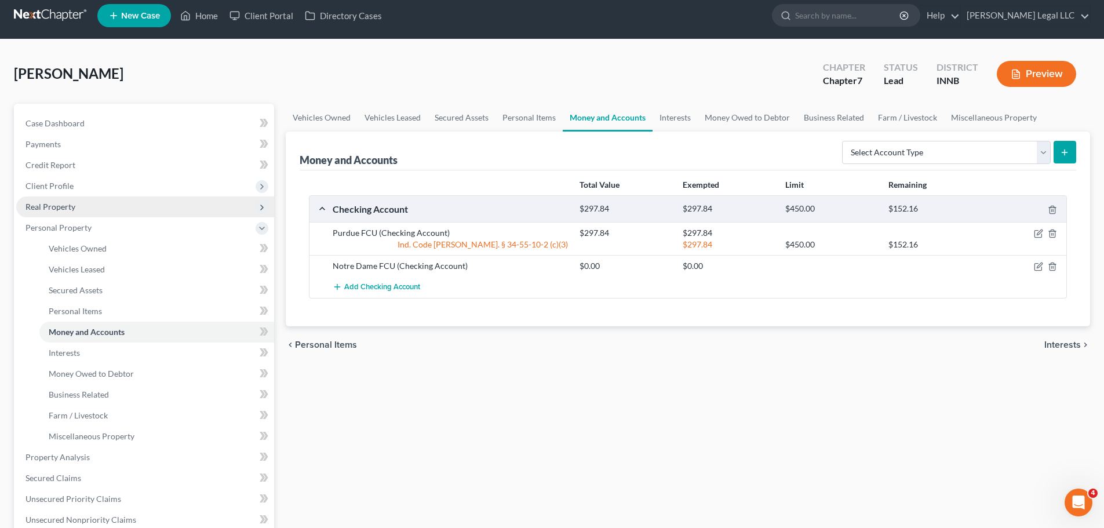
scroll to position [116, 0]
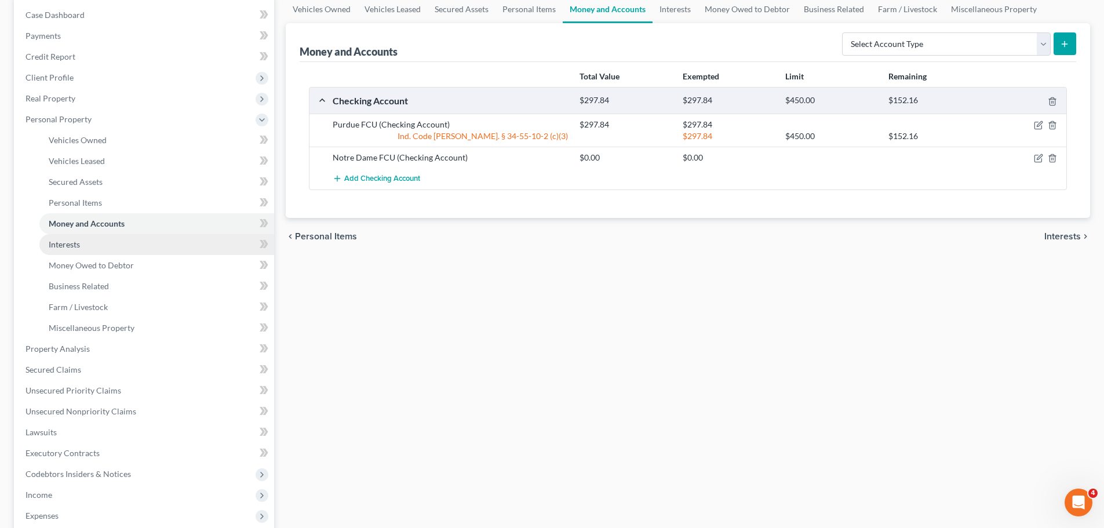
click at [90, 250] on link "Interests" at bounding box center [156, 244] width 235 height 21
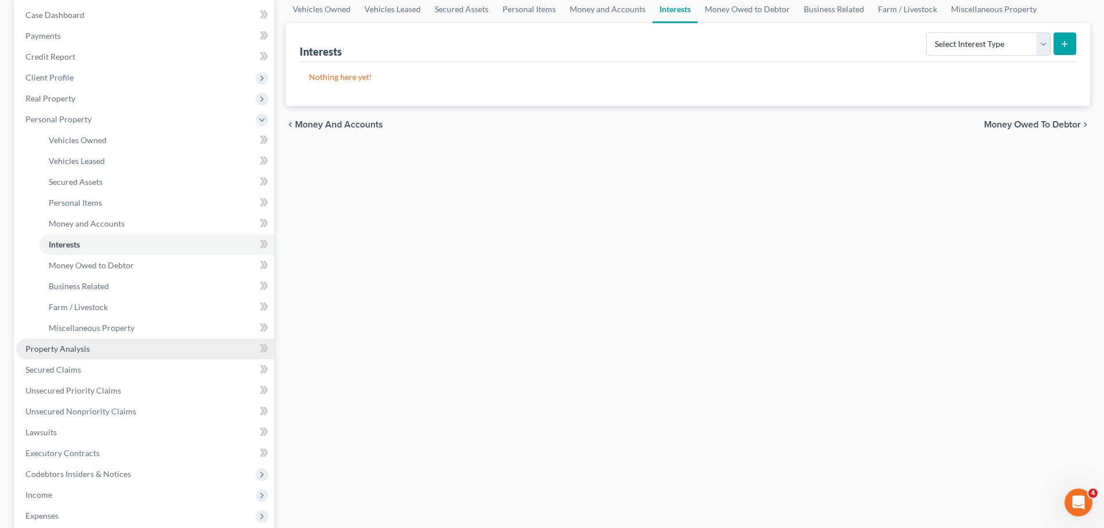
click at [81, 346] on span "Property Analysis" at bounding box center [57, 349] width 64 height 10
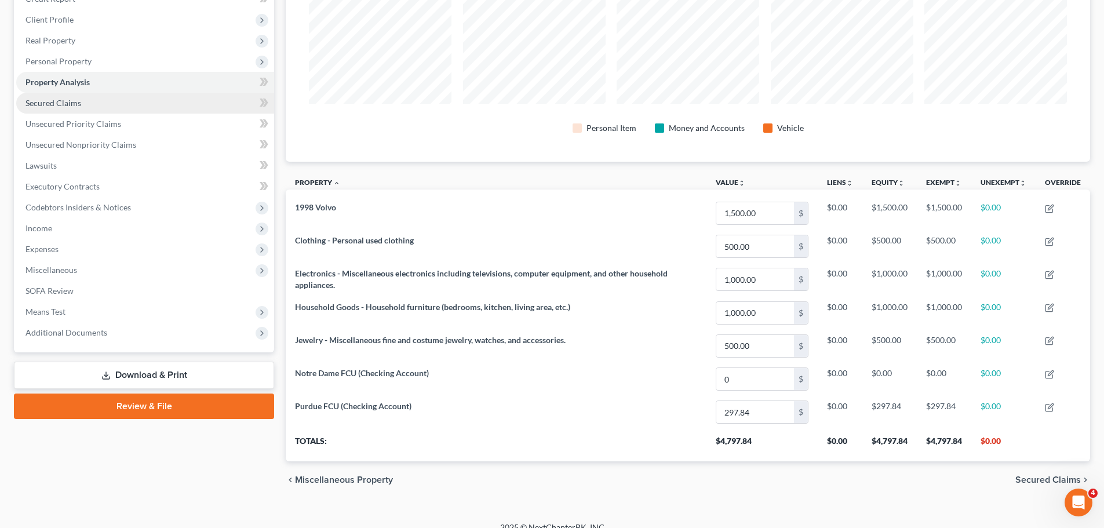
click at [86, 103] on link "Secured Claims" at bounding box center [145, 103] width 258 height 21
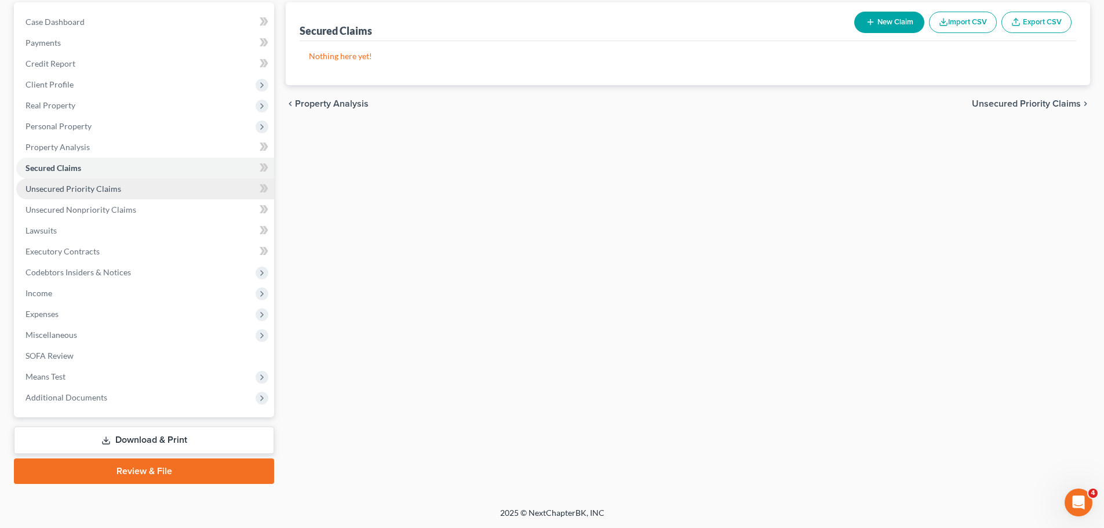
click at [60, 194] on link "Unsecured Priority Claims" at bounding box center [145, 188] width 258 height 21
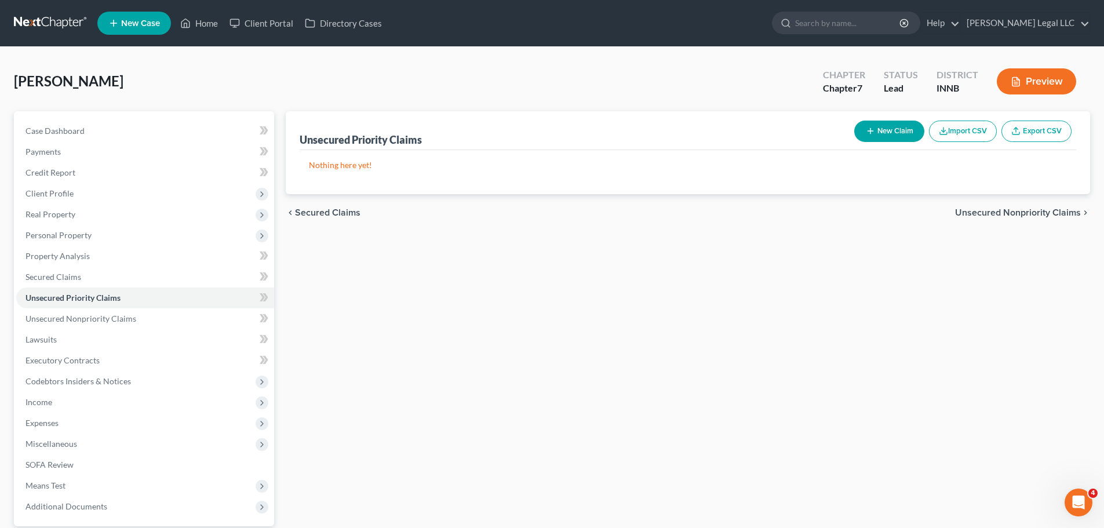
click at [886, 129] on button "New Claim" at bounding box center [889, 130] width 70 height 21
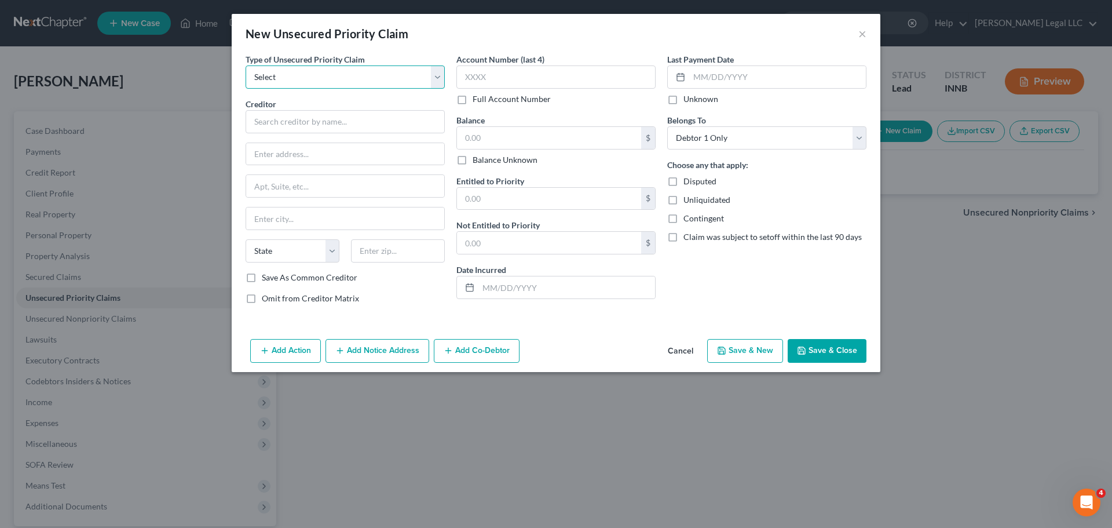
click at [327, 81] on select "Select Taxes & Other Government Units Domestic Support Obligations Extensions o…" at bounding box center [345, 76] width 199 height 23
click at [246, 65] on select "Select Taxes & Other Government Units Domestic Support Obligations Extensions o…" at bounding box center [345, 76] width 199 height 23
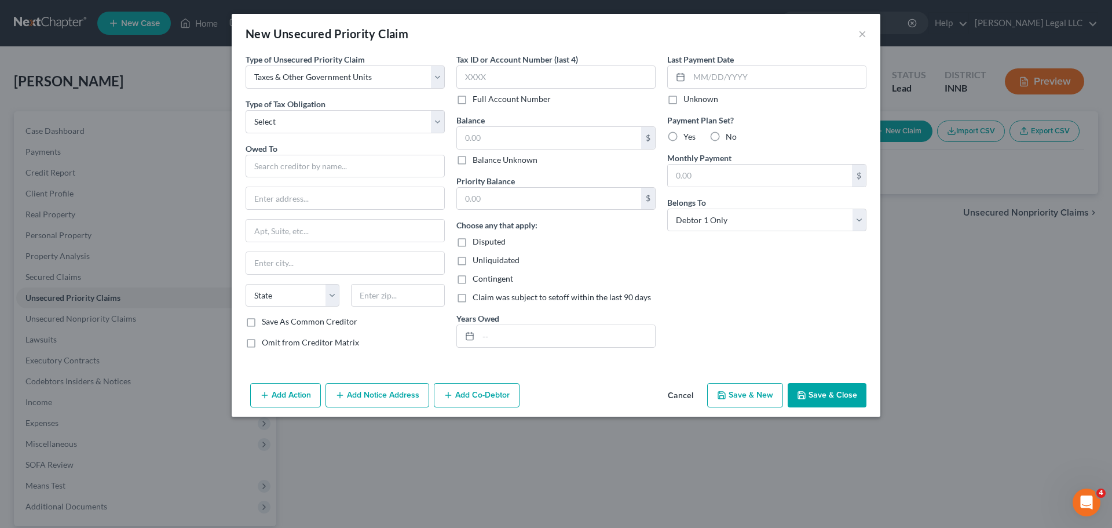
click at [324, 141] on div "Type of Unsecured Priority Claim * Select Taxes & Other Government Units Domest…" at bounding box center [345, 205] width 211 height 304
click at [326, 130] on select "Select Federal City State Franchise Tax Board Other" at bounding box center [345, 121] width 199 height 23
click at [246, 110] on select "Select Federal City State Franchise Tax Board Other" at bounding box center [345, 121] width 199 height 23
click at [687, 394] on button "Cancel" at bounding box center [681, 395] width 44 height 23
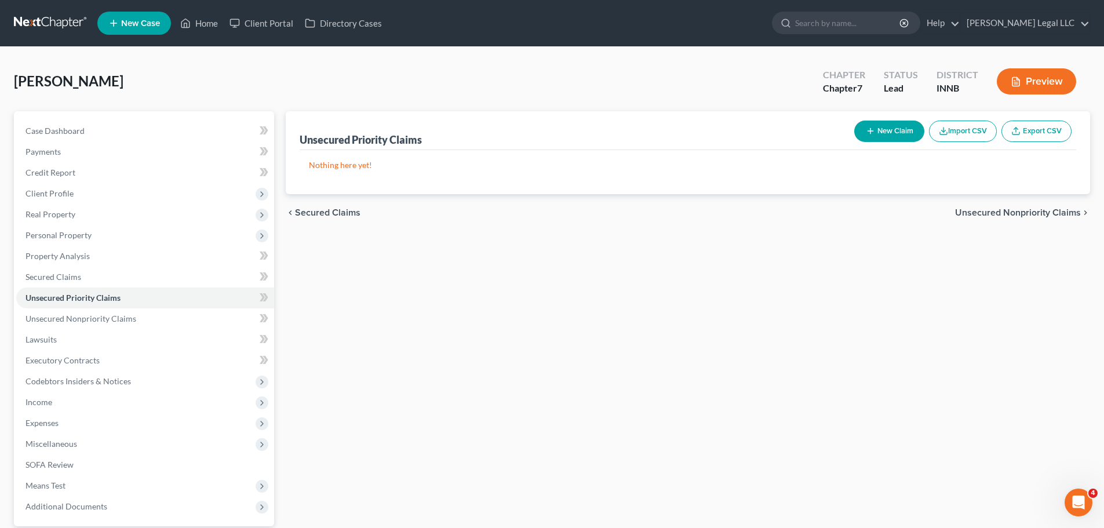
click at [880, 138] on button "New Claim" at bounding box center [889, 130] width 70 height 21
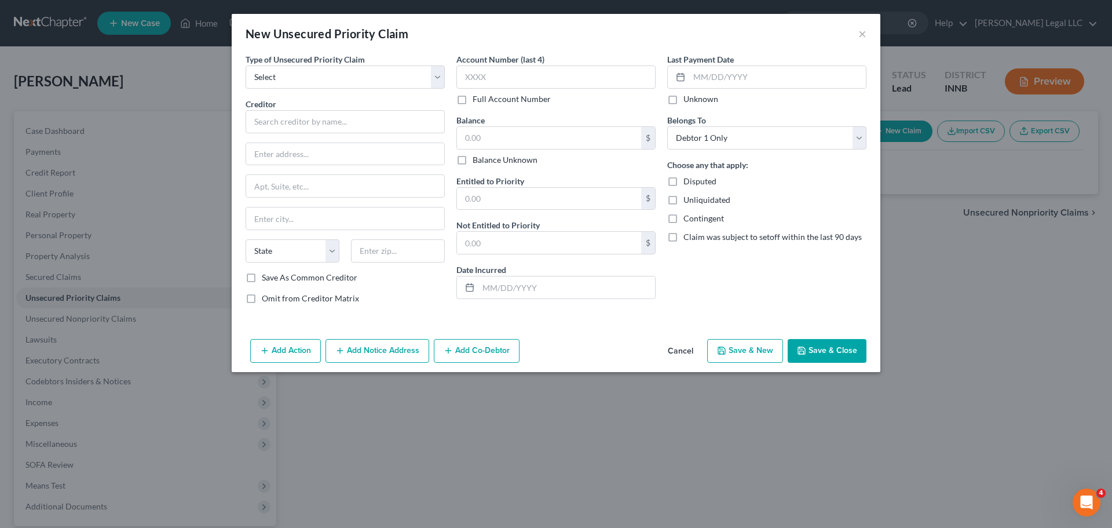
click at [401, 63] on div "Type of Unsecured Priority Claim * Select Taxes & Other Government Units Domest…" at bounding box center [345, 70] width 199 height 35
click at [389, 76] on select "Select Taxes & Other Government Units Domestic Support Obligations Extensions o…" at bounding box center [345, 76] width 199 height 23
click at [246, 65] on select "Select Taxes & Other Government Units Domestic Support Obligations Extensions o…" at bounding box center [345, 76] width 199 height 23
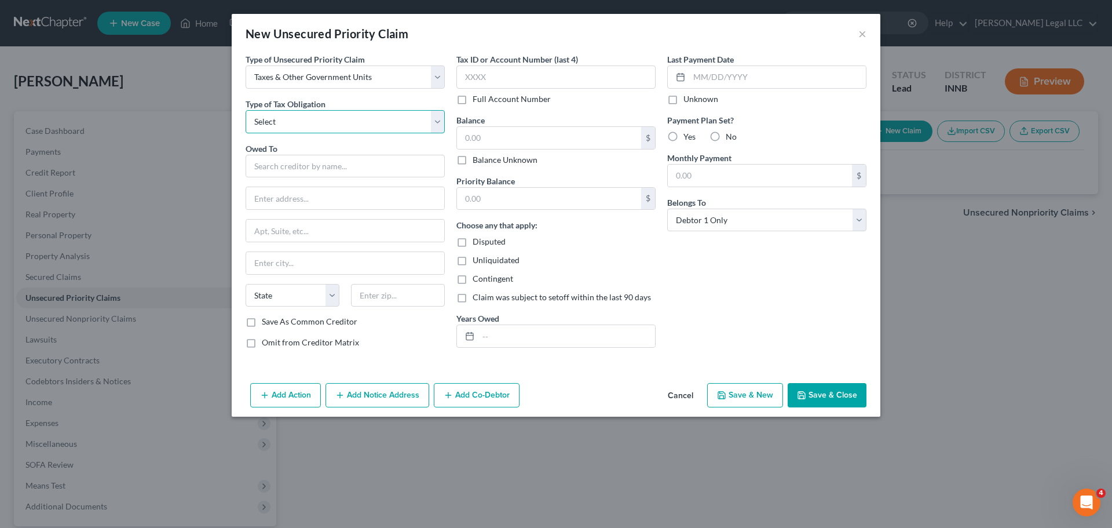
click at [298, 126] on select "Select Federal City State Franchise Tax Board Other" at bounding box center [345, 121] width 199 height 23
click at [246, 110] on select "Select Federal City State Franchise Tax Board Other" at bounding box center [345, 121] width 199 height 23
click at [493, 81] on input "text" at bounding box center [555, 76] width 199 height 23
click at [473, 163] on label "Balance Unknown" at bounding box center [505, 160] width 65 height 12
click at [477, 162] on input "Balance Unknown" at bounding box center [481, 158] width 8 height 8
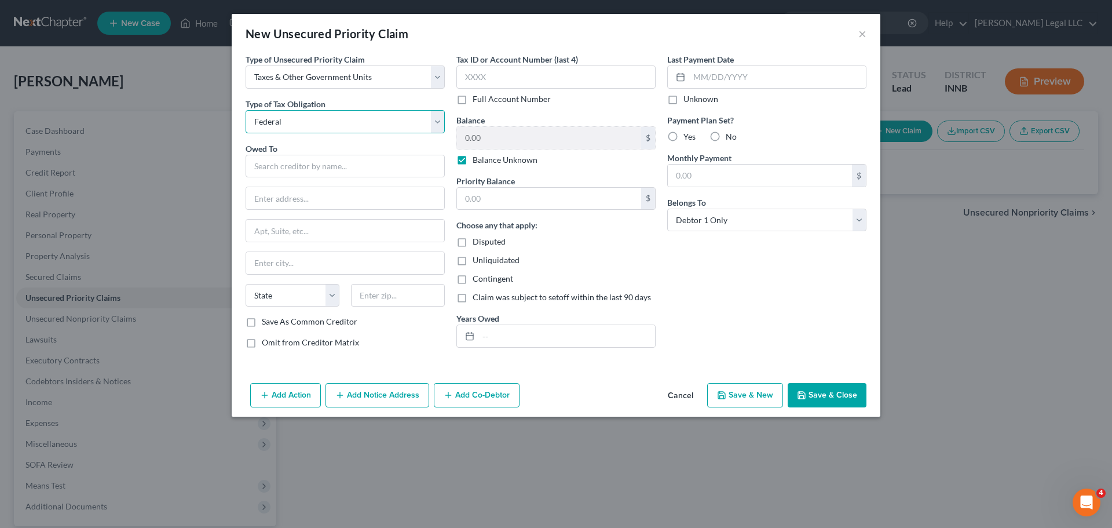
click at [334, 123] on select "Select Federal City State Franchise Tax Board Other" at bounding box center [345, 121] width 199 height 23
click at [246, 110] on select "Select Federal City State Franchise Tax Board Other" at bounding box center [345, 121] width 199 height 23
click at [290, 160] on input "text" at bounding box center [345, 166] width 199 height 23
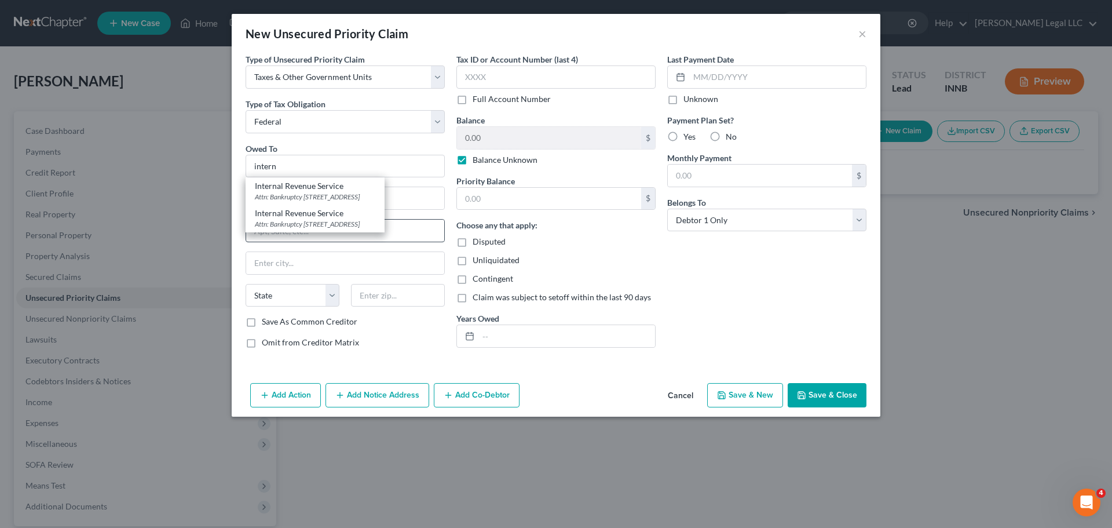
drag, startPoint x: 286, startPoint y: 220, endPoint x: 293, endPoint y: 224, distance: 8.0
click at [286, 221] on div "Attn: Bankruptcy [STREET_ADDRESS]" at bounding box center [315, 224] width 120 height 10
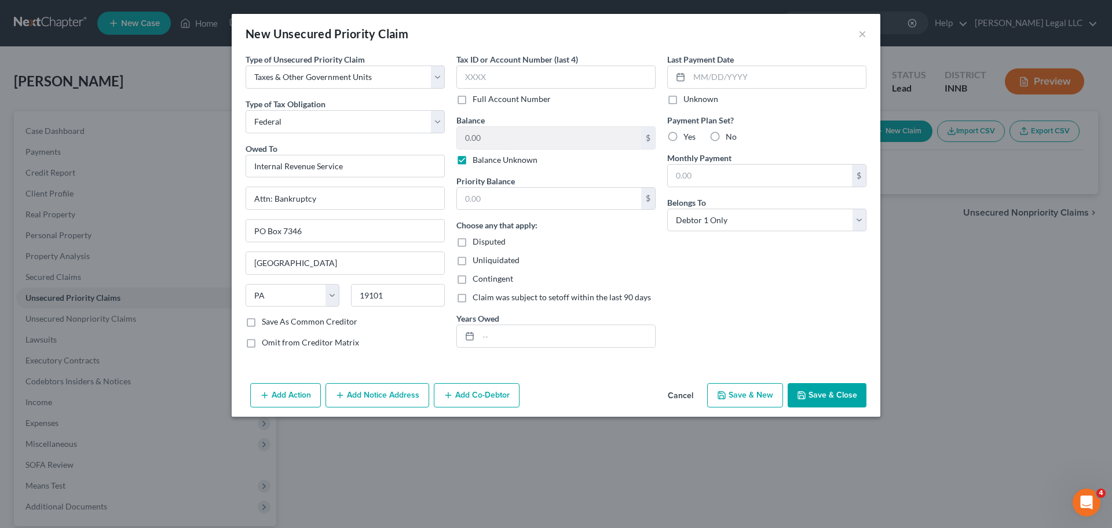
click at [830, 399] on button "Save & Close" at bounding box center [827, 395] width 79 height 24
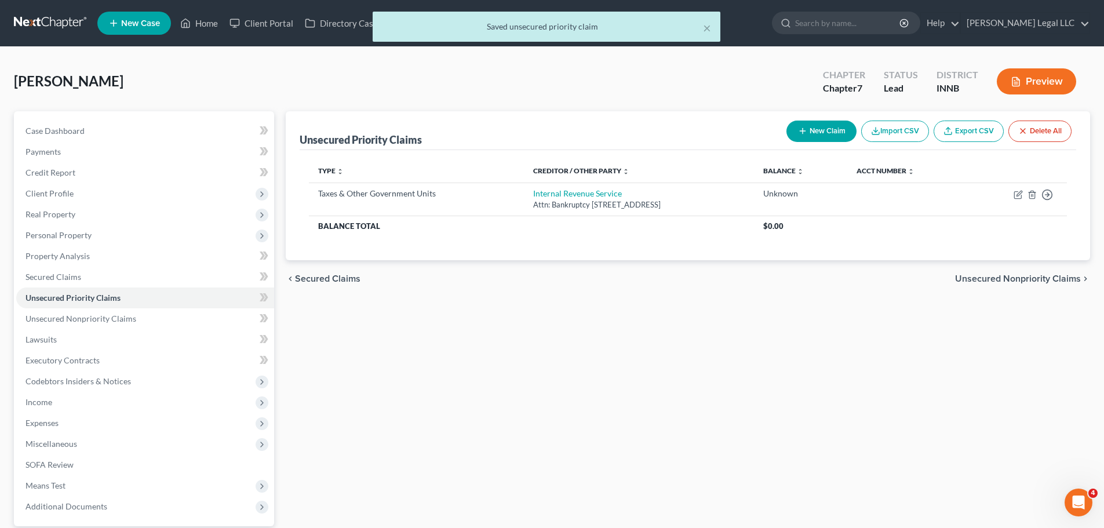
click at [780, 404] on div "Unsecured Priority Claims New Claim Import CSV Export CSV Delete All Type expan…" at bounding box center [688, 351] width 816 height 481
click at [819, 134] on button "New Claim" at bounding box center [821, 130] width 70 height 21
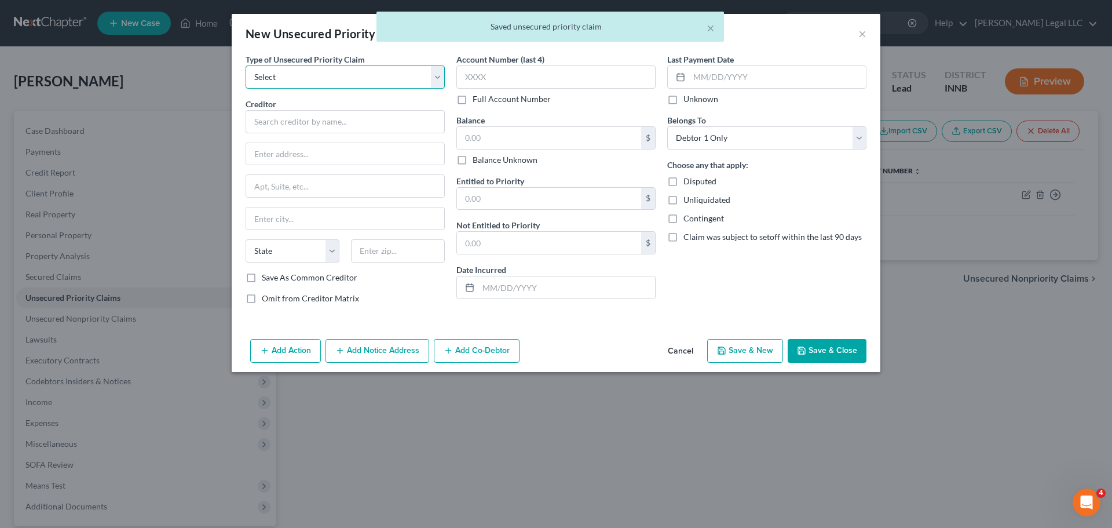
click at [397, 75] on select "Select Taxes & Other Government Units Domestic Support Obligations Extensions o…" at bounding box center [345, 76] width 199 height 23
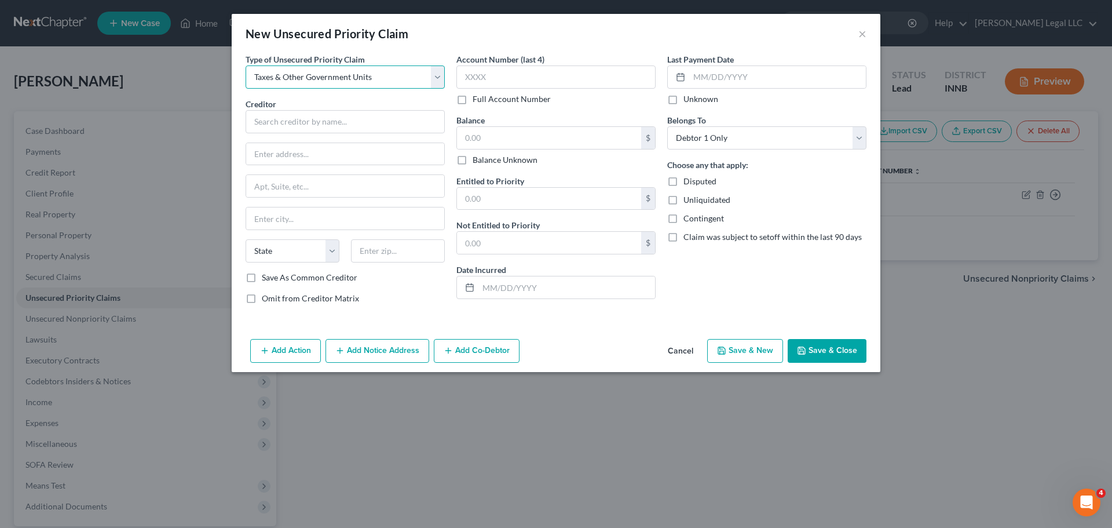
click at [246, 65] on select "Select Taxes & Other Government Units Domestic Support Obligations Extensions o…" at bounding box center [345, 76] width 199 height 23
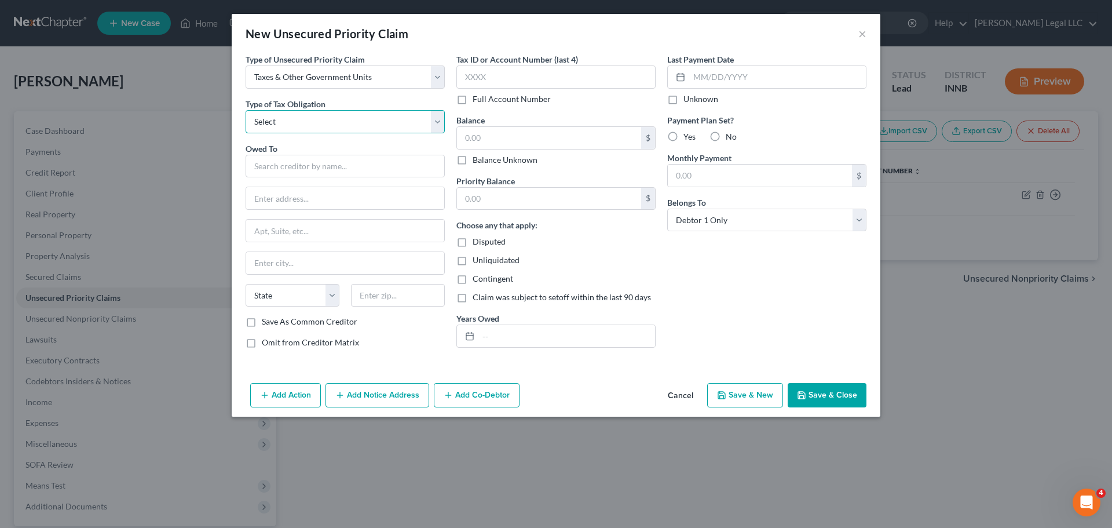
click at [329, 125] on select "Select Federal City State Franchise Tax Board Other" at bounding box center [345, 121] width 199 height 23
click at [246, 110] on select "Select Federal City State Franchise Tax Board Other" at bounding box center [345, 121] width 199 height 23
click at [297, 171] on input "text" at bounding box center [345, 166] width 199 height 23
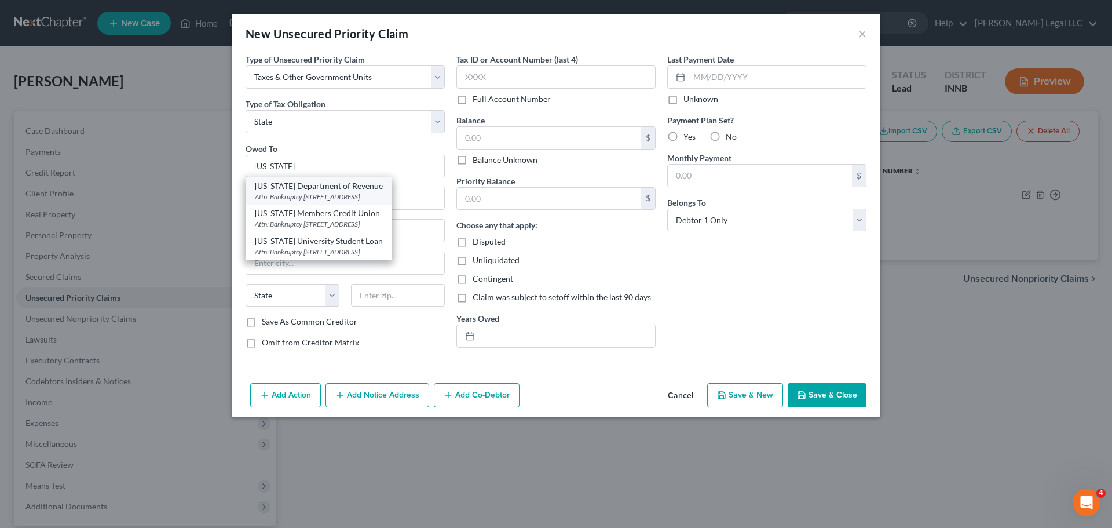
click at [314, 198] on div "Attn: Bankruptcy [STREET_ADDRESS]" at bounding box center [319, 197] width 128 height 10
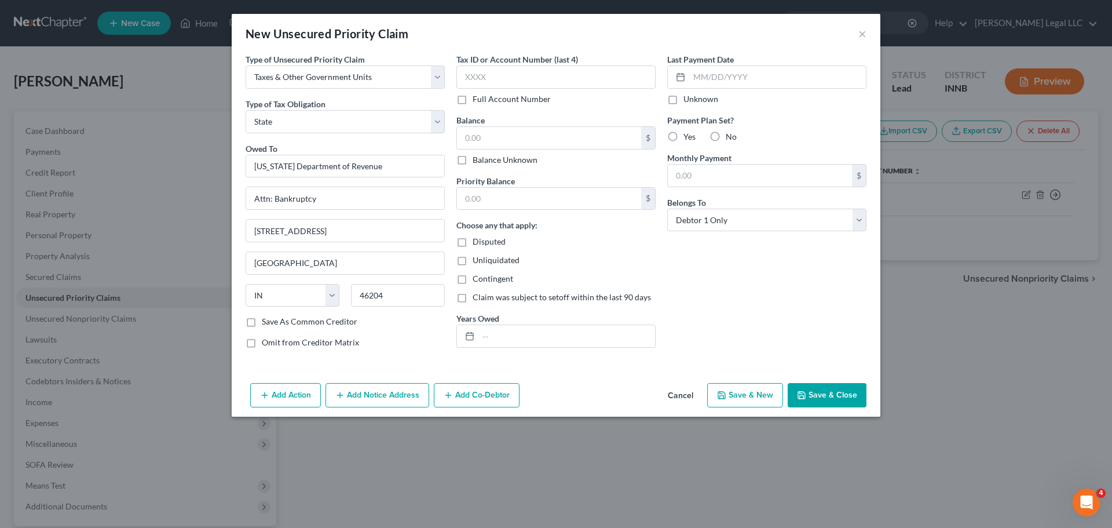
click at [473, 158] on label "Balance Unknown" at bounding box center [505, 160] width 65 height 12
click at [477, 158] on input "Balance Unknown" at bounding box center [481, 158] width 8 height 8
click at [809, 392] on button "Save & Close" at bounding box center [827, 395] width 79 height 24
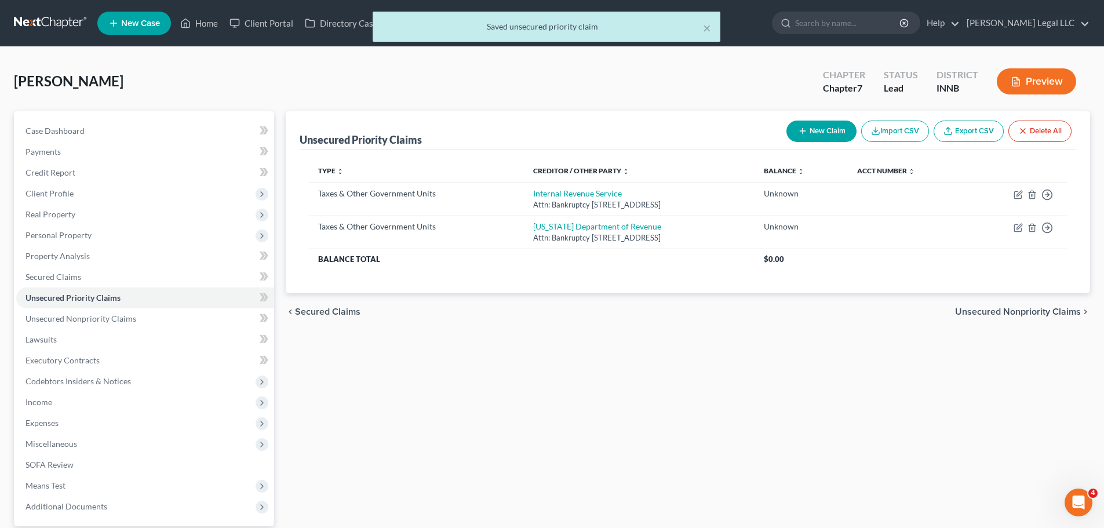
click at [631, 437] on div "Unsecured Priority Claims New Claim Import CSV Export CSV Delete All Type expan…" at bounding box center [688, 351] width 816 height 481
click at [689, 367] on div "Unsecured Priority Claims New Claim Import CSV Export CSV Delete All Type expan…" at bounding box center [688, 351] width 816 height 481
click at [68, 315] on span "Unsecured Nonpriority Claims" at bounding box center [80, 318] width 111 height 10
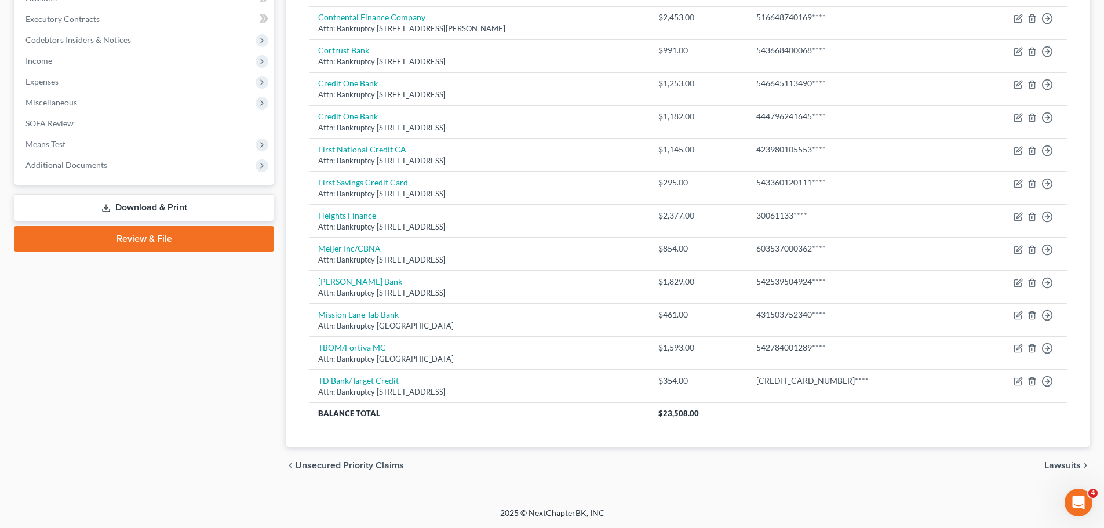
scroll to position [167, 0]
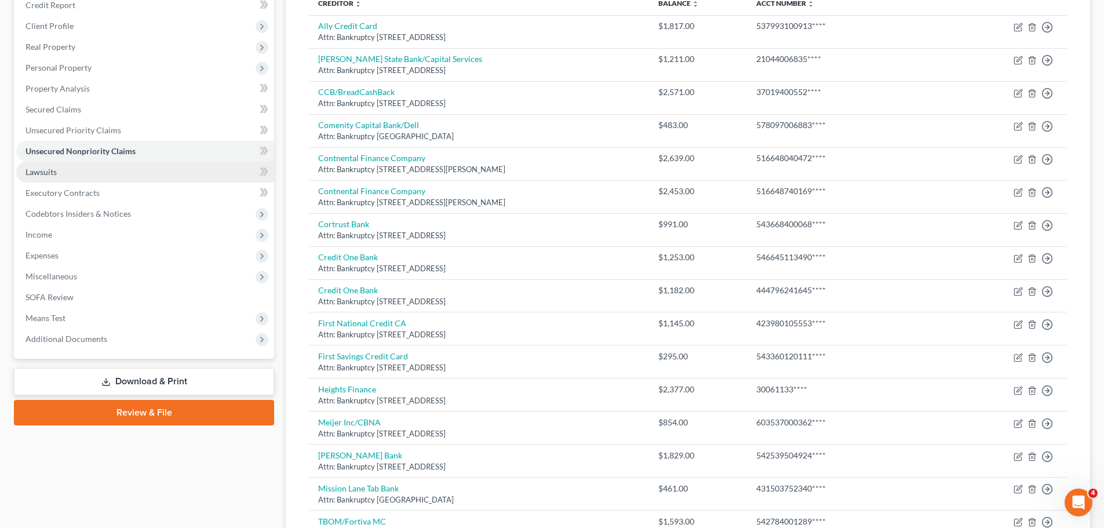
click at [45, 172] on span "Lawsuits" at bounding box center [40, 172] width 31 height 10
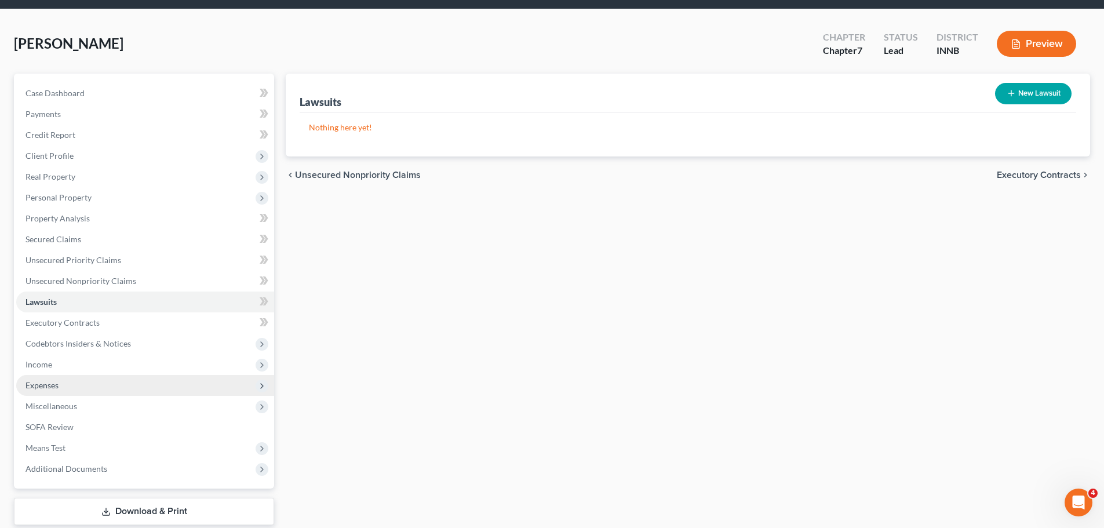
scroll to position [58, 0]
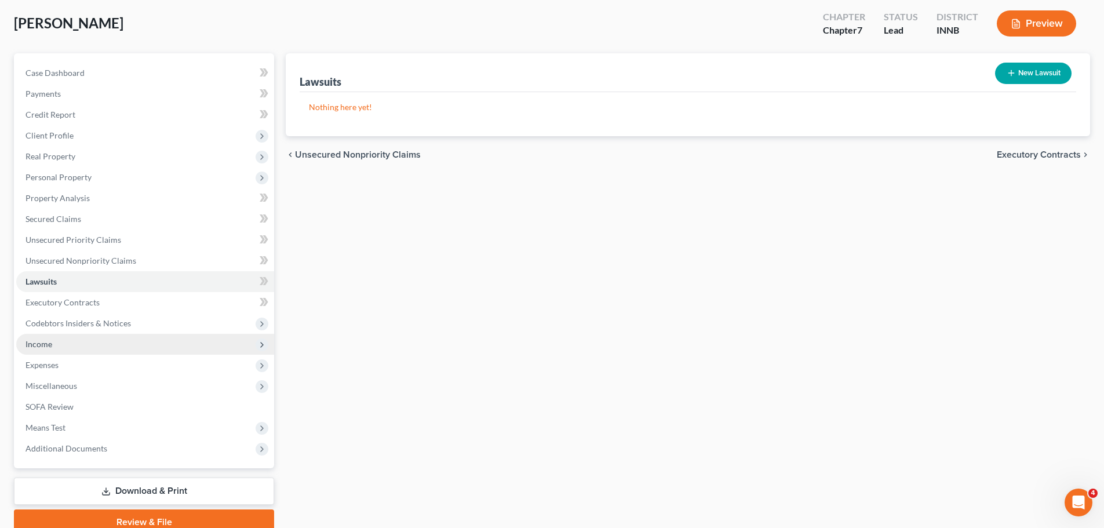
click at [59, 343] on span "Income" at bounding box center [145, 344] width 258 height 21
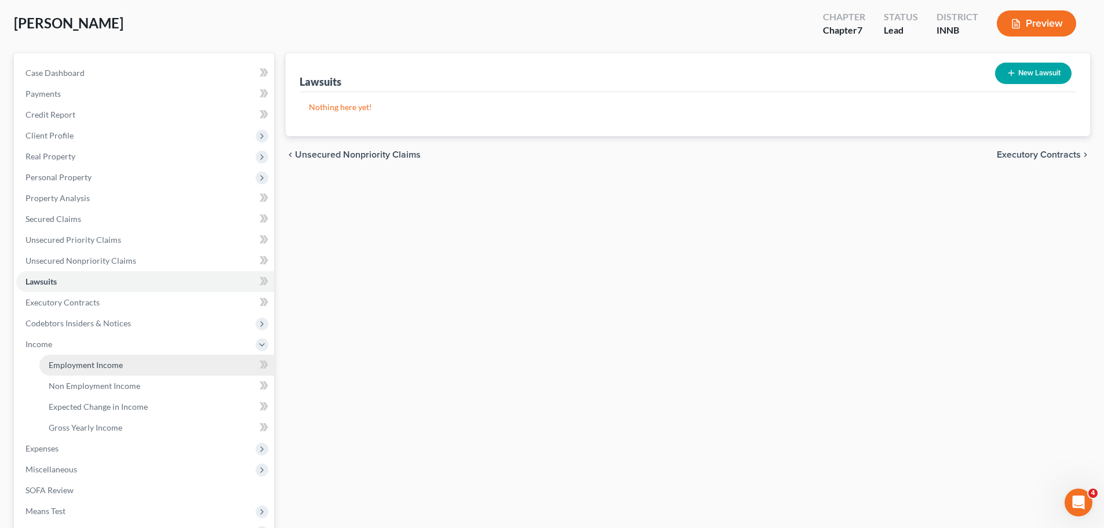
click at [82, 364] on span "Employment Income" at bounding box center [86, 365] width 74 height 10
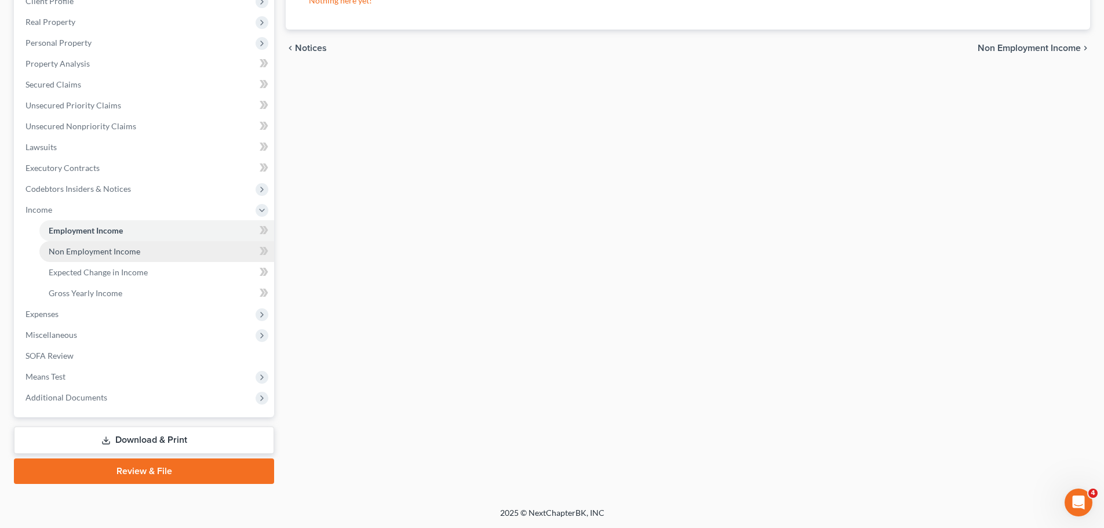
click at [115, 248] on span "Non Employment Income" at bounding box center [95, 251] width 92 height 10
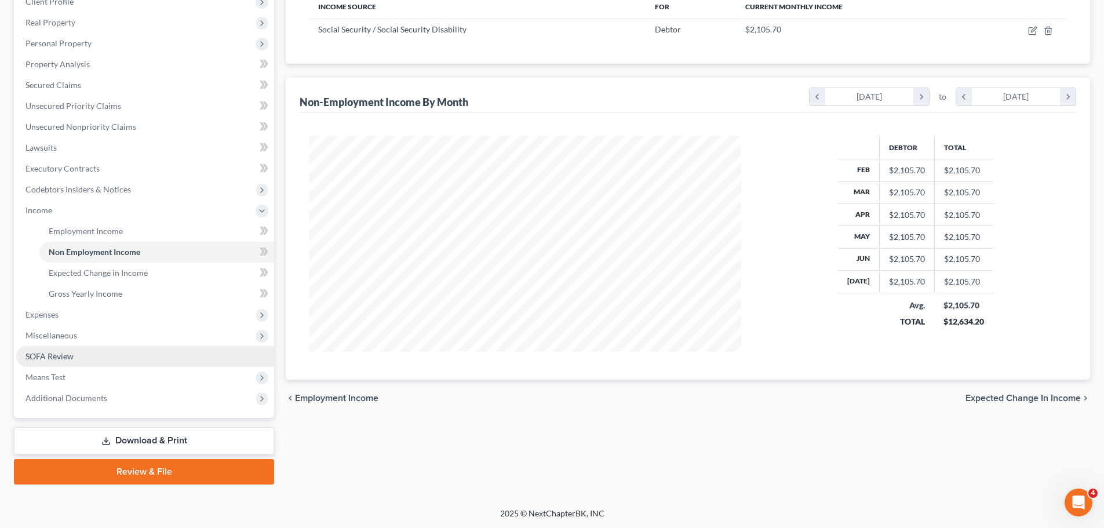
scroll to position [192, 0]
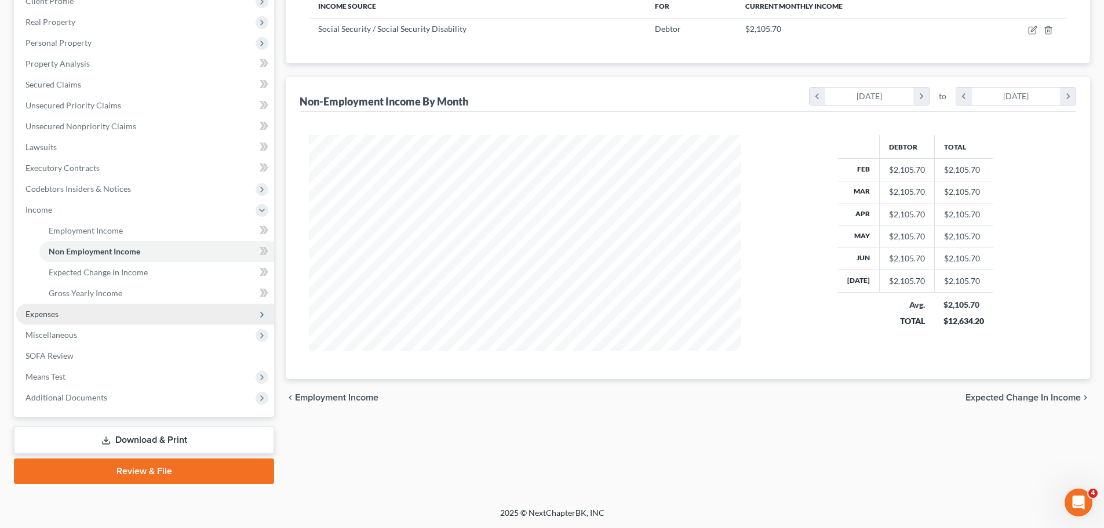
click at [61, 312] on span "Expenses" at bounding box center [145, 314] width 258 height 21
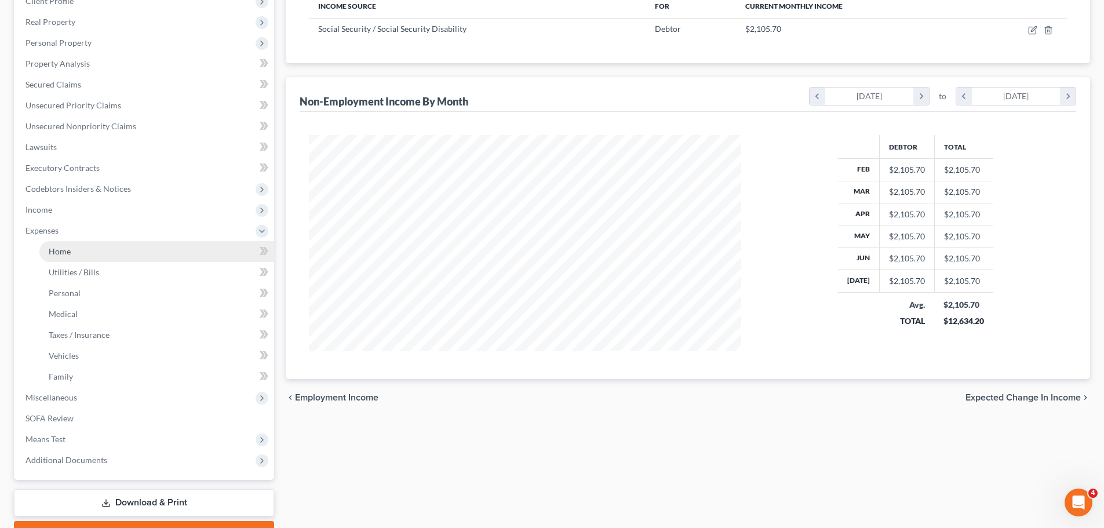
click at [81, 255] on link "Home" at bounding box center [156, 251] width 235 height 21
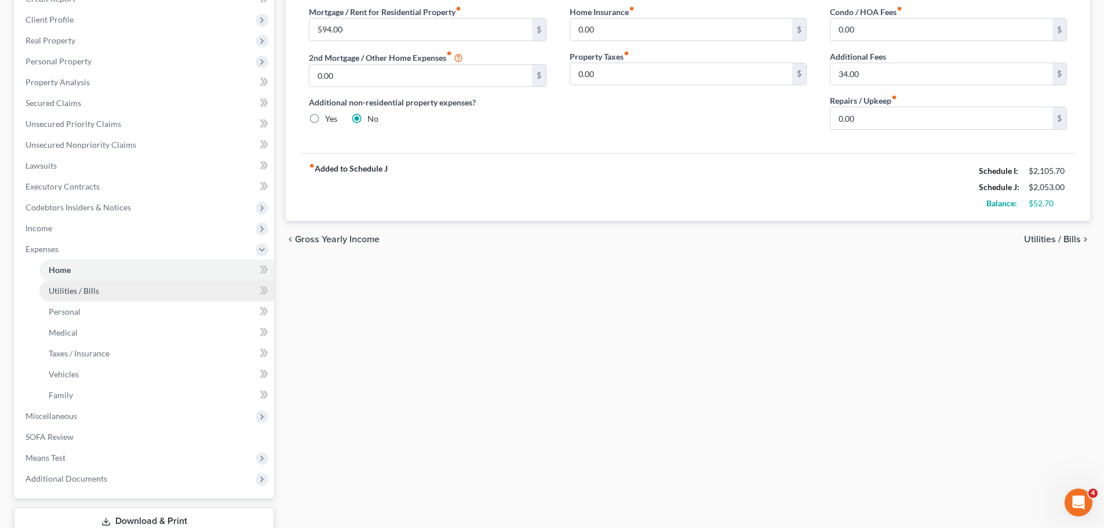
click at [115, 298] on link "Utilities / Bills" at bounding box center [156, 290] width 235 height 21
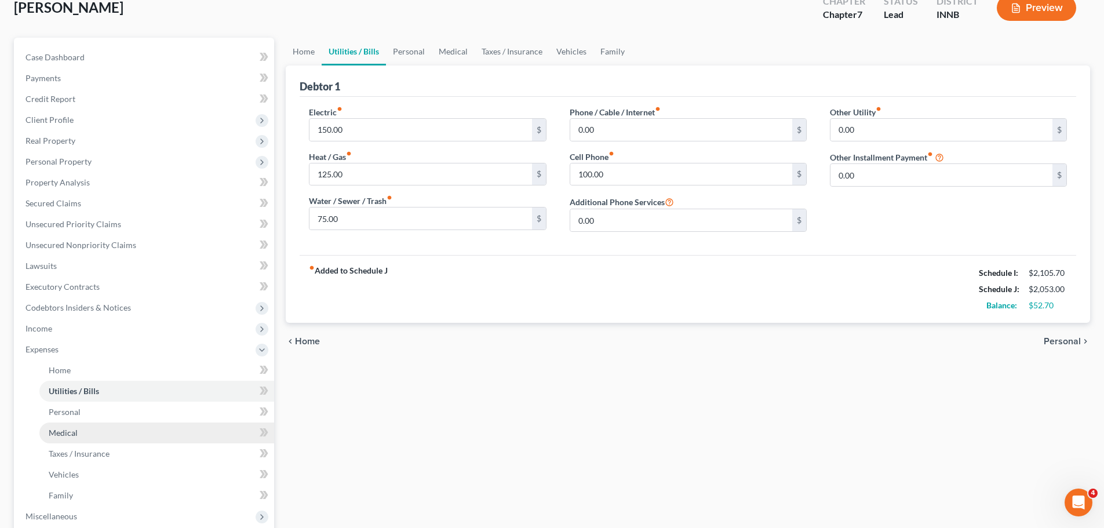
scroll to position [232, 0]
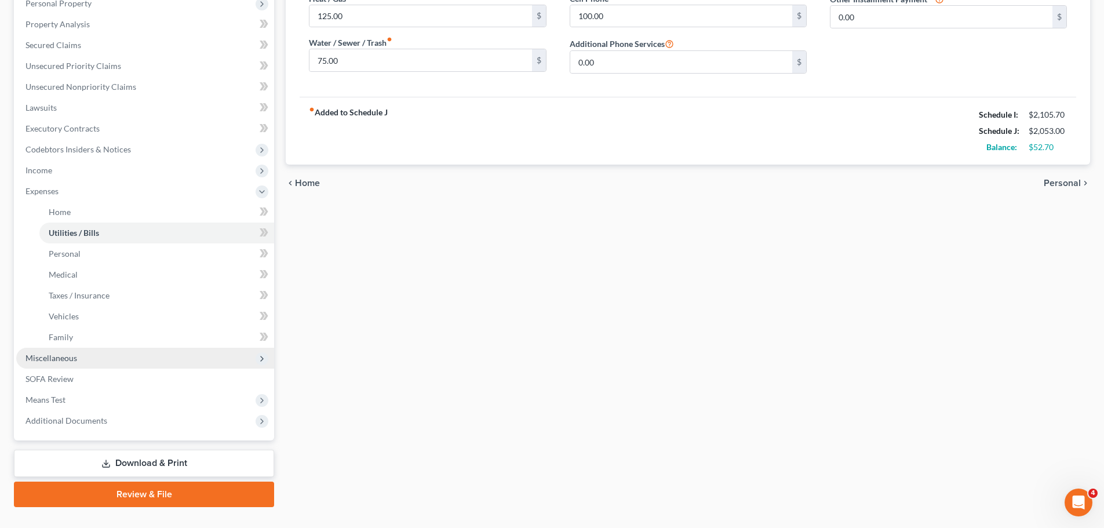
click at [66, 363] on span "Miscellaneous" at bounding box center [145, 358] width 258 height 21
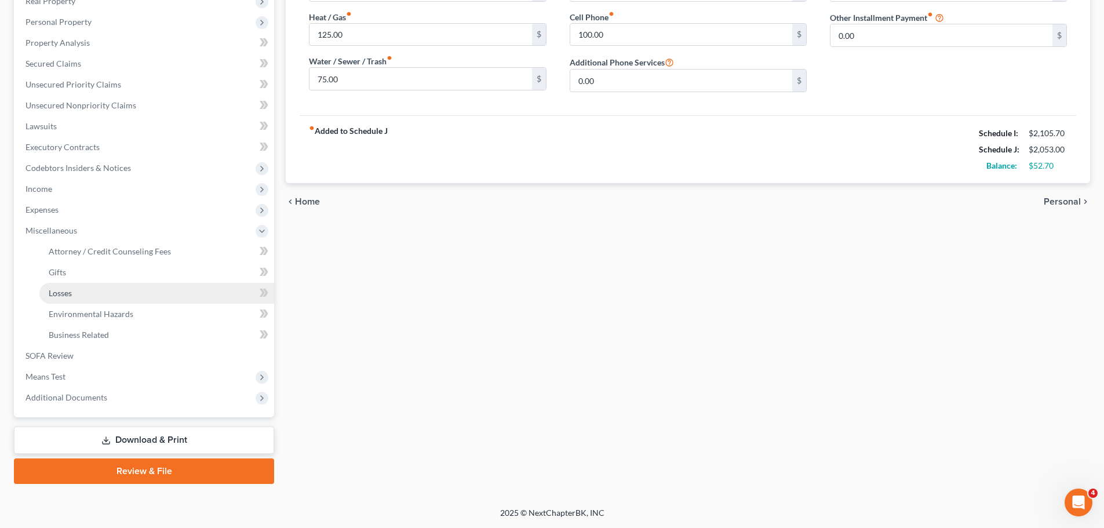
scroll to position [213, 0]
click at [59, 350] on span "SOFA Review" at bounding box center [49, 355] width 48 height 10
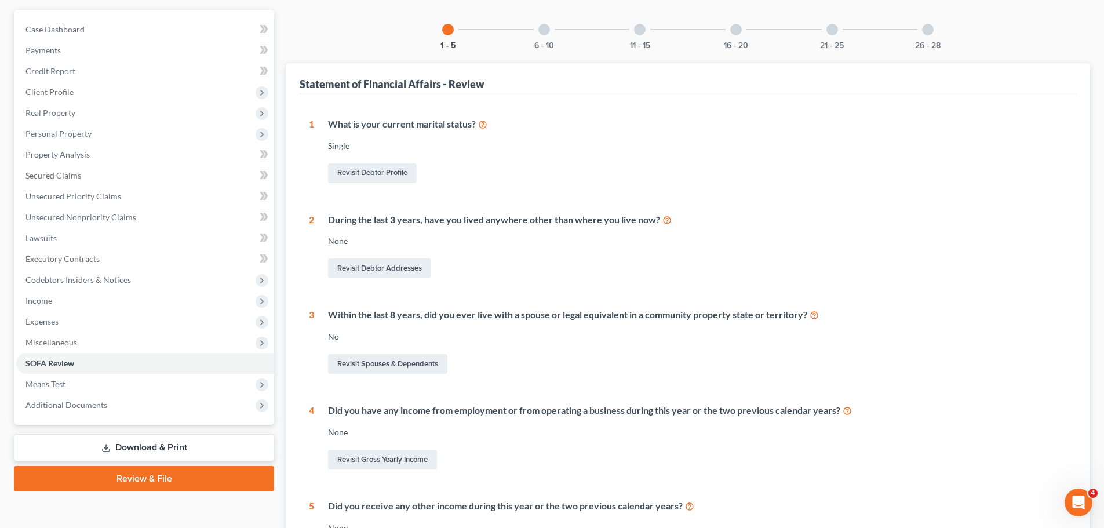
scroll to position [264, 0]
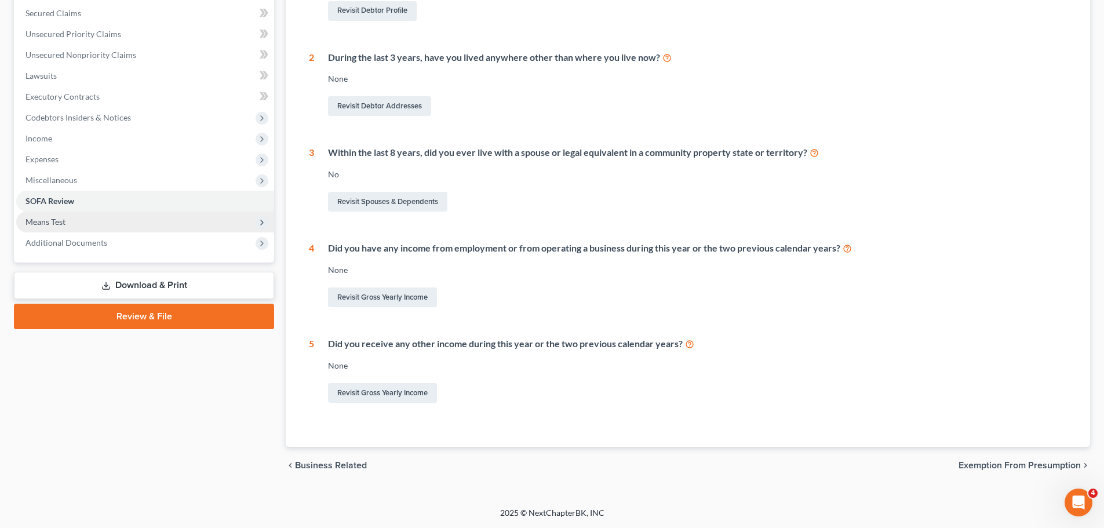
click at [27, 215] on span "Means Test" at bounding box center [145, 221] width 258 height 21
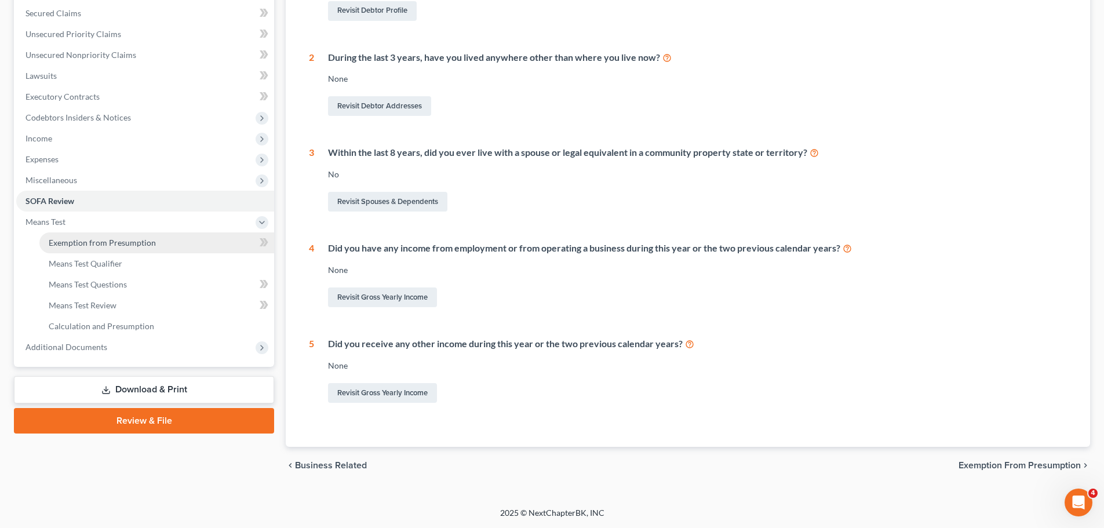
click at [59, 249] on link "Exemption from Presumption" at bounding box center [156, 242] width 235 height 21
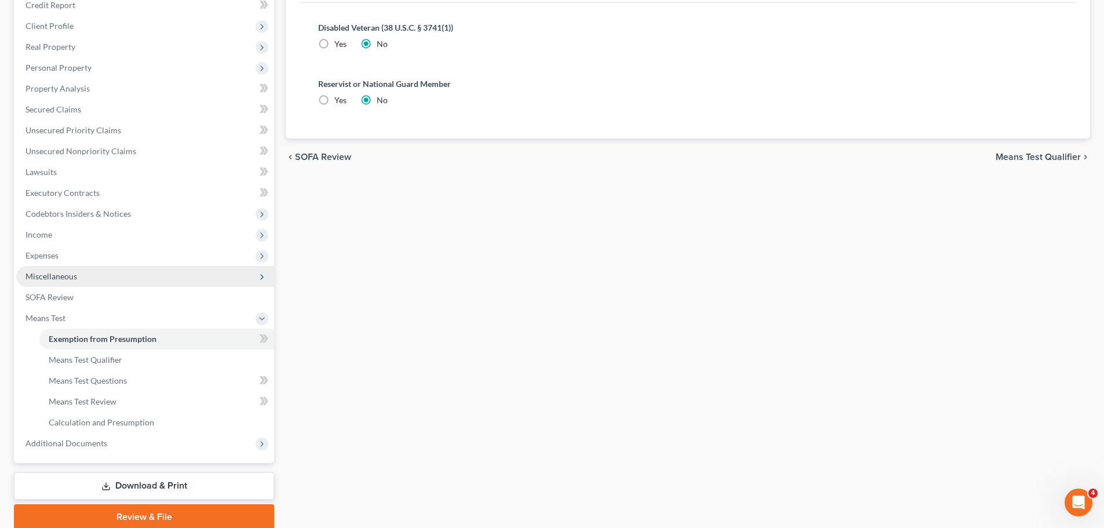
scroll to position [213, 0]
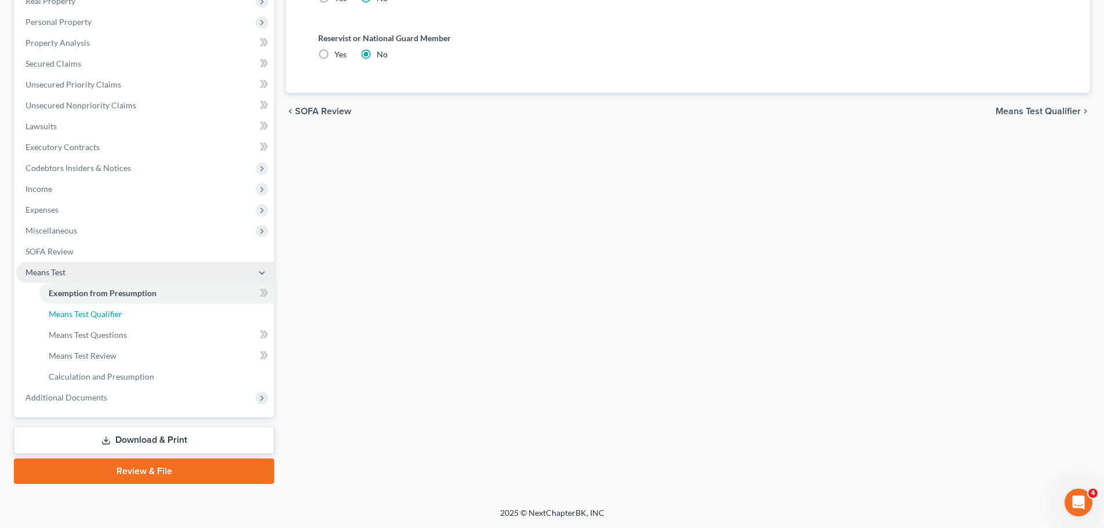
click at [134, 316] on link "Means Test Qualifier" at bounding box center [156, 314] width 235 height 21
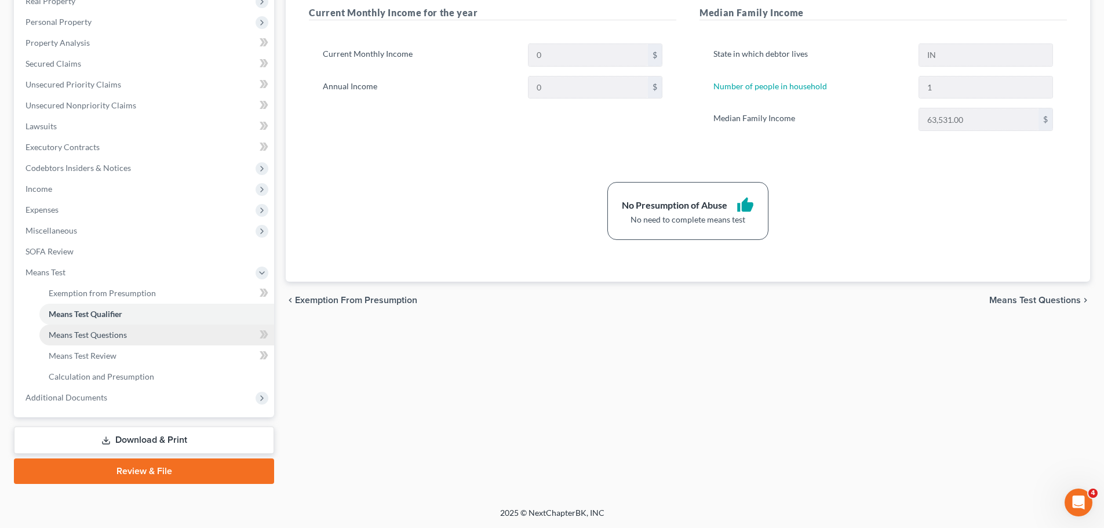
click at [53, 340] on link "Means Test Questions" at bounding box center [156, 334] width 235 height 21
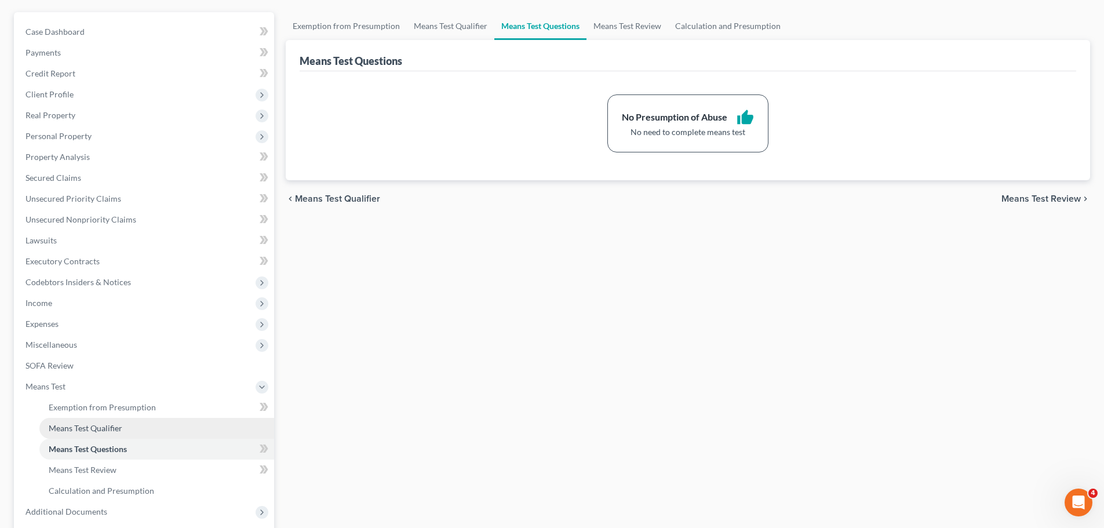
scroll to position [213, 0]
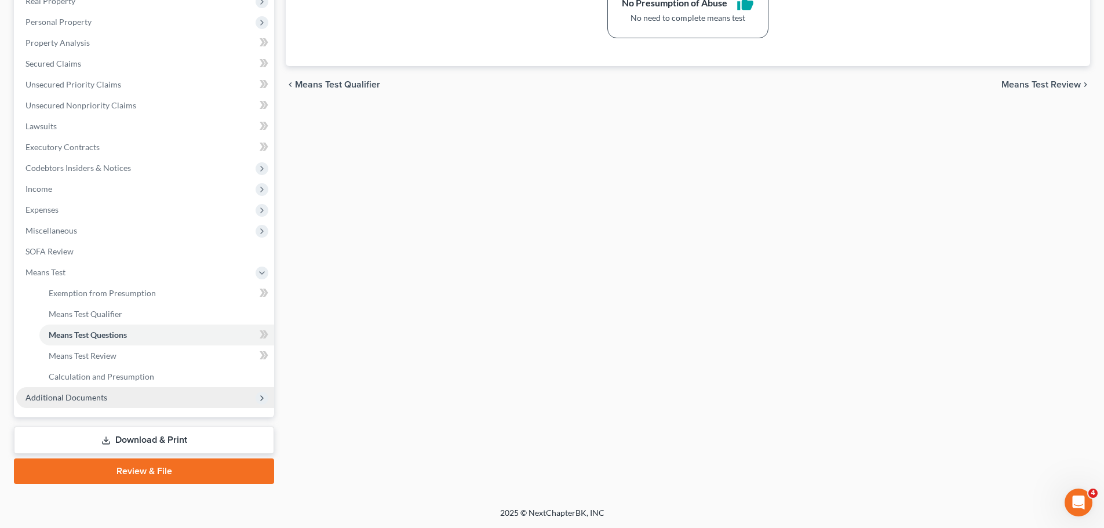
click at [86, 396] on span "Additional Documents" at bounding box center [66, 397] width 82 height 10
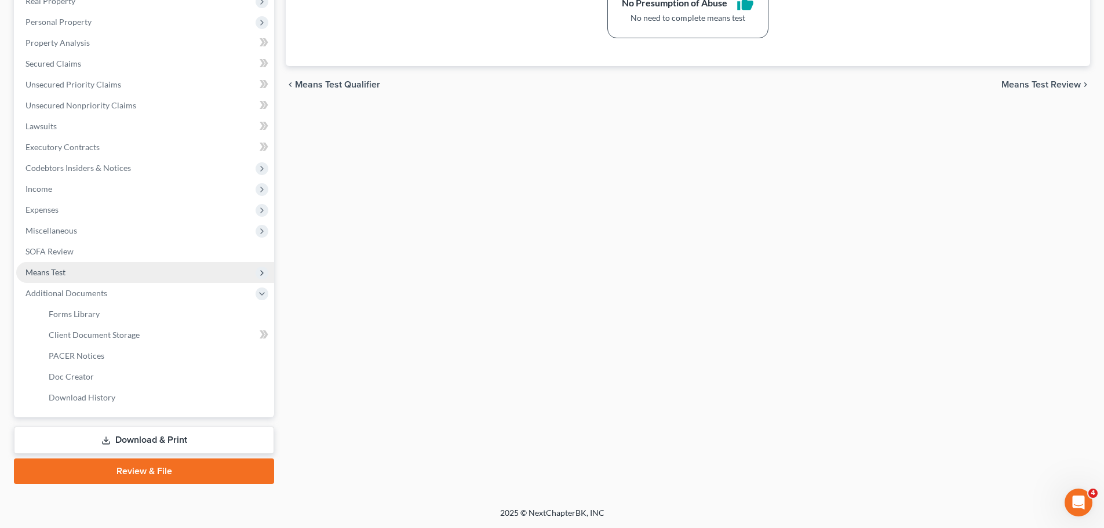
scroll to position [0, 0]
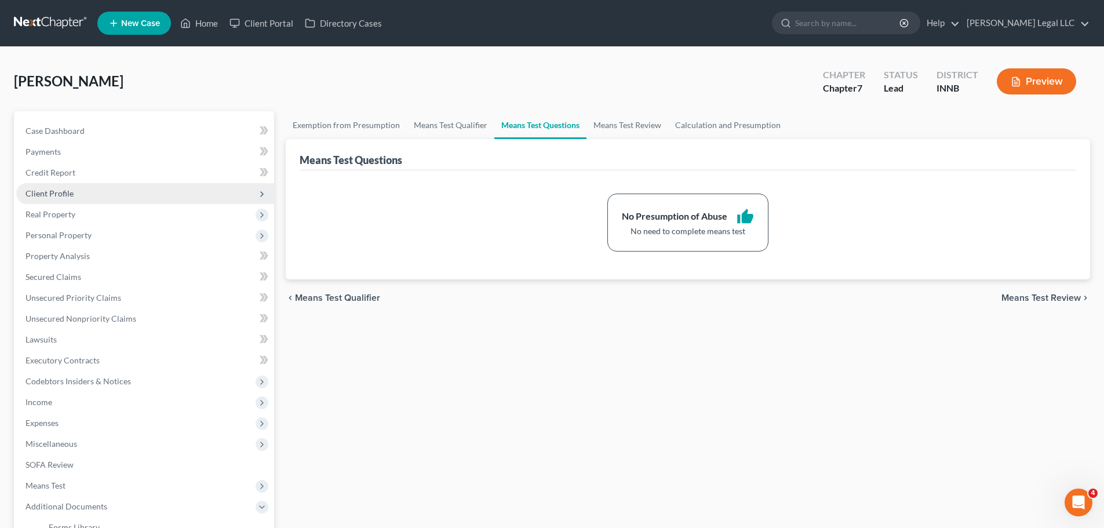
click at [53, 188] on span "Client Profile" at bounding box center [49, 193] width 48 height 10
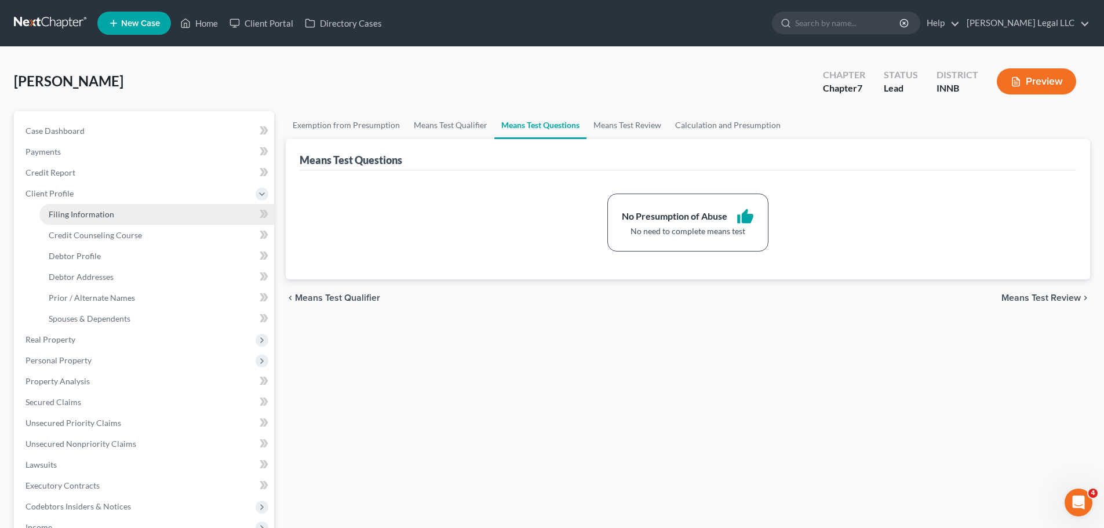
click at [87, 220] on link "Filing Information" at bounding box center [156, 214] width 235 height 21
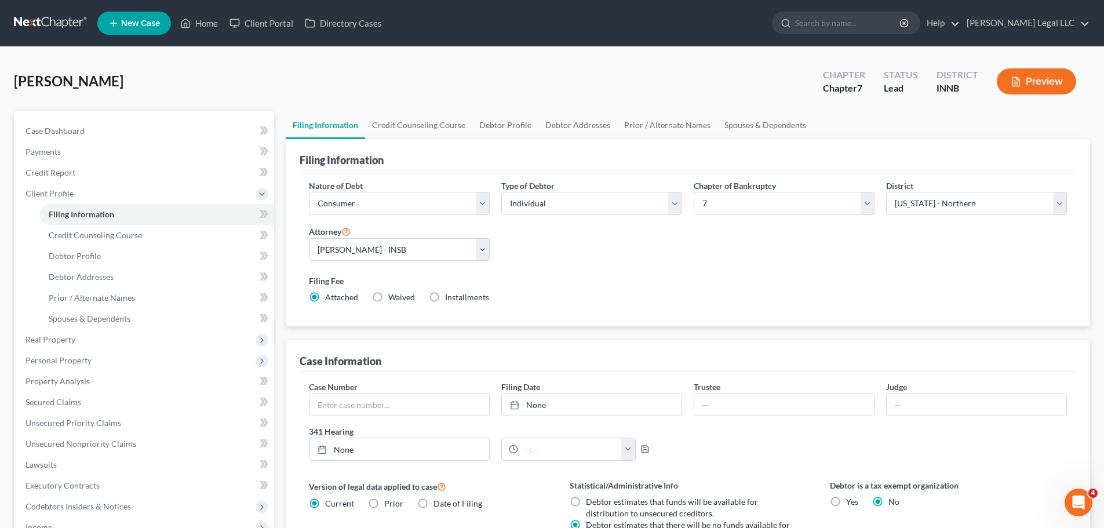
click at [388, 296] on label "Waived Waived" at bounding box center [401, 297] width 27 height 12
click at [393, 296] on input "Waived Waived" at bounding box center [397, 295] width 8 height 8
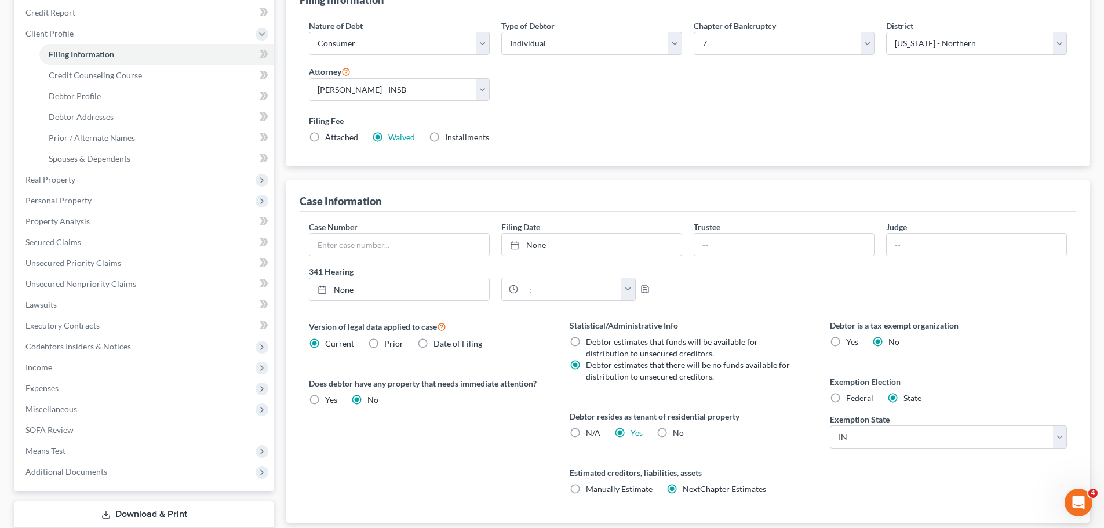
scroll to position [236, 0]
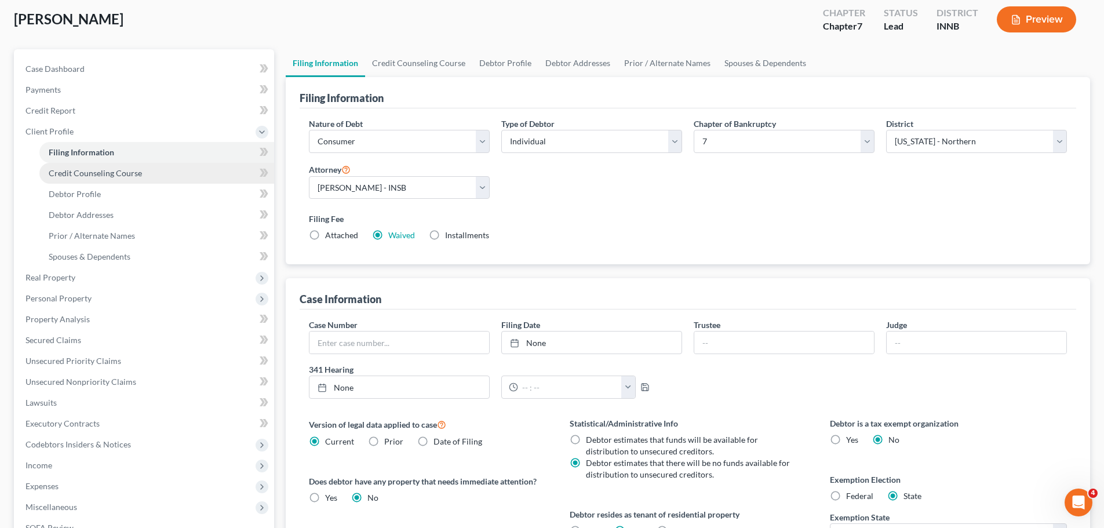
click at [102, 170] on span "Credit Counseling Course" at bounding box center [95, 173] width 93 height 10
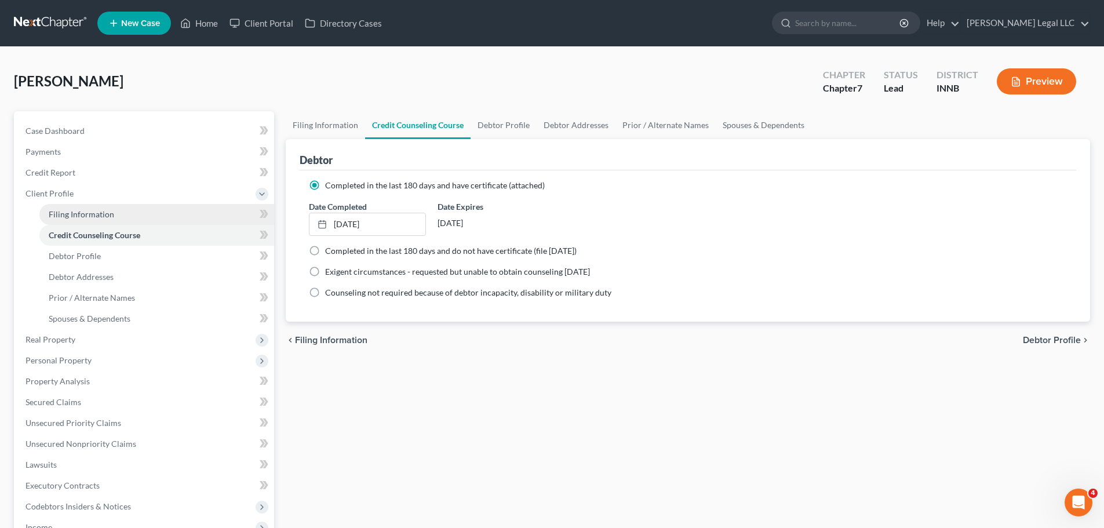
click at [94, 218] on span "Filing Information" at bounding box center [81, 214] width 65 height 10
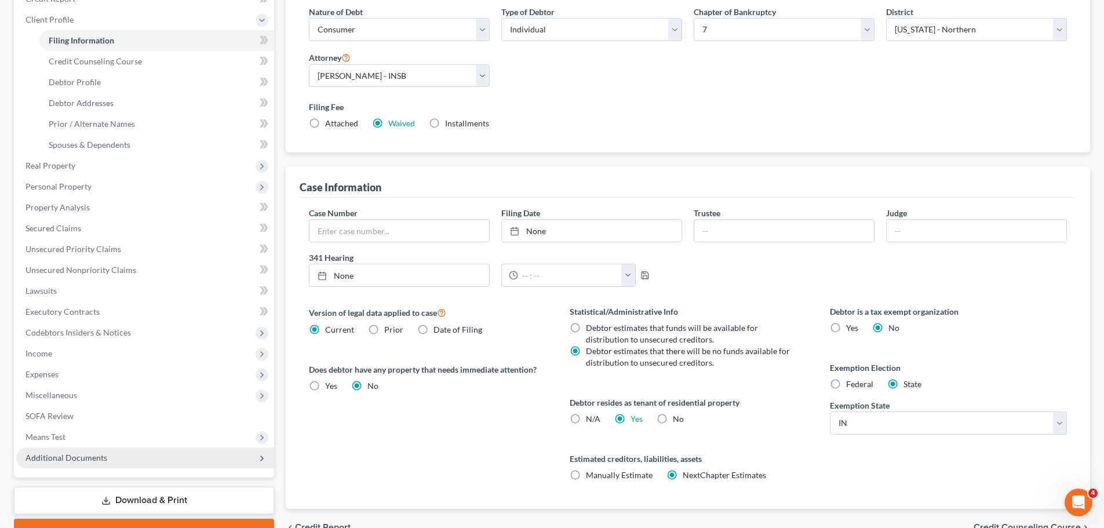
click at [52, 457] on span "Additional Documents" at bounding box center [66, 457] width 82 height 10
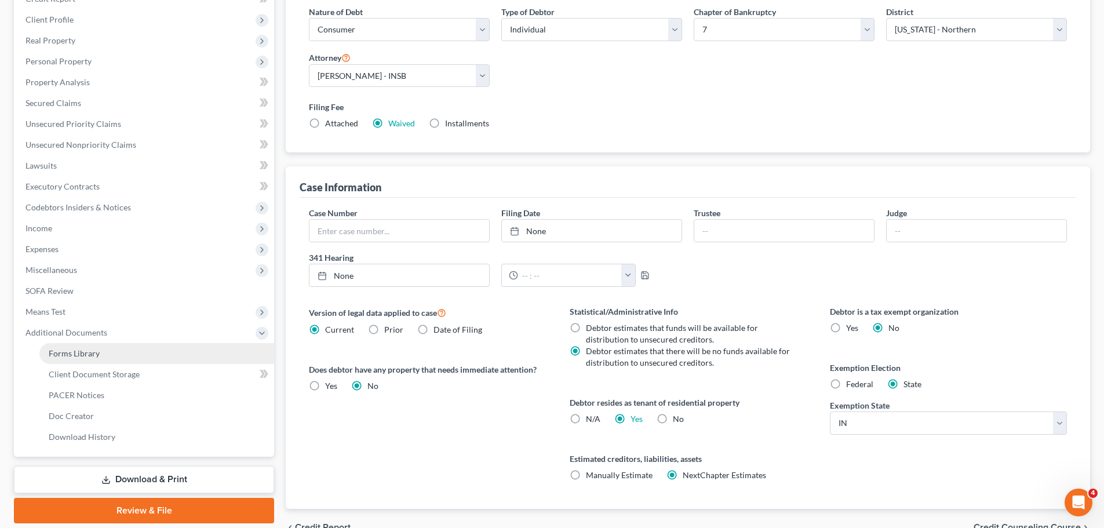
click at [106, 353] on link "Forms Library" at bounding box center [156, 353] width 235 height 21
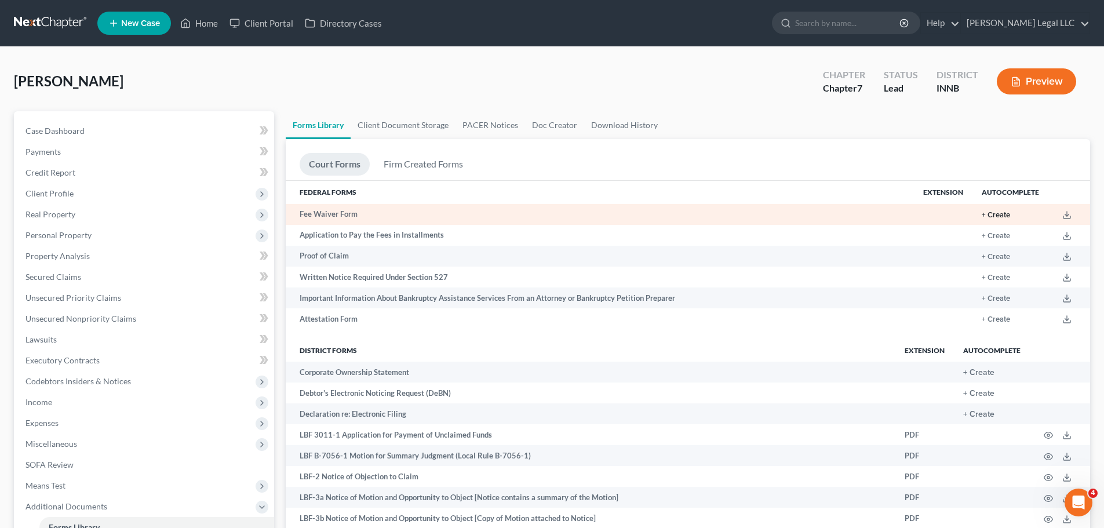
click at [995, 214] on button "+ Create" at bounding box center [995, 215] width 28 height 8
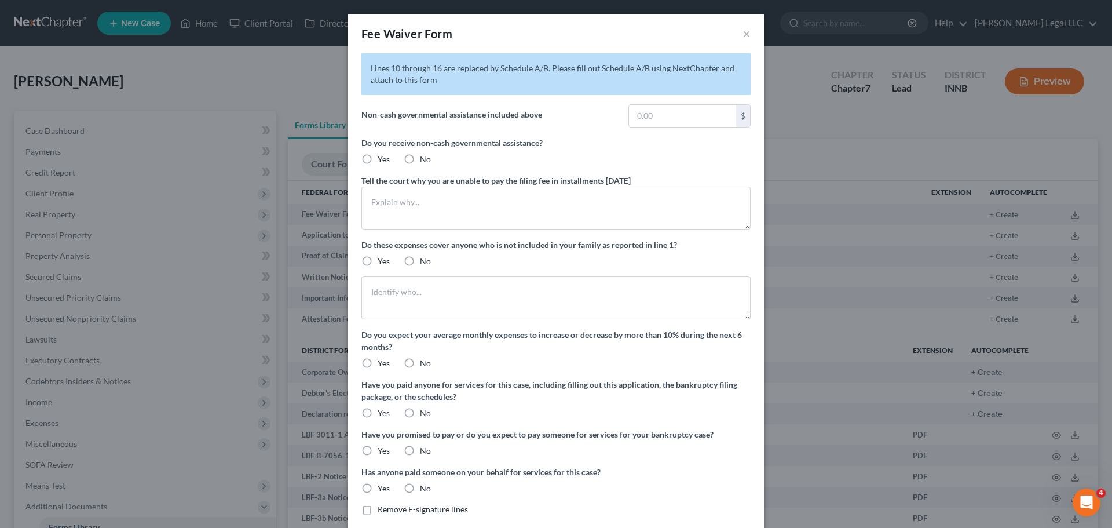
click at [420, 161] on label "No" at bounding box center [425, 160] width 11 height 12
click at [425, 161] on input "No" at bounding box center [429, 158] width 8 height 8
click at [418, 217] on textarea at bounding box center [555, 208] width 389 height 43
drag, startPoint x: 682, startPoint y: 198, endPoint x: 234, endPoint y: 180, distance: 448.7
click at [198, 177] on div "Fee Waiver Form × Lines 10 through 16 are replaced by Schedule A/B. Please fill…" at bounding box center [556, 264] width 1112 height 528
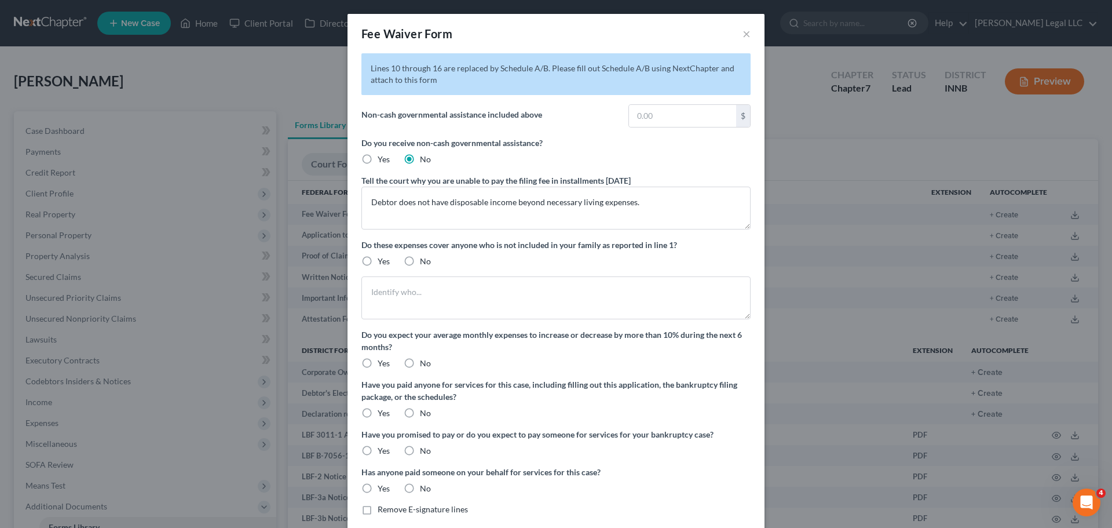
click at [420, 261] on label "No" at bounding box center [425, 261] width 11 height 12
click at [425, 261] on input "No" at bounding box center [429, 259] width 8 height 8
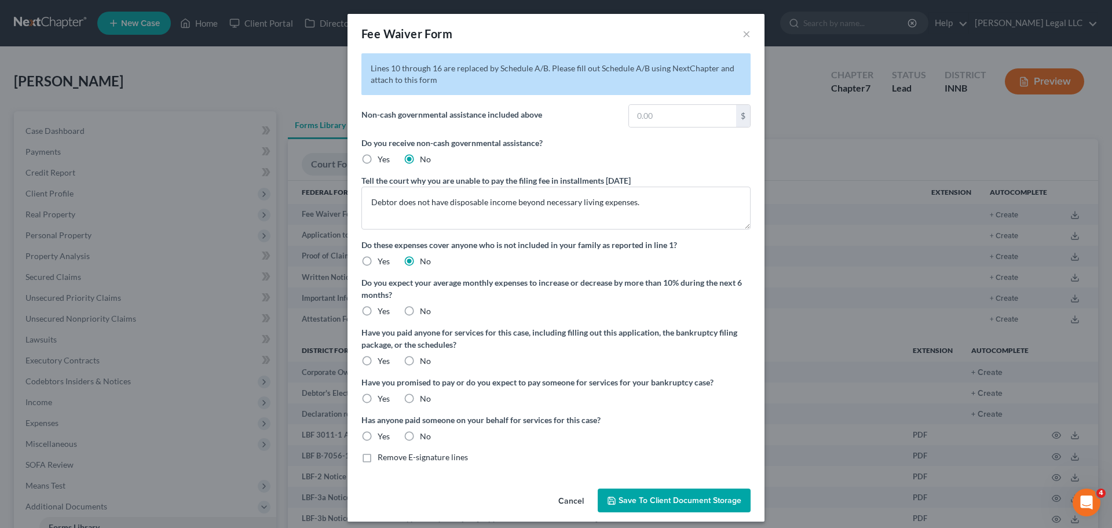
click at [420, 312] on label "No" at bounding box center [425, 311] width 11 height 12
click at [425, 312] on input "No" at bounding box center [429, 309] width 8 height 8
click at [378, 361] on label "Yes" at bounding box center [384, 361] width 12 height 12
click at [382, 361] on input "Yes" at bounding box center [386, 359] width 8 height 8
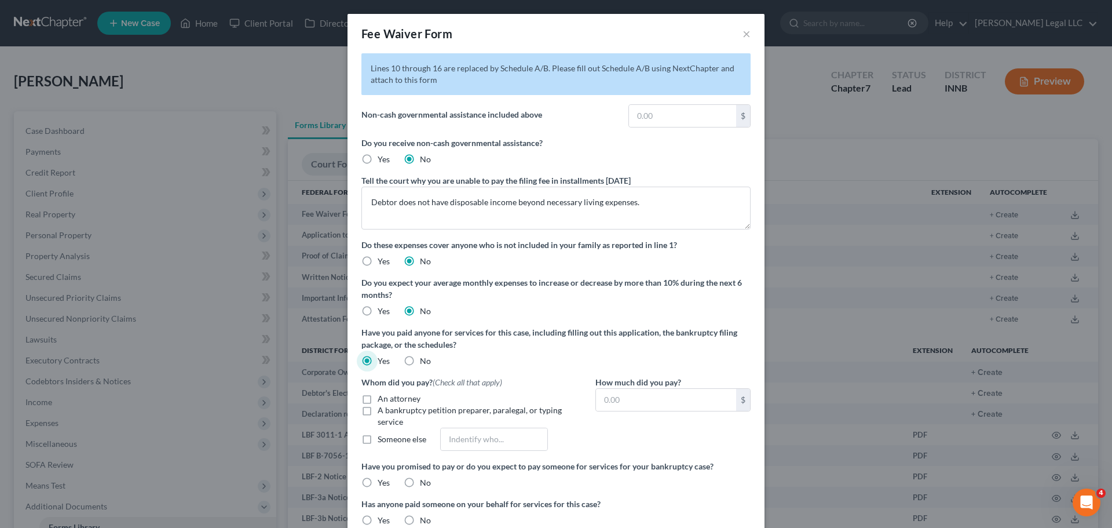
click at [378, 399] on label "An attorney" at bounding box center [399, 399] width 43 height 12
click at [382, 399] on input "An attorney" at bounding box center [386, 397] width 8 height 8
click at [652, 401] on input "text" at bounding box center [666, 400] width 140 height 22
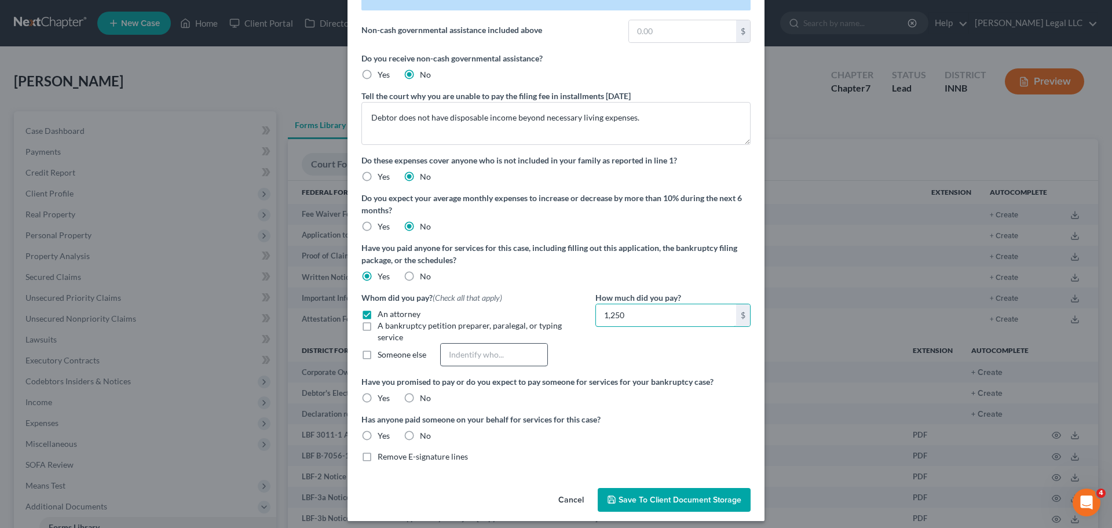
scroll to position [92, 0]
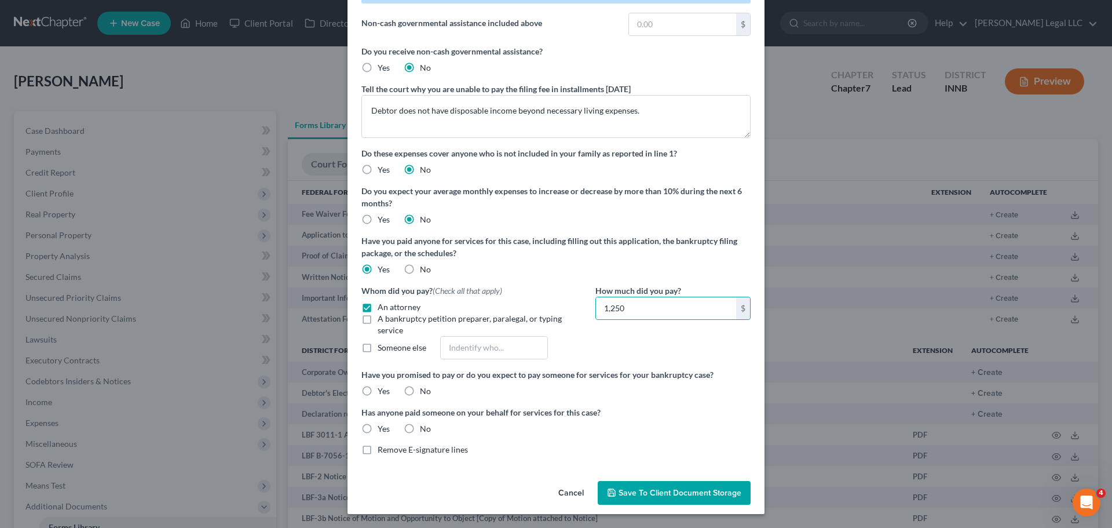
click at [420, 390] on label "No" at bounding box center [425, 391] width 11 height 12
click at [425, 390] on input "No" at bounding box center [429, 389] width 8 height 8
click at [420, 431] on label "No" at bounding box center [425, 429] width 11 height 12
click at [425, 430] on input "No" at bounding box center [429, 427] width 8 height 8
click at [378, 451] on label "Remove E-signature lines" at bounding box center [423, 450] width 90 height 12
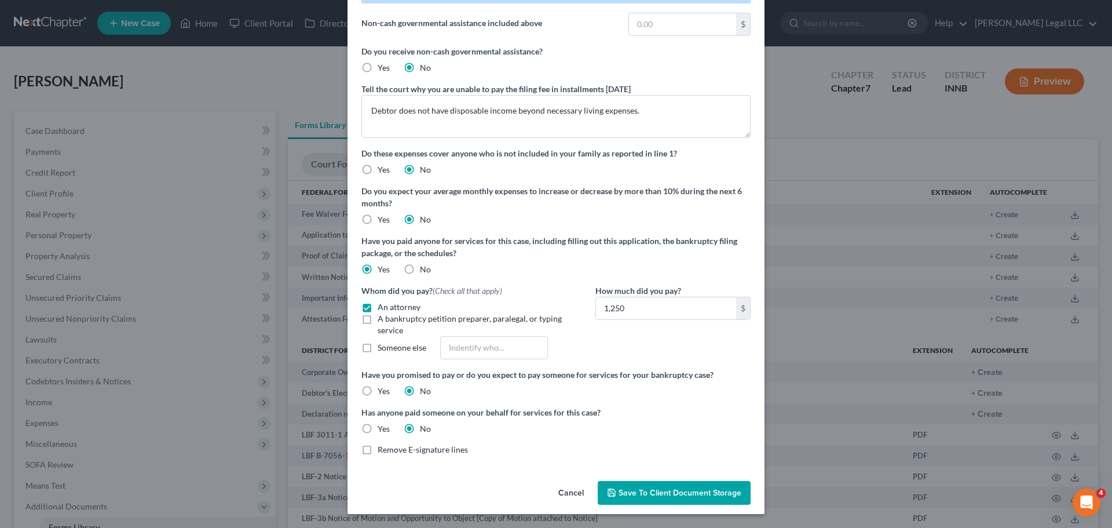
click at [382, 451] on input "Remove E-signature lines" at bounding box center [386, 448] width 8 height 8
click at [645, 487] on button "Save to Client Document Storage" at bounding box center [674, 493] width 153 height 24
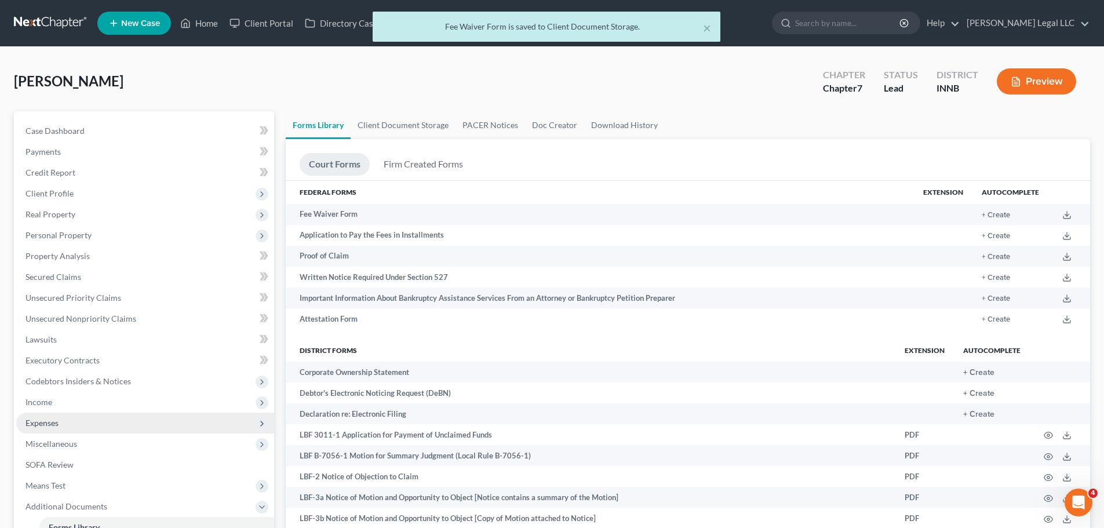
scroll to position [213, 0]
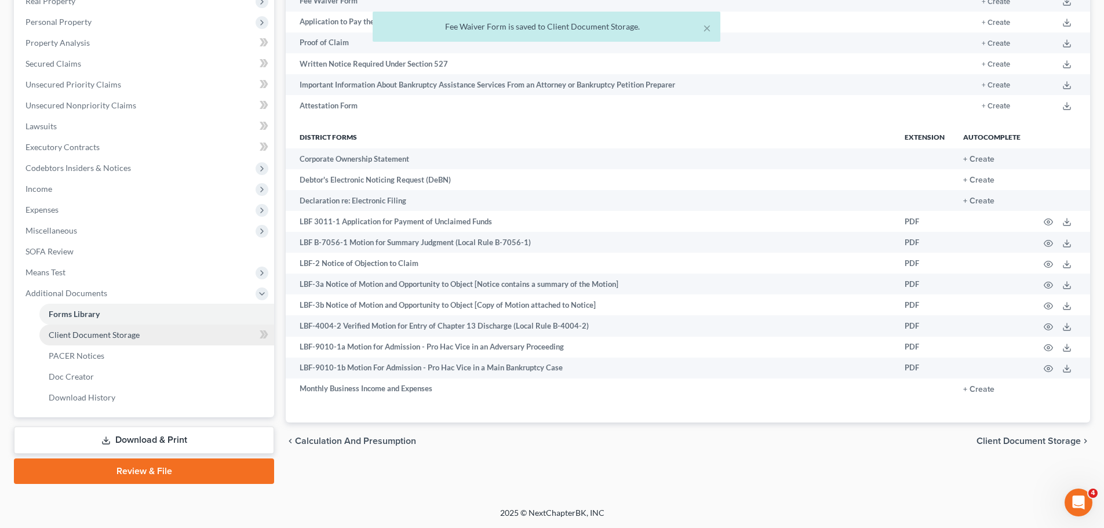
click at [98, 339] on link "Client Document Storage" at bounding box center [156, 334] width 235 height 21
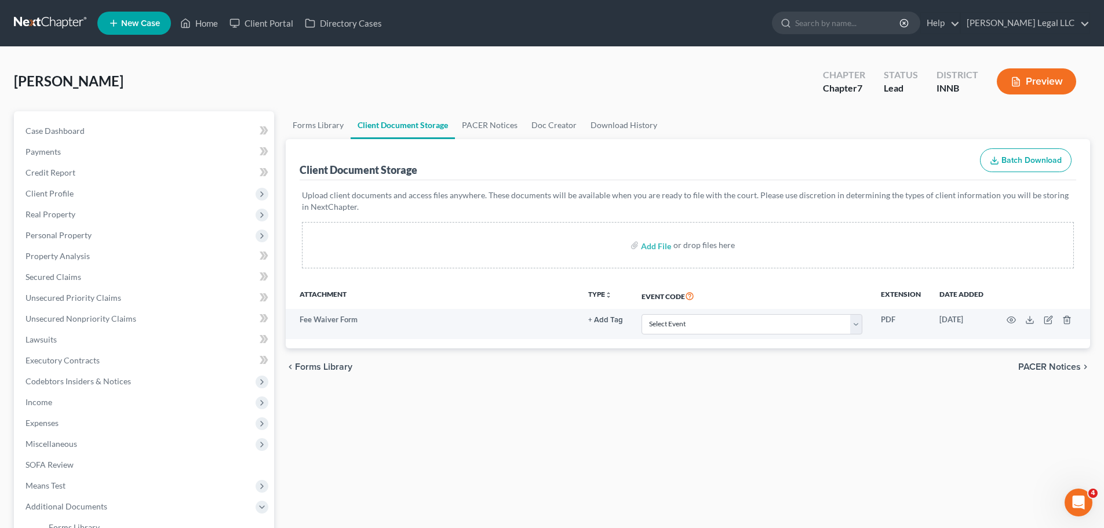
click at [424, 405] on div "Forms Library Client Document Storage PACER Notices Doc Creator Download Histor…" at bounding box center [688, 404] width 816 height 586
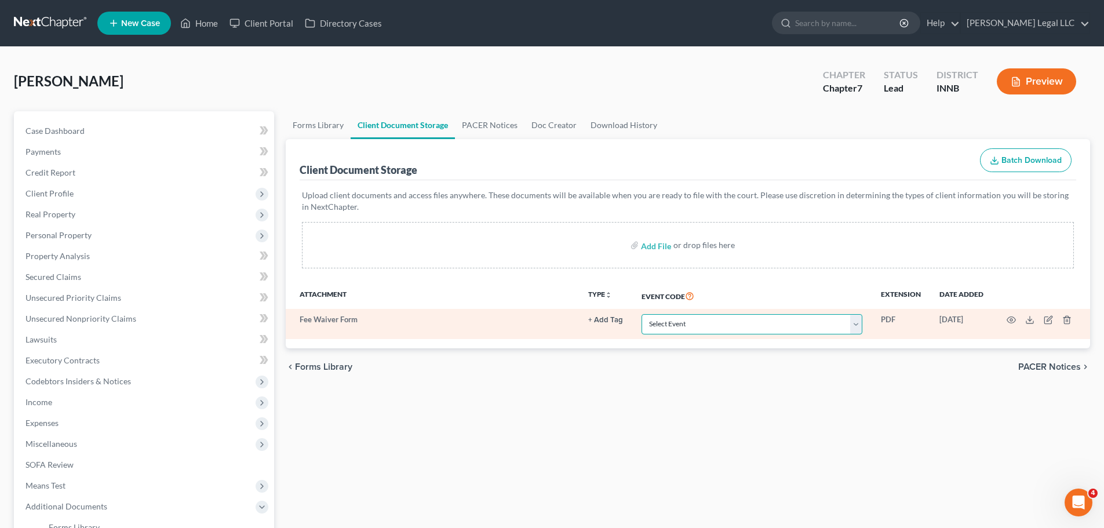
click at [673, 318] on select "Select Event Certificate of Credit Counseling Chapter 13 Calculation of Disposa…" at bounding box center [751, 324] width 221 height 20
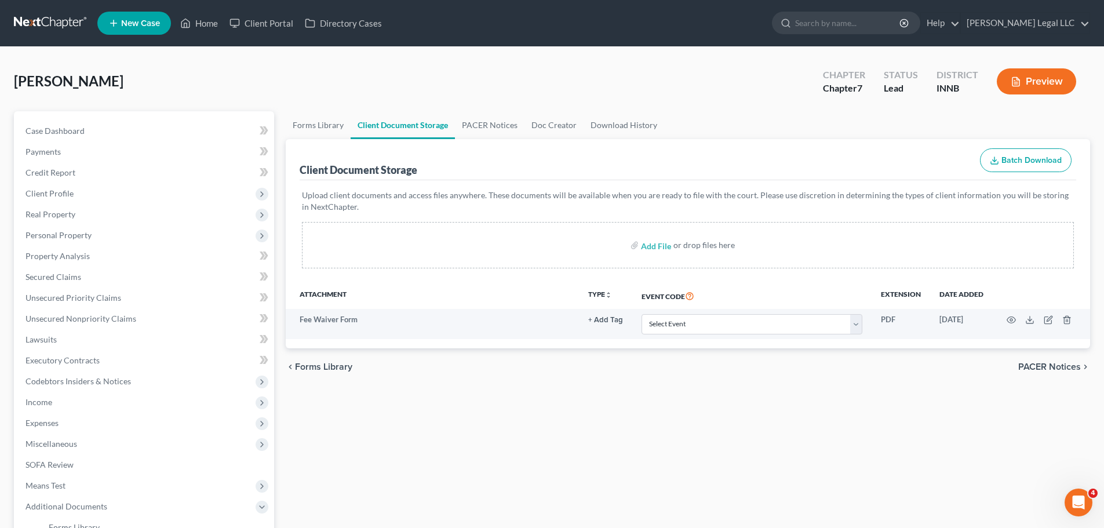
click at [540, 440] on div "Forms Library Client Document Storage PACER Notices Doc Creator Download Histor…" at bounding box center [688, 404] width 816 height 586
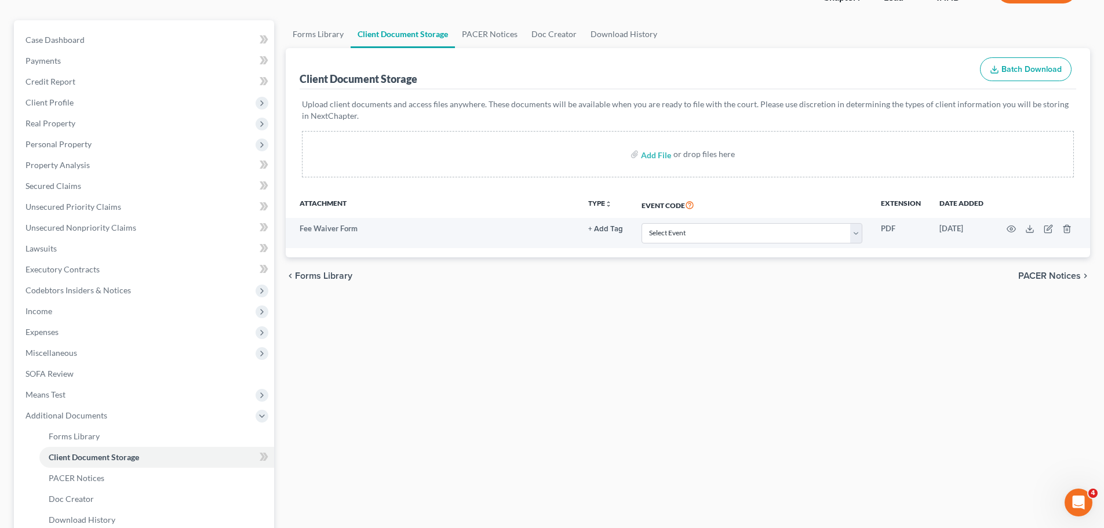
scroll to position [213, 0]
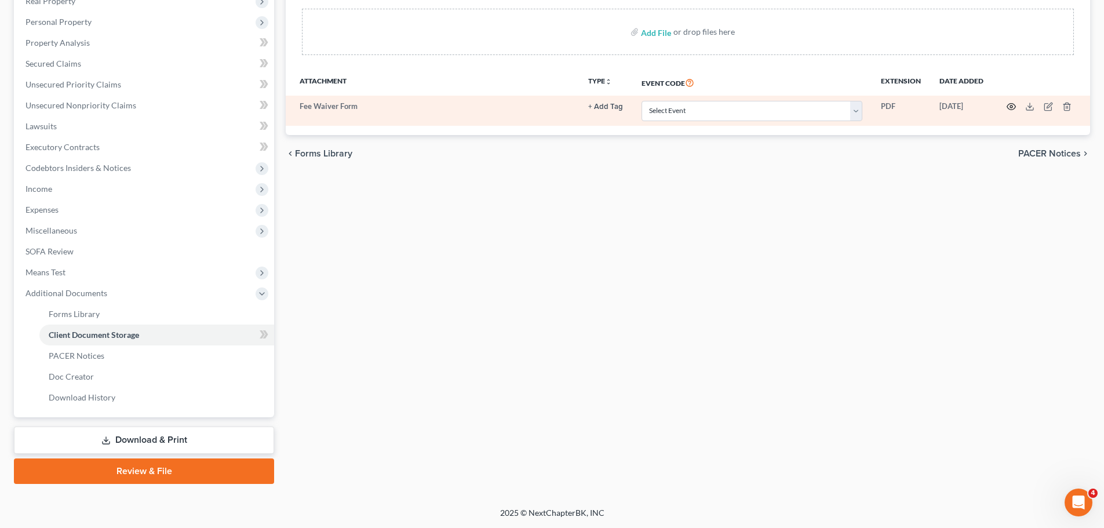
click at [1012, 105] on icon "button" at bounding box center [1010, 106] width 9 height 9
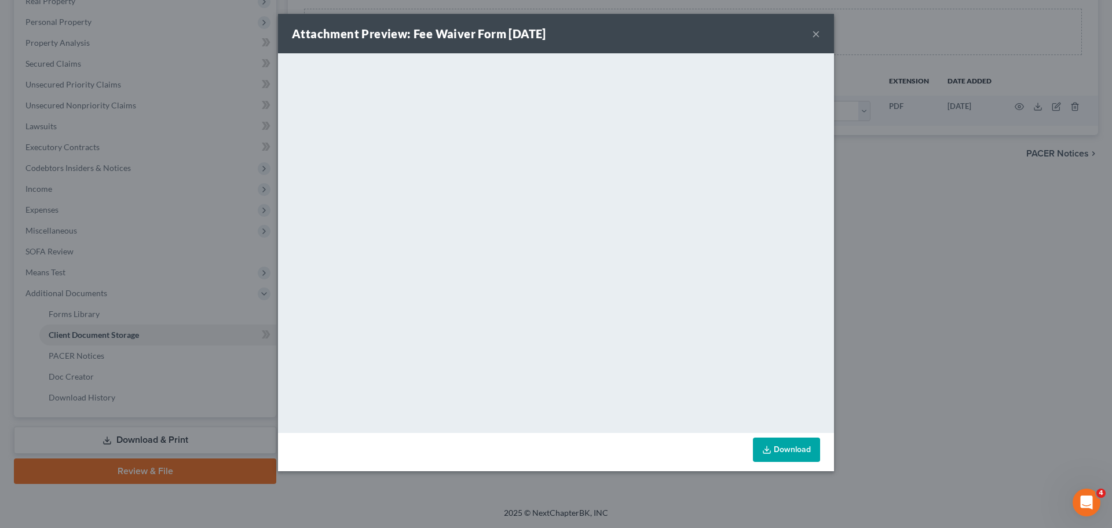
click at [823, 35] on div "Attachment Preview: Fee Waiver Form [DATE] ×" at bounding box center [556, 33] width 556 height 39
drag, startPoint x: 820, startPoint y: 35, endPoint x: 809, endPoint y: 56, distance: 23.1
click at [820, 35] on div "Attachment Preview: Fee Waiver Form [DATE] ×" at bounding box center [556, 33] width 556 height 39
click at [817, 31] on button "×" at bounding box center [816, 34] width 8 height 14
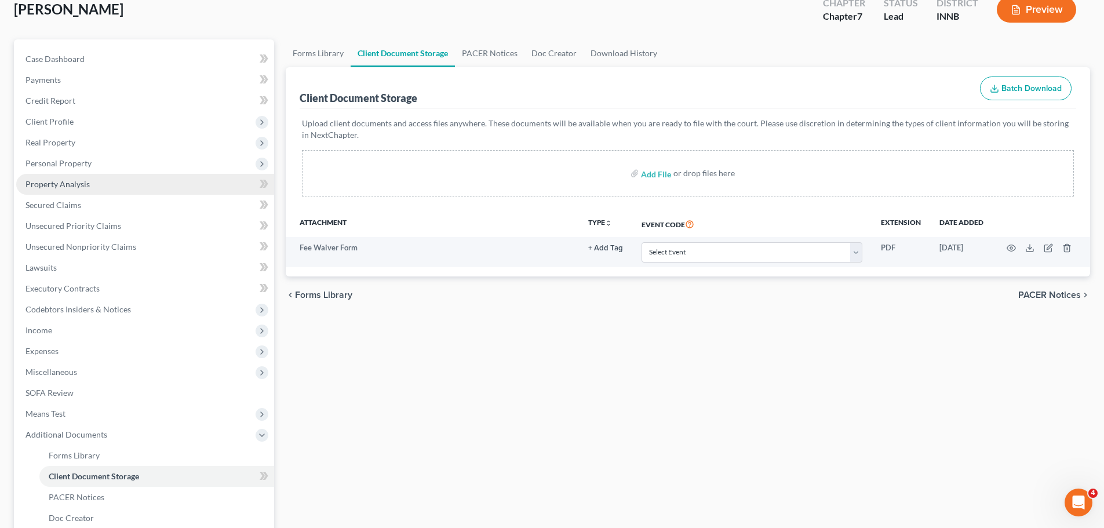
scroll to position [0, 0]
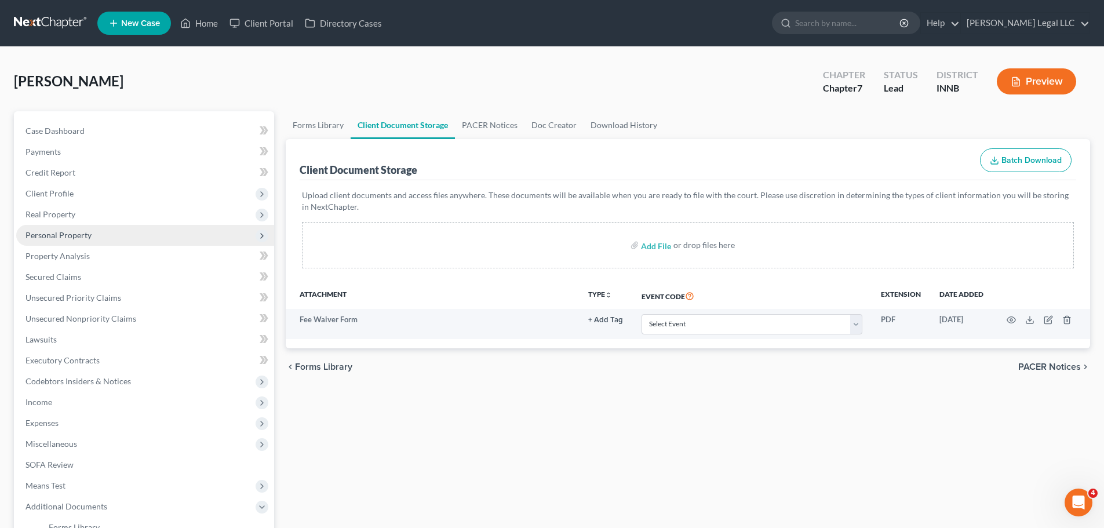
click at [42, 229] on span "Personal Property" at bounding box center [145, 235] width 258 height 21
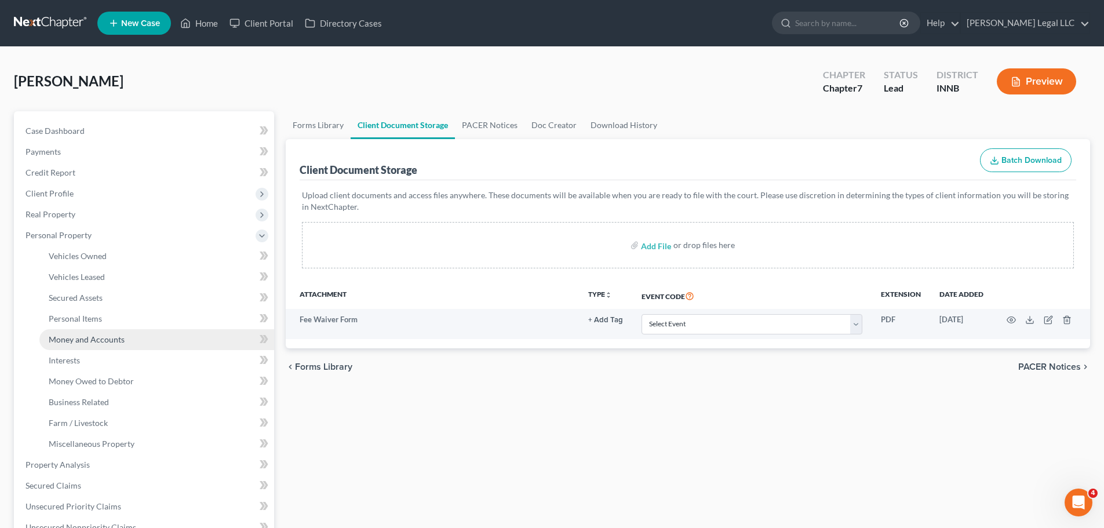
click at [51, 346] on link "Money and Accounts" at bounding box center [156, 339] width 235 height 21
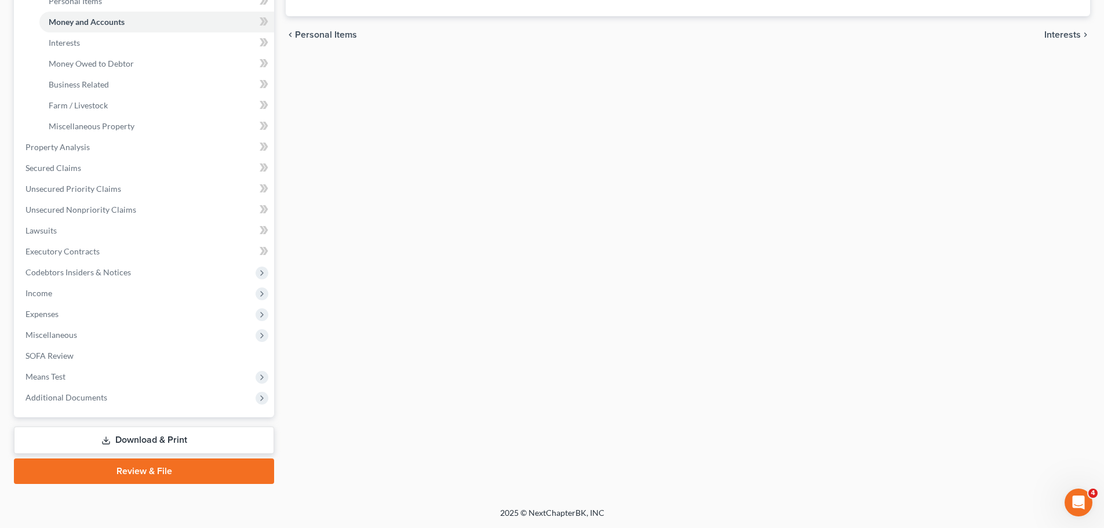
click at [85, 435] on link "Download & Print" at bounding box center [144, 439] width 260 height 27
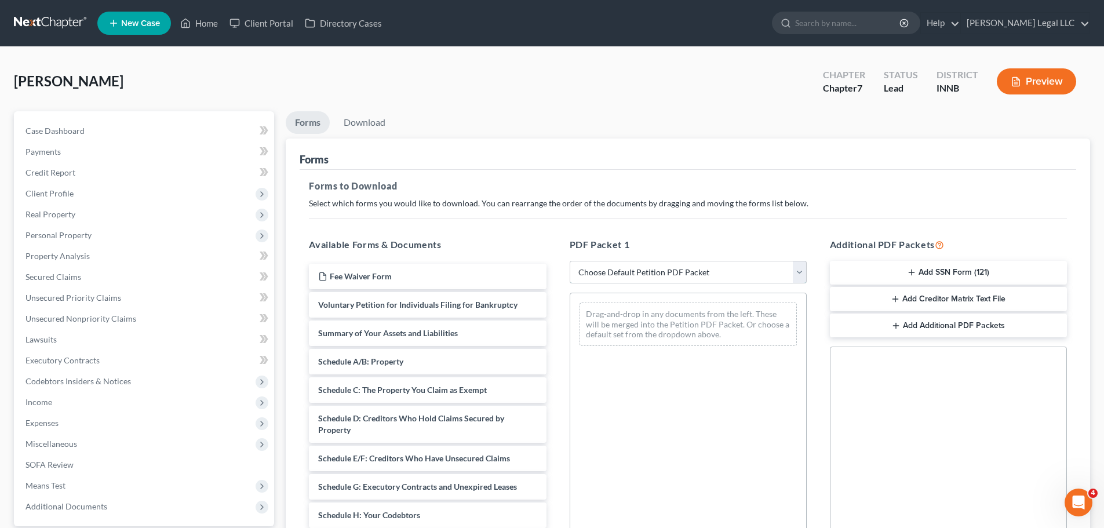
click at [641, 277] on select "Choose Default Petition PDF Packet Complete Bankruptcy Petition (all forms and …" at bounding box center [687, 272] width 237 height 23
click at [569, 261] on select "Choose Default Petition PDF Packet Complete Bankruptcy Petition (all forms and …" at bounding box center [687, 272] width 237 height 23
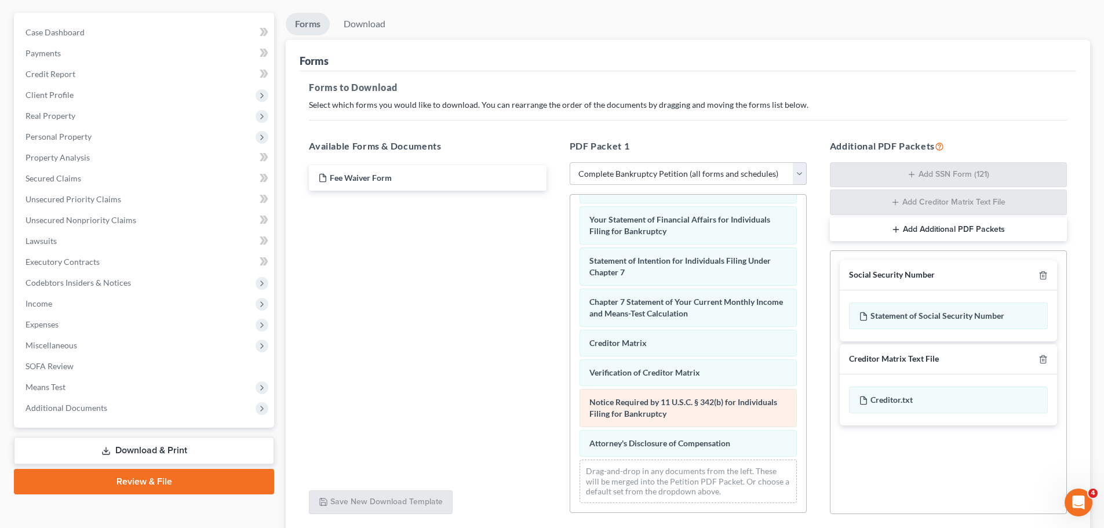
scroll to position [189, 0]
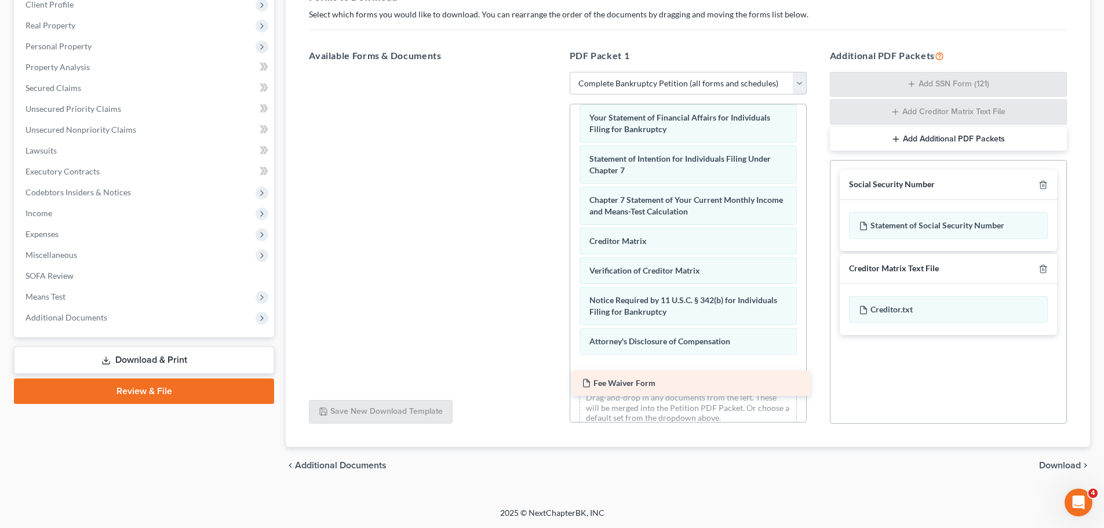
drag, startPoint x: 433, startPoint y: 82, endPoint x: 697, endPoint y: 378, distance: 395.9
click at [555, 72] on div "Fee Waiver Form Fee Waiver Form" at bounding box center [426, 72] width 255 height 0
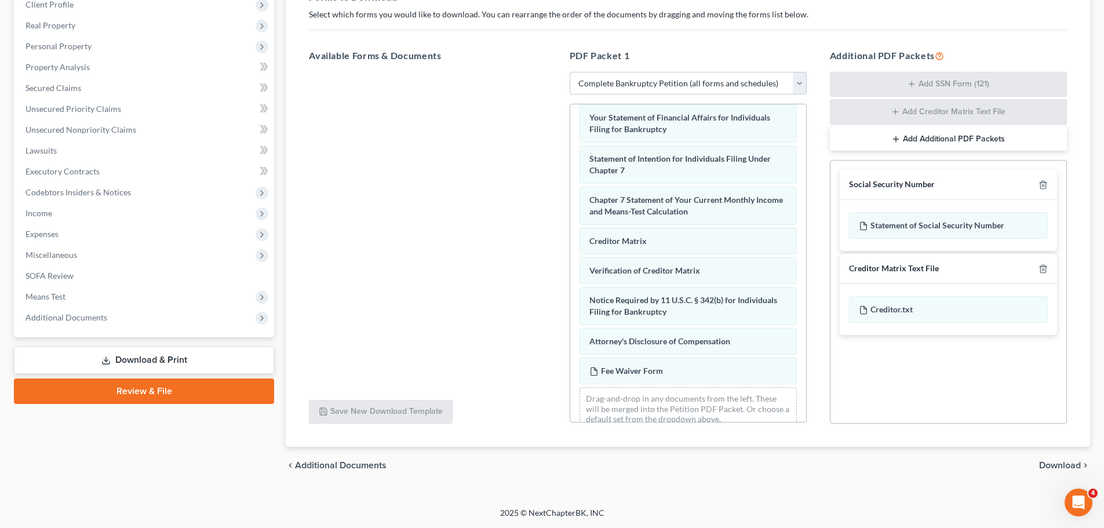
click at [1070, 466] on span "Download" at bounding box center [1060, 465] width 42 height 9
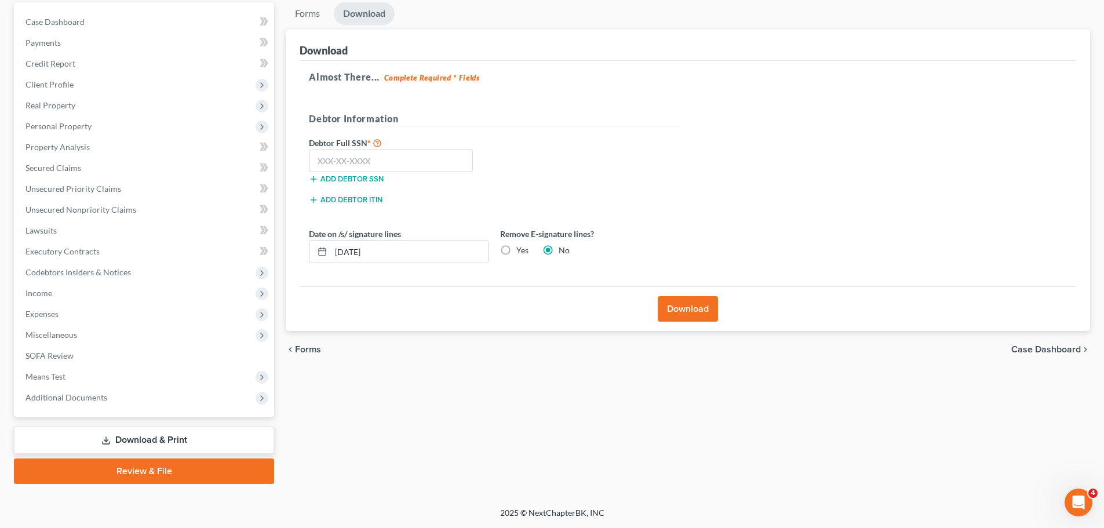
scroll to position [109, 0]
click at [516, 253] on label "Yes" at bounding box center [522, 250] width 12 height 12
click at [521, 252] on input "Yes" at bounding box center [525, 248] width 8 height 8
click at [693, 308] on button "Download" at bounding box center [687, 308] width 60 height 25
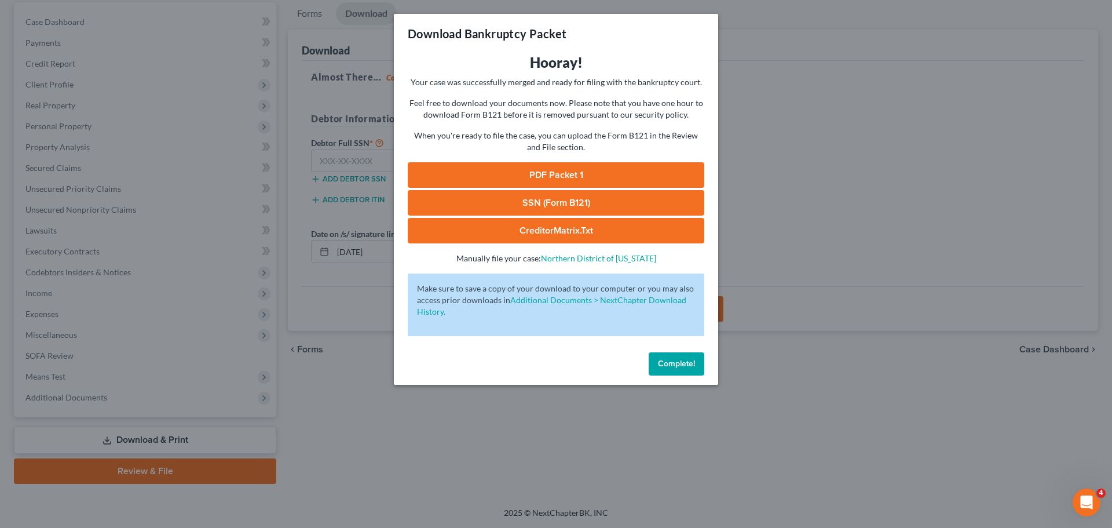
click at [554, 167] on link "PDF Packet 1" at bounding box center [556, 174] width 297 height 25
click at [686, 359] on span "Complete!" at bounding box center [676, 364] width 37 height 10
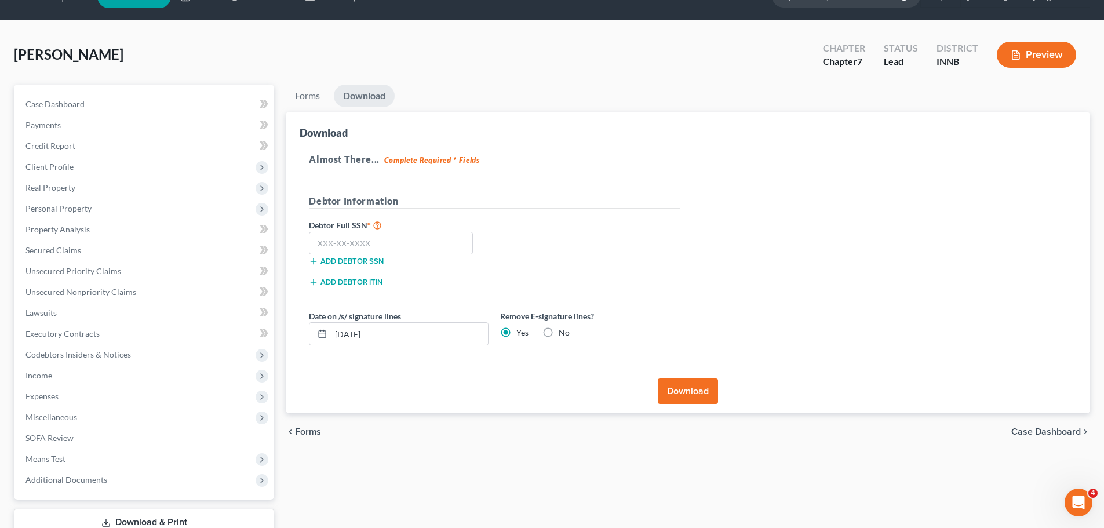
scroll to position [0, 0]
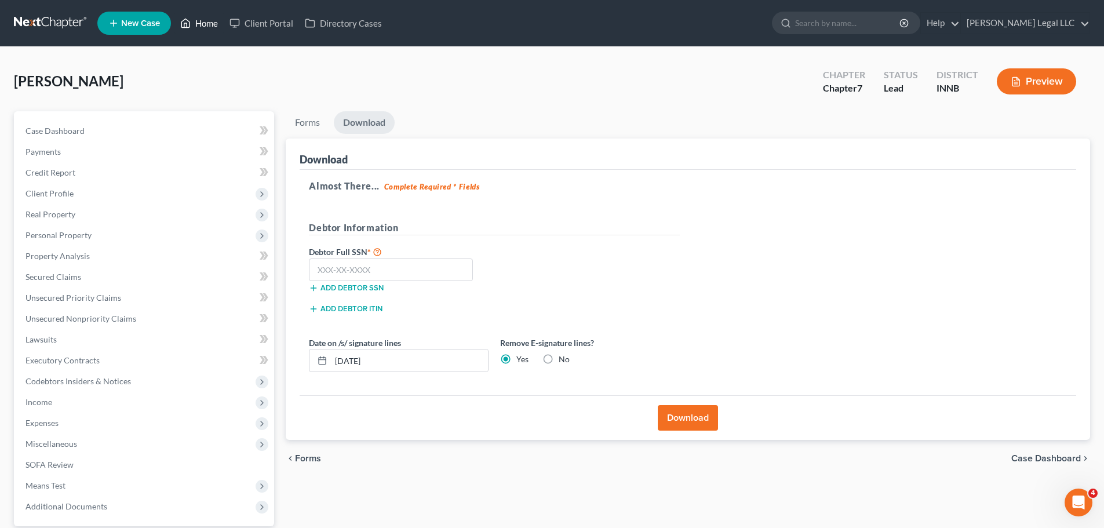
click at [191, 27] on icon at bounding box center [185, 23] width 10 height 14
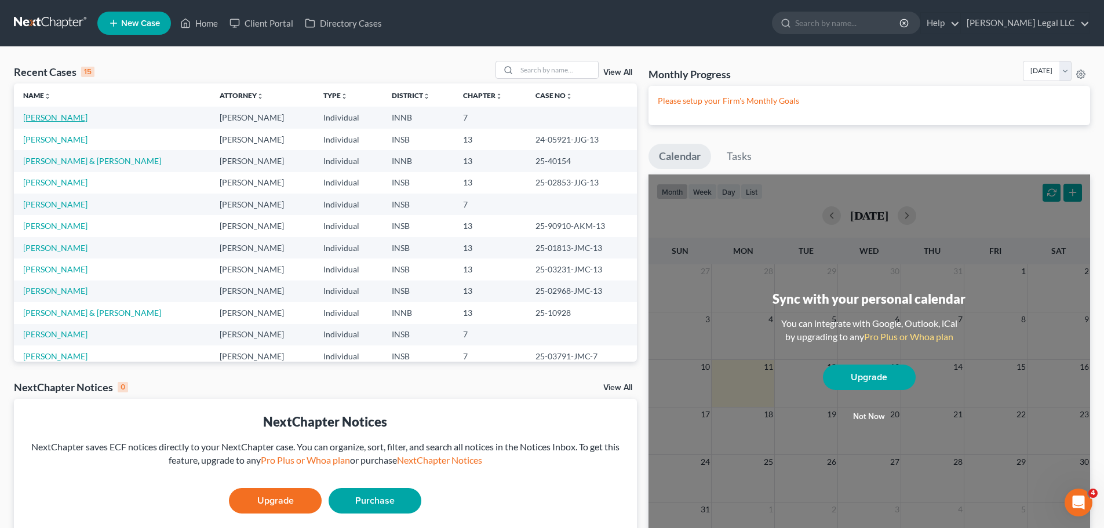
click at [59, 114] on link "[PERSON_NAME]" at bounding box center [55, 117] width 64 height 10
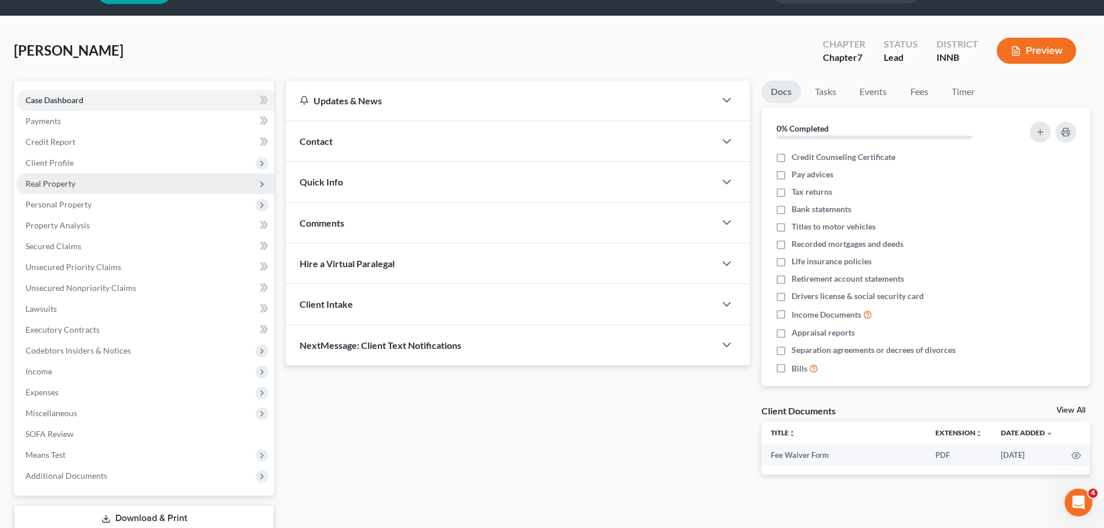
scroll to position [58, 0]
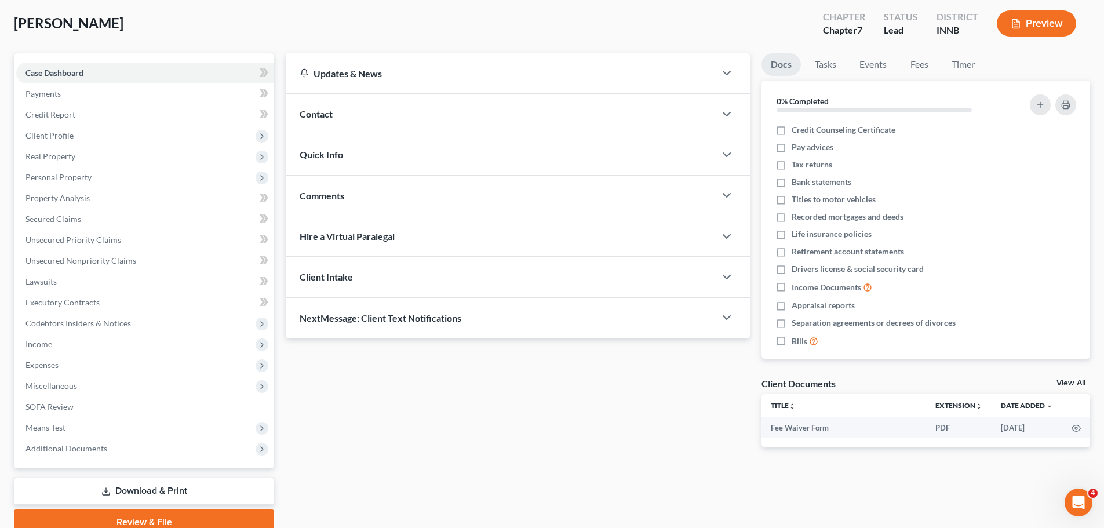
click at [566, 375] on div "Updates & News × [US_STATE] [GEOGRAPHIC_DATA] Notes: Take a look at NextChapter…" at bounding box center [518, 259] width 476 height 412
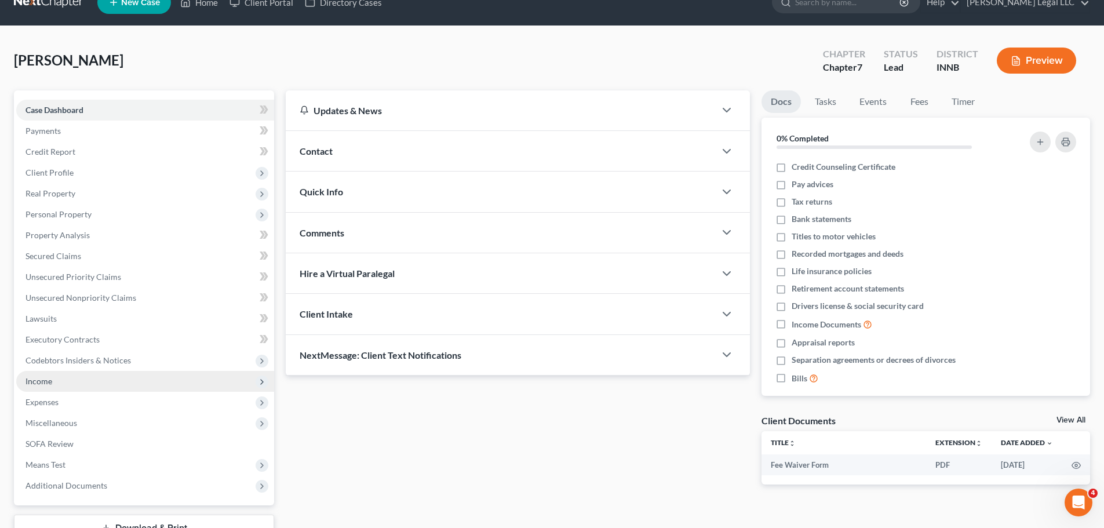
scroll to position [0, 0]
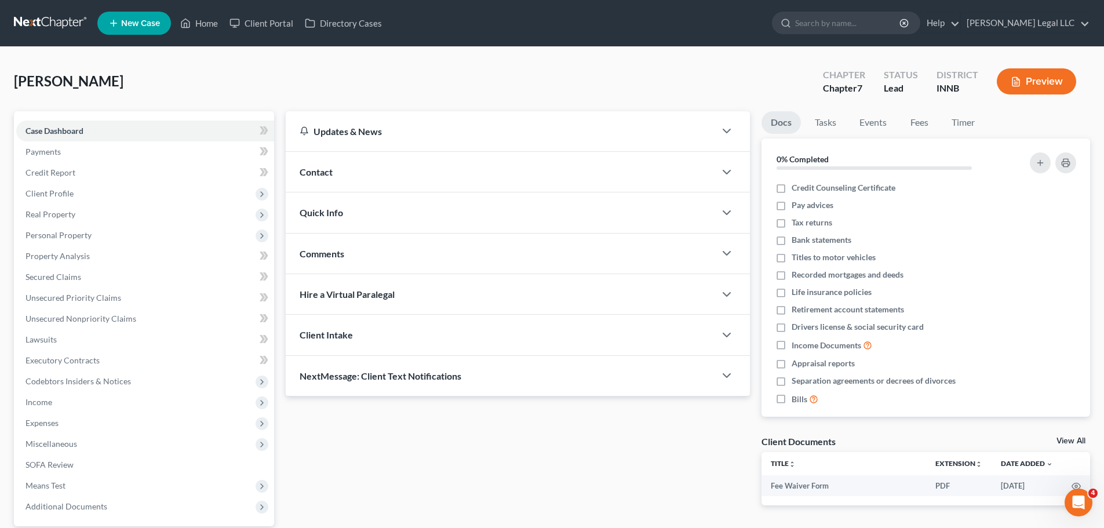
click at [220, 68] on div "[PERSON_NAME] Upgraded Chapter Chapter 7 Status Lead District INNB Preview" at bounding box center [552, 86] width 1076 height 50
click at [214, 87] on div "[PERSON_NAME] Upgraded Chapter Chapter 7 Status Lead District INNB Preview" at bounding box center [552, 86] width 1076 height 50
drag, startPoint x: 177, startPoint y: 78, endPoint x: 647, endPoint y: 1, distance: 476.7
click at [177, 78] on div "[PERSON_NAME] Upgraded Chapter Chapter 7 Status Lead District INNB Preview" at bounding box center [552, 86] width 1076 height 50
click at [200, 24] on link "Home" at bounding box center [198, 23] width 49 height 21
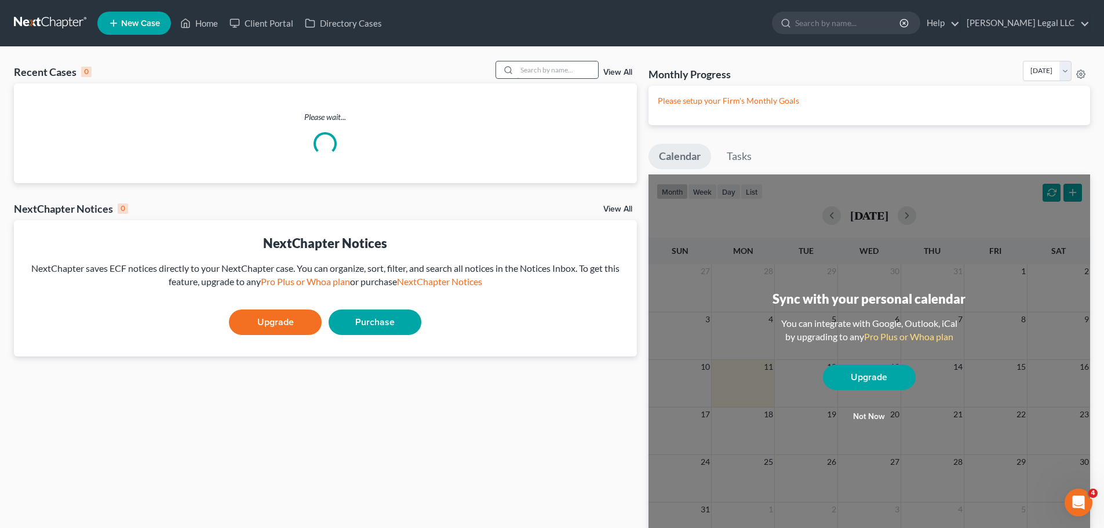
click at [538, 75] on input "search" at bounding box center [557, 69] width 81 height 17
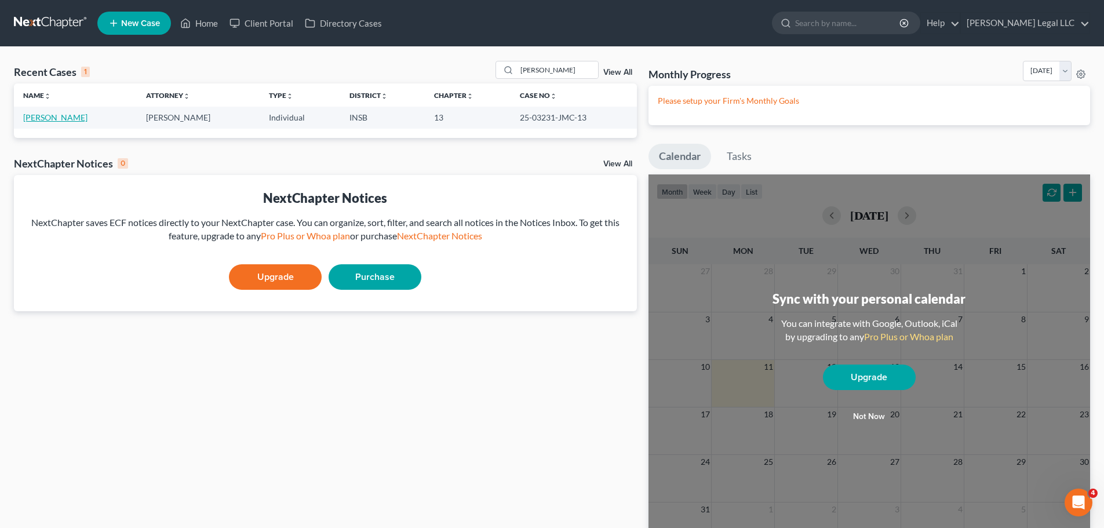
click at [55, 121] on link "[PERSON_NAME]" at bounding box center [55, 117] width 64 height 10
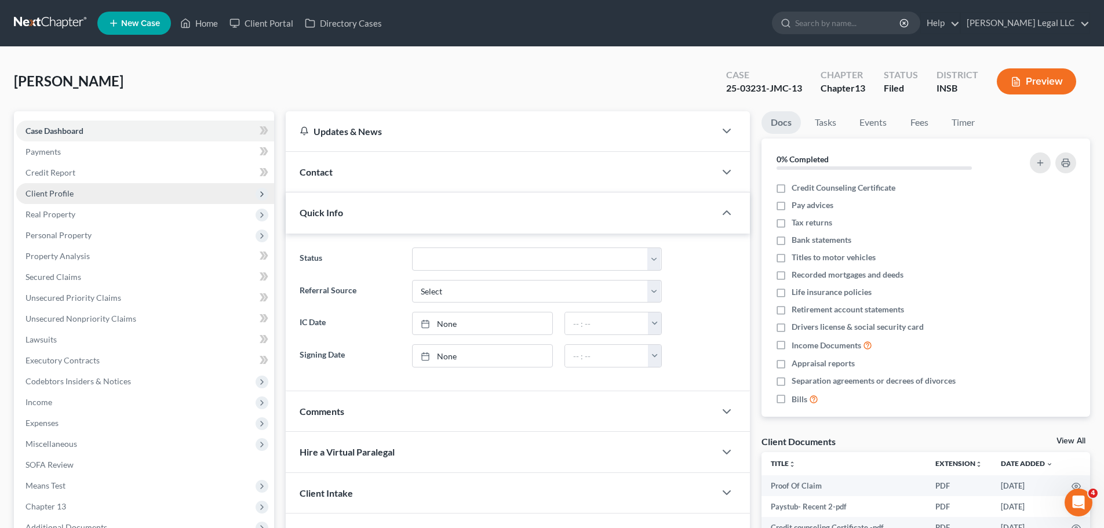
click at [60, 196] on span "Client Profile" at bounding box center [49, 193] width 48 height 10
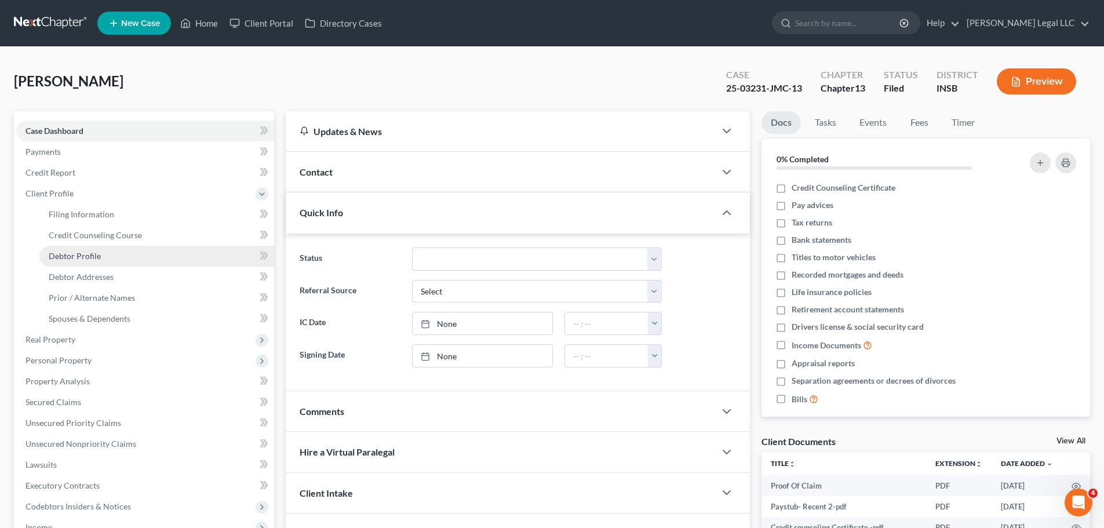
click at [82, 258] on span "Debtor Profile" at bounding box center [75, 256] width 52 height 10
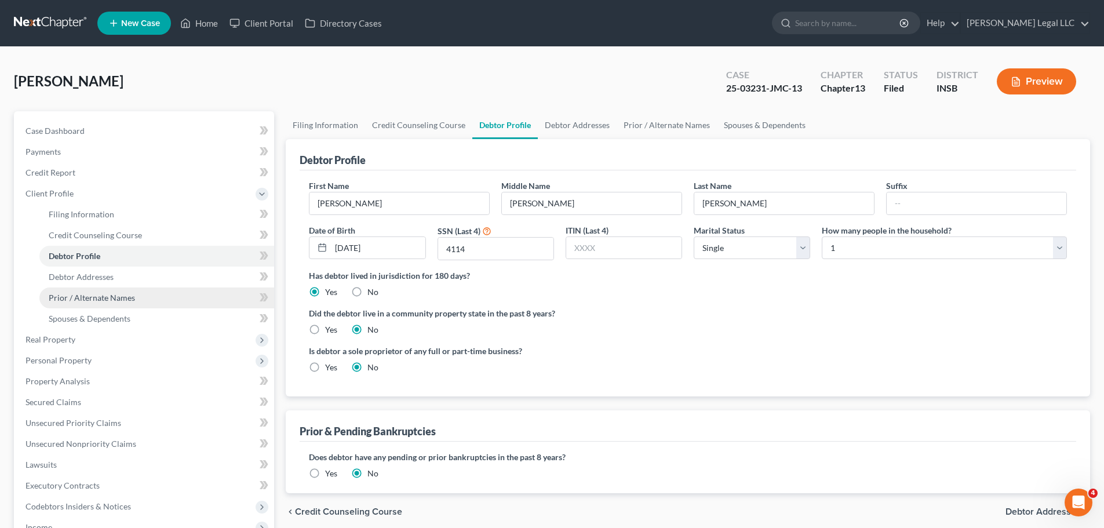
click at [81, 298] on span "Prior / Alternate Names" at bounding box center [92, 298] width 86 height 10
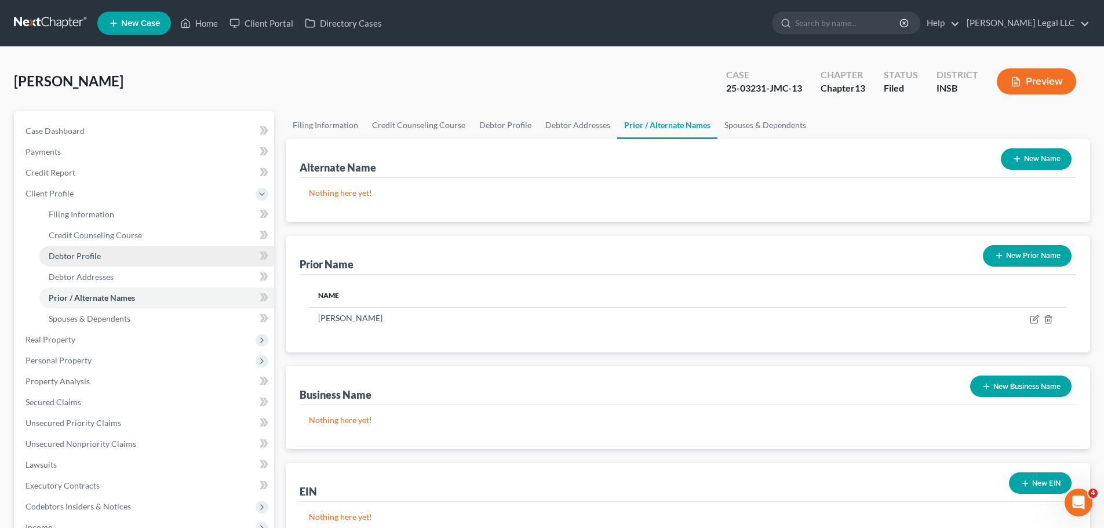
click at [96, 255] on span "Debtor Profile" at bounding box center [75, 256] width 52 height 10
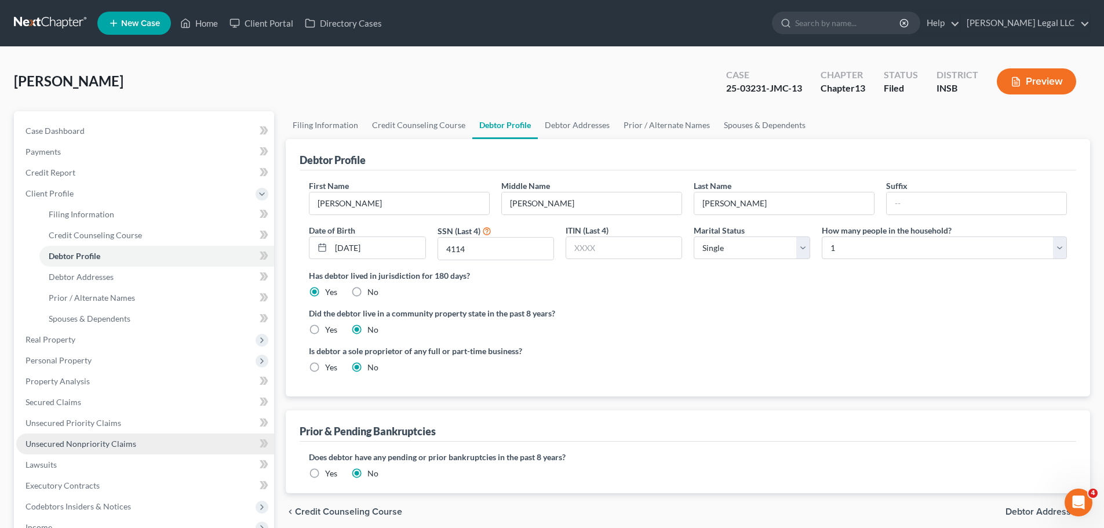
click at [63, 439] on span "Unsecured Nonpriority Claims" at bounding box center [80, 444] width 111 height 10
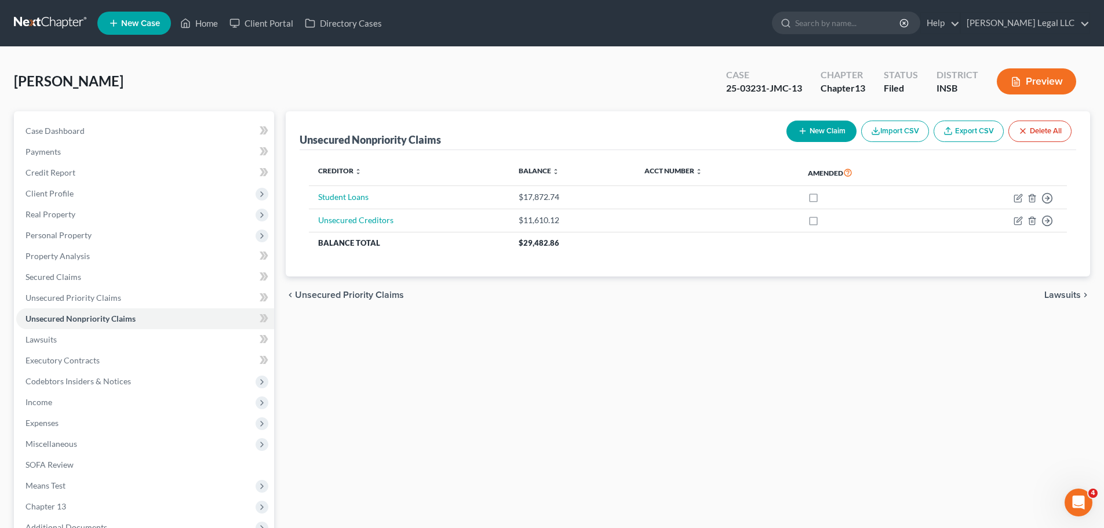
click at [367, 372] on div "Unsecured Nonpriority Claims New Claim Import CSV Export CSV Delete All Credito…" at bounding box center [688, 362] width 816 height 502
click at [56, 298] on span "Unsecured Priority Claims" at bounding box center [73, 298] width 96 height 10
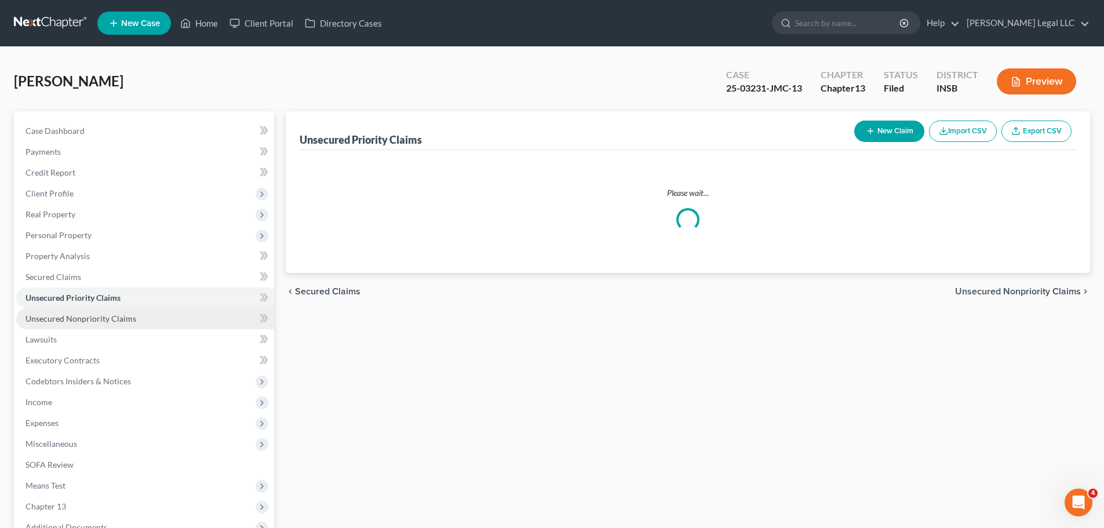
click at [56, 322] on span "Unsecured Nonpriority Claims" at bounding box center [80, 318] width 111 height 10
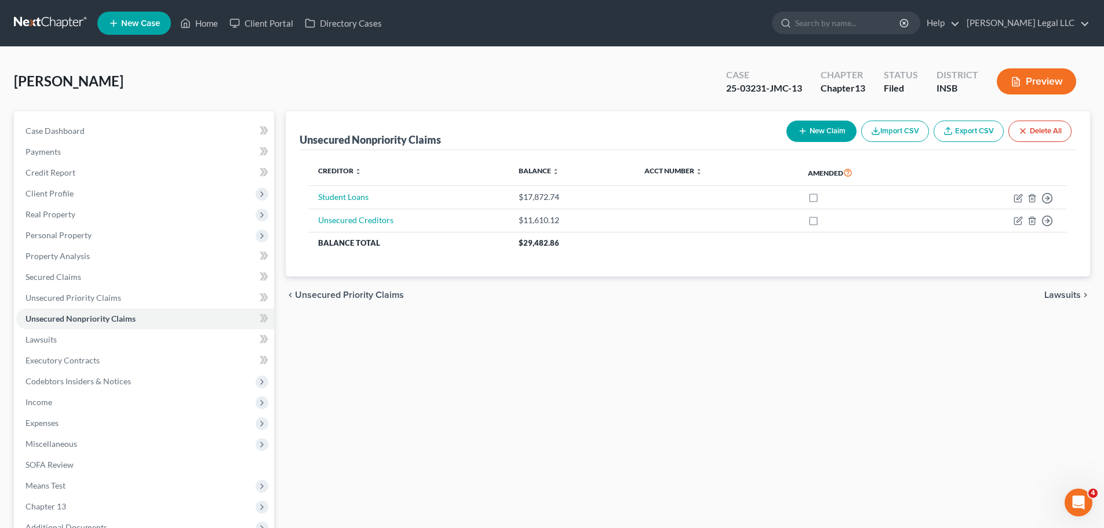
click at [483, 301] on div "chevron_left Unsecured Priority Claims Lawsuits chevron_right" at bounding box center [688, 294] width 804 height 37
